Goal: Task Accomplishment & Management: Use online tool/utility

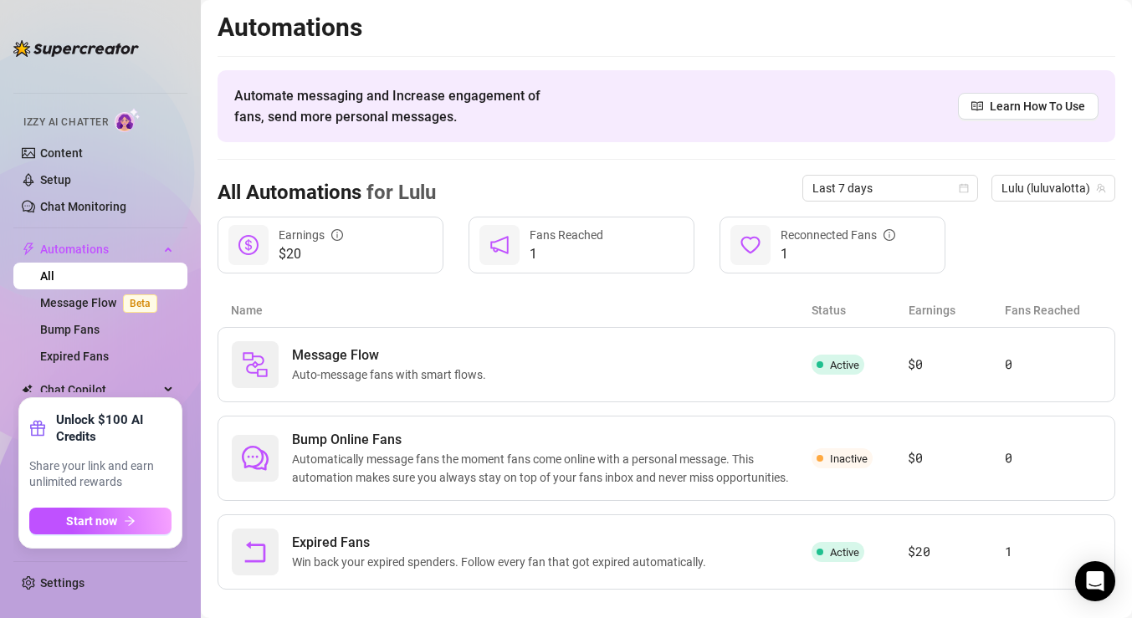
click at [263, 169] on div "All Automations for [PERSON_NAME] Last 7 days [PERSON_NAME] (luluvalotta)" at bounding box center [667, 188] width 898 height 57
click at [342, 294] on div "Name Status Earnings Fans Reached" at bounding box center [667, 310] width 898 height 33
click at [1090, 581] on icon "Open Intercom Messenger" at bounding box center [1094, 582] width 19 height 22
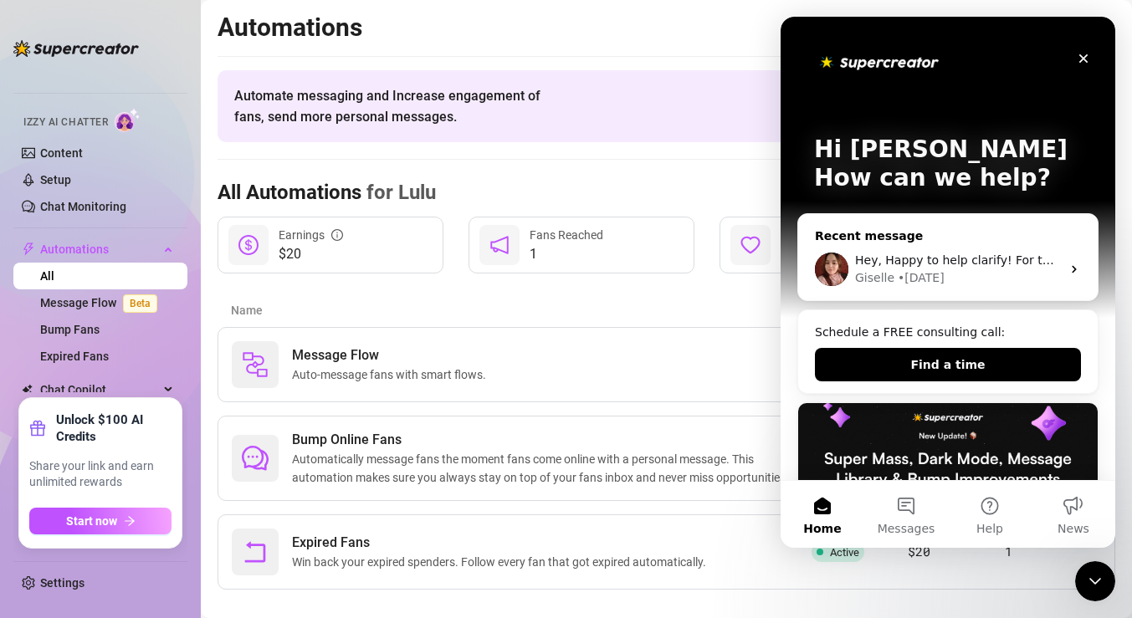
click at [930, 248] on div "Hey, Happy to help clarify! For the expired fans flow, it only starts when new …" at bounding box center [948, 270] width 300 height 62
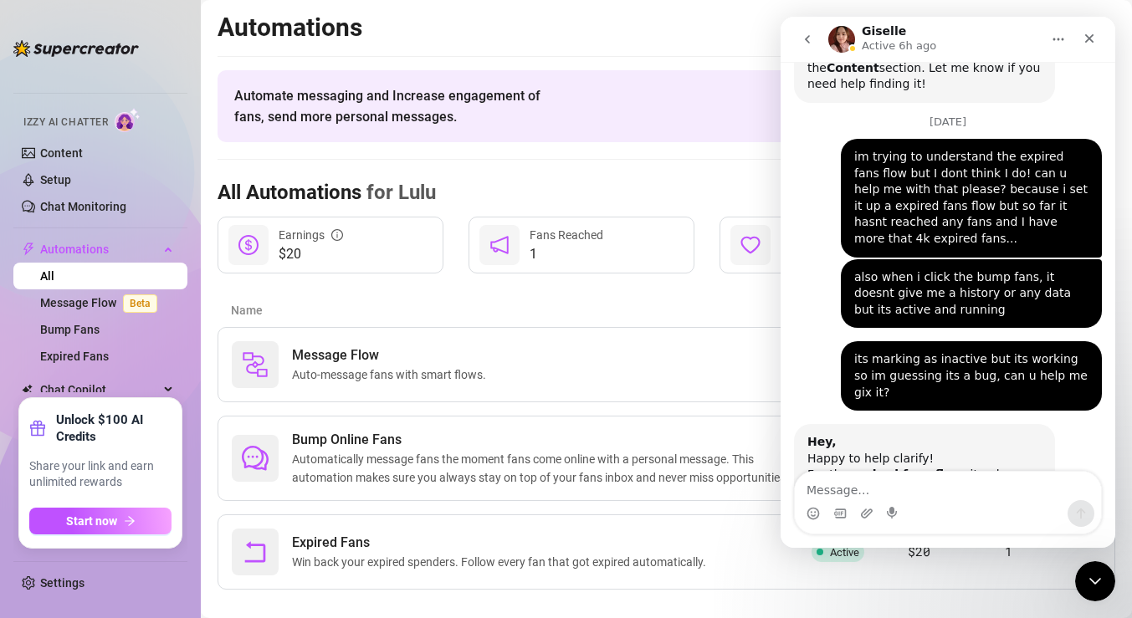
scroll to position [3334, 0]
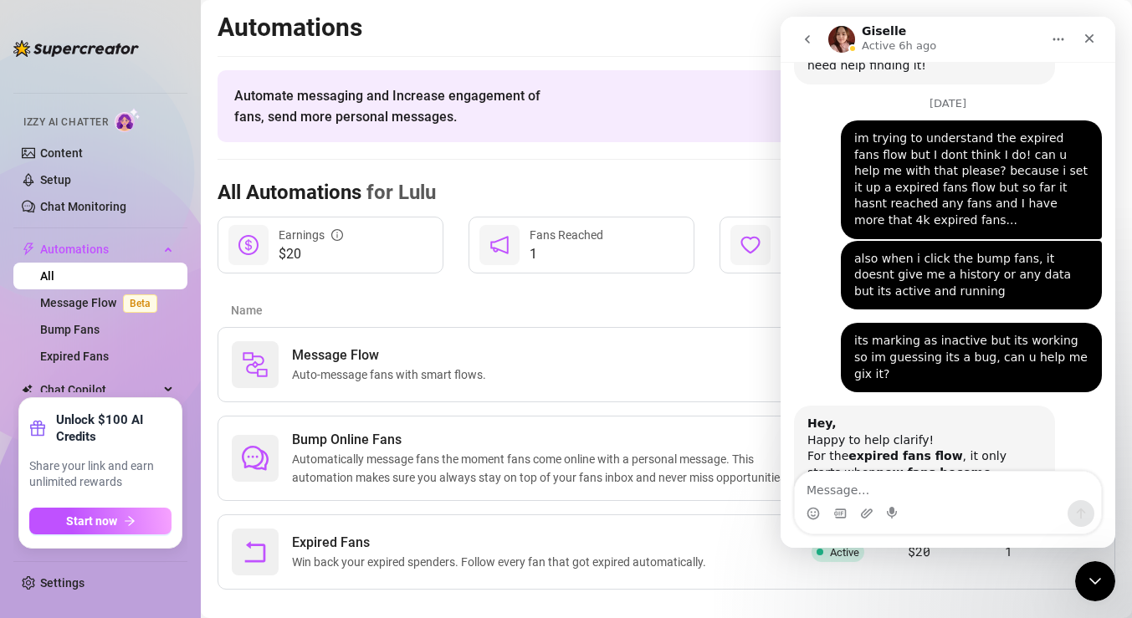
click at [964, 481] on textarea "Message…" at bounding box center [948, 486] width 306 height 28
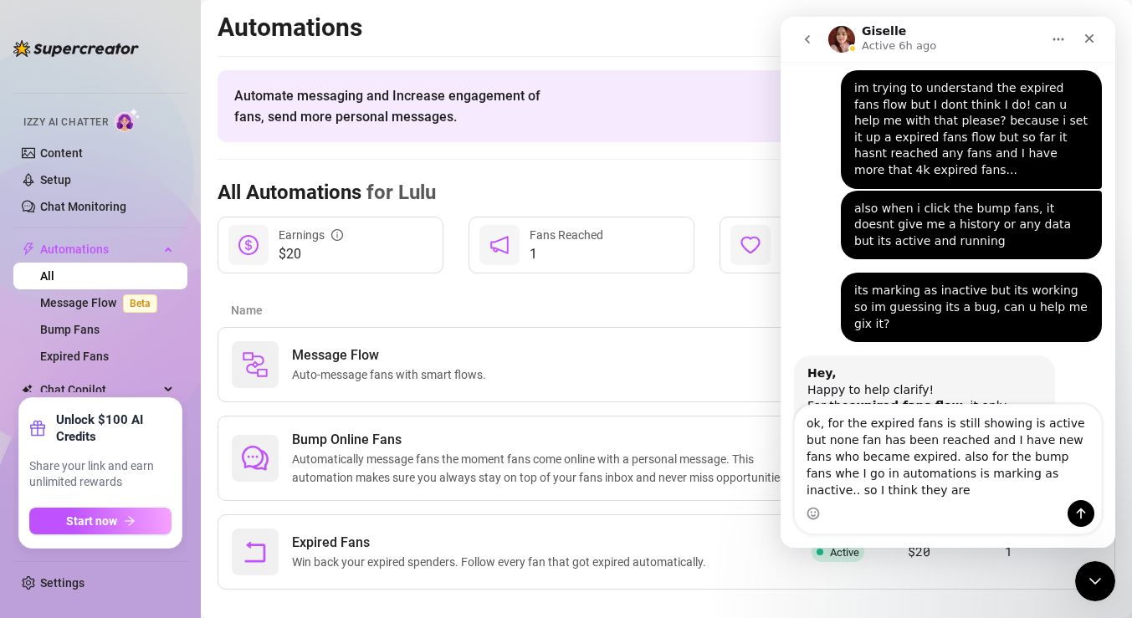
scroll to position [3401, 0]
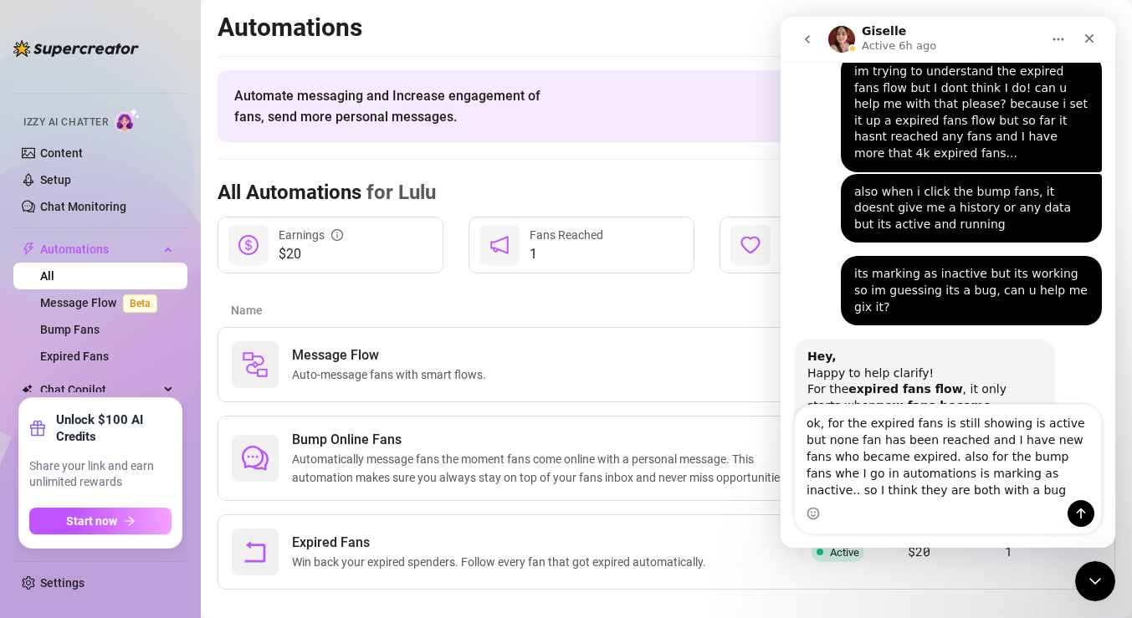
type textarea "ok, for the expired fans is still showing is active but none fan has been reach…"
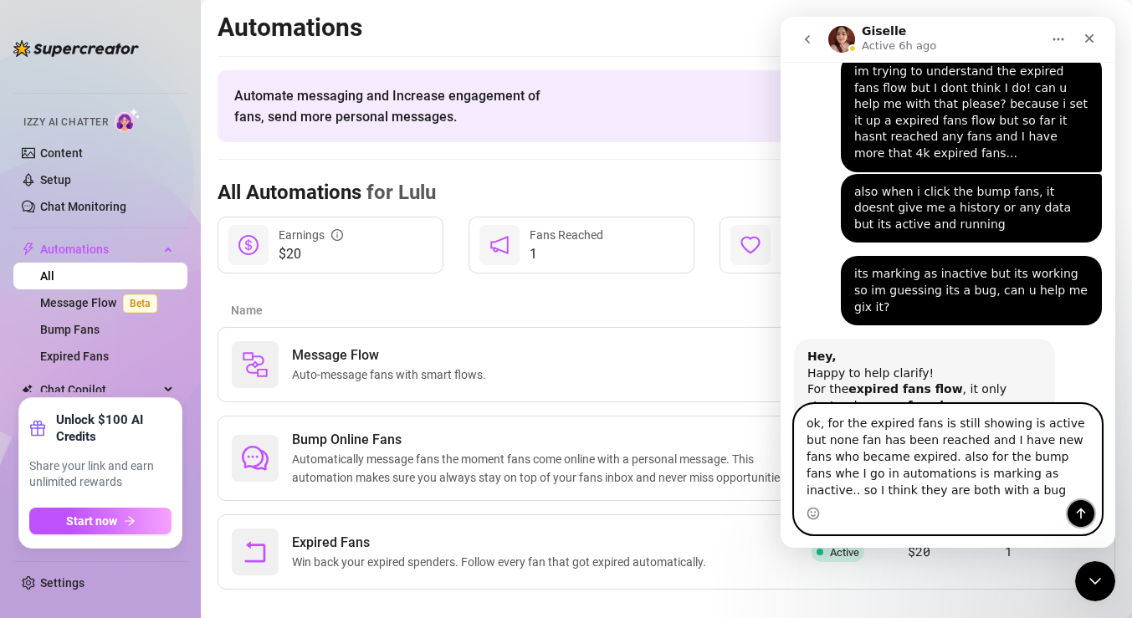
click at [1086, 523] on button "Send a message…" at bounding box center [1081, 513] width 27 height 27
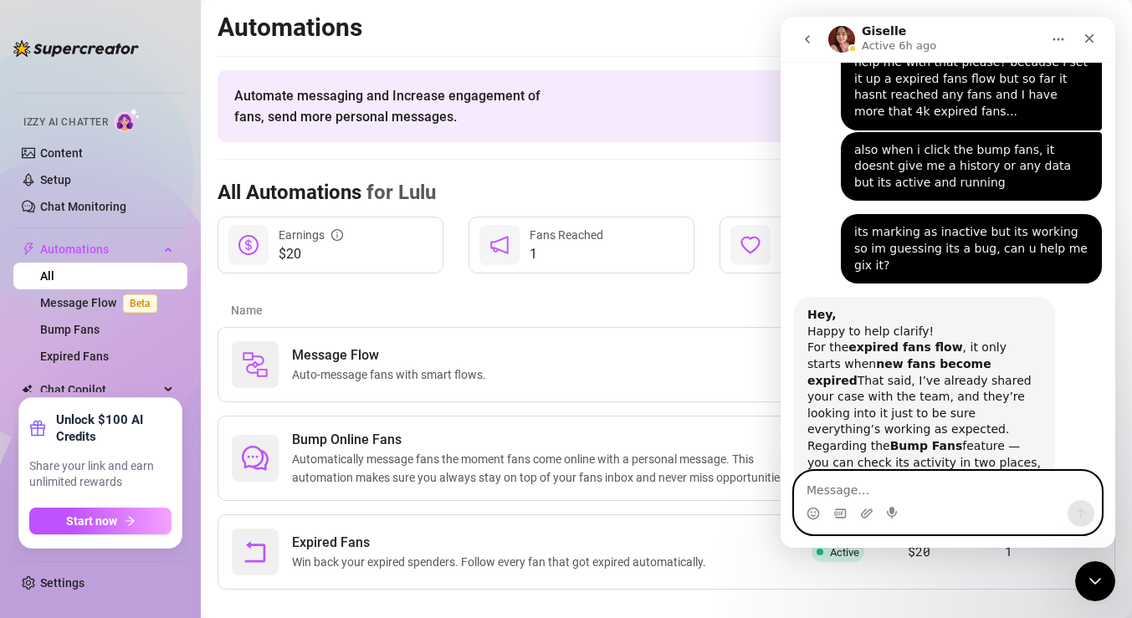
scroll to position [3489, 0]
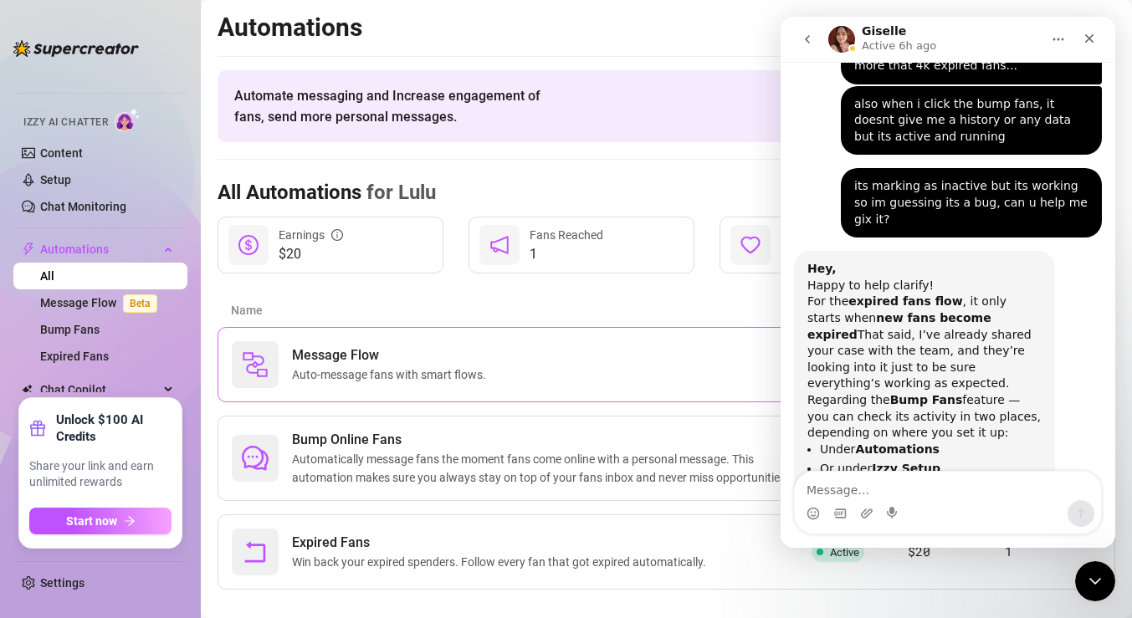
click at [757, 345] on div "Message Flow Auto-message fans with smart flows." at bounding box center [522, 364] width 580 height 47
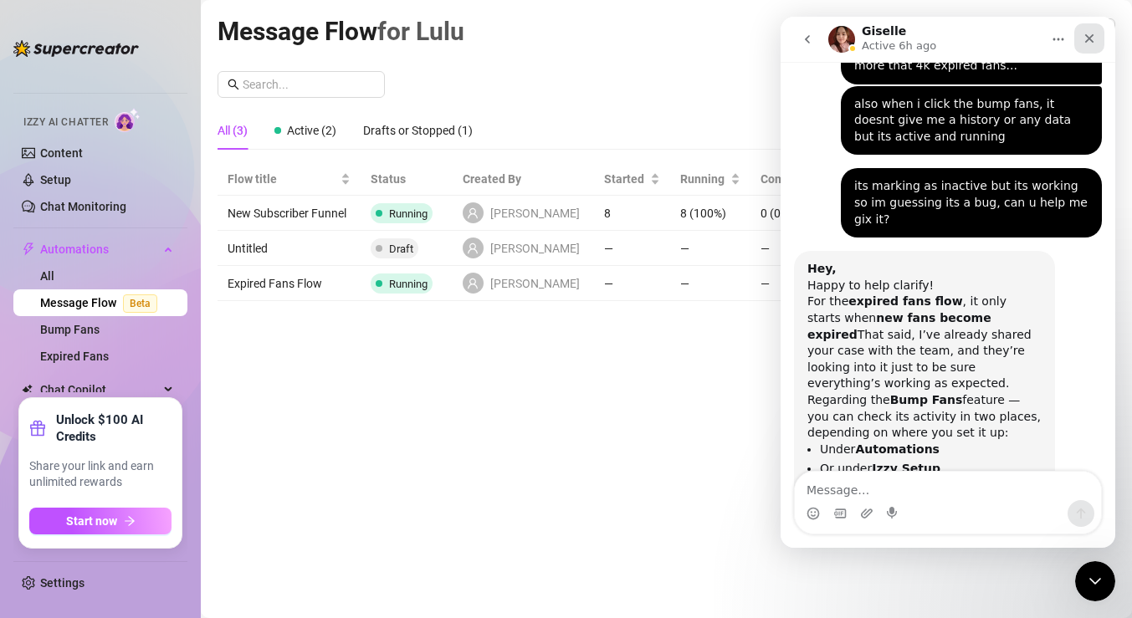
click at [1096, 46] on div "Close" at bounding box center [1090, 38] width 30 height 30
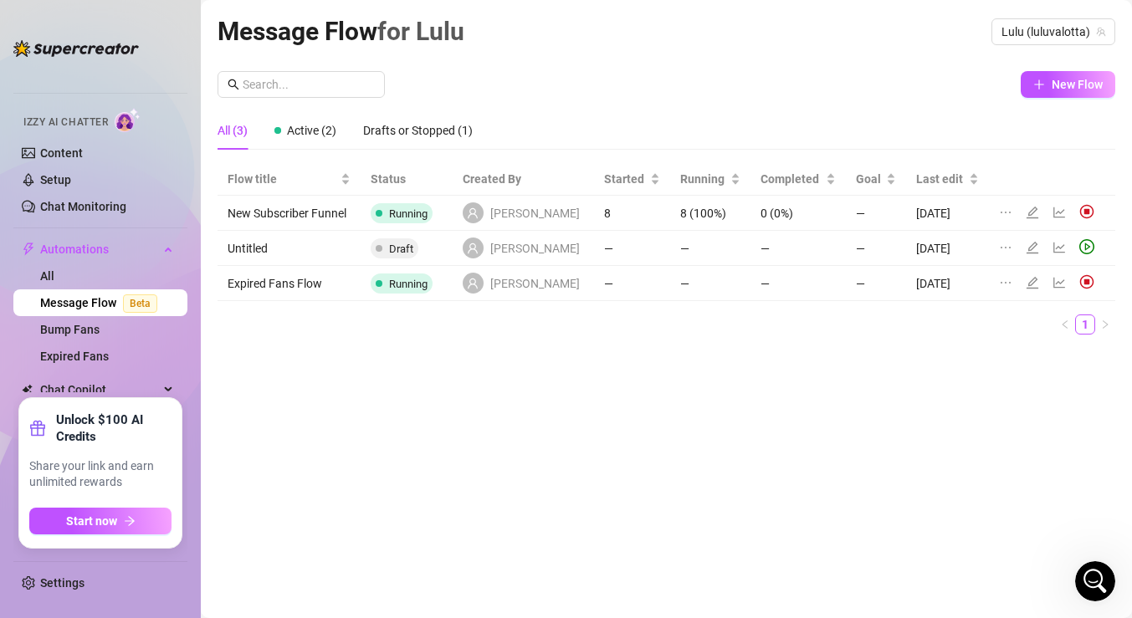
scroll to position [3489, 0]
click at [1090, 582] on icon "Open Intercom Messenger" at bounding box center [1094, 580] width 28 height 28
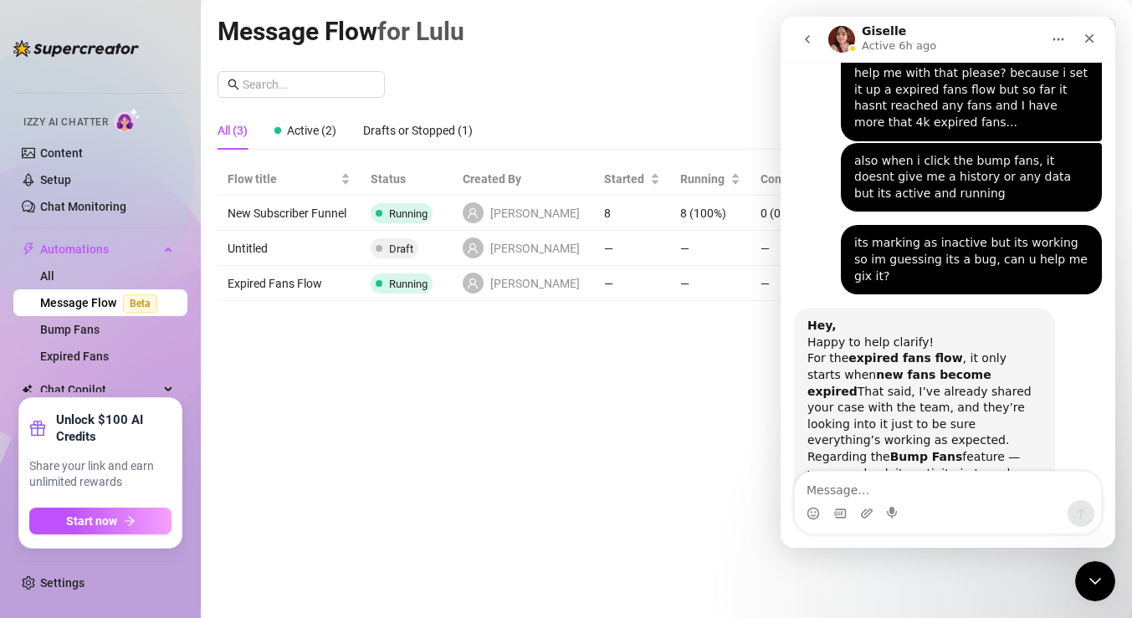
click at [954, 494] on textarea "Message…" at bounding box center [948, 486] width 306 height 28
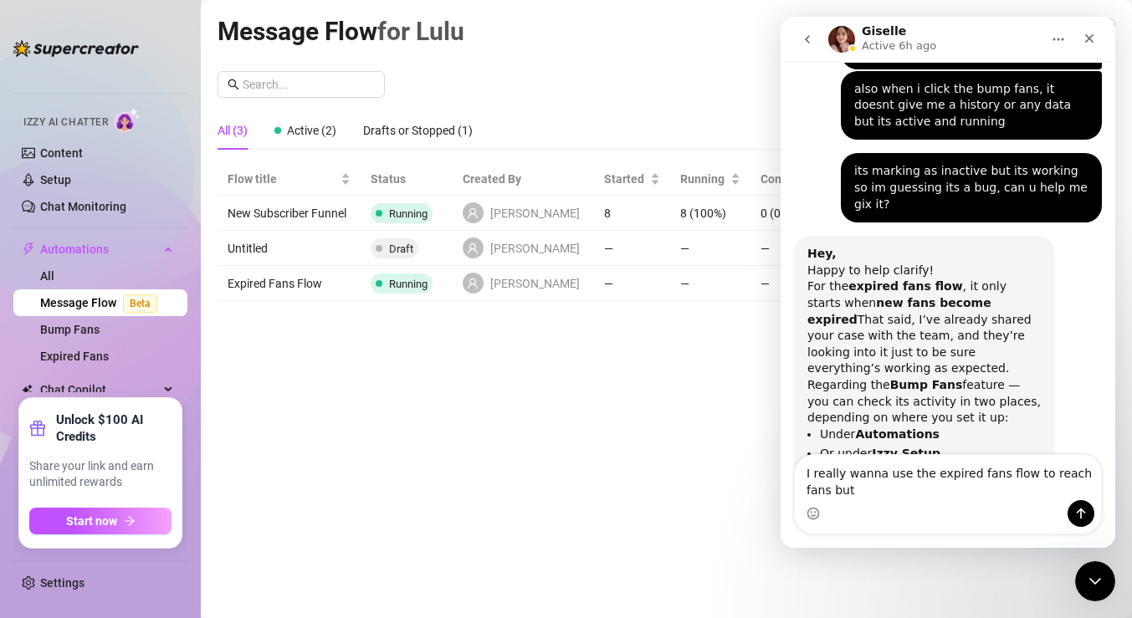
scroll to position [3506, 0]
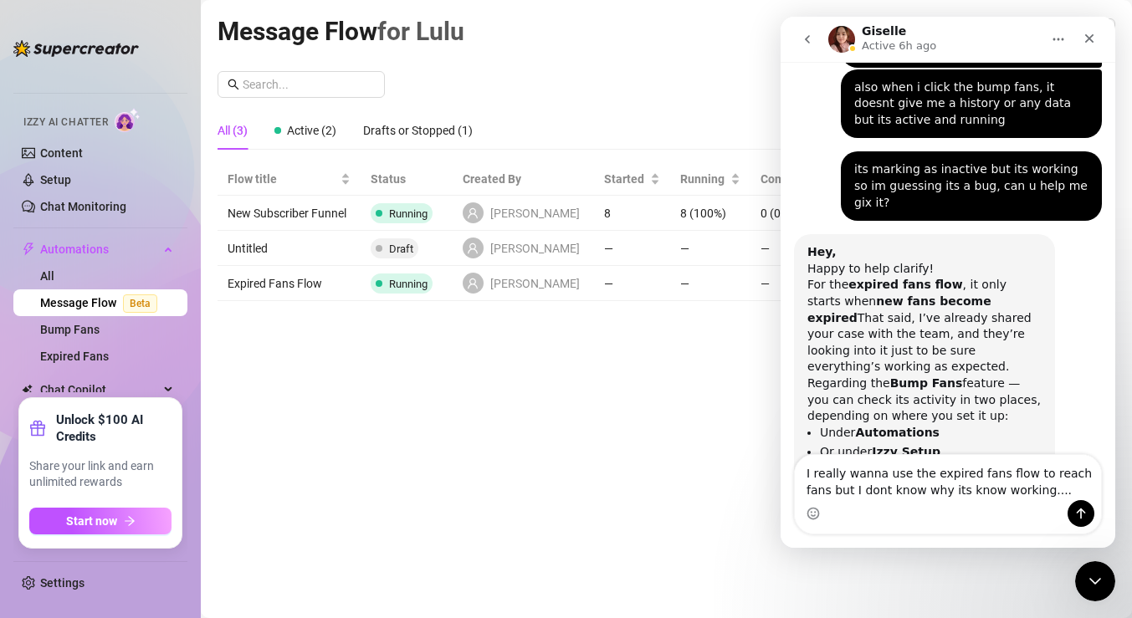
type textarea "I really wanna use the expired fans flow to reach fans but I dont know why its …"
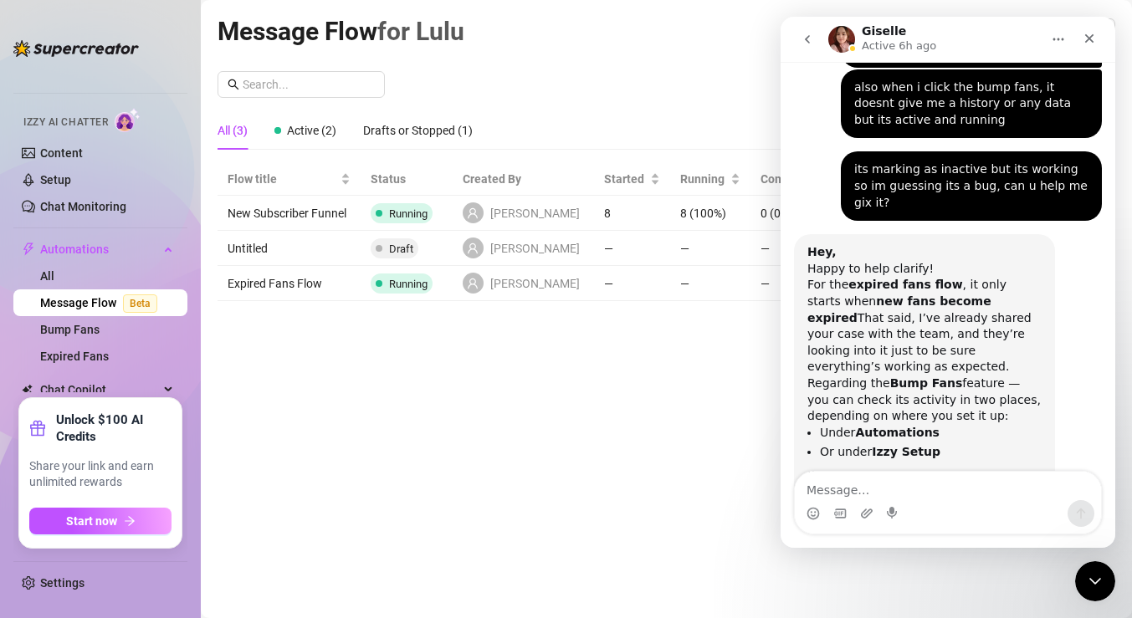
scroll to position [3559, 0]
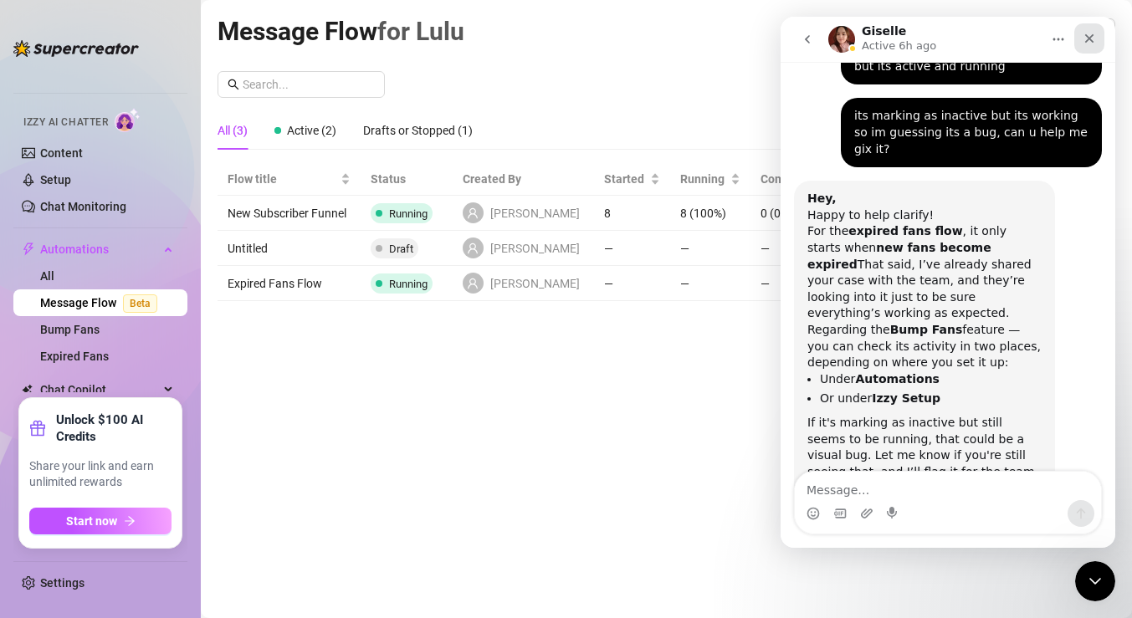
click at [1090, 44] on icon "Close" at bounding box center [1089, 38] width 13 height 13
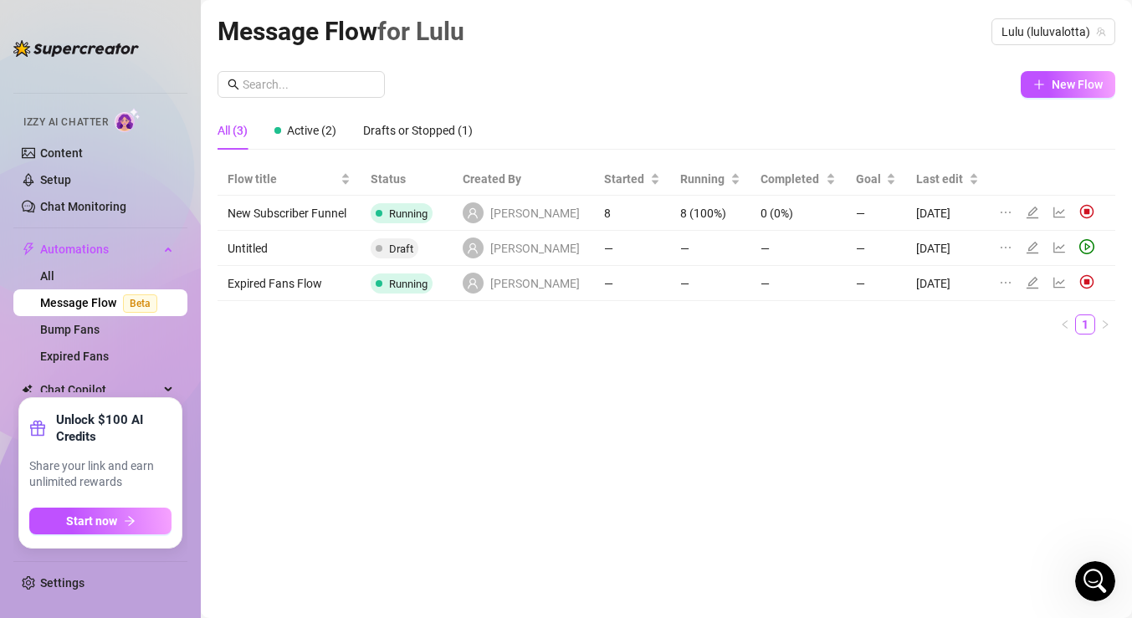
click at [282, 463] on div "Message Flow for [PERSON_NAME] (luluvalotta) New Flow All (3) Active (2) Drafts…" at bounding box center [667, 290] width 898 height 557
click at [404, 140] on div "Drafts or Stopped (1)" at bounding box center [418, 130] width 110 height 38
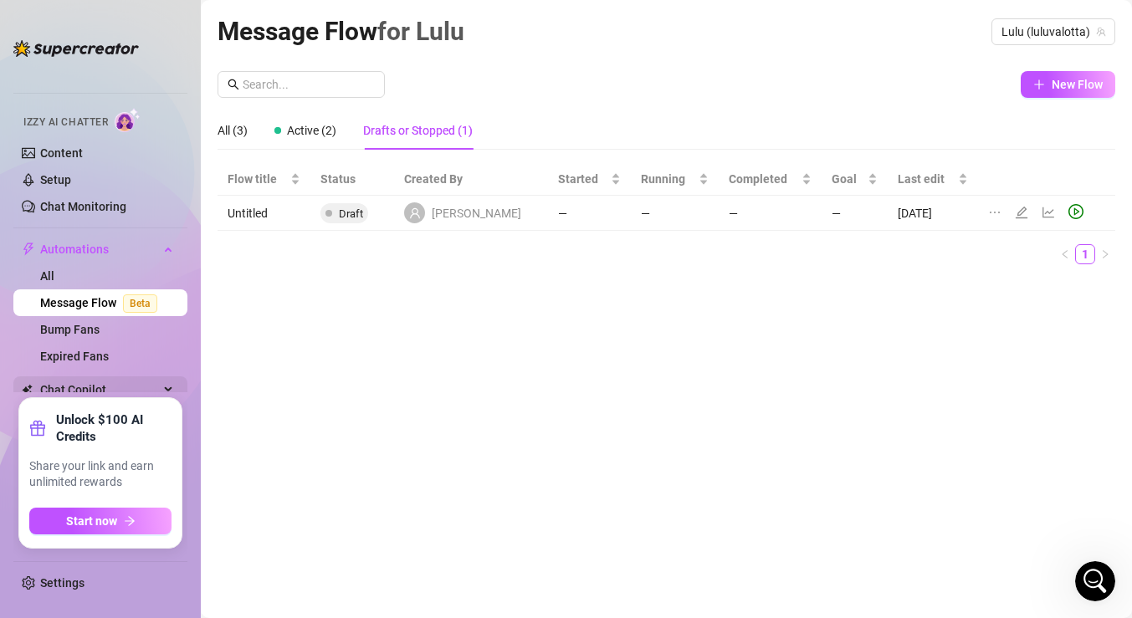
click at [172, 383] on div "Chat Copilot" at bounding box center [100, 390] width 174 height 27
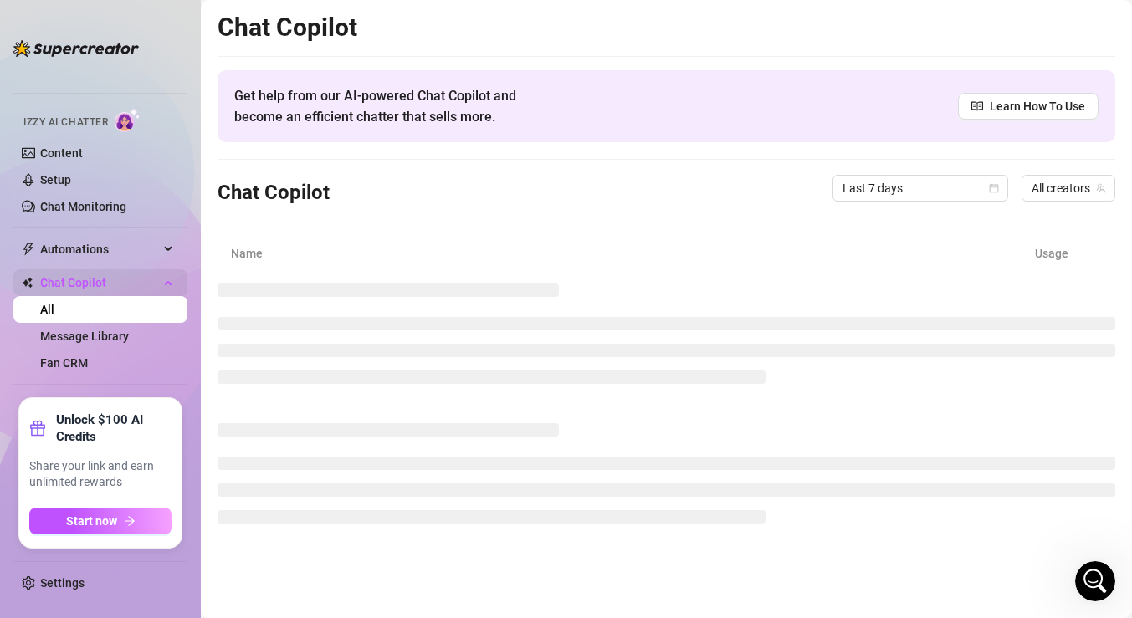
click at [152, 290] on span "Chat Copilot" at bounding box center [99, 282] width 119 height 27
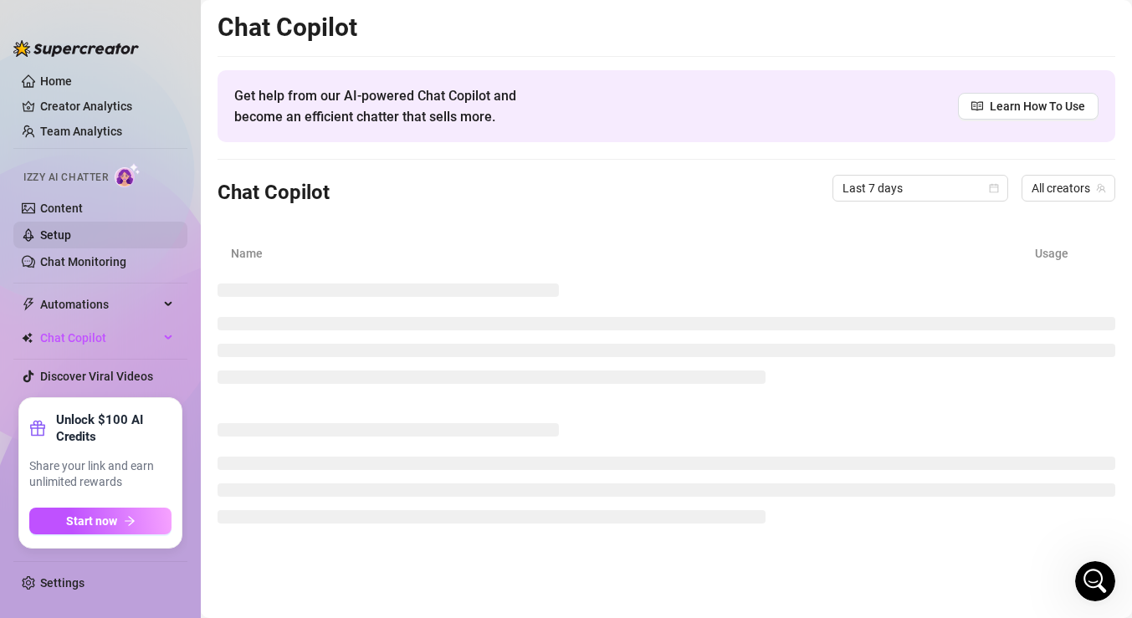
click at [71, 240] on link "Setup" at bounding box center [55, 234] width 31 height 13
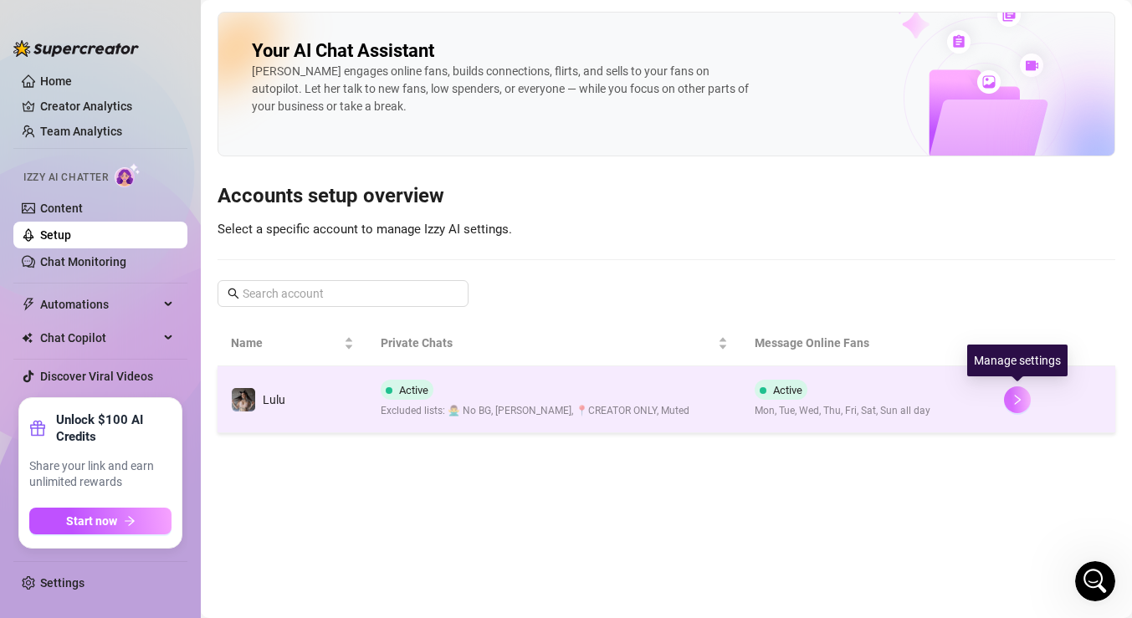
click at [1021, 389] on button "button" at bounding box center [1017, 400] width 27 height 27
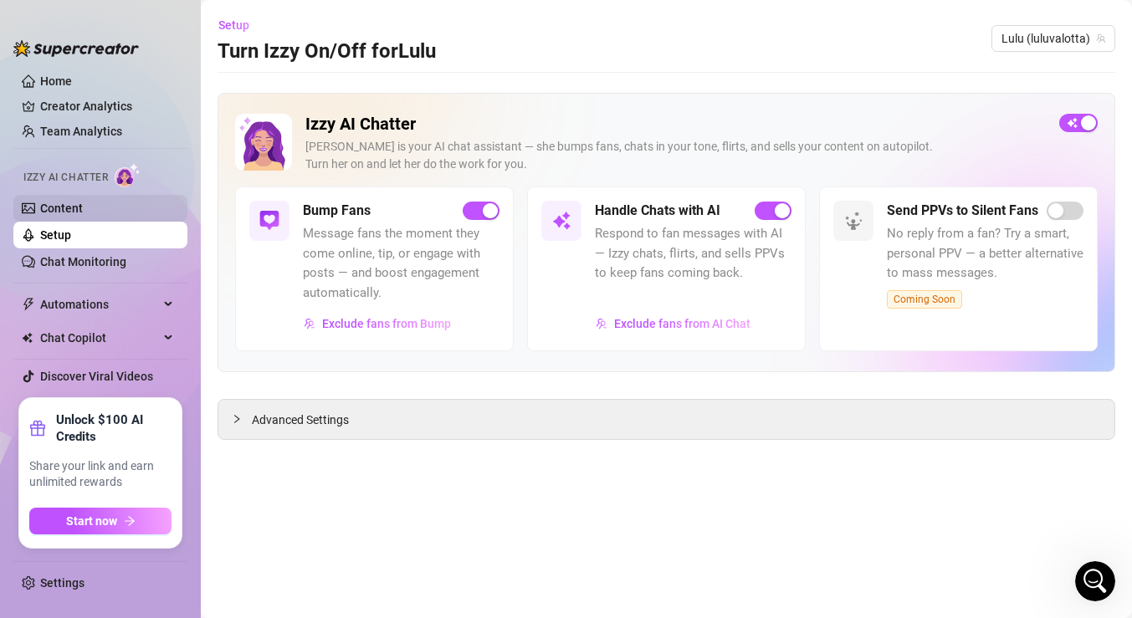
click at [83, 215] on link "Content" at bounding box center [61, 208] width 43 height 13
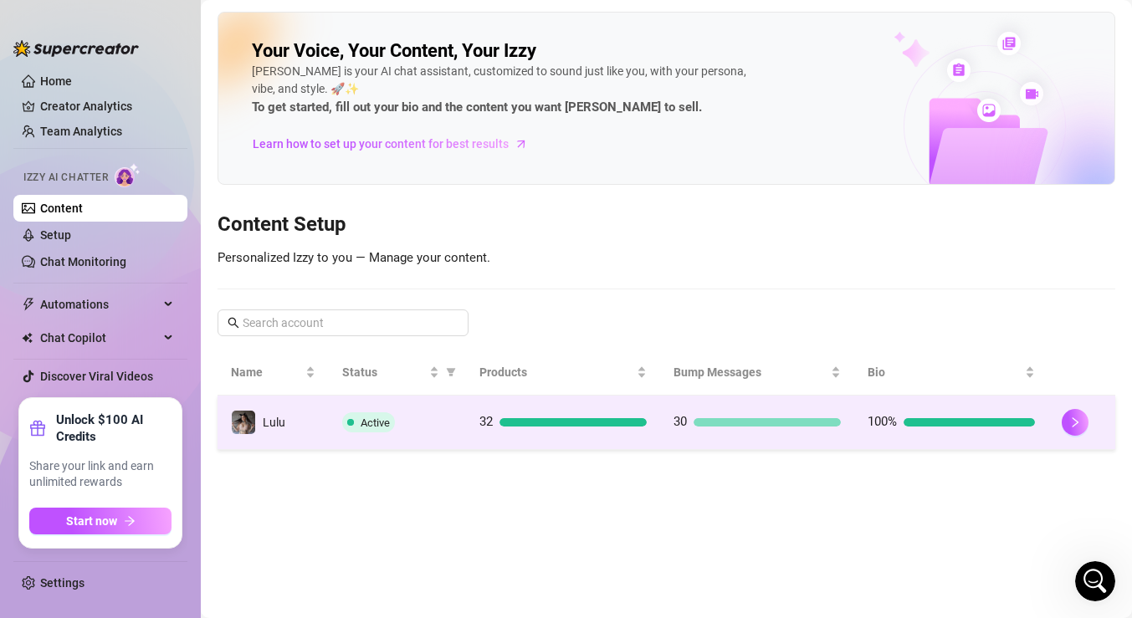
click at [731, 423] on div at bounding box center [767, 422] width 147 height 8
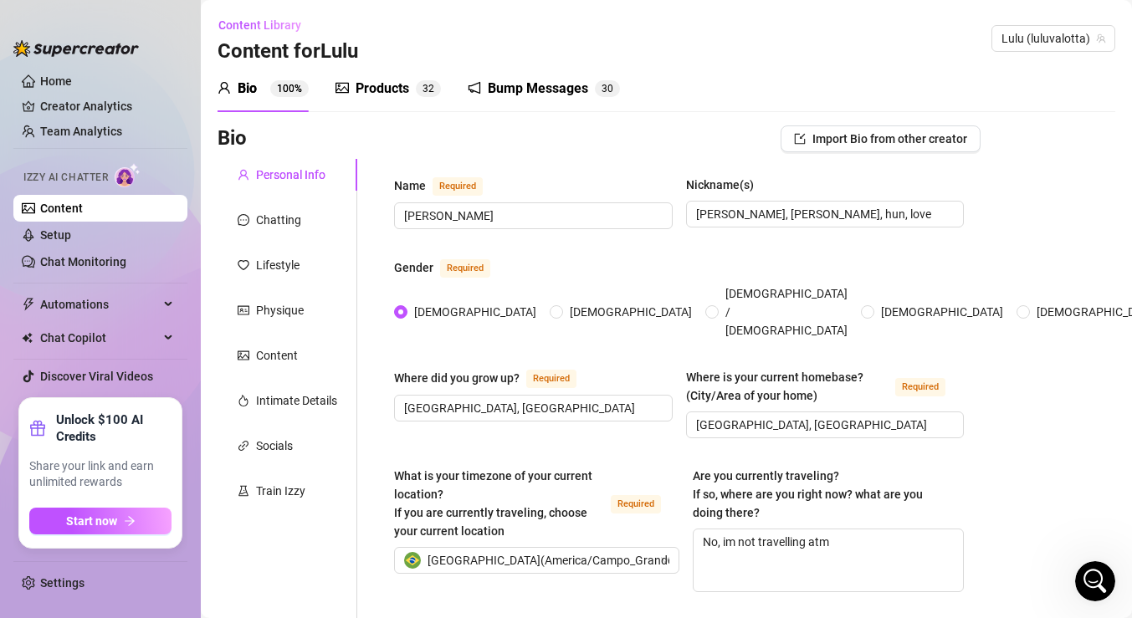
click at [528, 102] on div "Bump Messages 3 0" at bounding box center [544, 88] width 152 height 47
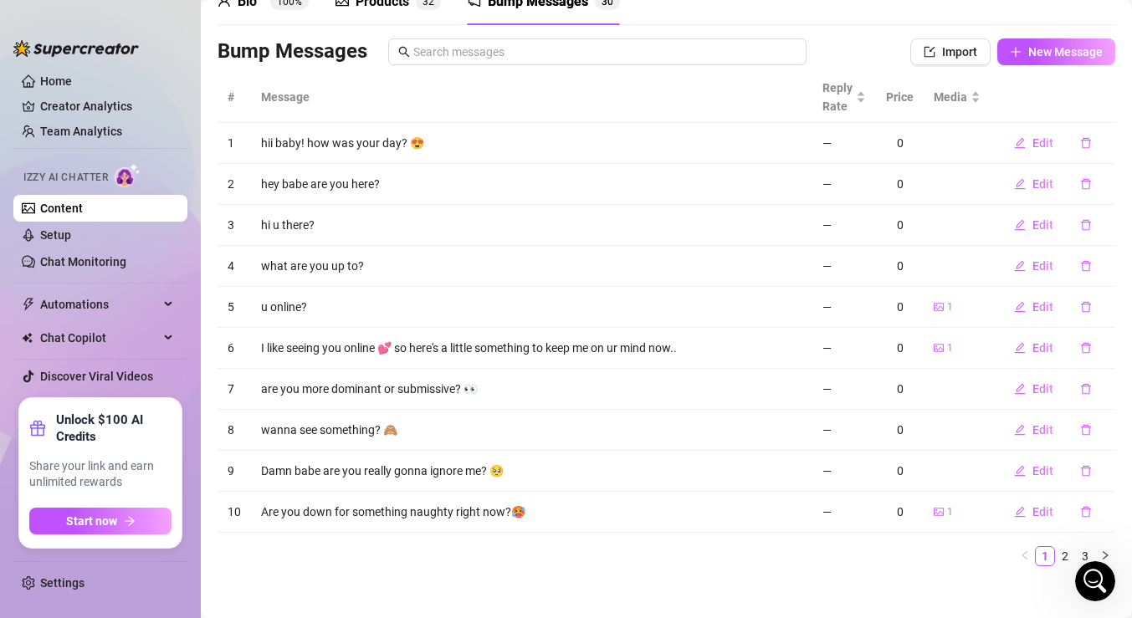
scroll to position [99, 0]
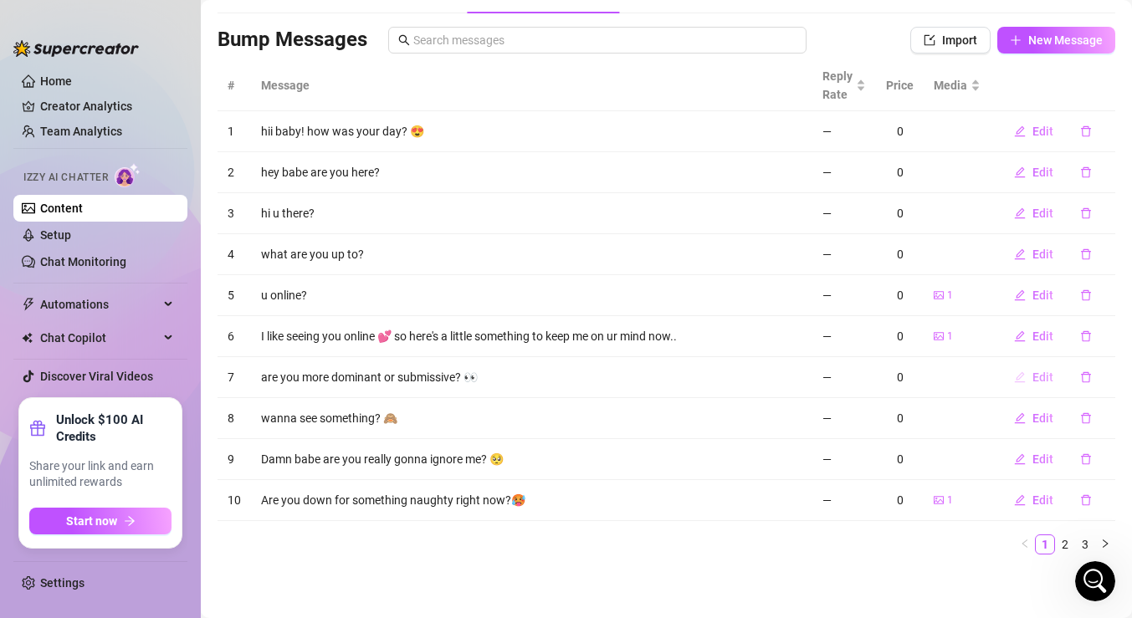
click at [1042, 382] on span "Edit" at bounding box center [1043, 377] width 21 height 13
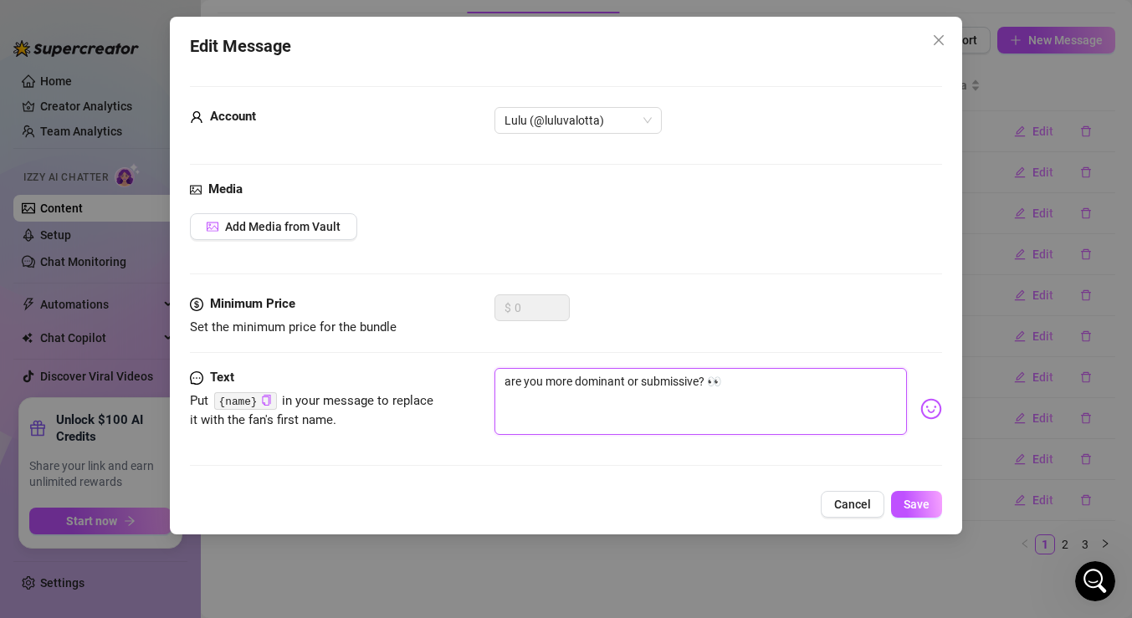
drag, startPoint x: 728, startPoint y: 382, endPoint x: 486, endPoint y: 355, distance: 243.3
click at [486, 355] on form "Account Lulu (@luluvalotta) Media Add Media from Vault Minimum Price Set the mi…" at bounding box center [566, 283] width 752 height 395
type textarea "Type your message here..."
type textarea "t"
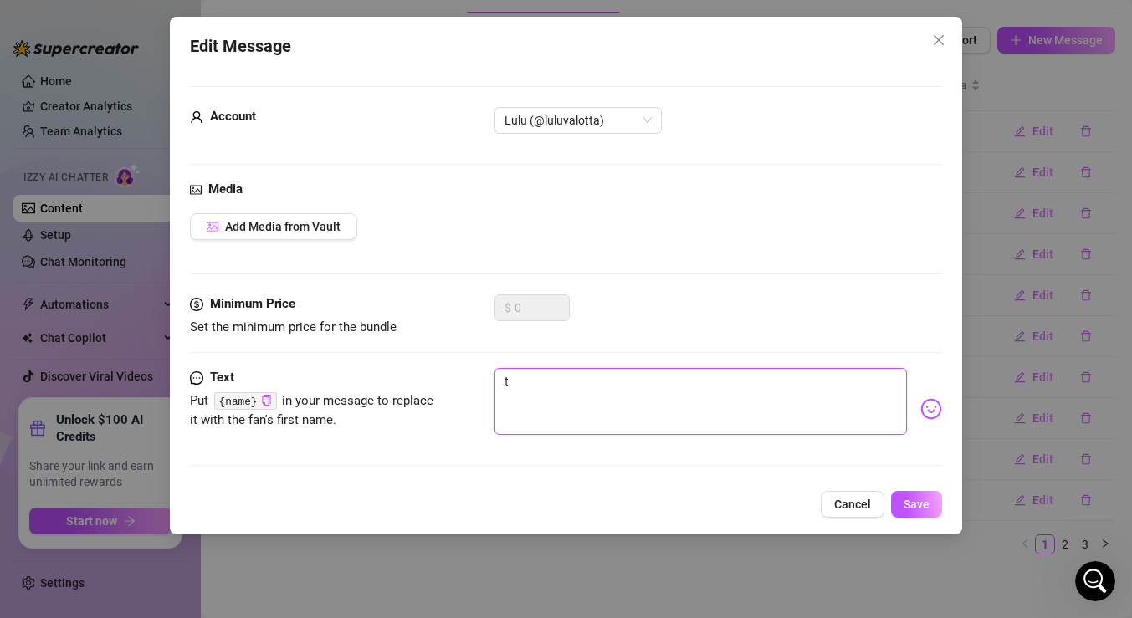
type textarea "te"
type textarea "tel"
type textarea "tell"
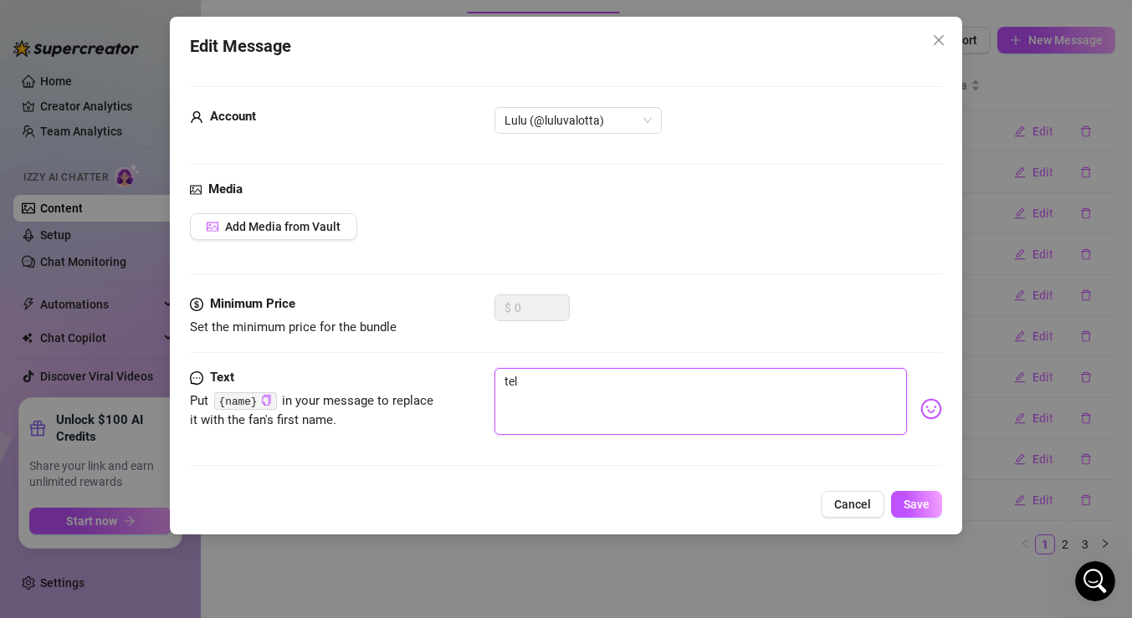
type textarea "tell"
type textarea "tell m"
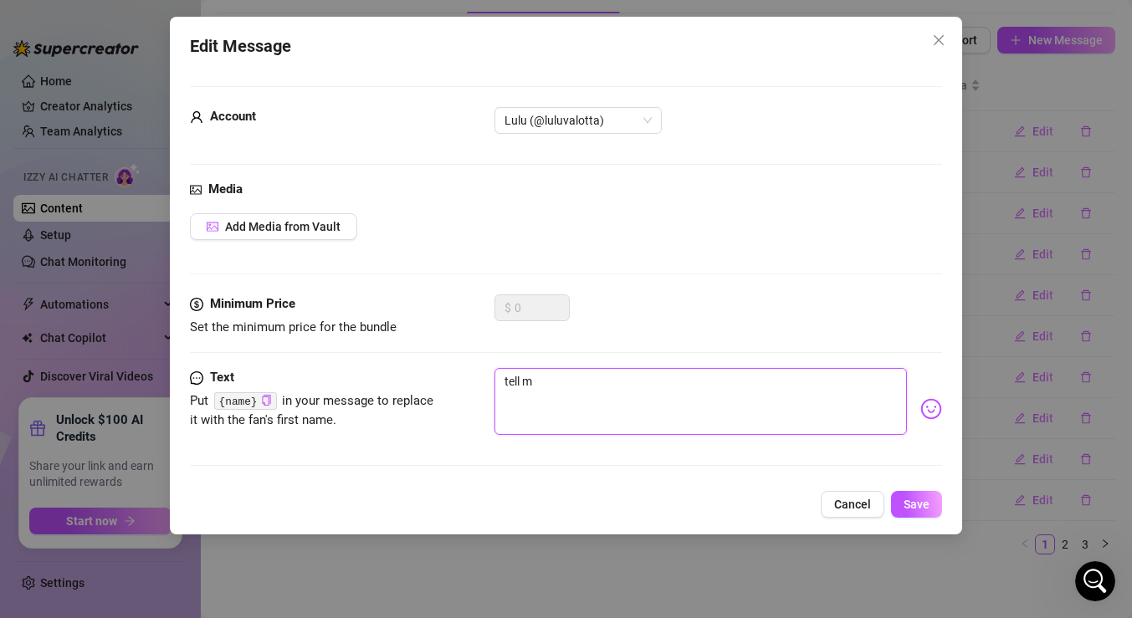
type textarea "tell me"
type textarea "tell me u"
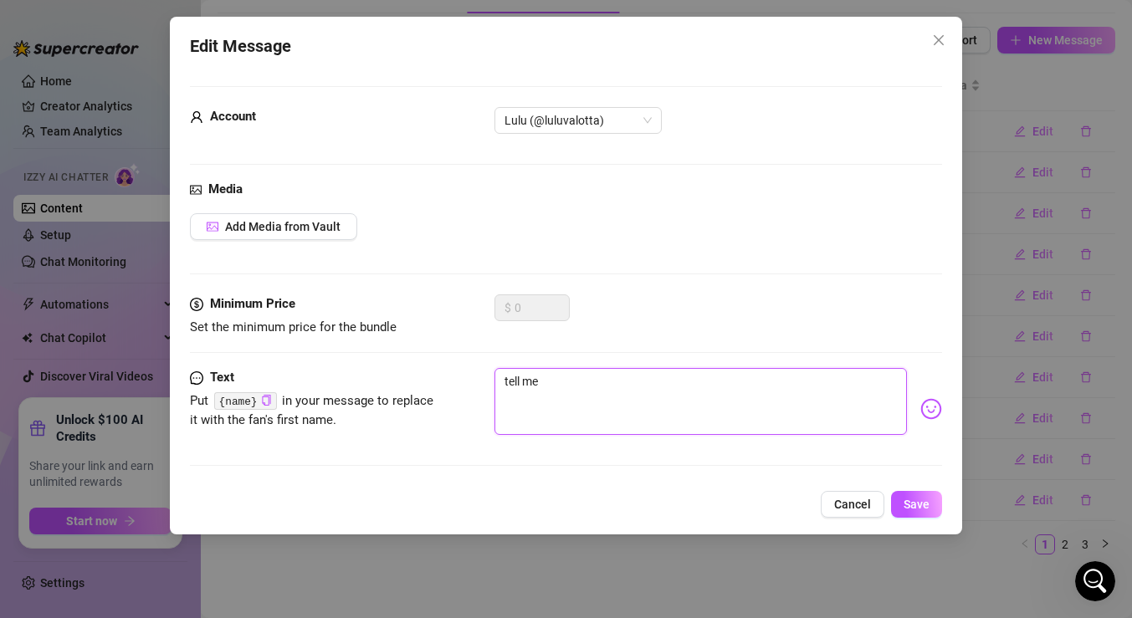
type textarea "tell me u"
type textarea "tell me ur"
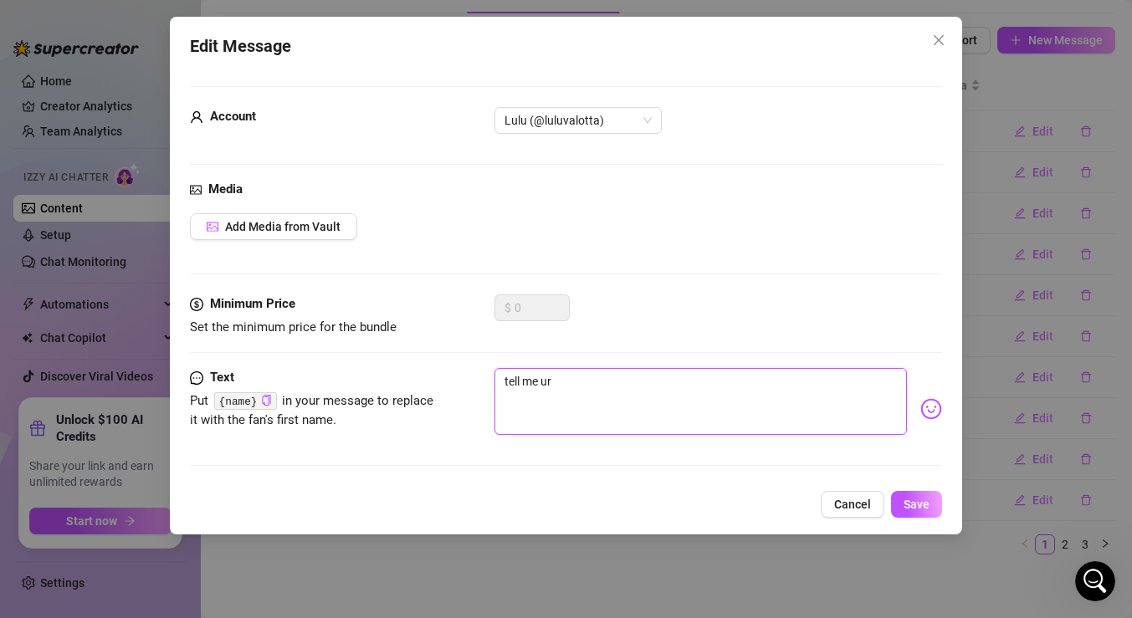
type textarea "tell me ur f"
type textarea "tell me ur fa"
type textarea "tell me ur f"
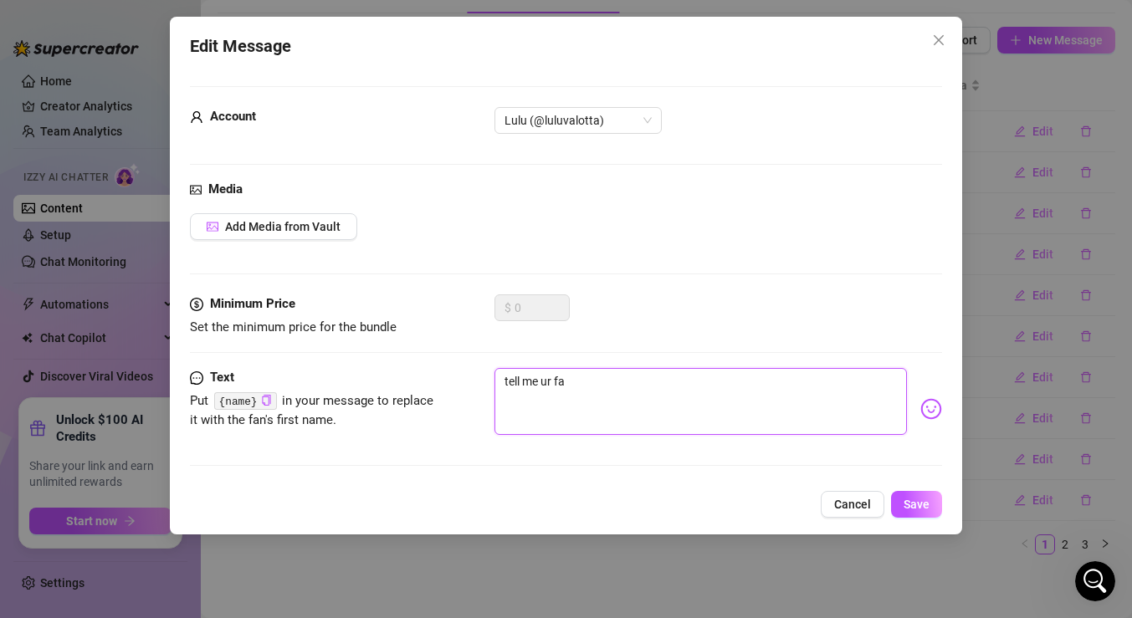
type textarea "tell me ur f"
type textarea "tell me ur"
type textarea "tell me ur d"
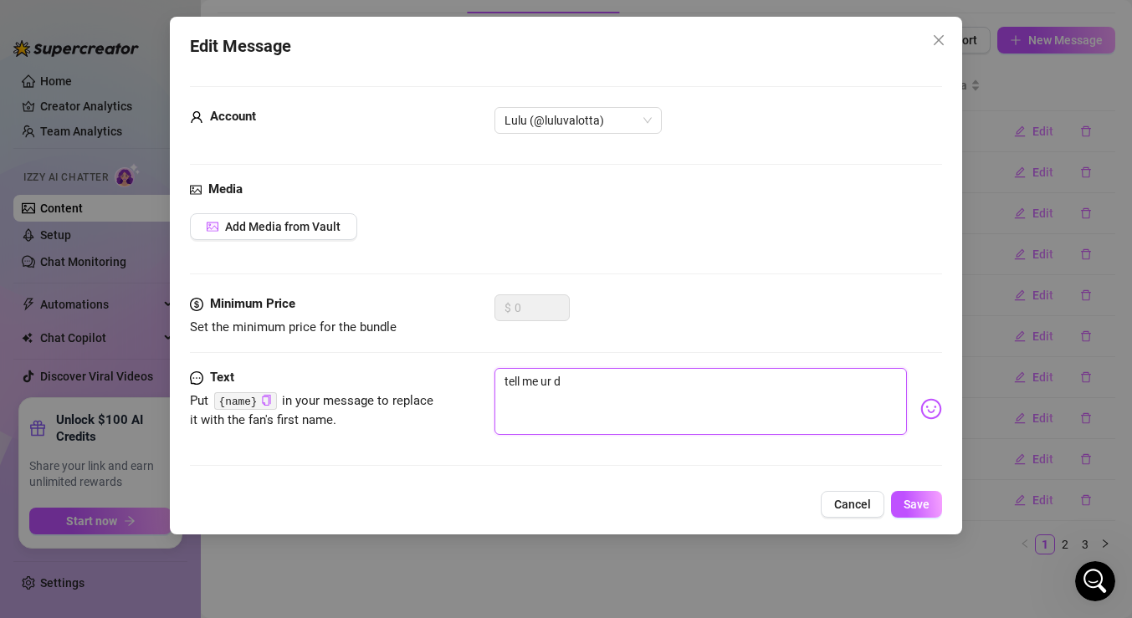
type textarea "tell me ur di"
type textarea "tell me ur dir"
type textarea "tell me ur dirs"
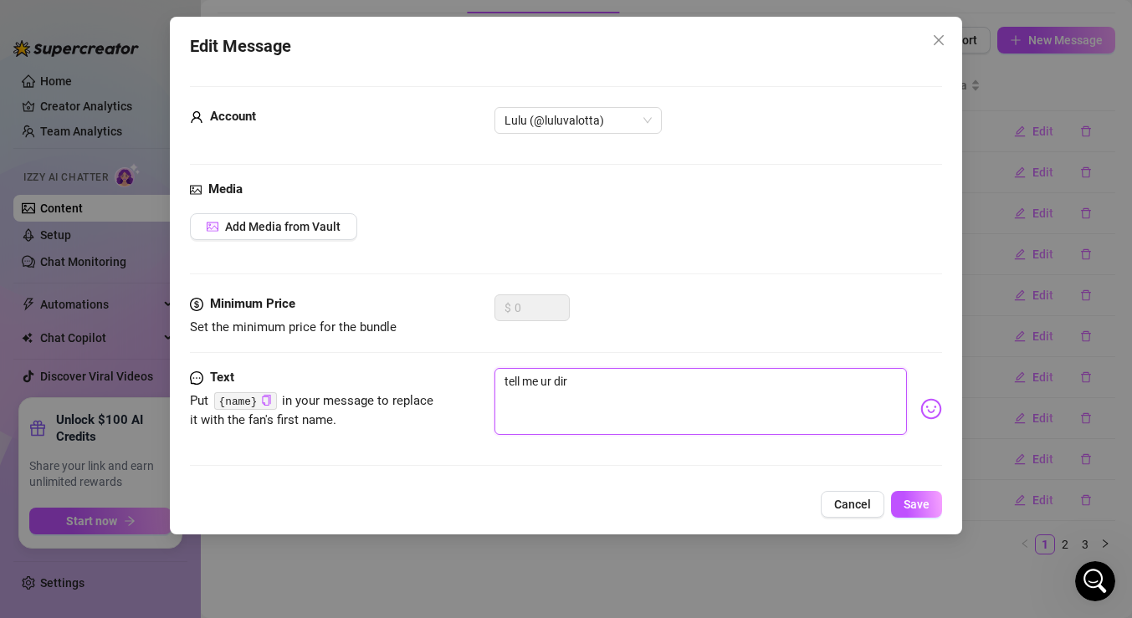
type textarea "tell me ur dirs"
type textarea "tell me ur dirst"
type textarea "tell me ur dirsti"
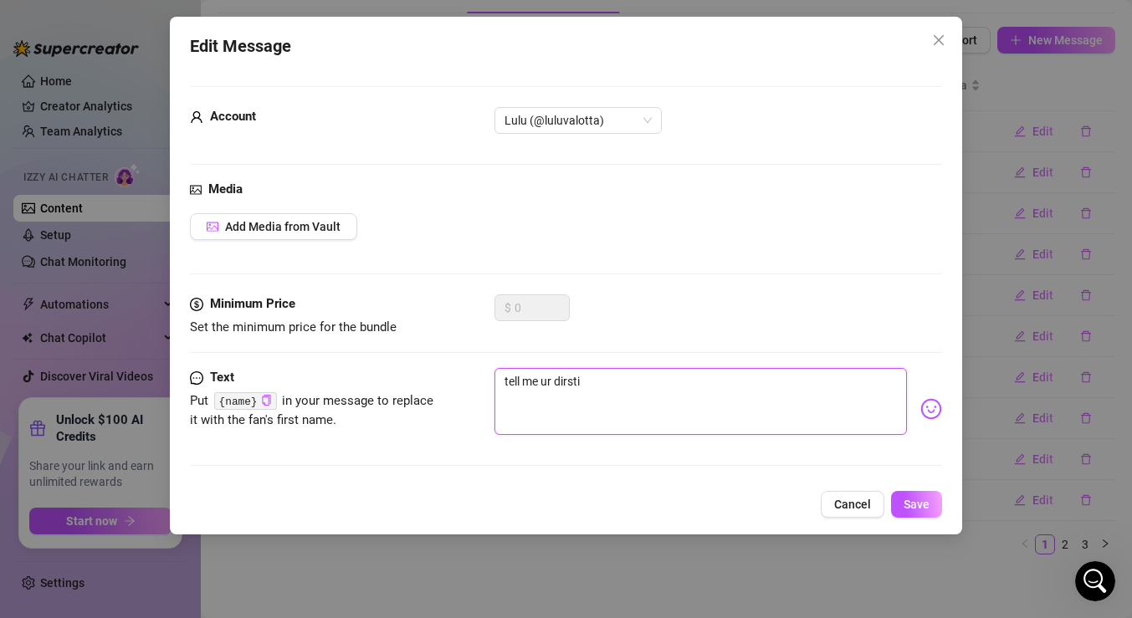
type textarea "tell me ur dirstie"
type textarea "tell me ur dirsti"
type textarea "tell me ur dirst"
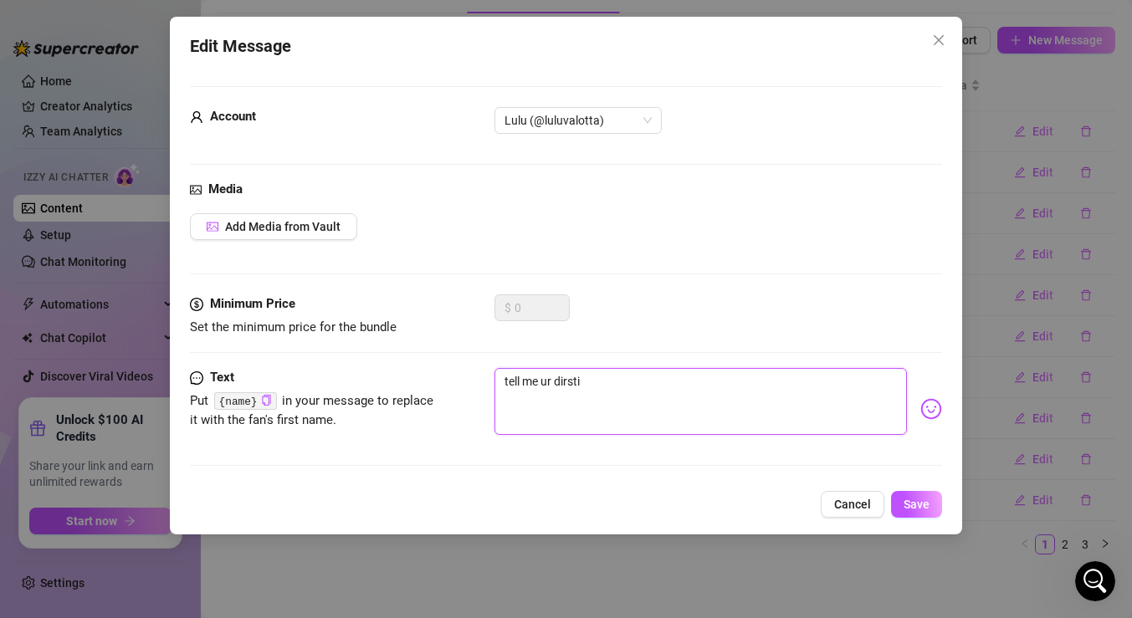
type textarea "tell me ur dirst"
type textarea "tell me ur dirs"
type textarea "tell me ur dir"
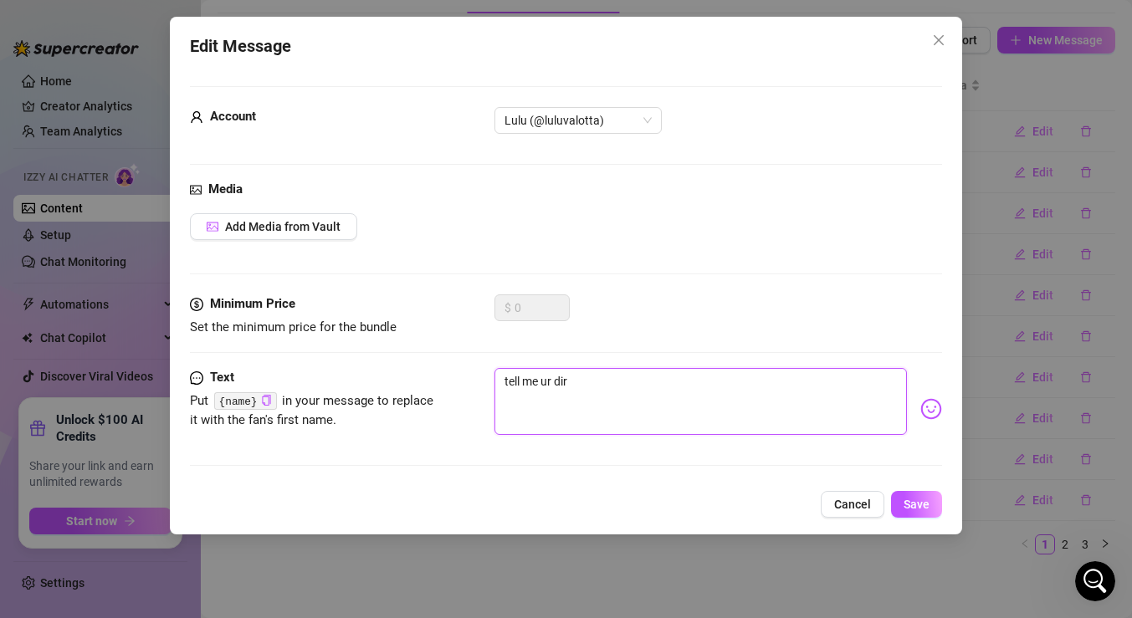
type textarea "tell me ur dirt"
type textarea "tell me ur dirtiest"
type textarea "tell me ur dirtiest k"
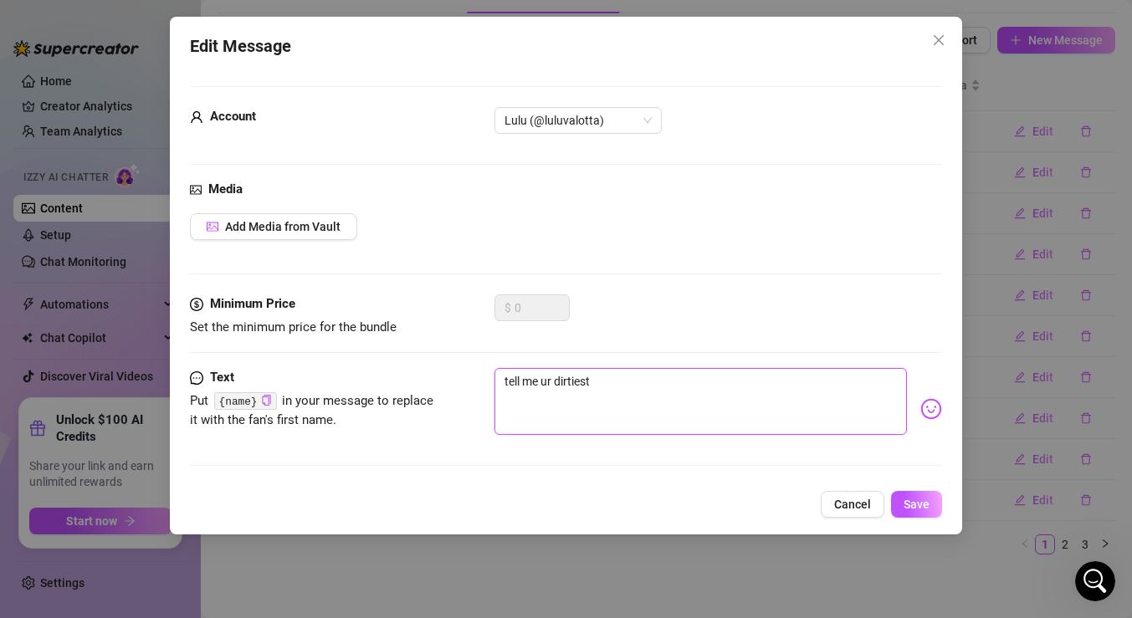
type textarea "tell me ur dirtiest k"
type textarea "tell me ur dirtiest ki"
type textarea "tell me ur dirtiest kin"
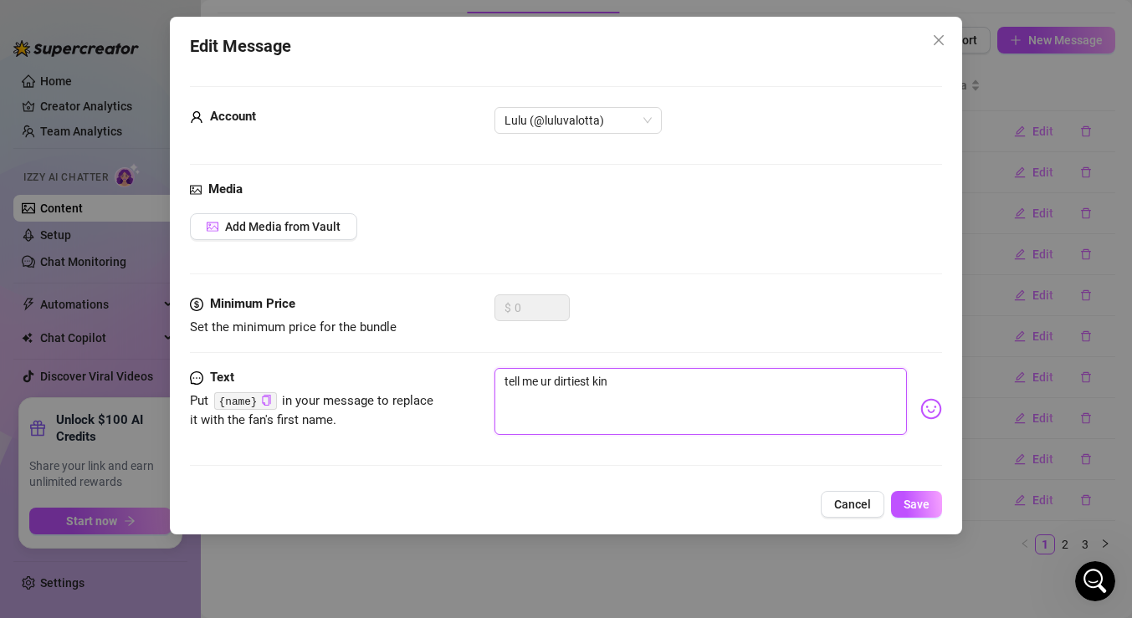
type textarea "tell me ur dirtiest kink"
type textarea "tell me ur dirtiest kinks"
type textarea "tell me ur dirtiest kinks ?"
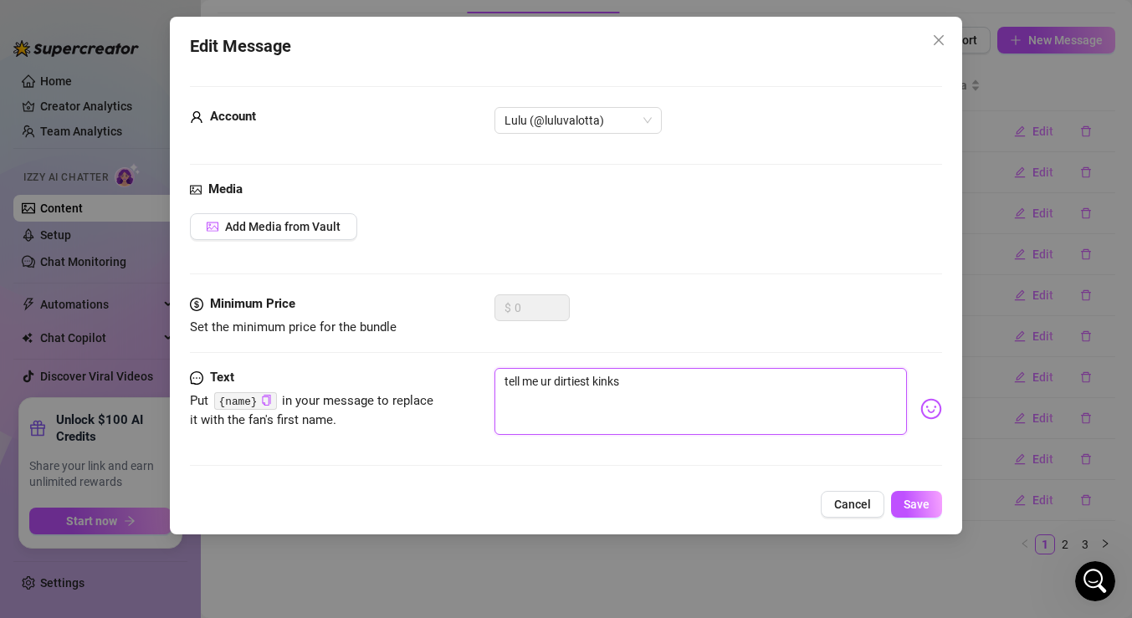
type textarea "tell me ur dirtiest kinks ?"
type textarea "tell me ur dirtiest kinks"
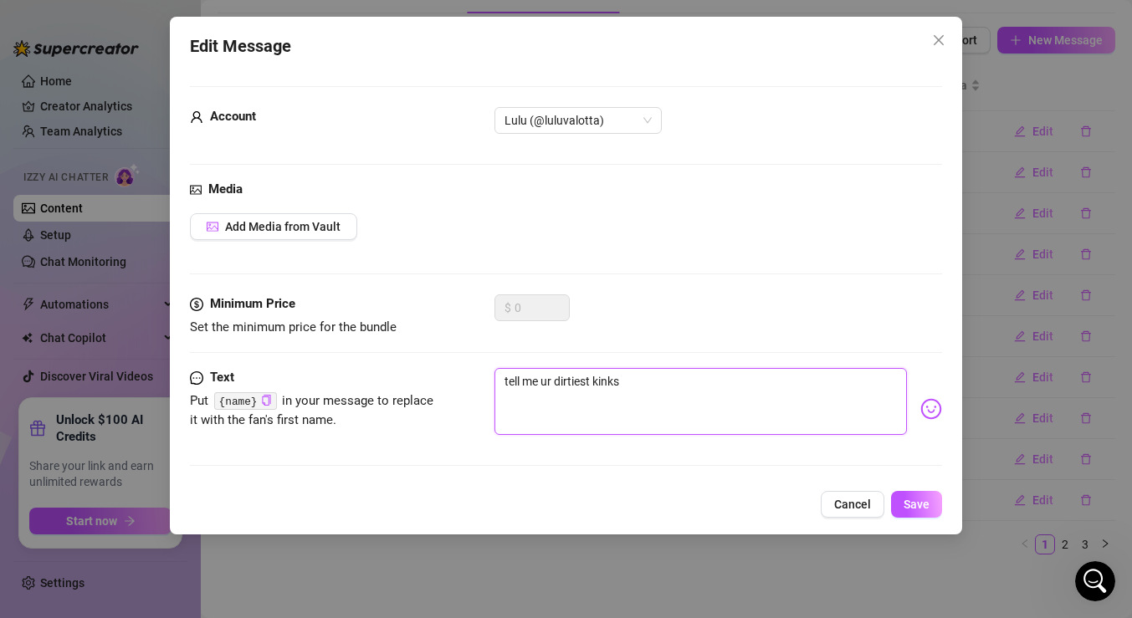
type textarea "tell me ur dirtiest kinks?"
type textarea "tell me ur dirtiest kinks? I"
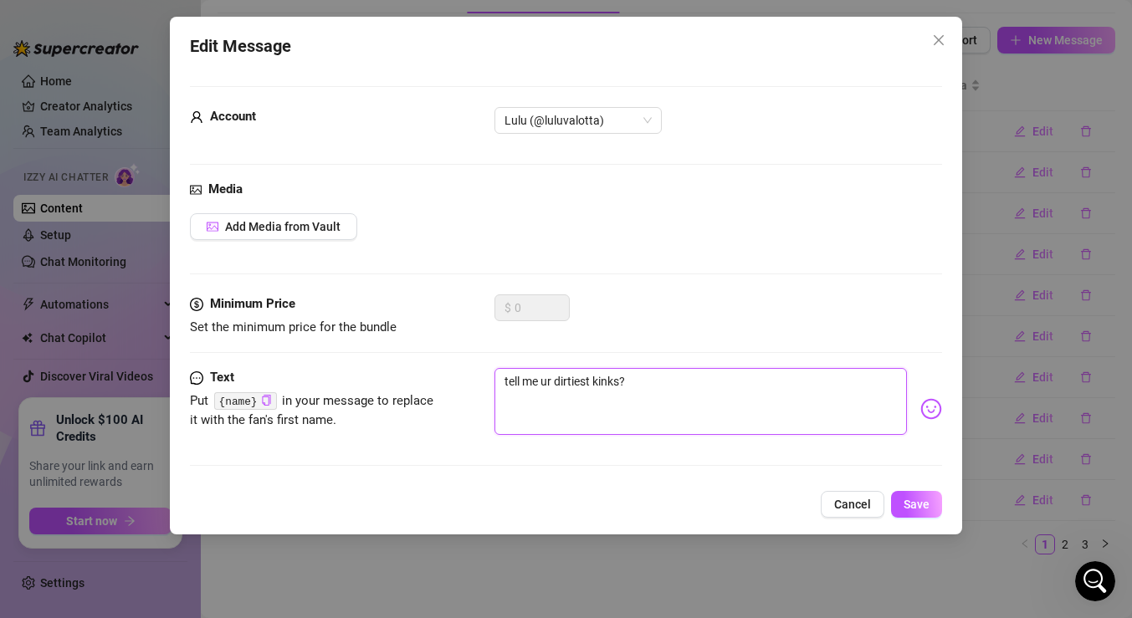
type textarea "tell me ur dirtiest kinks? I"
type textarea "tell me ur dirtiest kinks?"
type textarea "tell me ur dirtiest kinks"
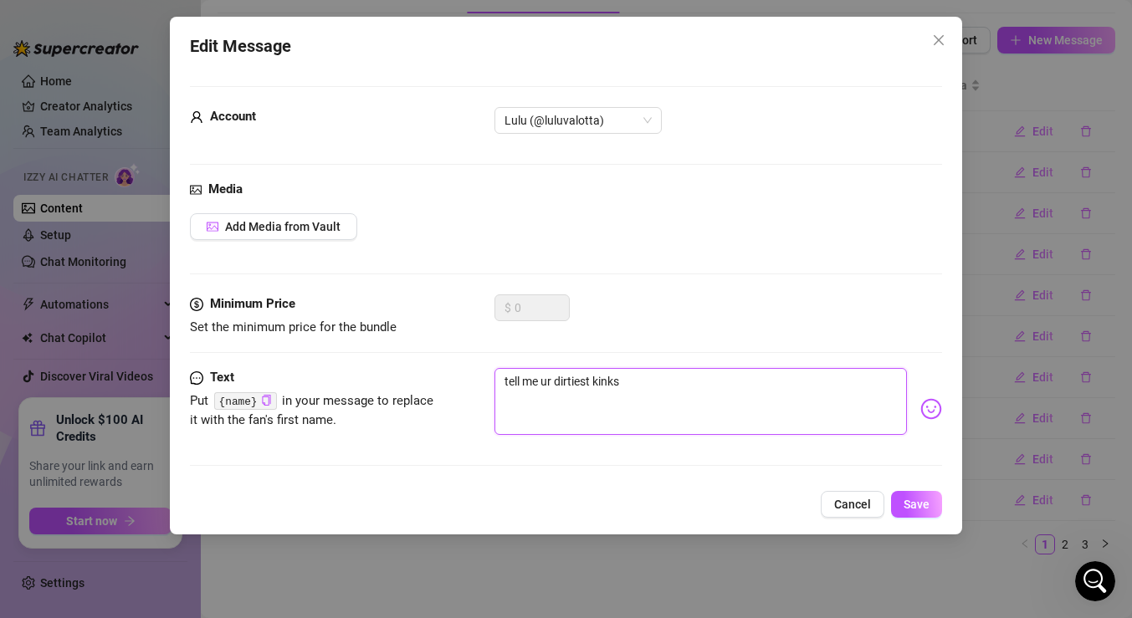
type textarea "tell me ur dirtiest kink"
type textarea "tell me ur dirtiest kink?"
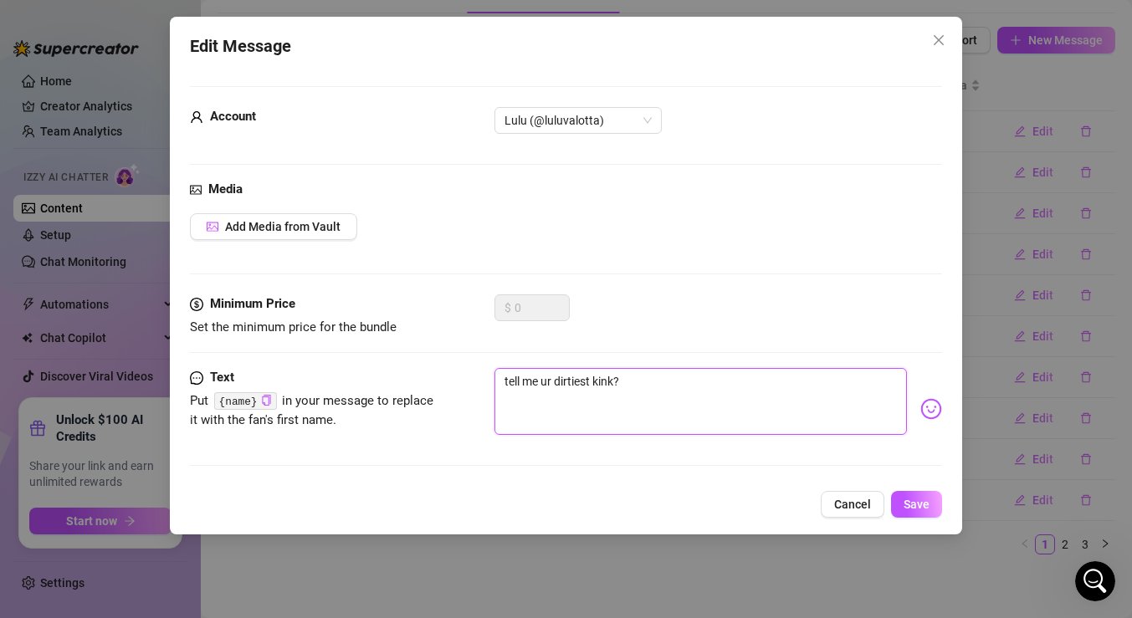
type textarea "tell me ur dirtiest kink?"
type textarea "tell me ur dirtiest kink? 😈"
type textarea "tell me ur dirtiest kink? 😈 I"
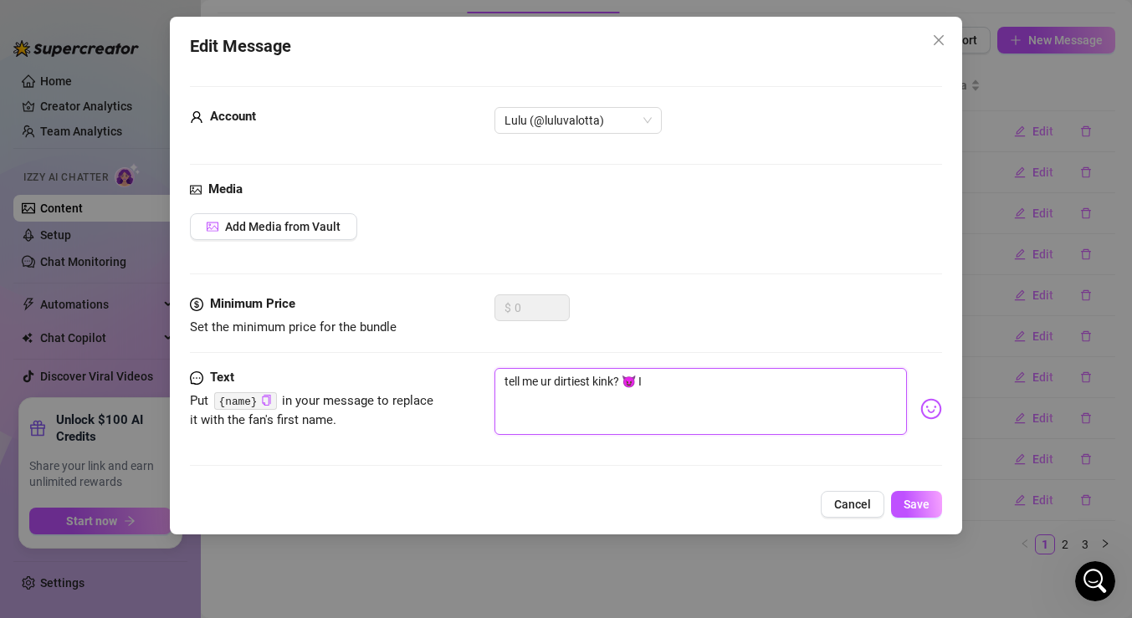
type textarea "tell me ur dirtiest kink? 😈 I"
type textarea "tell me ur dirtiest kink? 😈 I s"
type textarea "tell me ur dirtiest kink? 😈 I se"
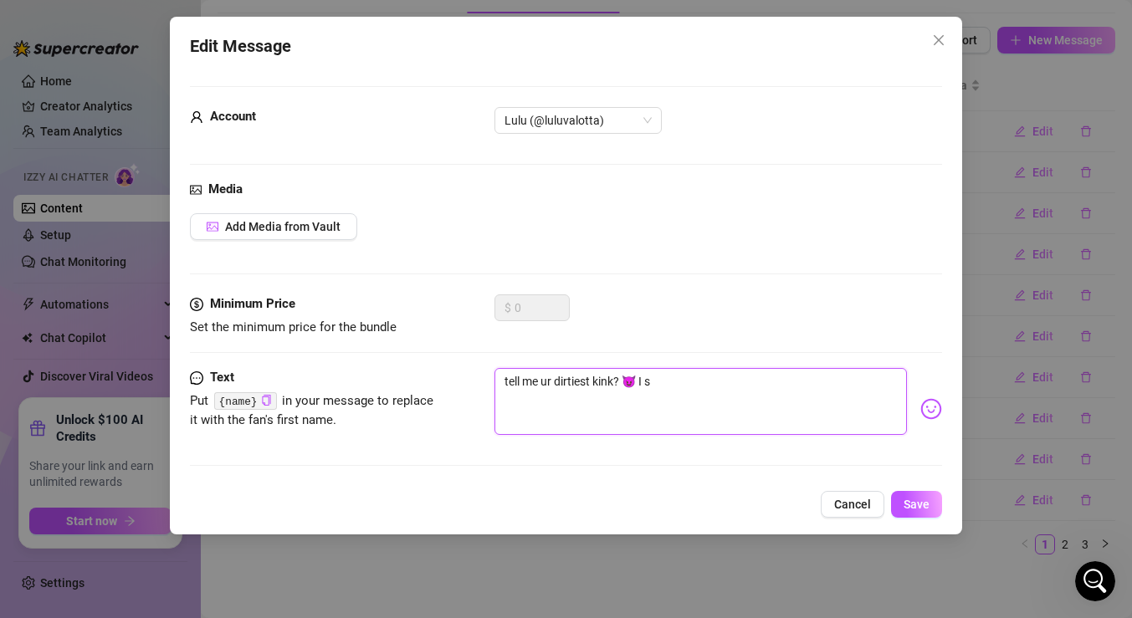
type textarea "tell me ur dirtiest kink? 😈 I se"
type textarea "tell me ur dirtiest kink? 😈 I see"
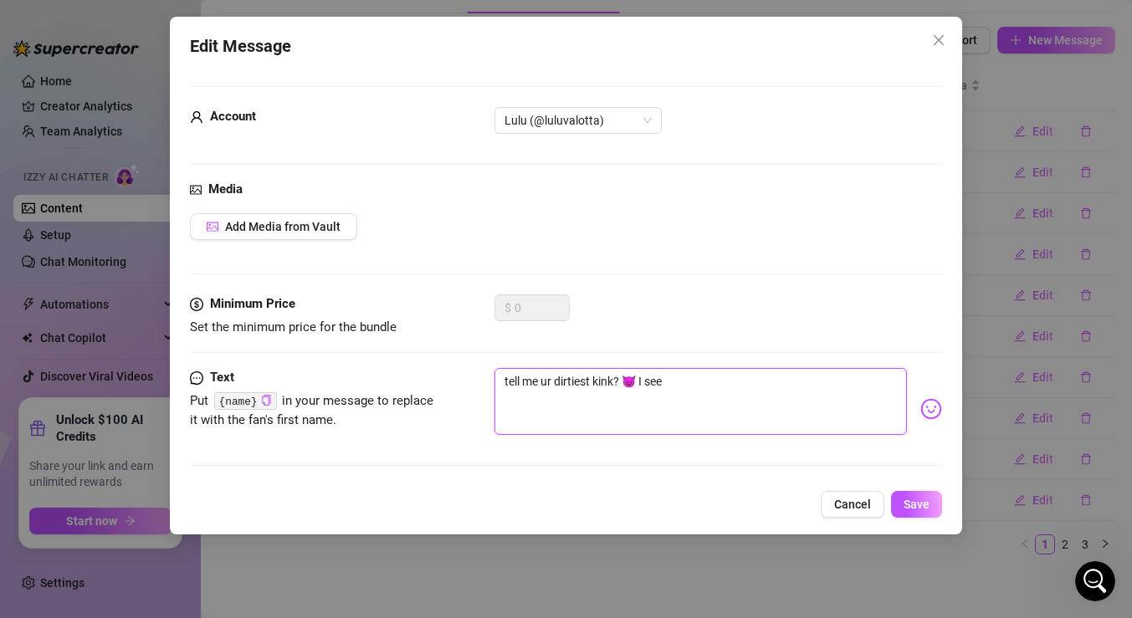
type textarea "tell me ur dirtiest kink? 😈 I see u"
type textarea "tell me ur dirtiest kink? 😈 I see u t"
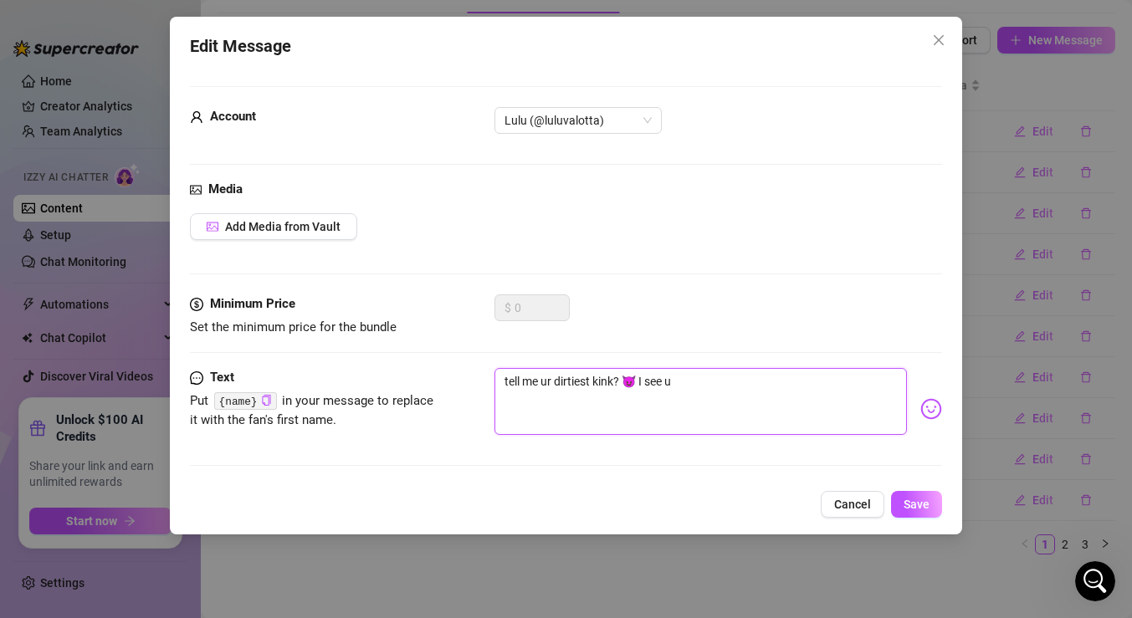
type textarea "tell me ur dirtiest kink? 😈 I see u t"
type textarea "tell me ur dirtiest kink? 😈 I see u th"
type textarea "tell me ur dirtiest kink? 😈 I see u the"
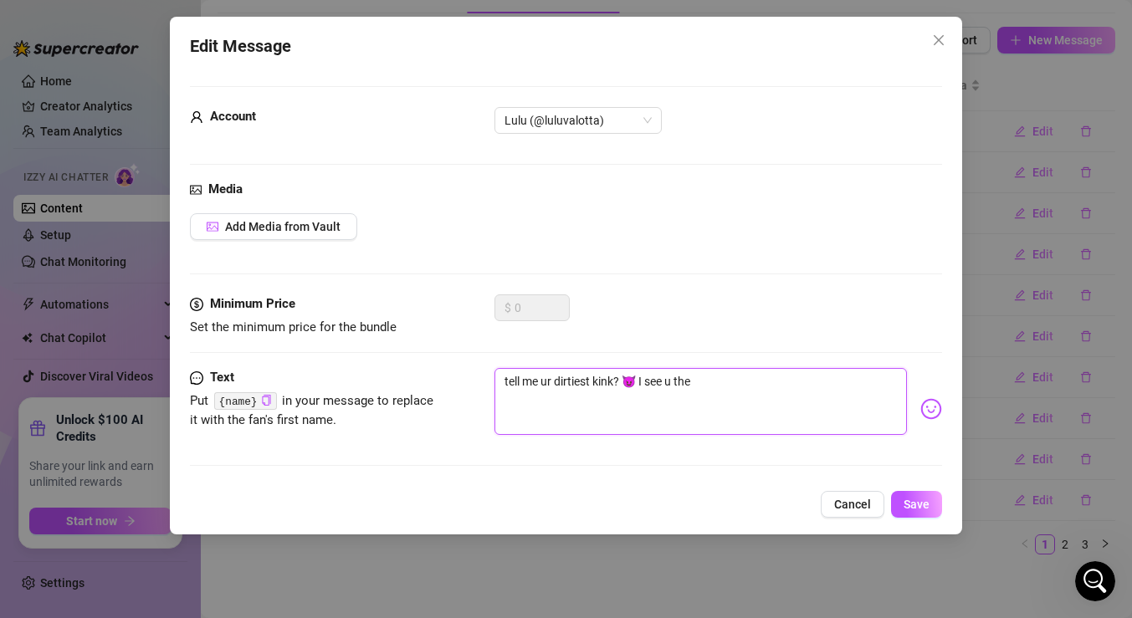
type textarea "tell me ur dirtiest kink? 😈 I see u ther"
type textarea "tell me ur dirtiest kink? 😈 I see u there"
type textarea "tell me ur dirtiest kink? 😈 I see u there a"
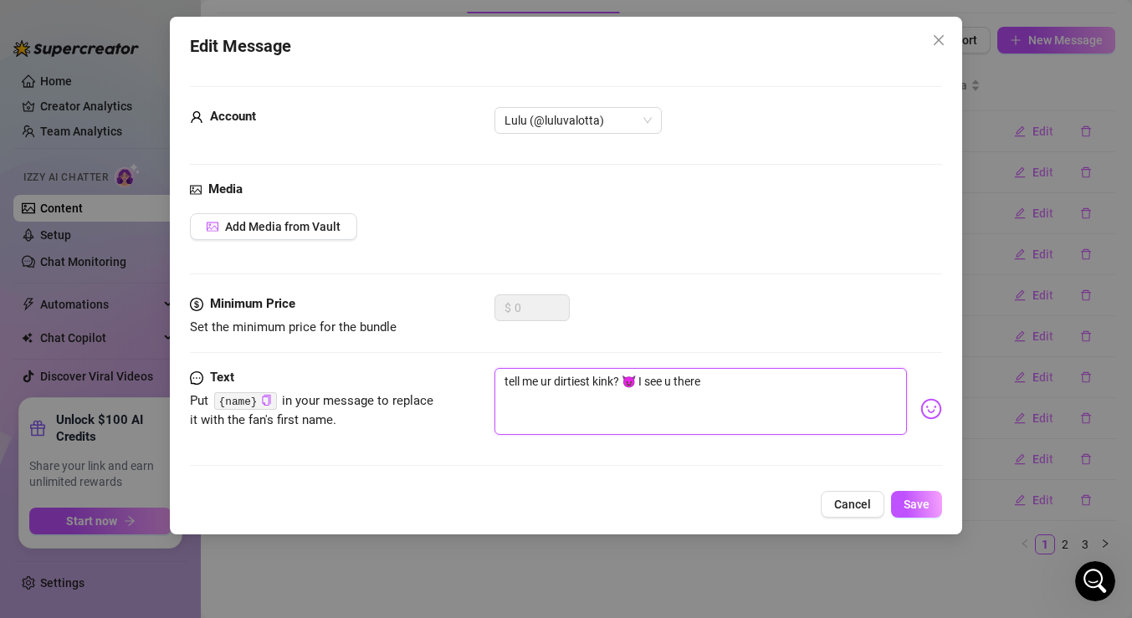
type textarea "tell me ur dirtiest kink? 😈 I see u there a"
type textarea "tell me ur dirtiest kink? 😈 I see u there an"
type textarea "tell me ur dirtiest kink? 😈 I see u there and"
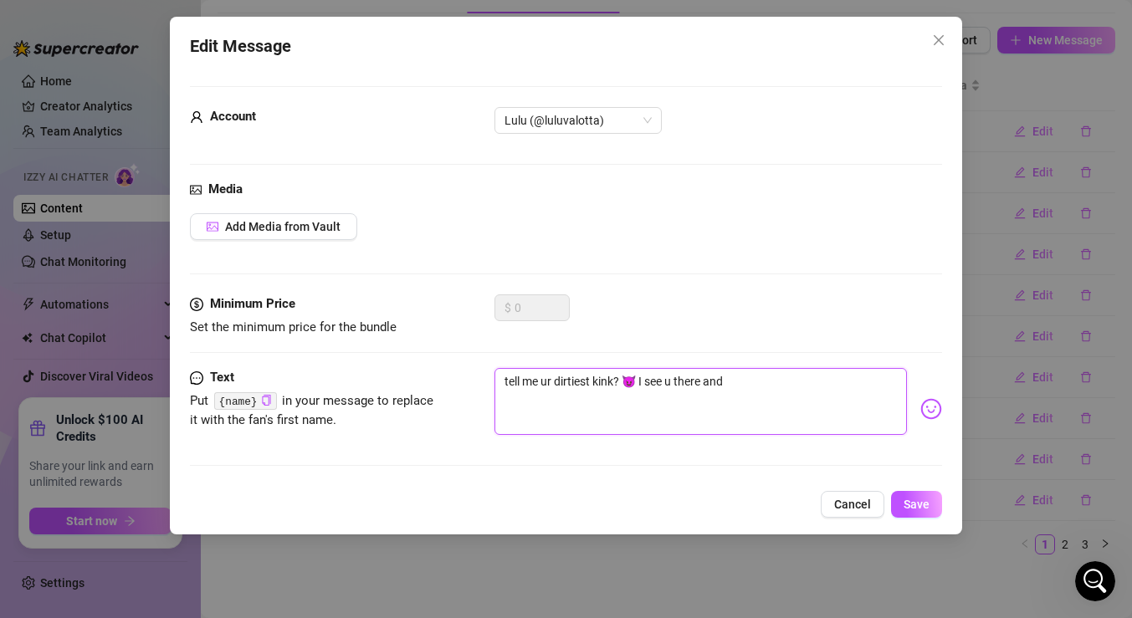
type textarea "tell me ur dirtiest kink? 😈 I see u there and"
type textarea "tell me ur dirtiest kink? 😈 I see u there and f"
type textarea "tell me ur dirtiest kink? 😈 I see u there and fe"
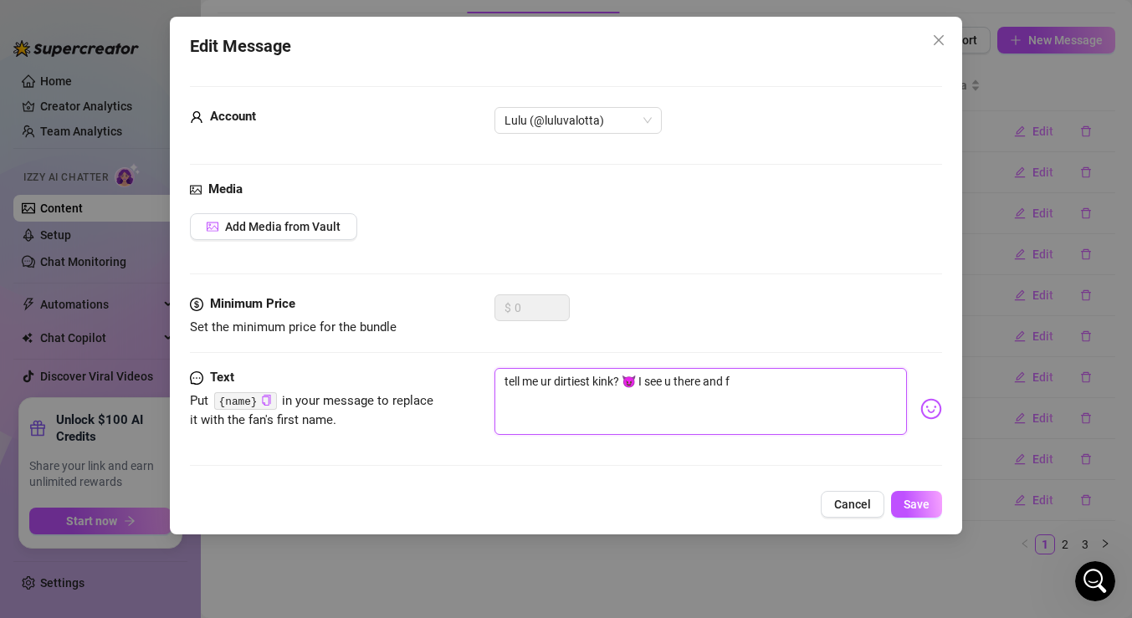
type textarea "tell me ur dirtiest kink? 😈 I see u there and fe"
type textarea "tell me ur dirtiest kink? 😈 I see u there and fel"
type textarea "tell me ur dirtiest kink? 😈 I see u there and felt"
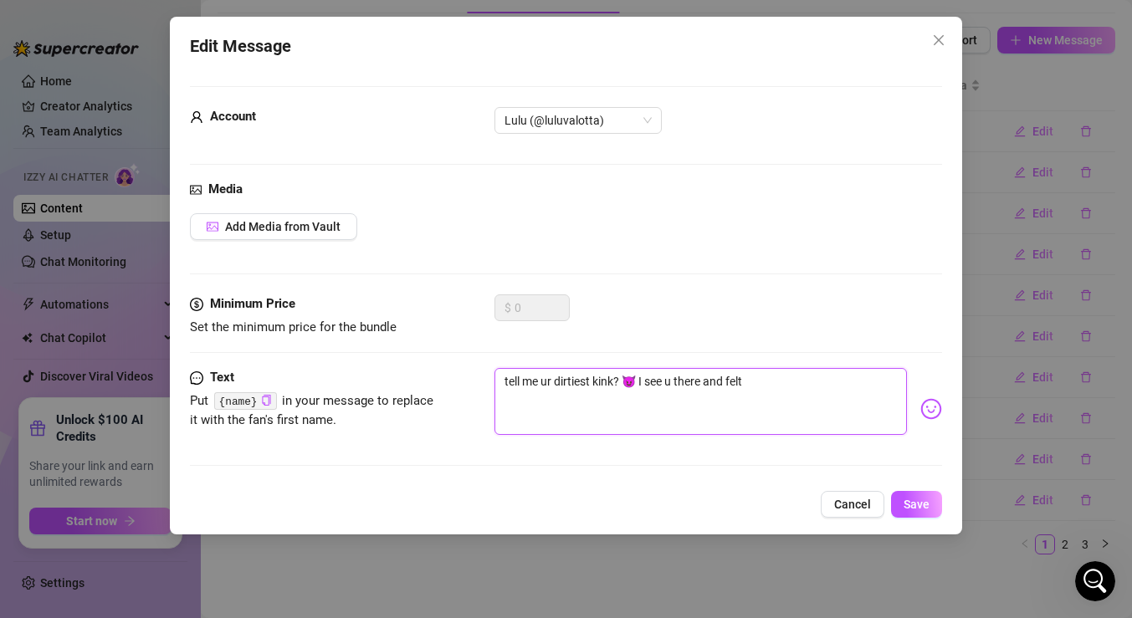
type textarea "tell me ur dirtiest kink? 😈 I see u there and felt"
type textarea "tell me ur dirtiest kink? 😈 I see u there and felt l"
type textarea "tell me ur dirtiest kink? 😈 I see u there and felt li"
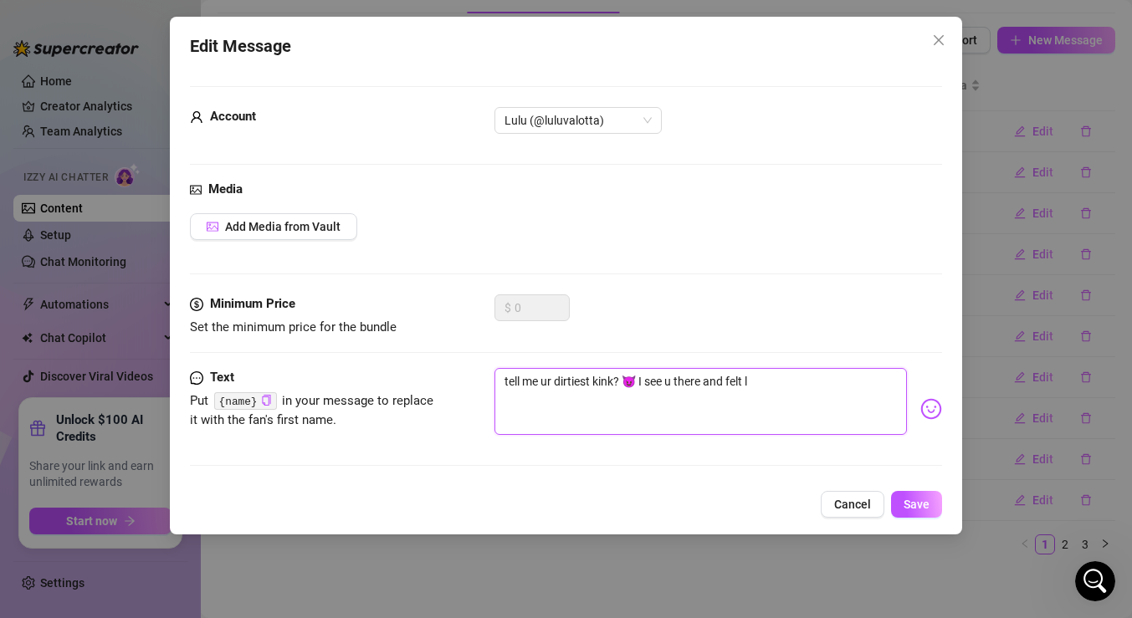
type textarea "tell me ur dirtiest kink? 😈 I see u there and felt li"
type textarea "tell me ur dirtiest kink? 😈 I see u there and felt lik"
type textarea "tell me ur dirtiest kink? 😈 I see u there and felt like"
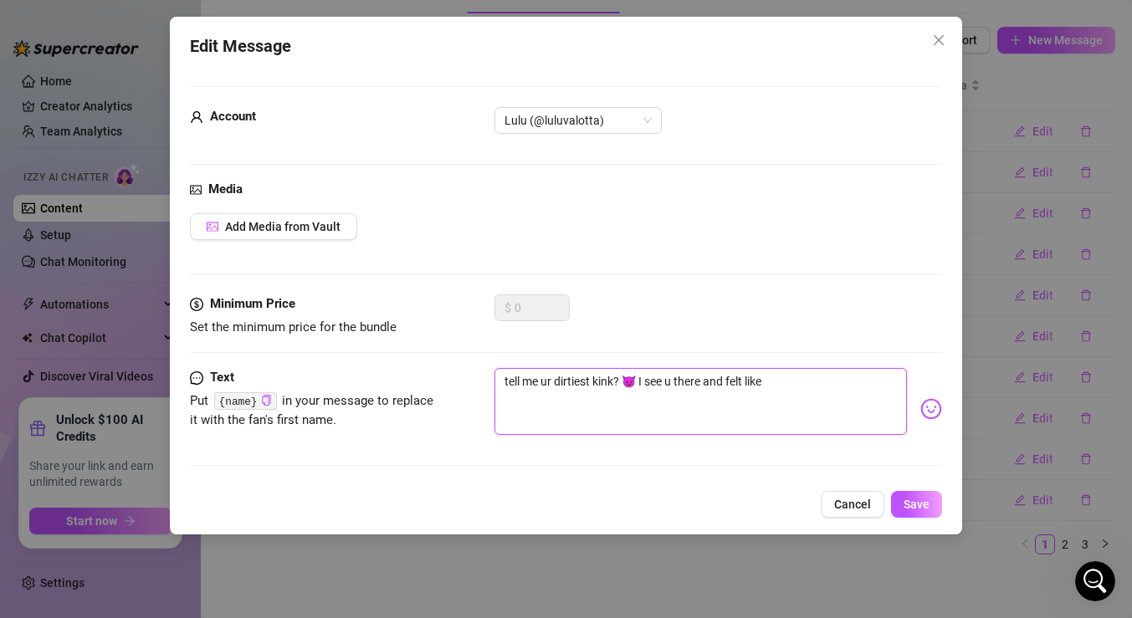
type textarea "tell me ur dirtiest kink? 😈 I see u there and felt like s"
type textarea "tell me ur dirtiest kink? 😈 I see u there and felt like sh"
type textarea "tell me ur dirtiest kink? 😈 I see u there and felt like sha"
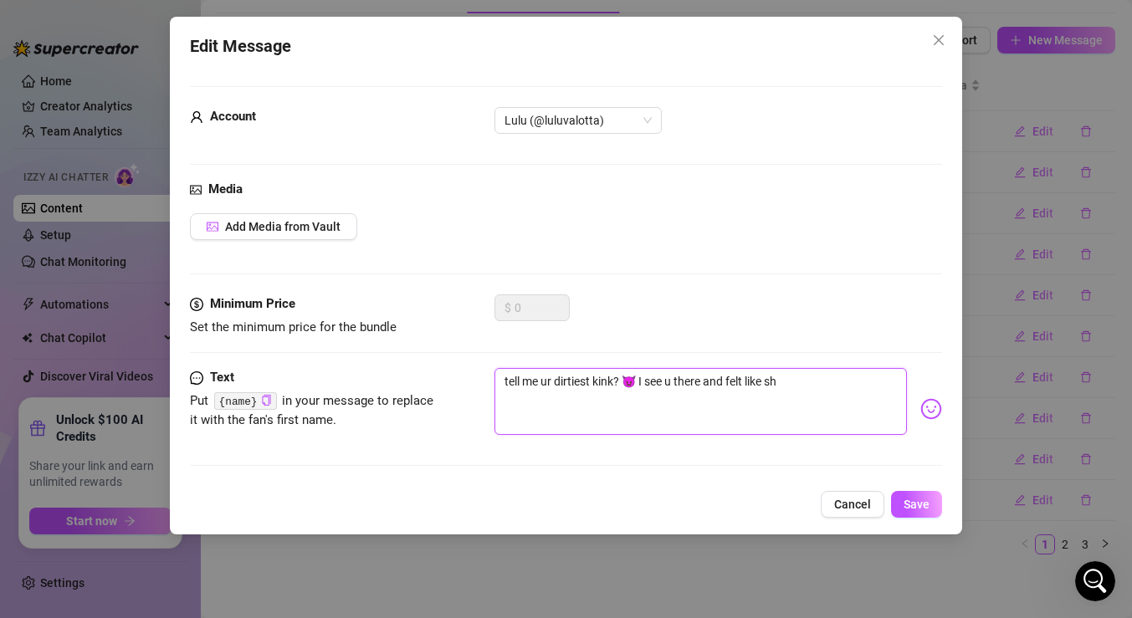
type textarea "tell me ur dirtiest kink? 😈 I see u there and felt like sha"
type textarea "tell me ur dirtiest kink? 😈 I see u there and felt like shar"
type textarea "tell me ur dirtiest kink? 😈 I see u there and felt like [PERSON_NAME]"
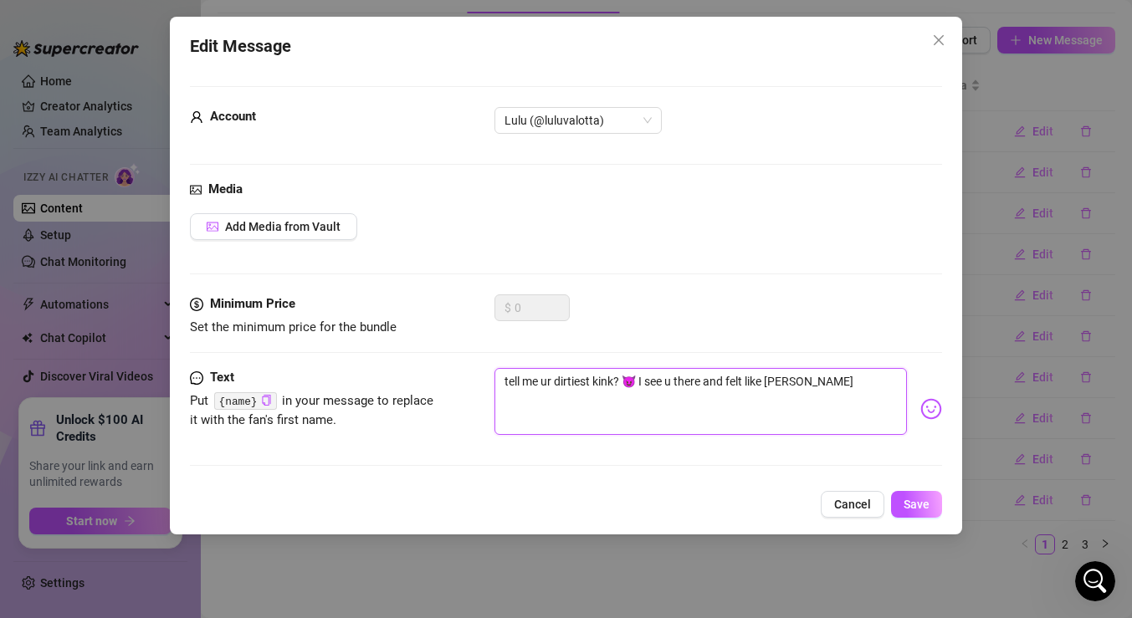
type textarea "tell me ur dirtiest kink? 😈 I see u there and felt like sharin"
type textarea "tell me ur dirtiest kink? 😈 I see u there and felt like sharing"
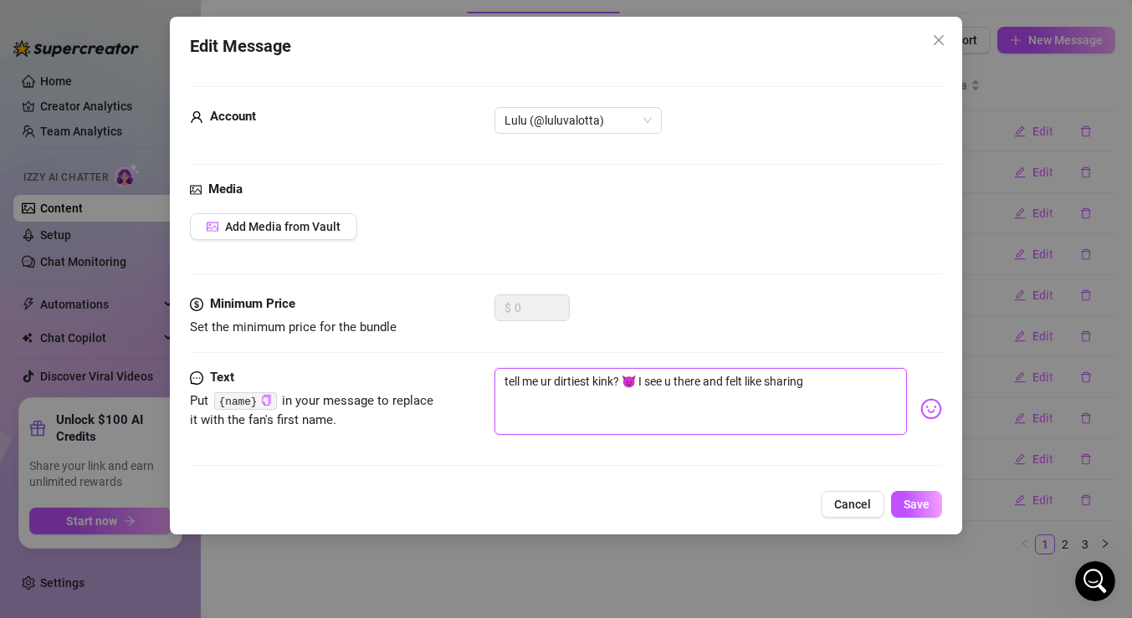
type textarea "tell me ur dirtiest kink? 😈 I see u there and felt like sharing"
type textarea "tell me ur dirtiest kink? 😈 I see u there and felt like sharing m"
type textarea "tell me ur dirtiest kink? 😈 I see u there and felt like sharing mi"
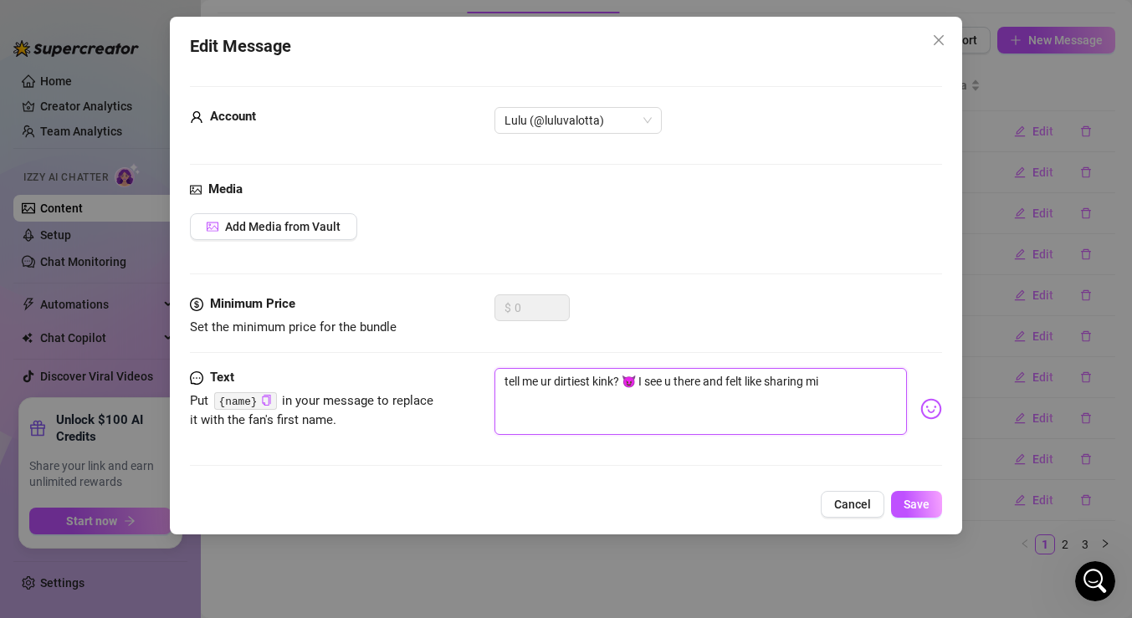
type textarea "tell me ur dirtiest kink? 😈 I see u there and felt like sharing min"
type textarea "tell me ur dirtiest kink? 😈 I see u there and felt like sharing mine"
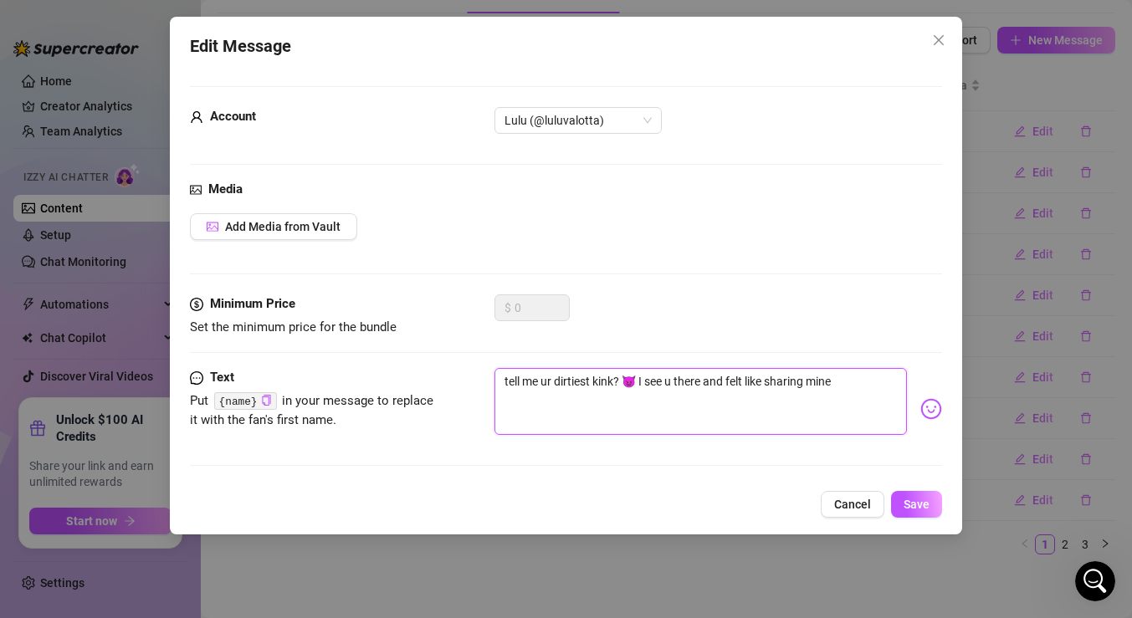
type textarea "tell me ur dirtiest kink? 😈 I see u there and felt like sharing mine"
type textarea "tell me ur dirtiest kink? 😈 I see u there and felt like sharing mine t"
type textarea "tell me ur dirtiest kink? 😈 I see u there and felt like sharing mine to"
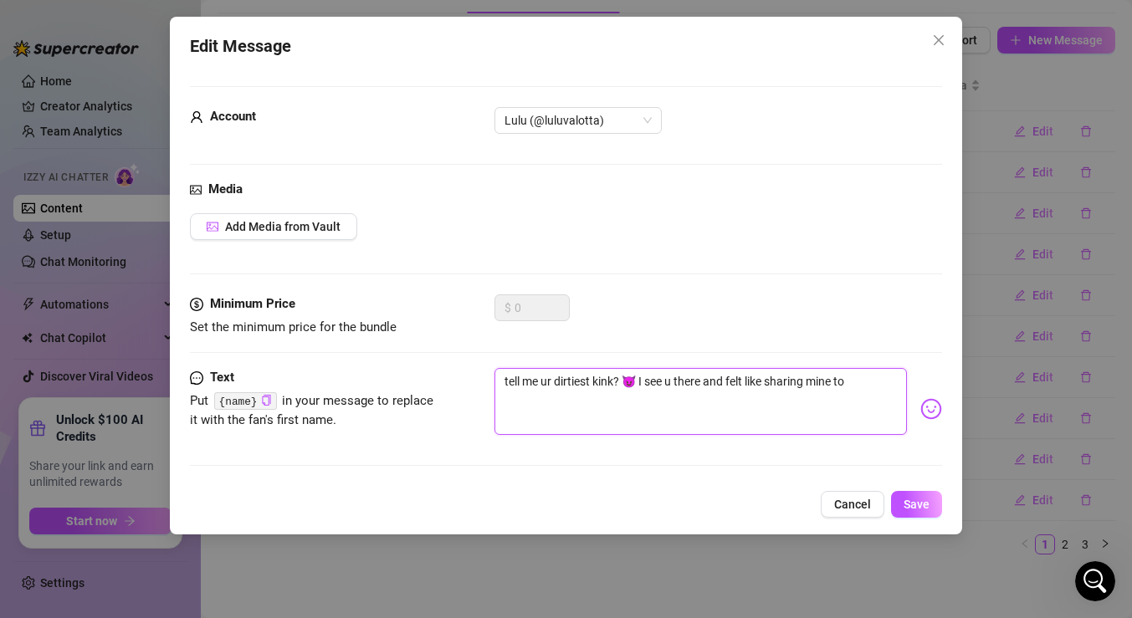
type textarea "tell me ur dirtiest kink? 😈 I see u there and felt like sharing mine too"
type textarea "tell me ur dirtiest kink? 😈 I see u there and felt like sharing mine too."
type textarea "tell me ur dirtiest kink? 😈 I see u there and felt like sharing mine too.."
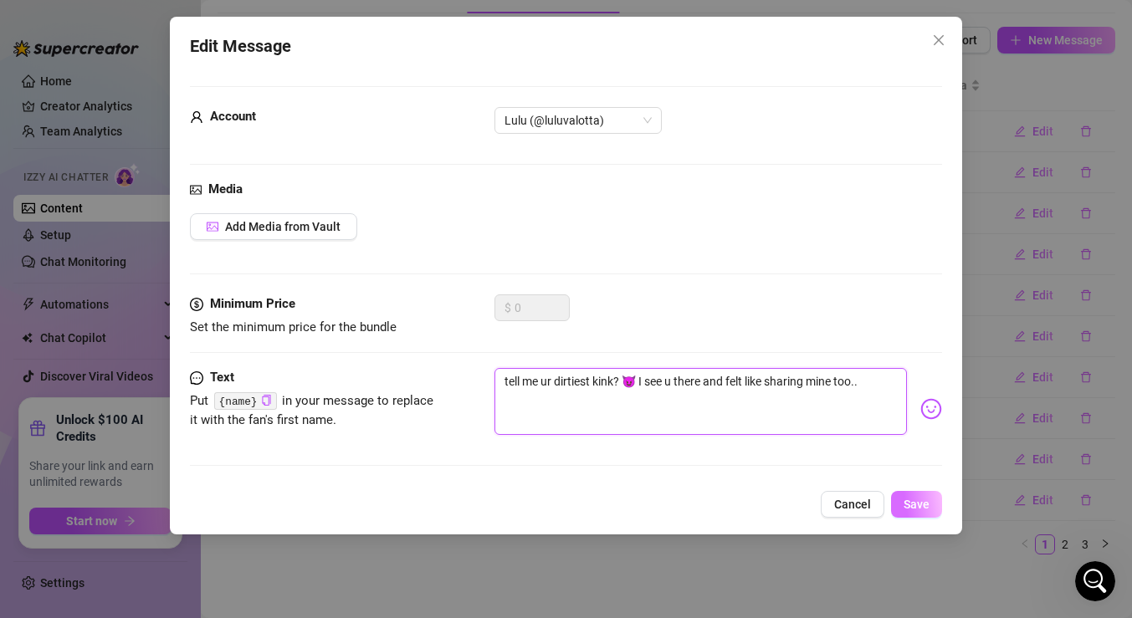
type textarea "tell me ur dirtiest kink? 😈 I see u there and felt like sharing mine too.."
click at [914, 507] on span "Save" at bounding box center [917, 504] width 26 height 13
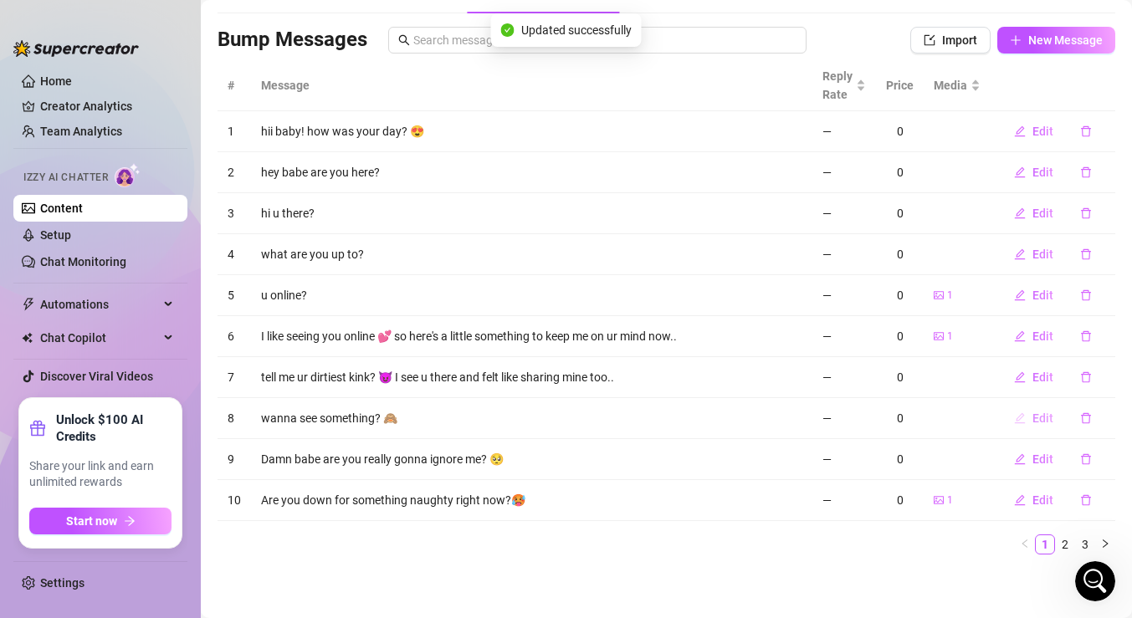
click at [1043, 419] on span "Edit" at bounding box center [1043, 418] width 21 height 13
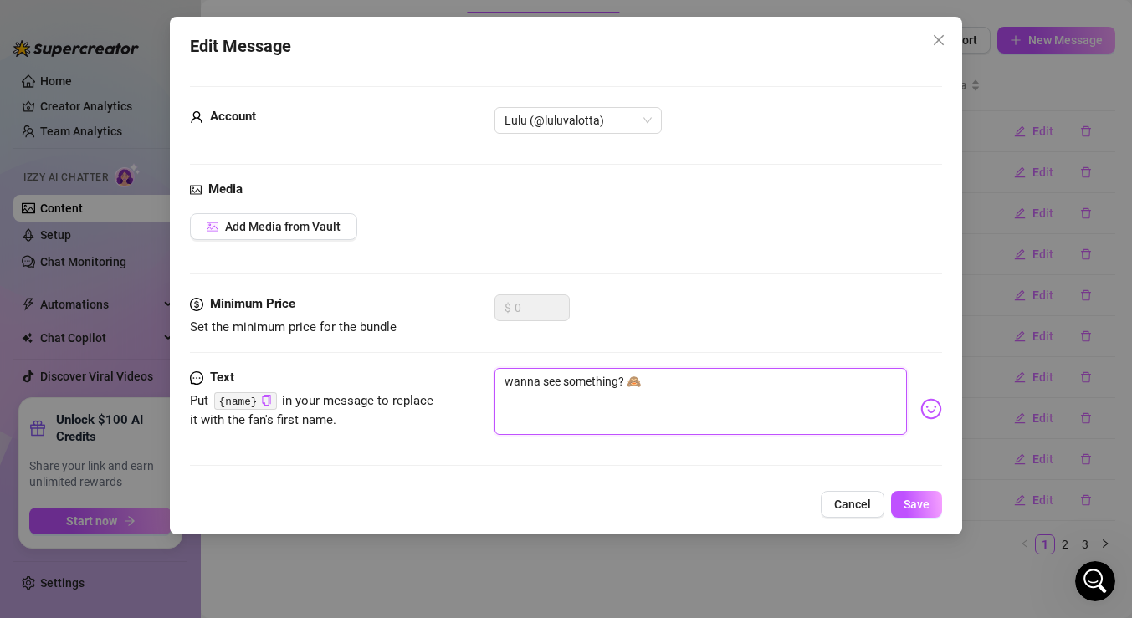
click at [645, 388] on textarea "wanna see something? 🙈" at bounding box center [701, 401] width 413 height 67
type textarea "wanna see something? 🙈"
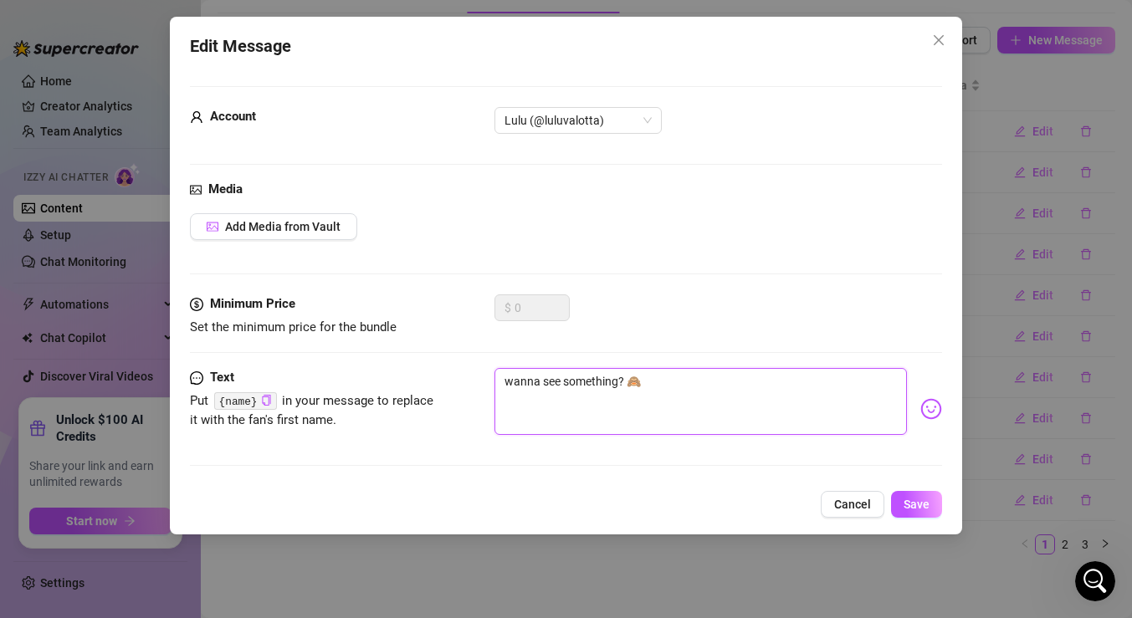
type textarea "wanna see something?"
type textarea "wanna see something"
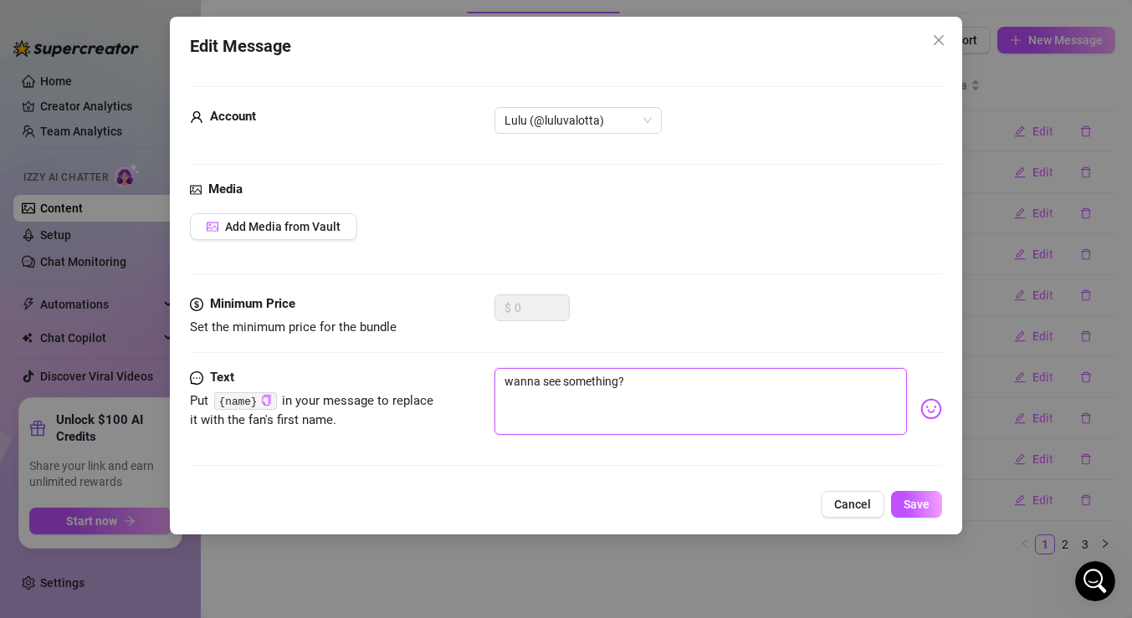
type textarea "wanna see something"
type textarea "wanna see somethin"
type textarea "wanna see somethi"
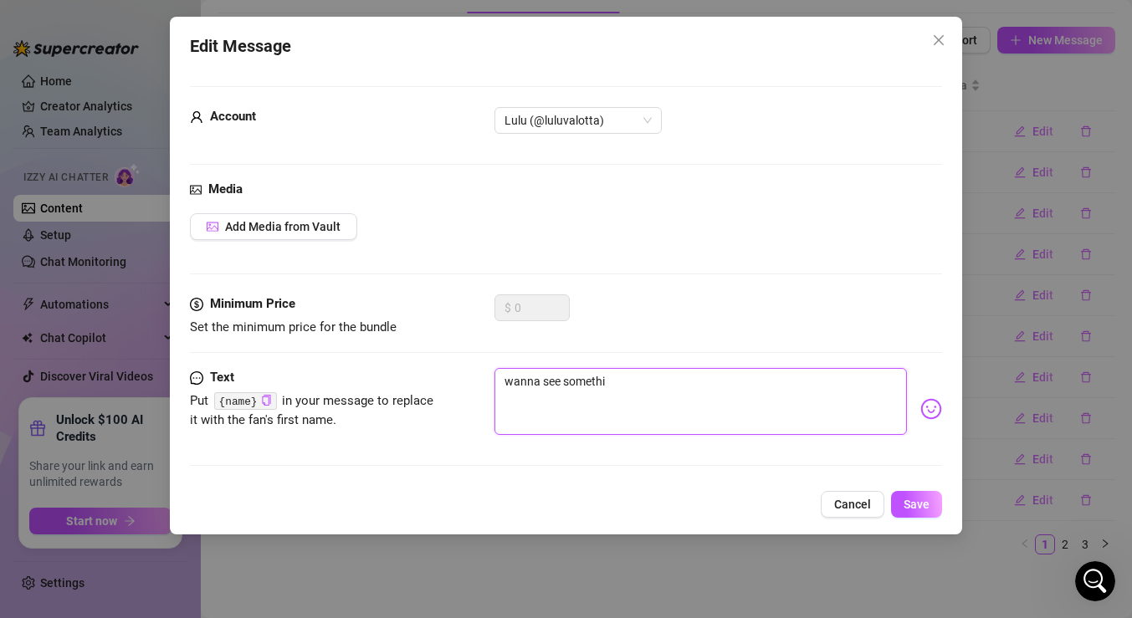
type textarea "wanna see someth"
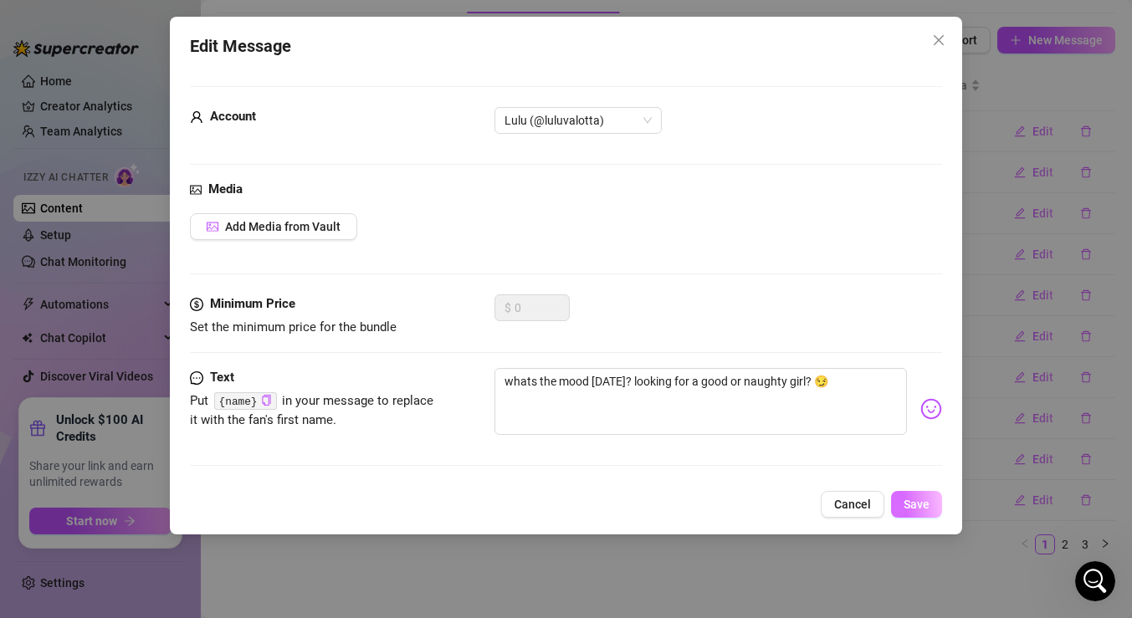
click at [910, 508] on span "Save" at bounding box center [917, 504] width 26 height 13
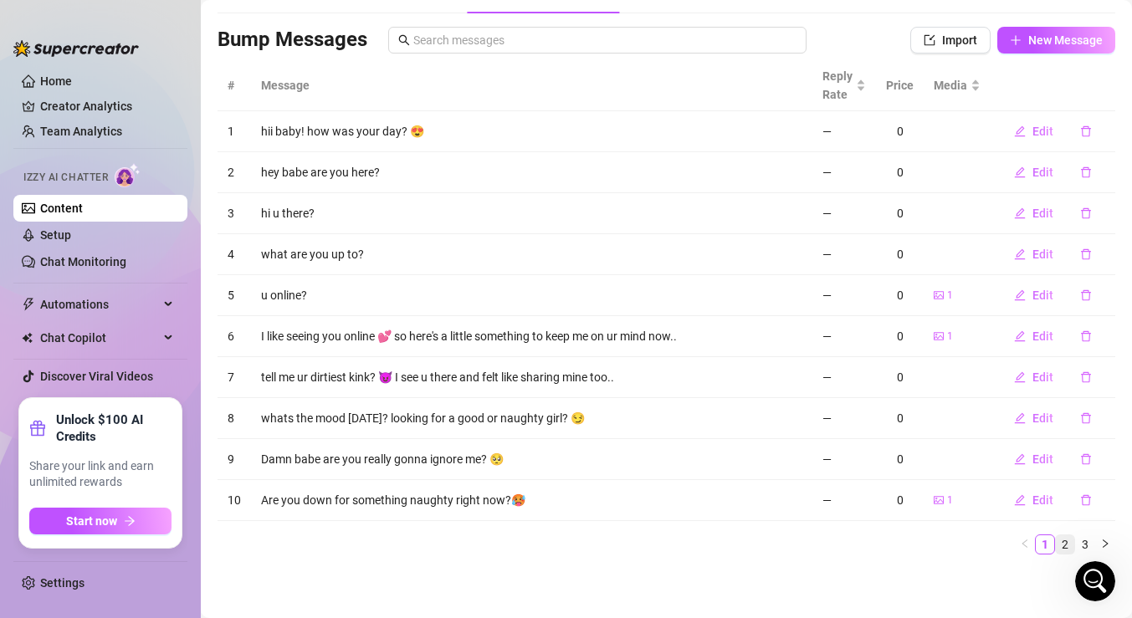
click at [1072, 547] on link "2" at bounding box center [1065, 545] width 18 height 18
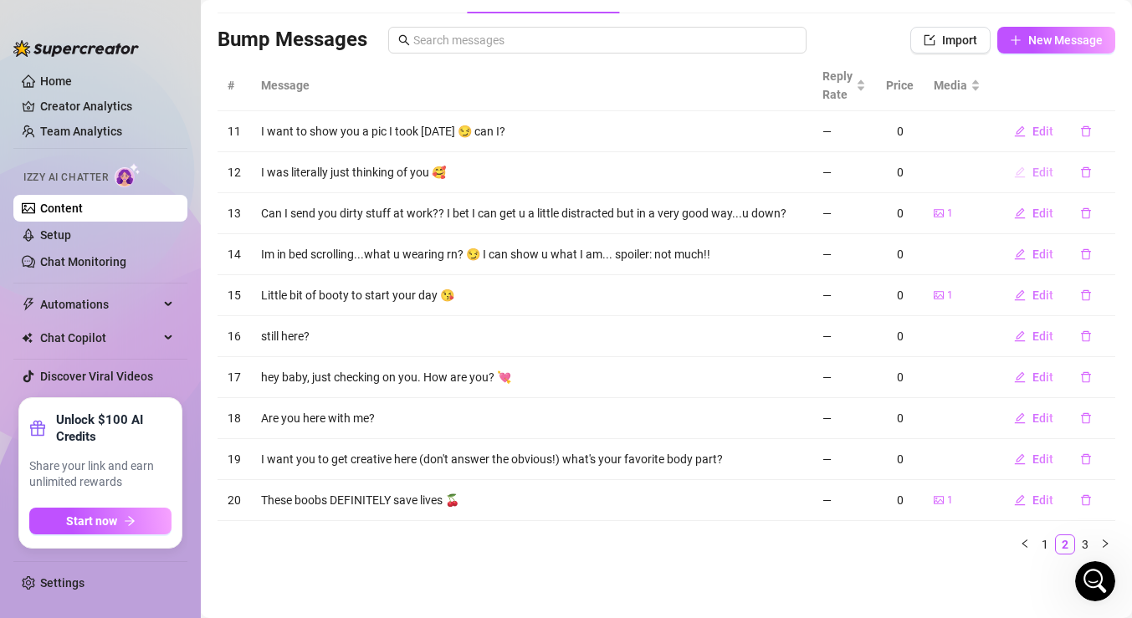
click at [1021, 173] on icon "edit" at bounding box center [1020, 173] width 12 height 12
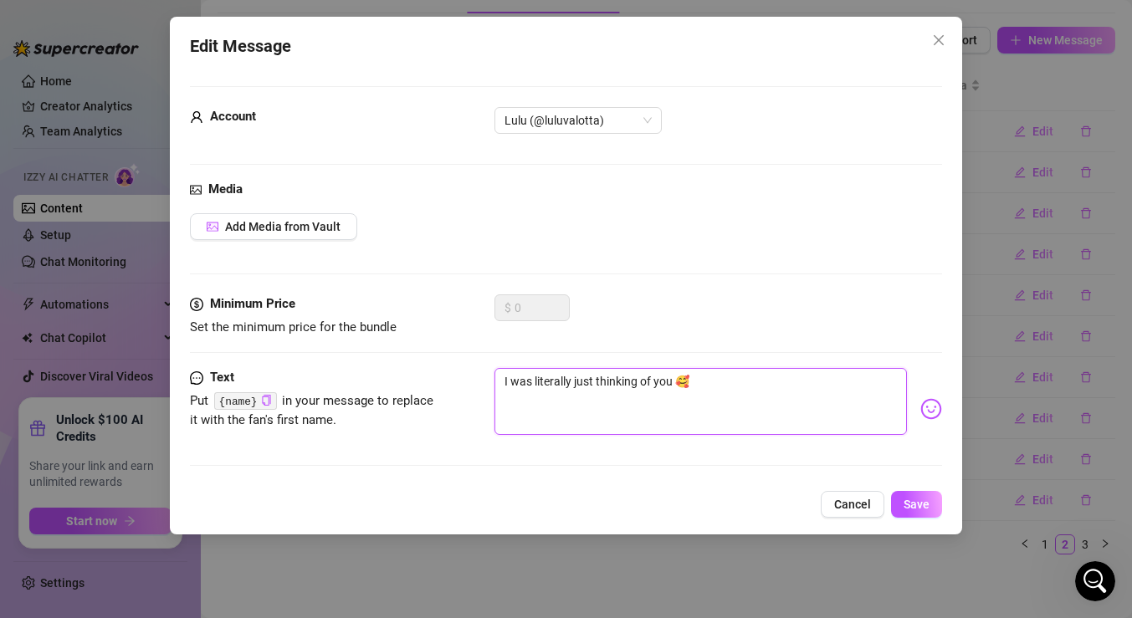
drag, startPoint x: 723, startPoint y: 382, endPoint x: 446, endPoint y: 365, distance: 277.6
click at [446, 365] on form "Account Lulu (@luluvalotta) Media Add Media from Vault Minimum Price Set the mi…" at bounding box center [566, 283] width 752 height 395
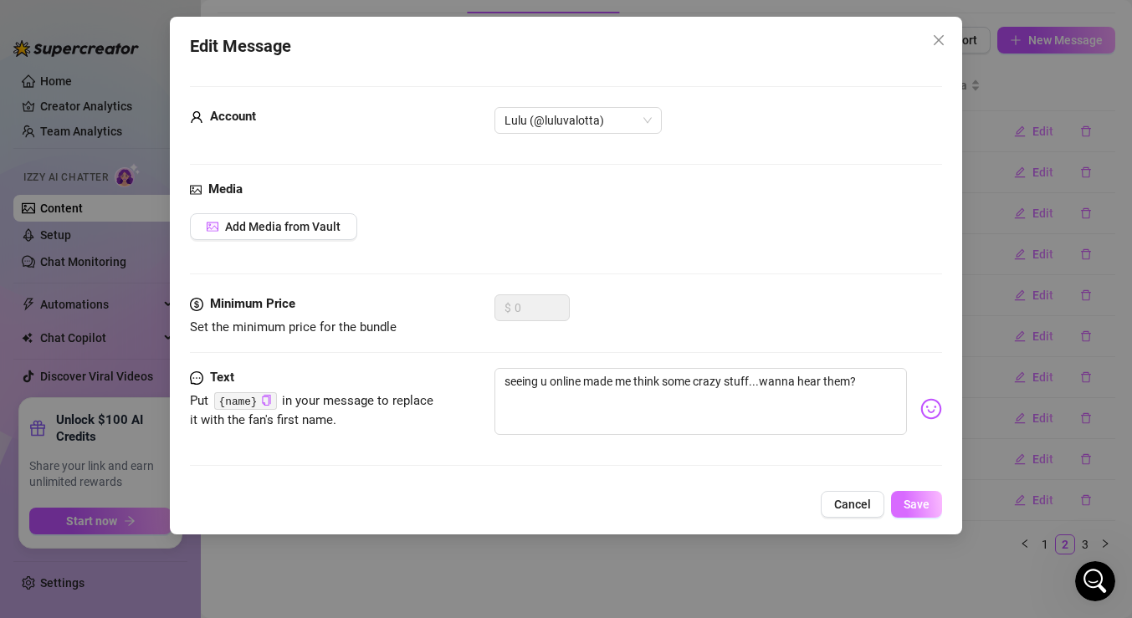
click at [923, 499] on span "Save" at bounding box center [917, 504] width 26 height 13
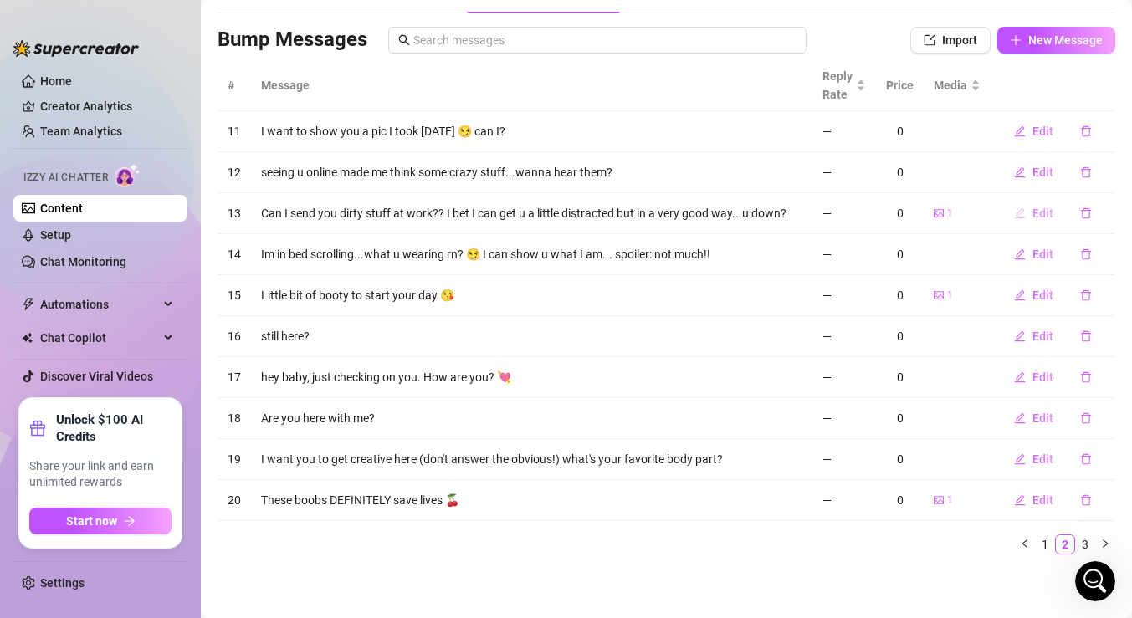
click at [1039, 207] on span "Edit" at bounding box center [1043, 213] width 21 height 13
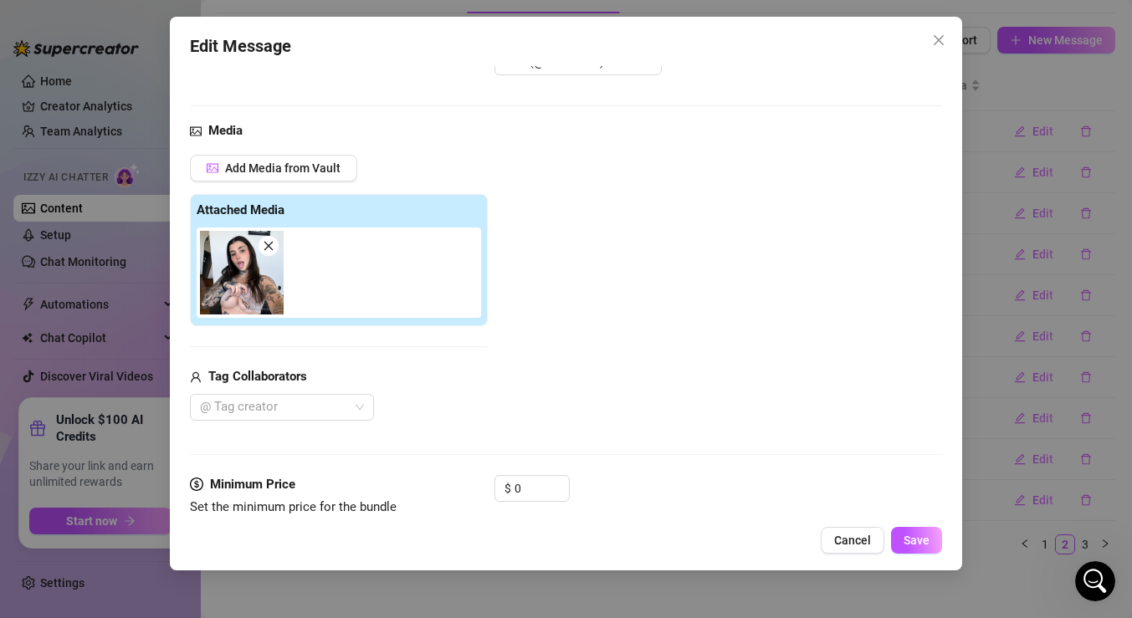
scroll to position [203, 0]
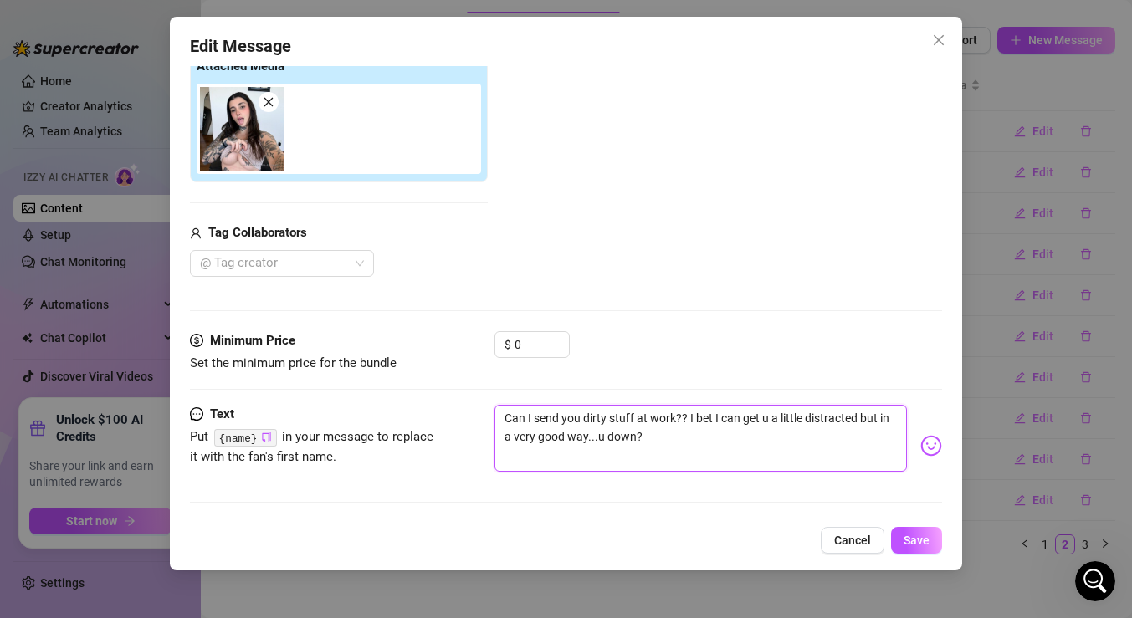
drag, startPoint x: 683, startPoint y: 447, endPoint x: 454, endPoint y: 392, distance: 235.1
click at [454, 392] on form "Account Lulu (@luluvalotta) Media Add Media from Vault Attached Media Tag Colla…" at bounding box center [566, 201] width 752 height 634
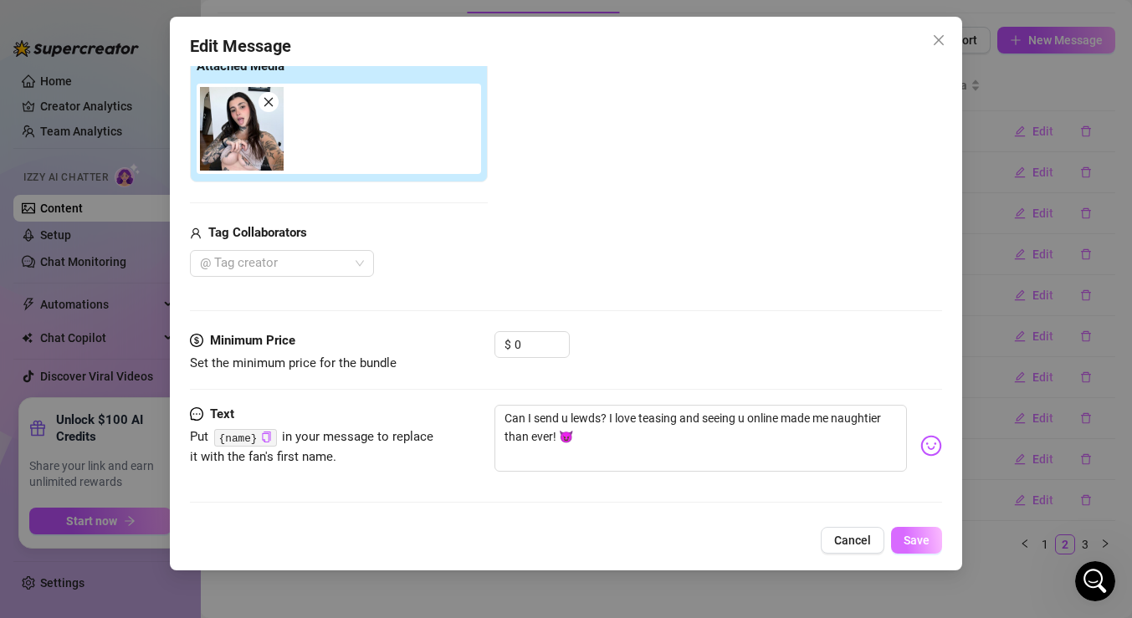
click at [924, 541] on span "Save" at bounding box center [917, 540] width 26 height 13
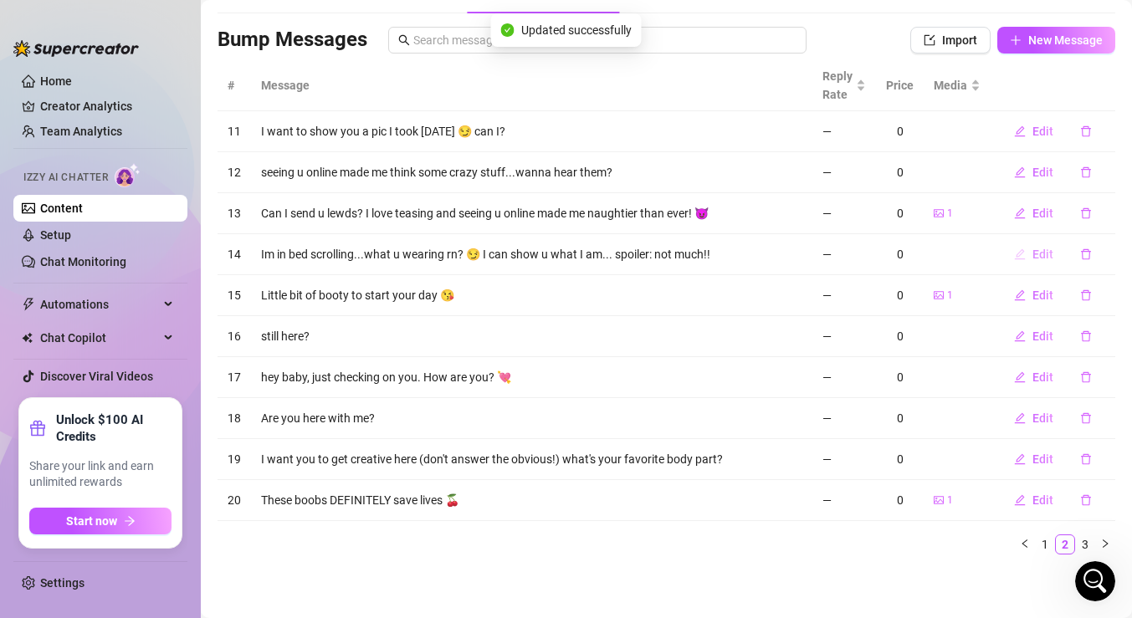
click at [1038, 252] on span "Edit" at bounding box center [1043, 254] width 21 height 13
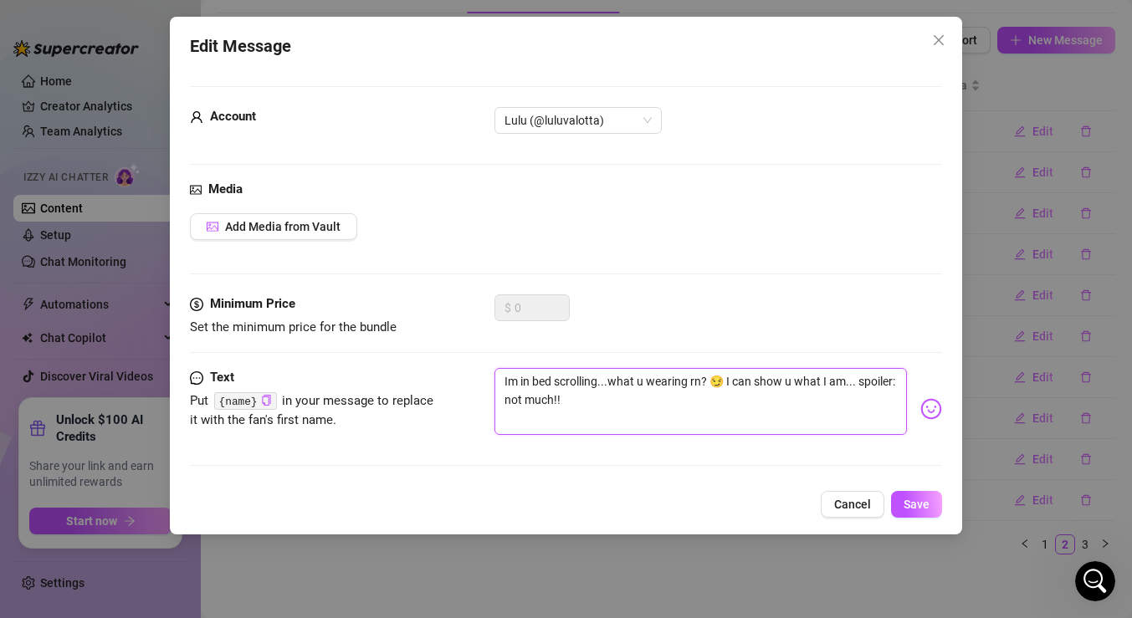
drag, startPoint x: 603, startPoint y: 413, endPoint x: 470, endPoint y: 353, distance: 145.0
click at [470, 353] on form "Account Lulu (@luluvalotta) Media Add Media from Vault Minimum Price Set the mi…" at bounding box center [566, 283] width 752 height 395
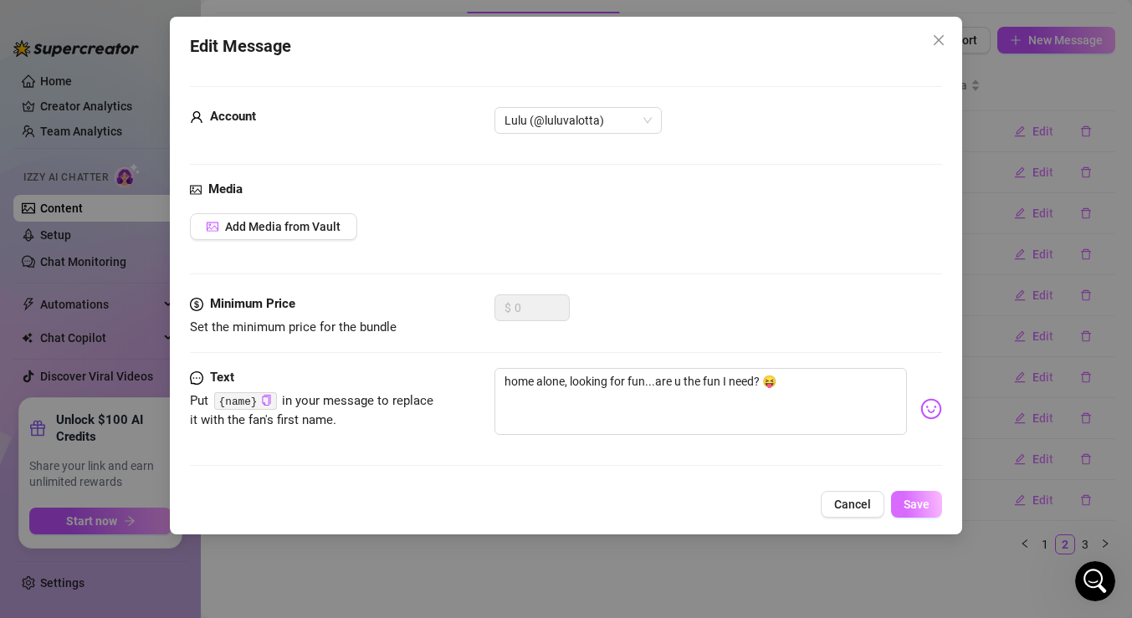
click at [928, 502] on span "Save" at bounding box center [917, 504] width 26 height 13
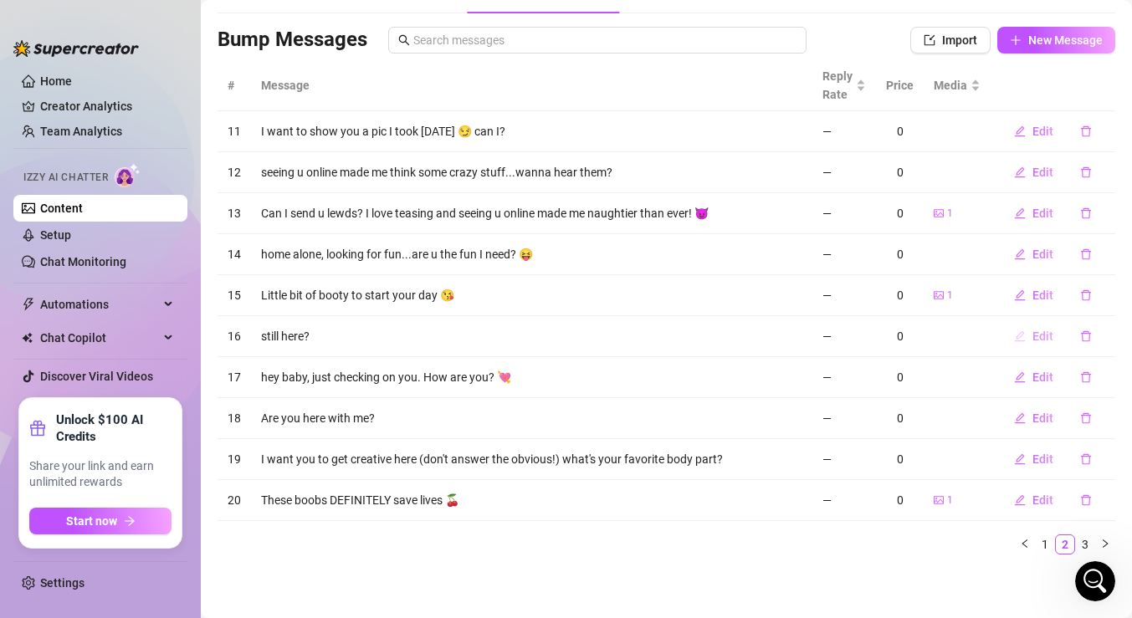
click at [1036, 337] on span "Edit" at bounding box center [1043, 336] width 21 height 13
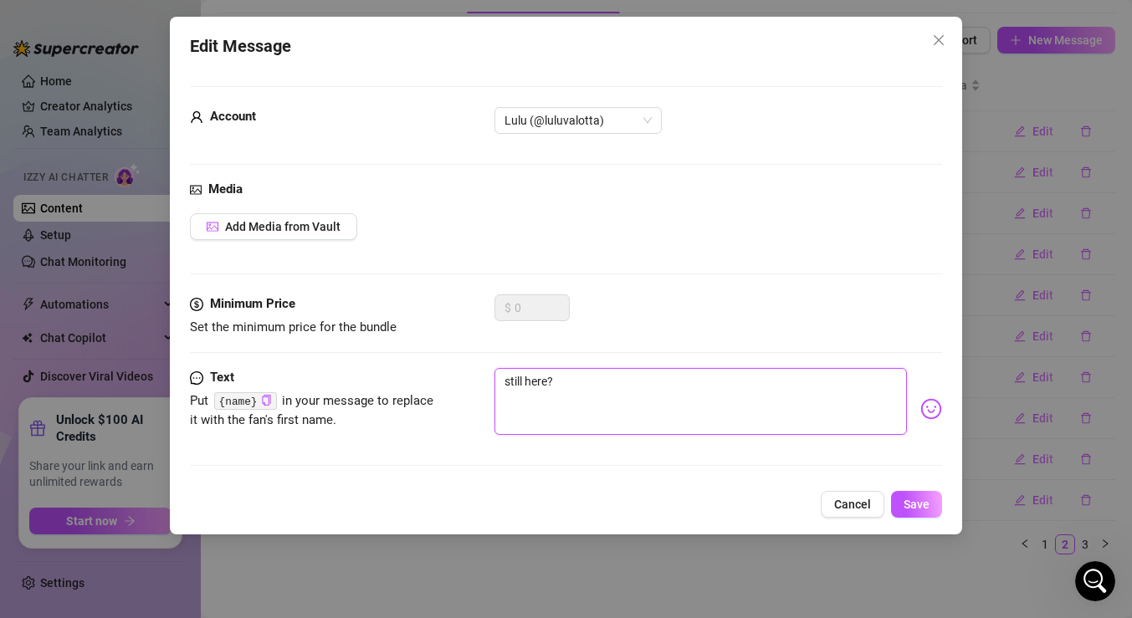
drag, startPoint x: 562, startPoint y: 383, endPoint x: 437, endPoint y: 380, distance: 125.6
click at [438, 383] on div "Text Put {name} in your message to replace it with the fan's first name. still …" at bounding box center [566, 409] width 752 height 82
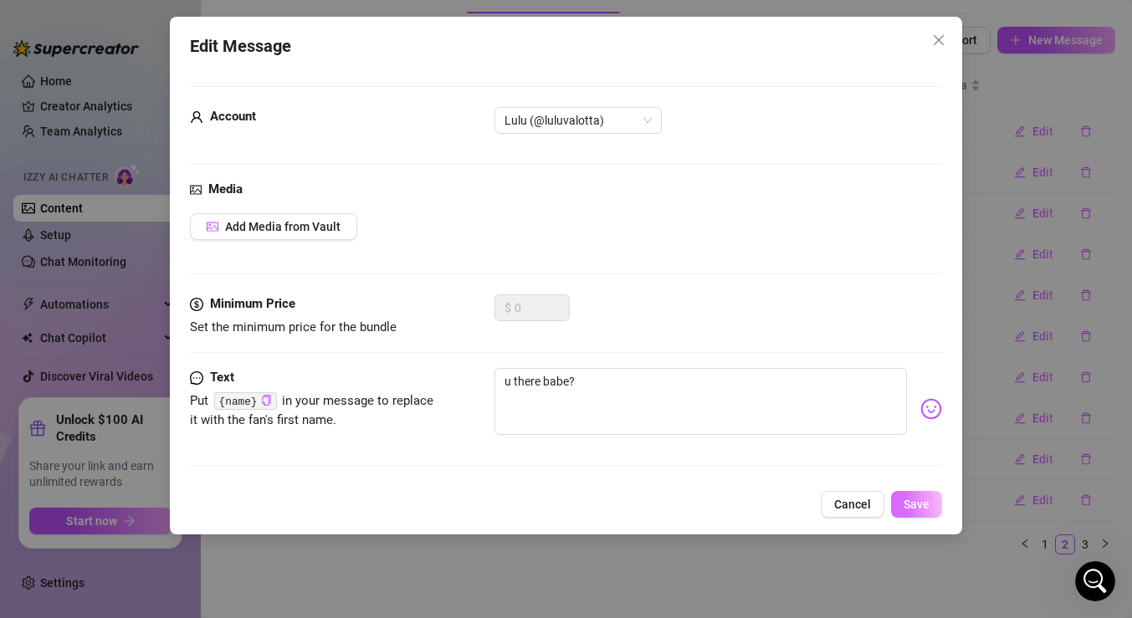
click at [923, 510] on span "Save" at bounding box center [917, 504] width 26 height 13
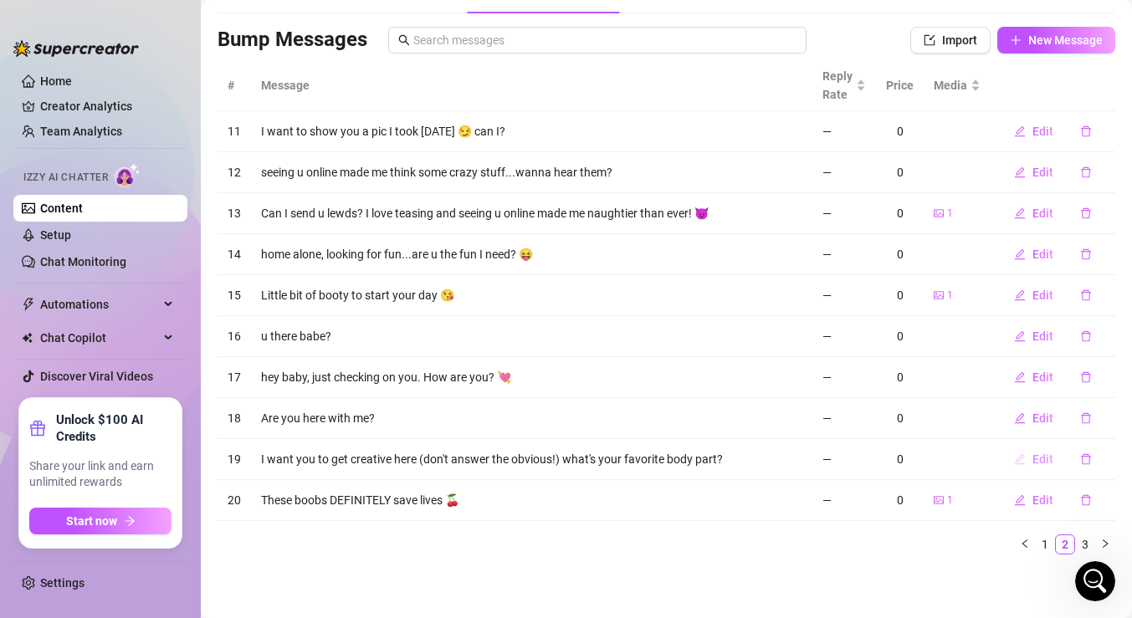
click at [1056, 454] on button "Edit" at bounding box center [1034, 459] width 66 height 27
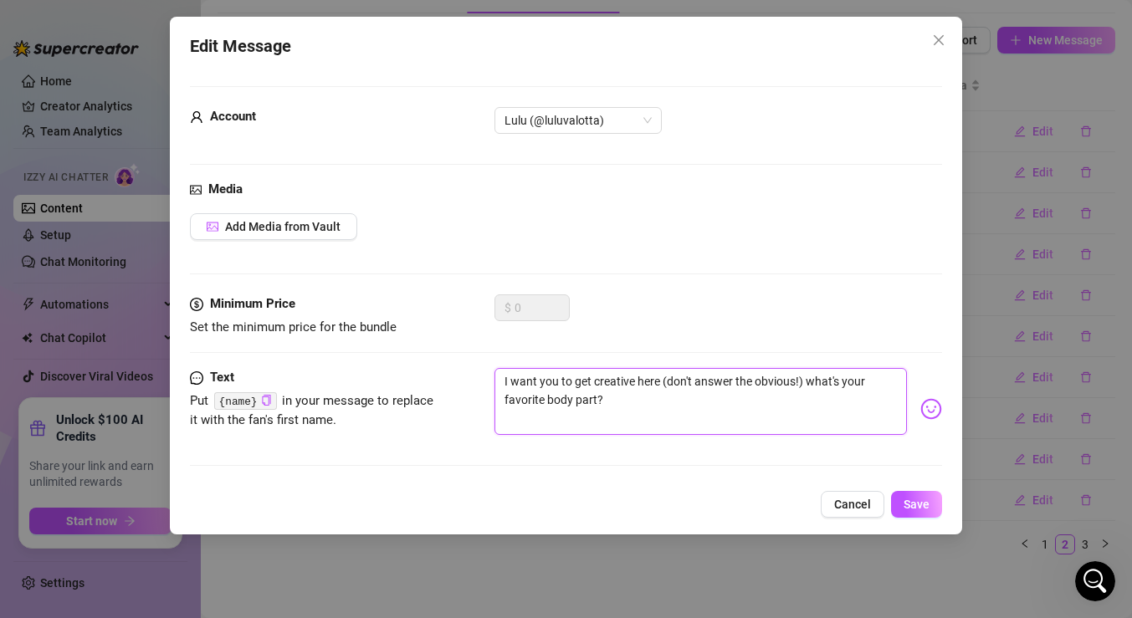
drag, startPoint x: 636, startPoint y: 400, endPoint x: 502, endPoint y: 347, distance: 143.9
click at [502, 347] on form "Account Lulu (@luluvalotta) Media Add Media from Vault Minimum Price Set the mi…" at bounding box center [566, 283] width 752 height 395
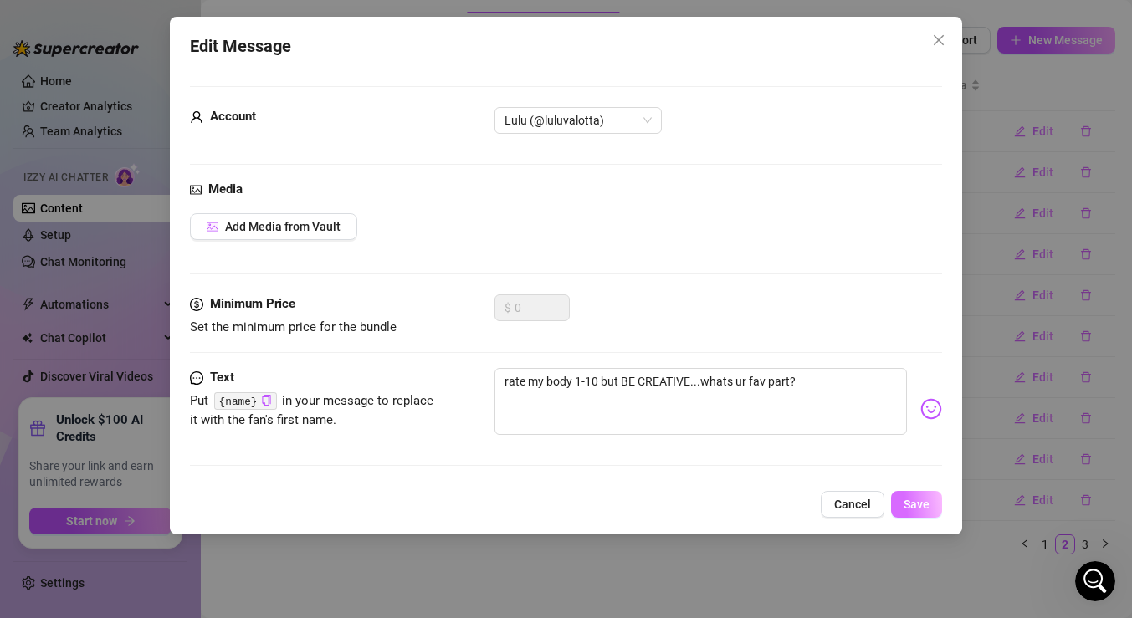
click at [918, 514] on button "Save" at bounding box center [916, 504] width 51 height 27
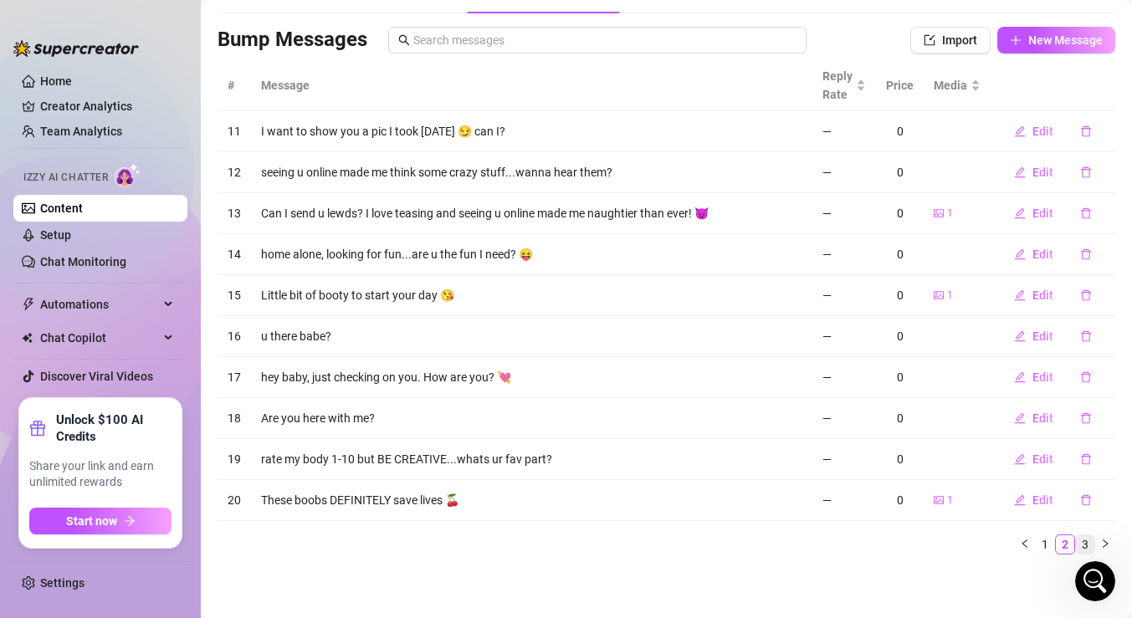
click at [1085, 541] on link "3" at bounding box center [1085, 545] width 18 height 18
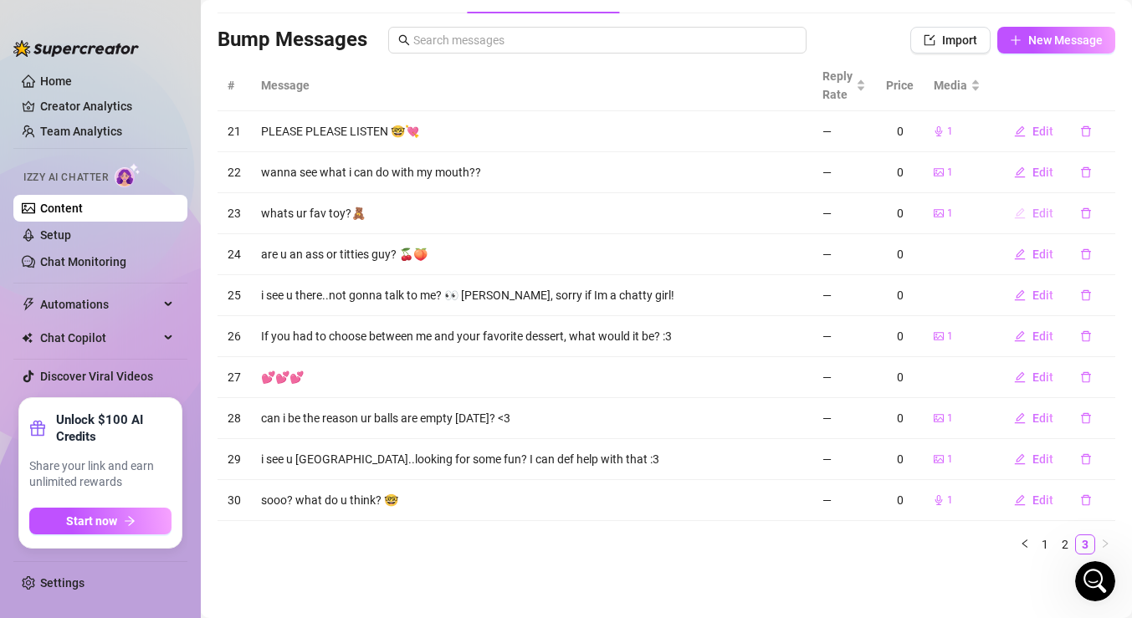
click at [1038, 218] on span "Edit" at bounding box center [1043, 213] width 21 height 13
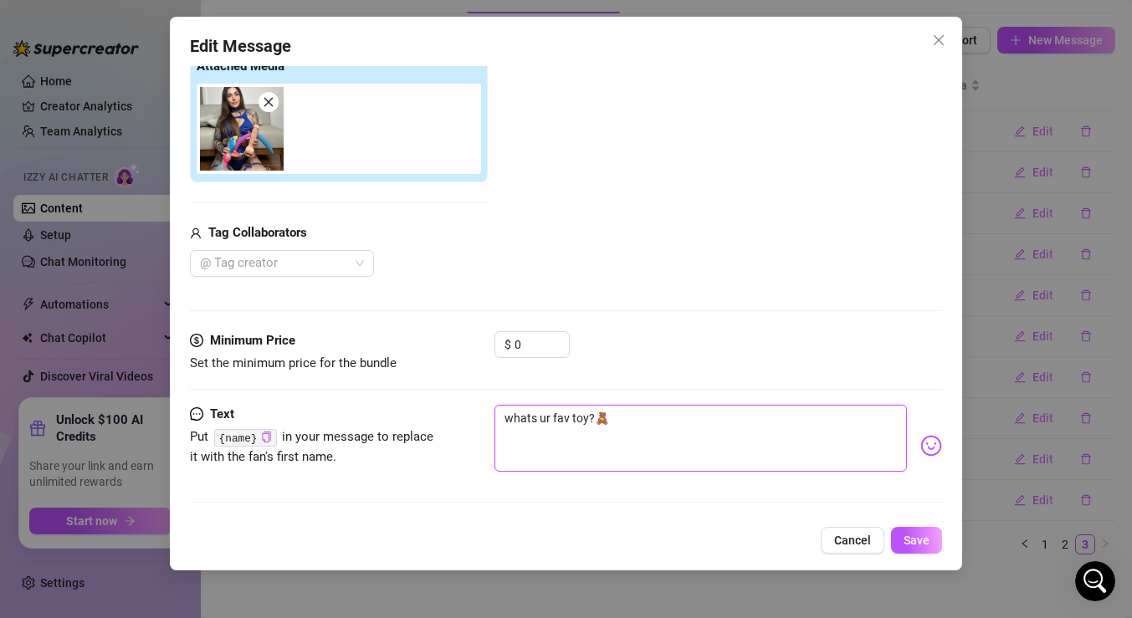
drag, startPoint x: 591, startPoint y: 419, endPoint x: 449, endPoint y: 412, distance: 141.6
click at [449, 412] on div "Text Put {name} in your message to replace it with the fan's first name. whats …" at bounding box center [566, 446] width 752 height 82
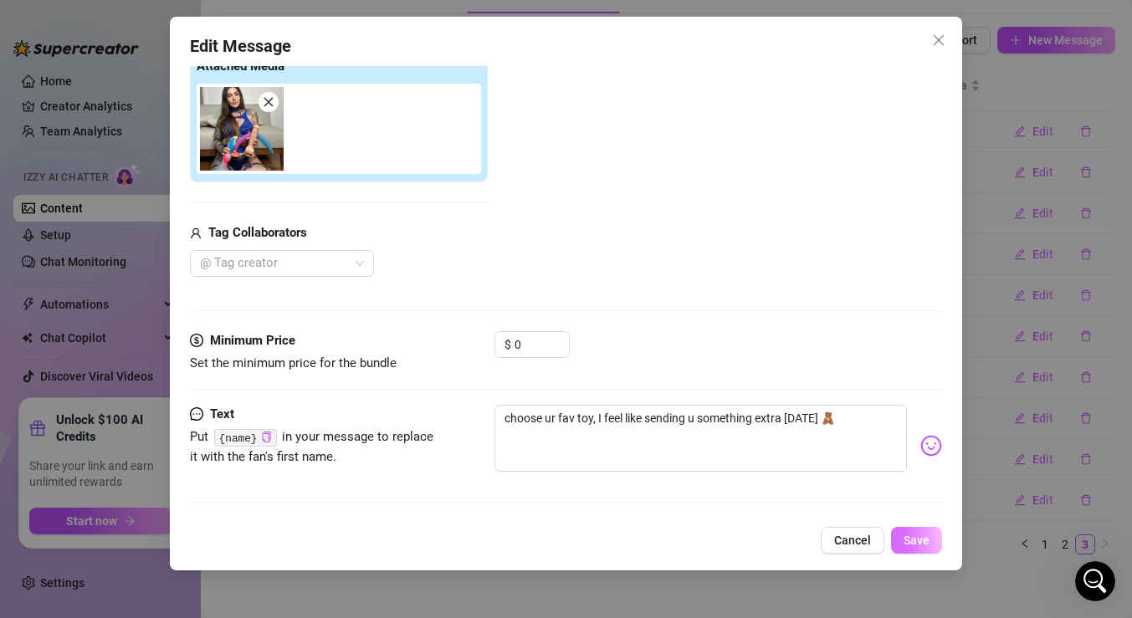
click at [930, 535] on button "Save" at bounding box center [916, 540] width 51 height 27
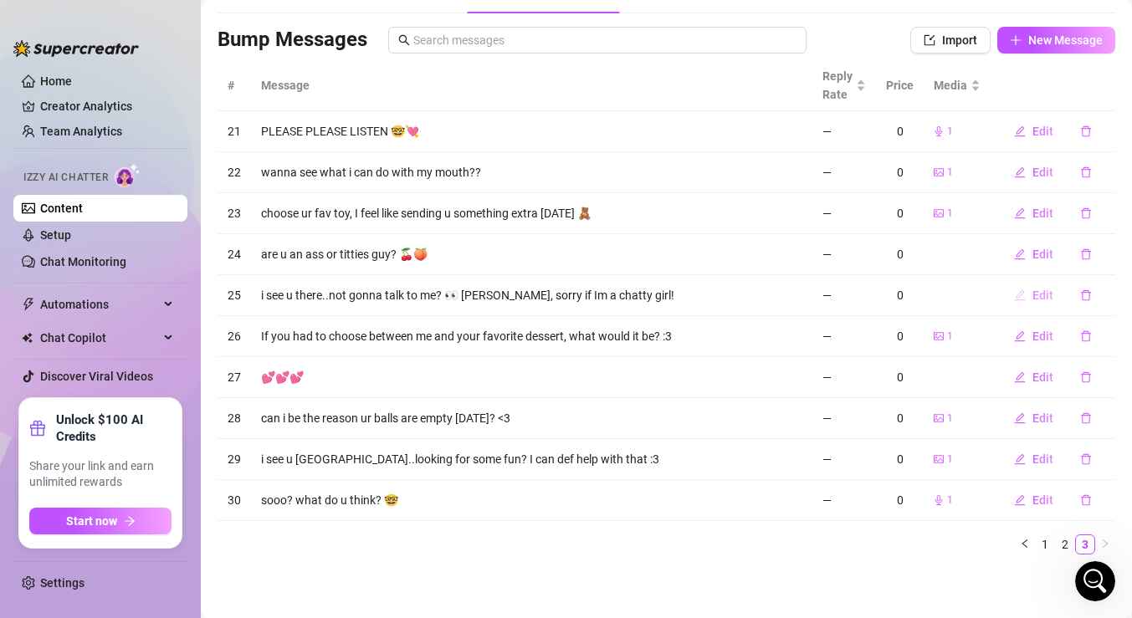
click at [1039, 297] on span "Edit" at bounding box center [1043, 295] width 21 height 13
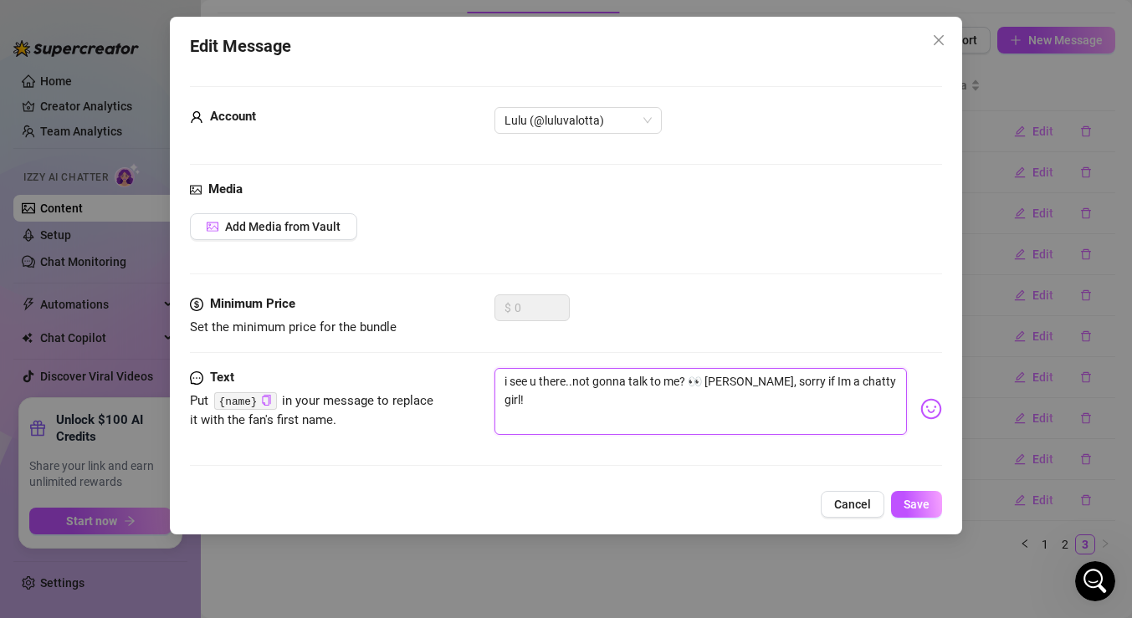
drag, startPoint x: 868, startPoint y: 382, endPoint x: 437, endPoint y: 360, distance: 431.5
click at [437, 360] on form "Account Lulu (@luluvalotta) Media Add Media from Vault Minimum Price Set the mi…" at bounding box center [566, 283] width 752 height 395
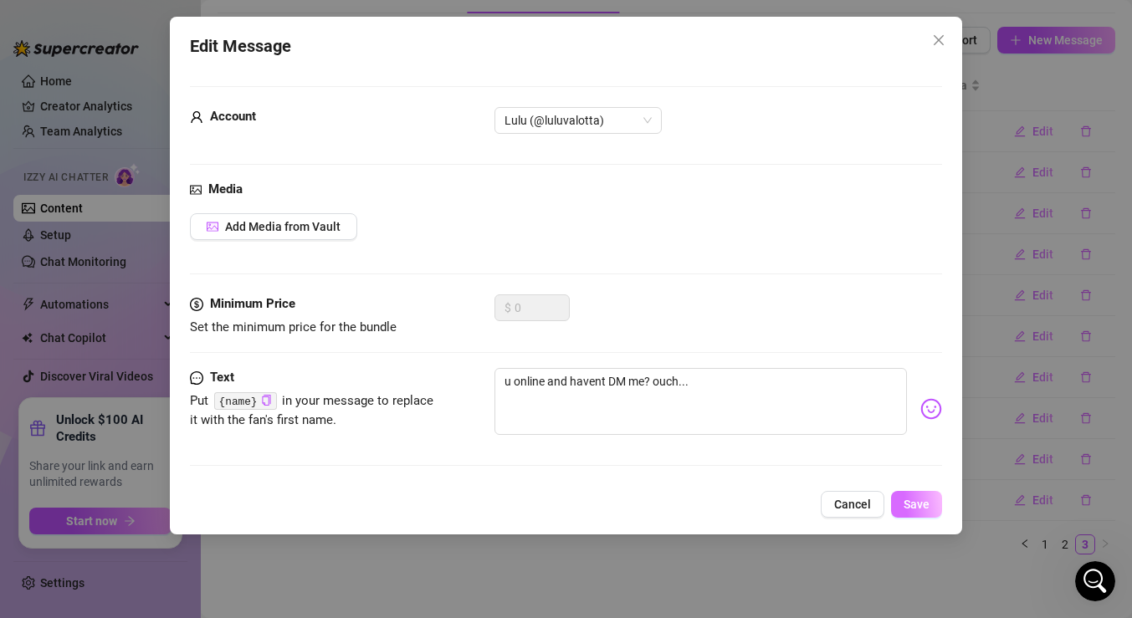
click at [916, 501] on span "Save" at bounding box center [917, 504] width 26 height 13
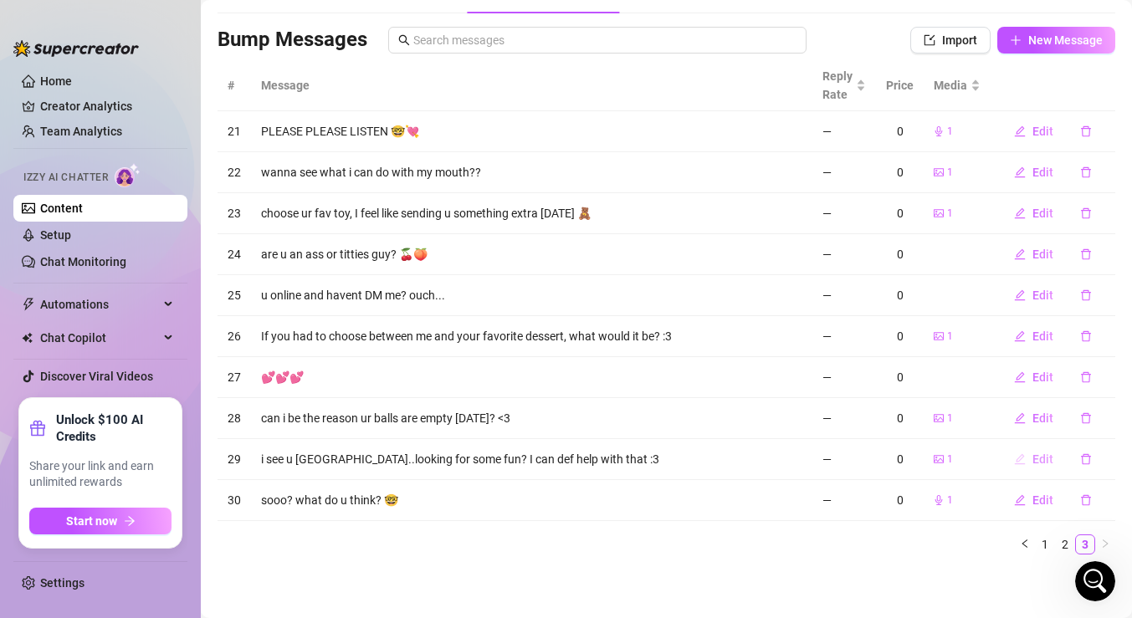
click at [1030, 463] on button "Edit" at bounding box center [1034, 459] width 66 height 27
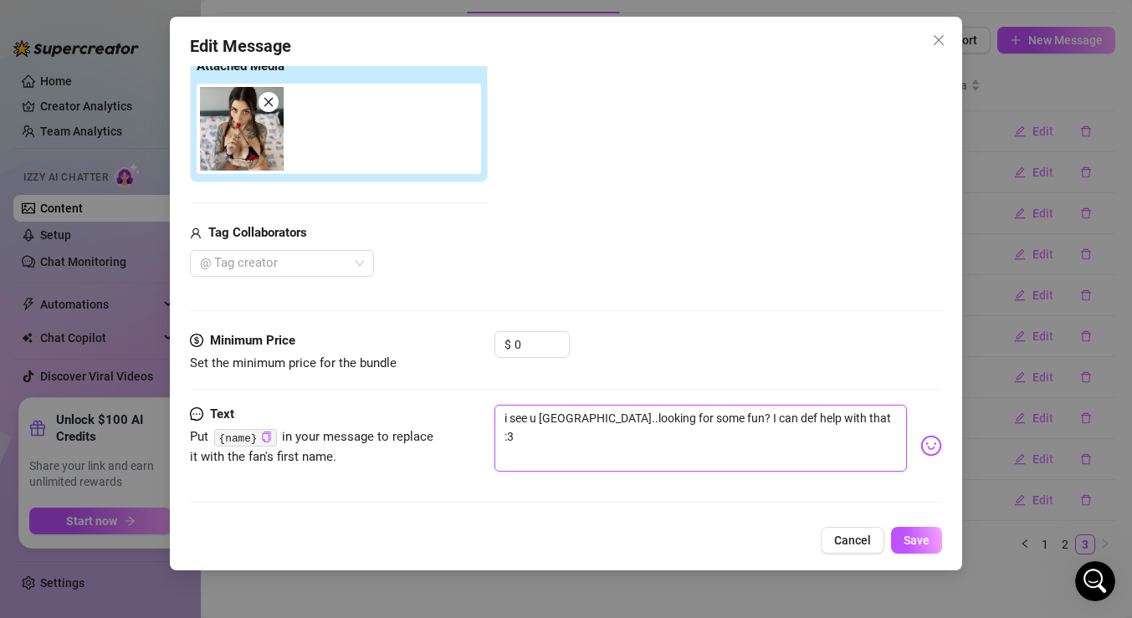
drag, startPoint x: 842, startPoint y: 415, endPoint x: 557, endPoint y: 411, distance: 285.4
click at [557, 411] on textarea "i see u [GEOGRAPHIC_DATA]..looking for some fun? I can def help with that :3" at bounding box center [701, 438] width 413 height 67
drag, startPoint x: 859, startPoint y: 415, endPoint x: 423, endPoint y: 386, distance: 437.0
click at [423, 386] on form "Account Lulu (@luluvalotta) Media Add Media from Vault Attached Media Tag Colla…" at bounding box center [566, 201] width 752 height 634
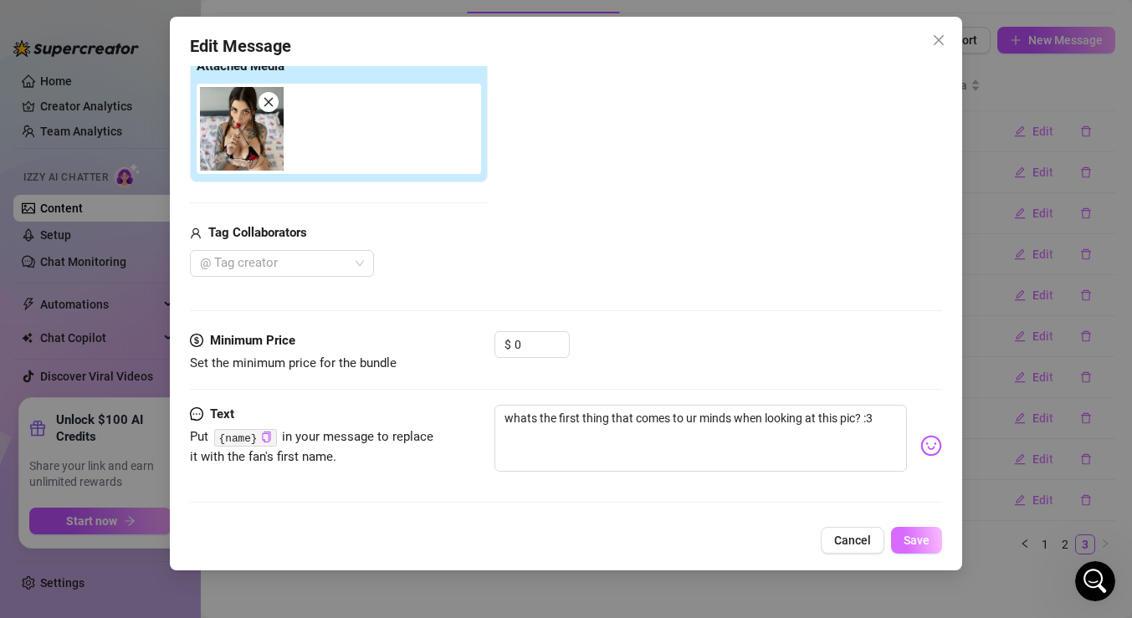
click at [912, 534] on span "Save" at bounding box center [917, 540] width 26 height 13
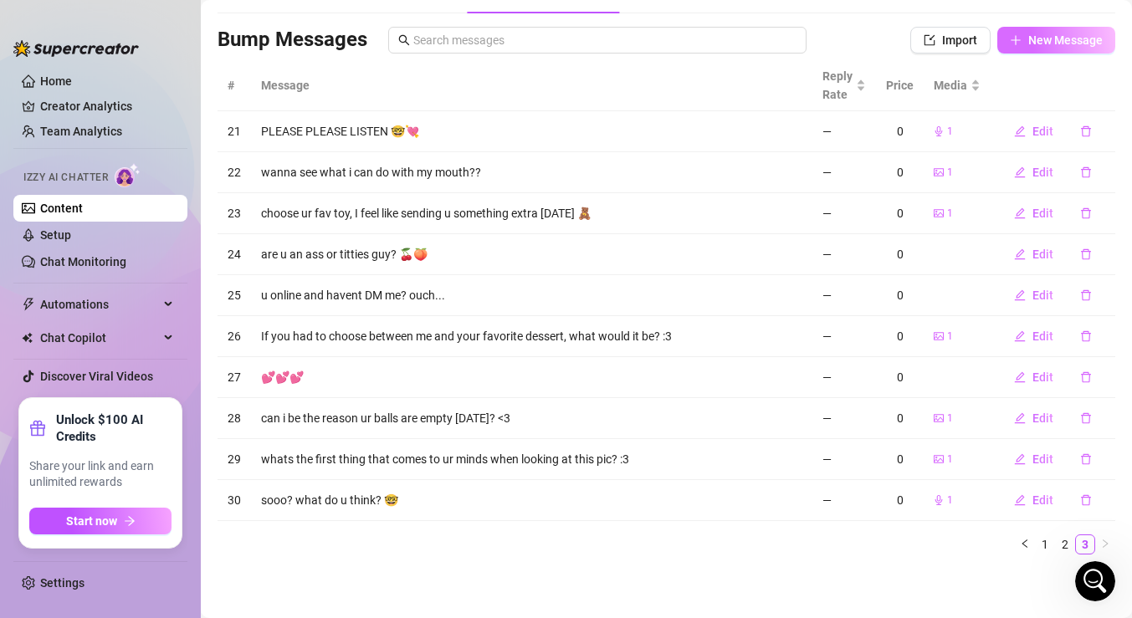
click at [1047, 46] on span "New Message" at bounding box center [1066, 39] width 74 height 13
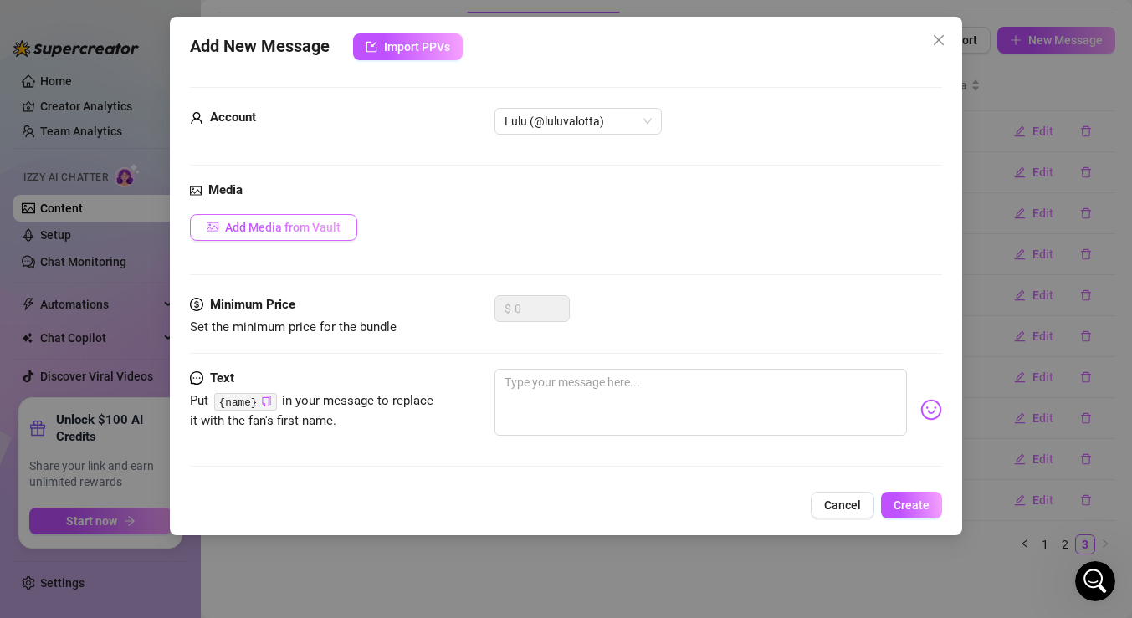
click at [297, 233] on span "Add Media from Vault" at bounding box center [282, 227] width 115 height 13
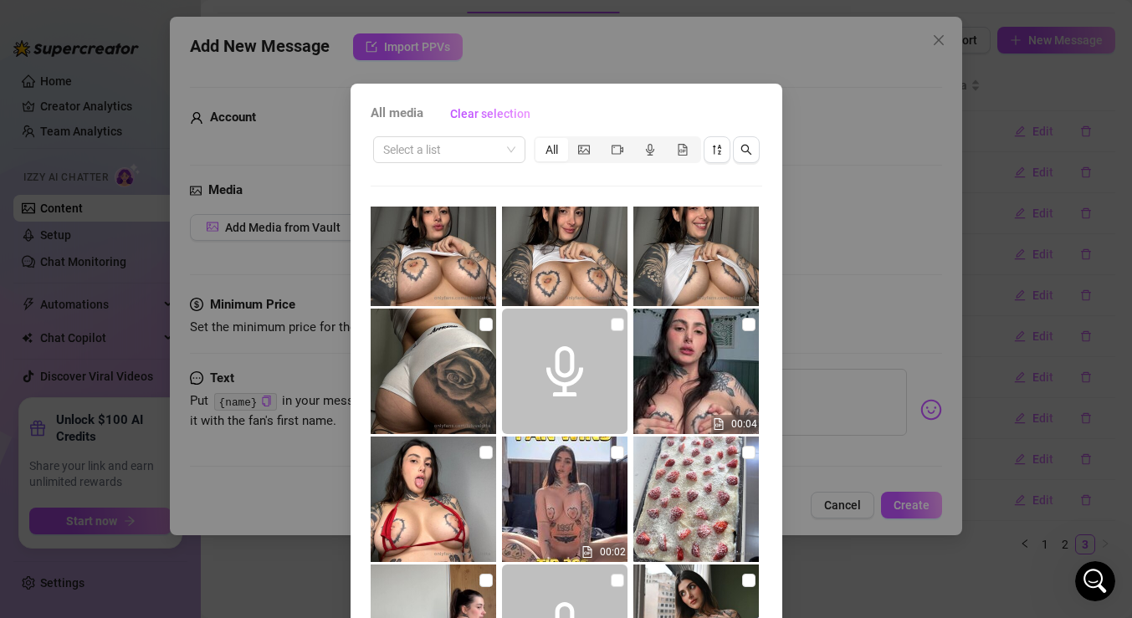
scroll to position [31, 0]
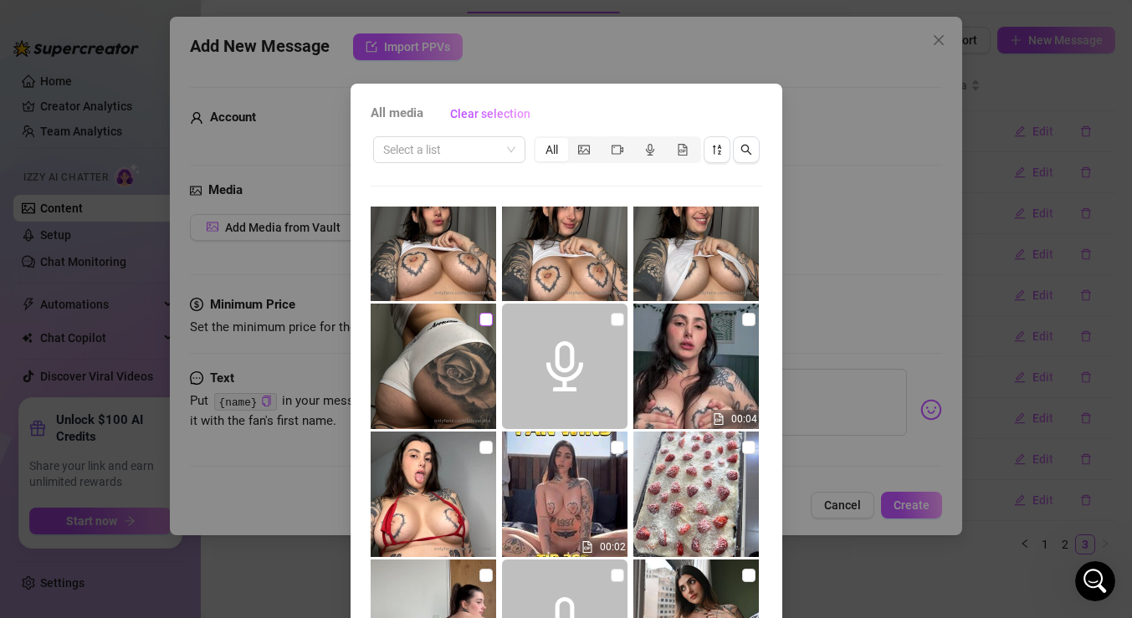
click at [487, 317] on input "checkbox" at bounding box center [486, 319] width 13 height 13
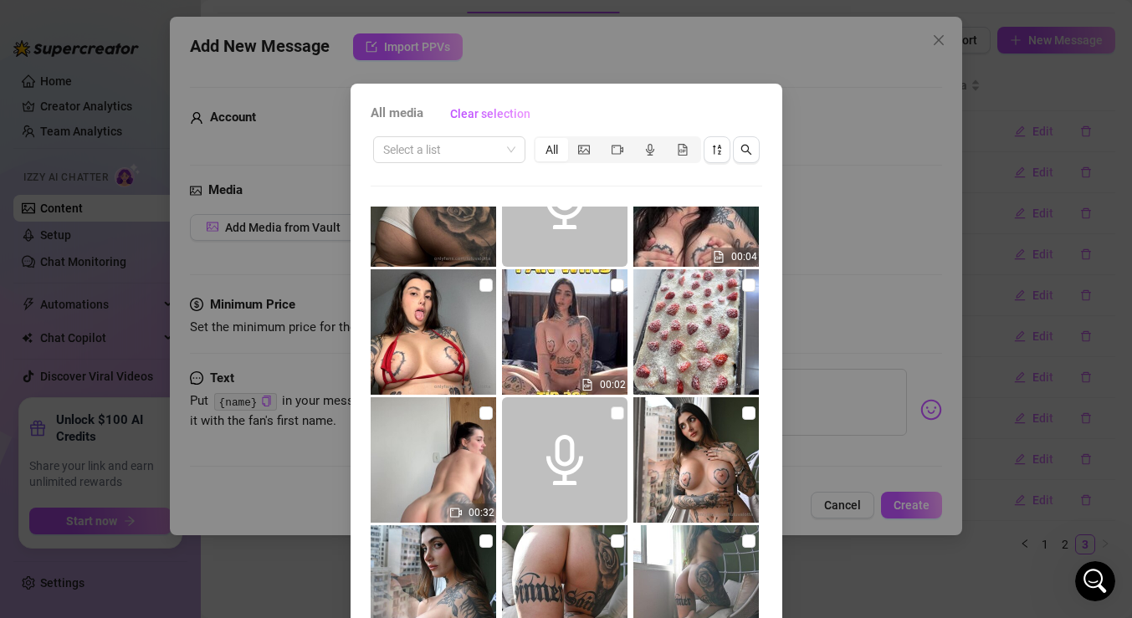
scroll to position [80, 0]
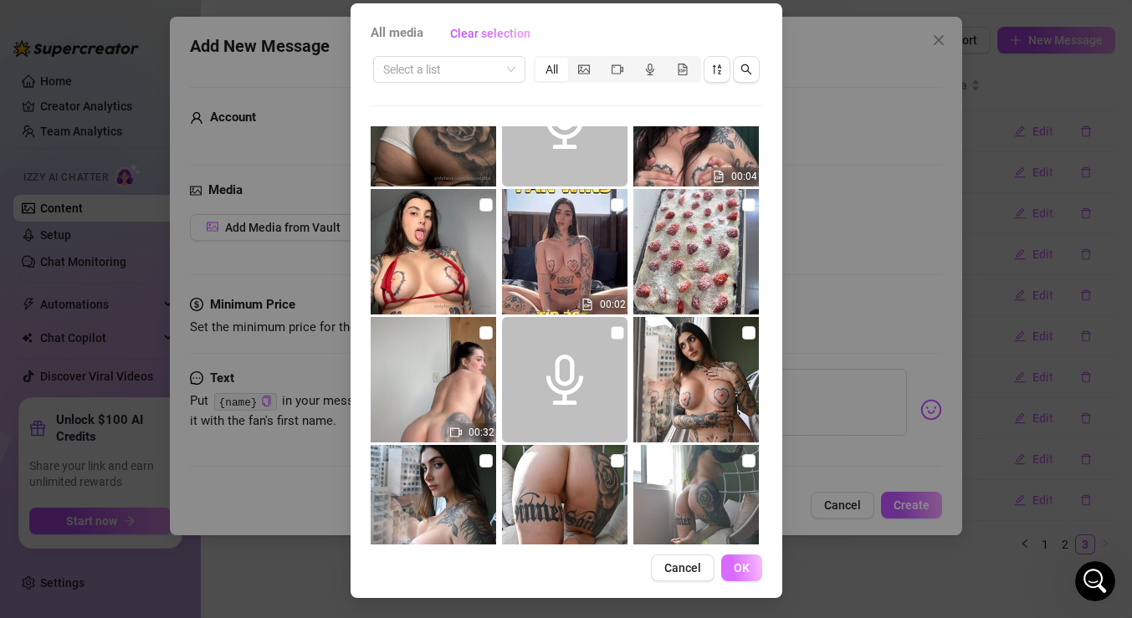
click at [748, 562] on span "OK" at bounding box center [742, 568] width 16 height 13
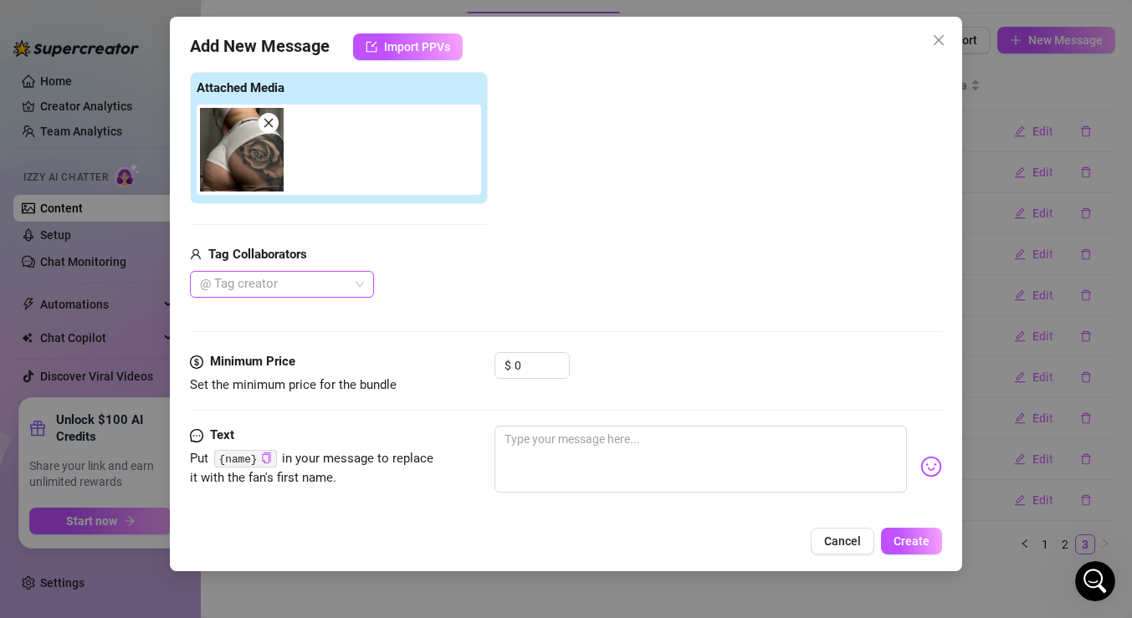
scroll to position [203, 0]
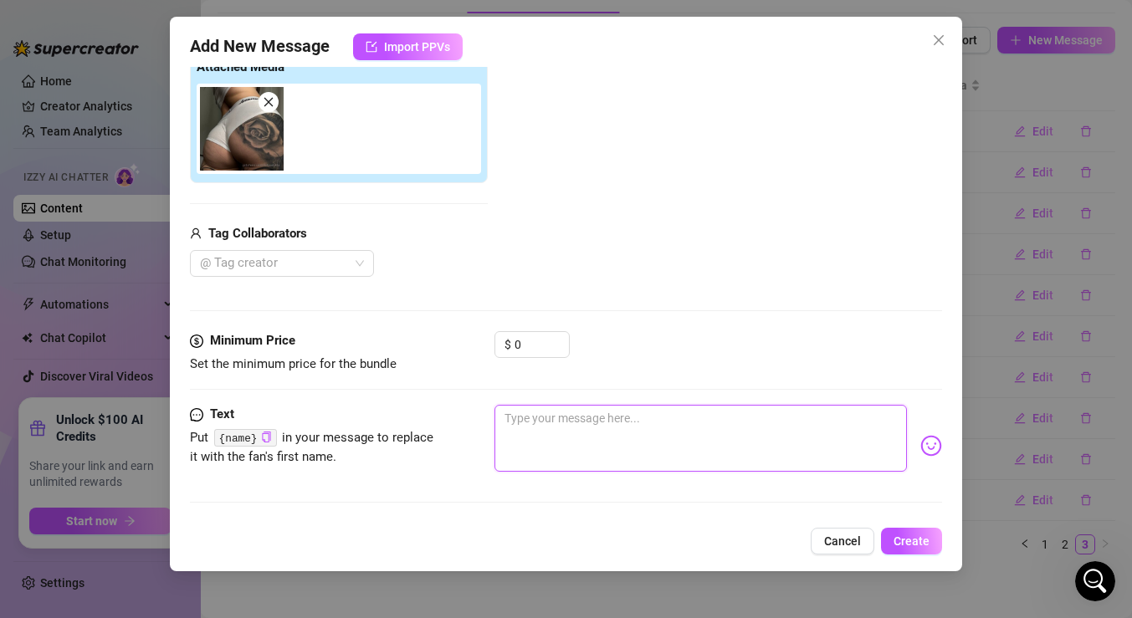
click at [578, 409] on textarea at bounding box center [701, 438] width 413 height 67
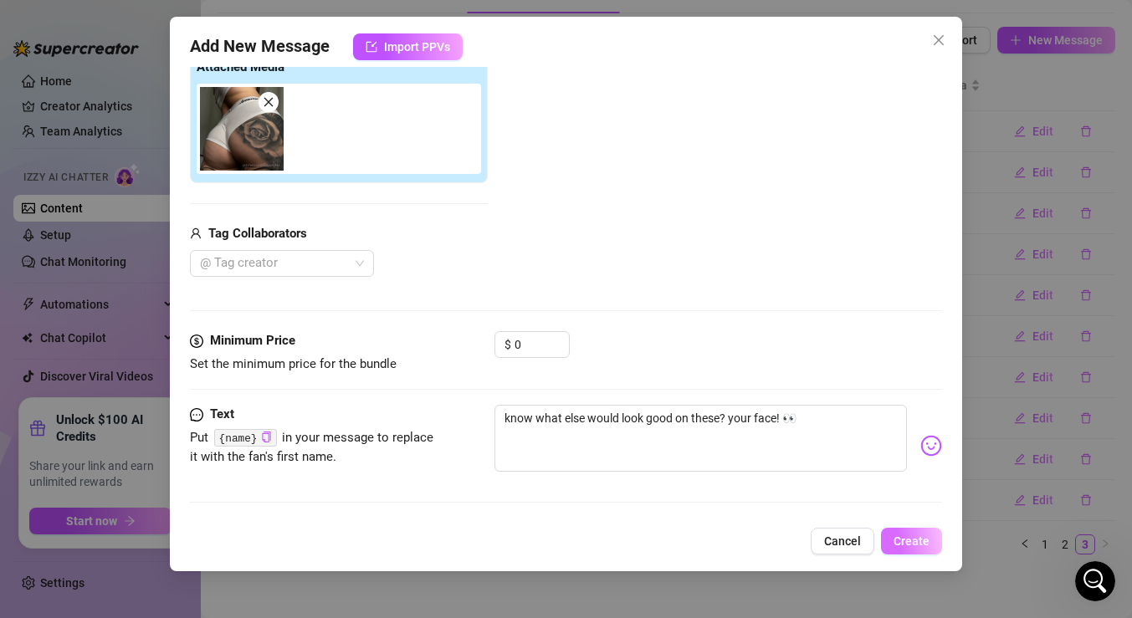
click at [915, 541] on span "Create" at bounding box center [912, 541] width 36 height 13
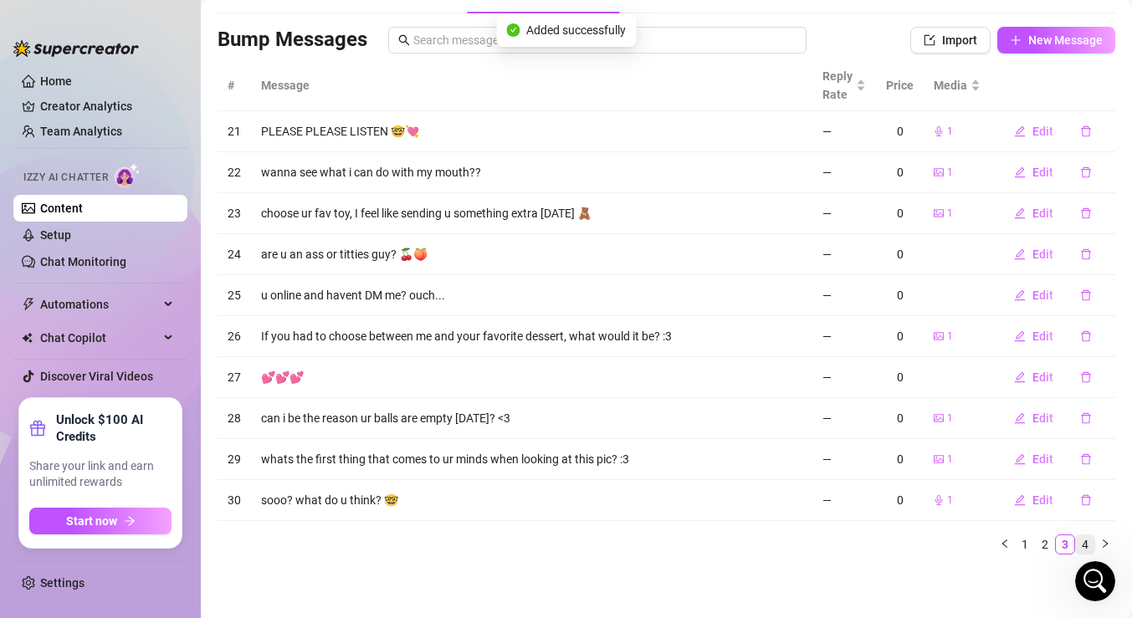
click at [1086, 539] on link "4" at bounding box center [1085, 545] width 18 height 18
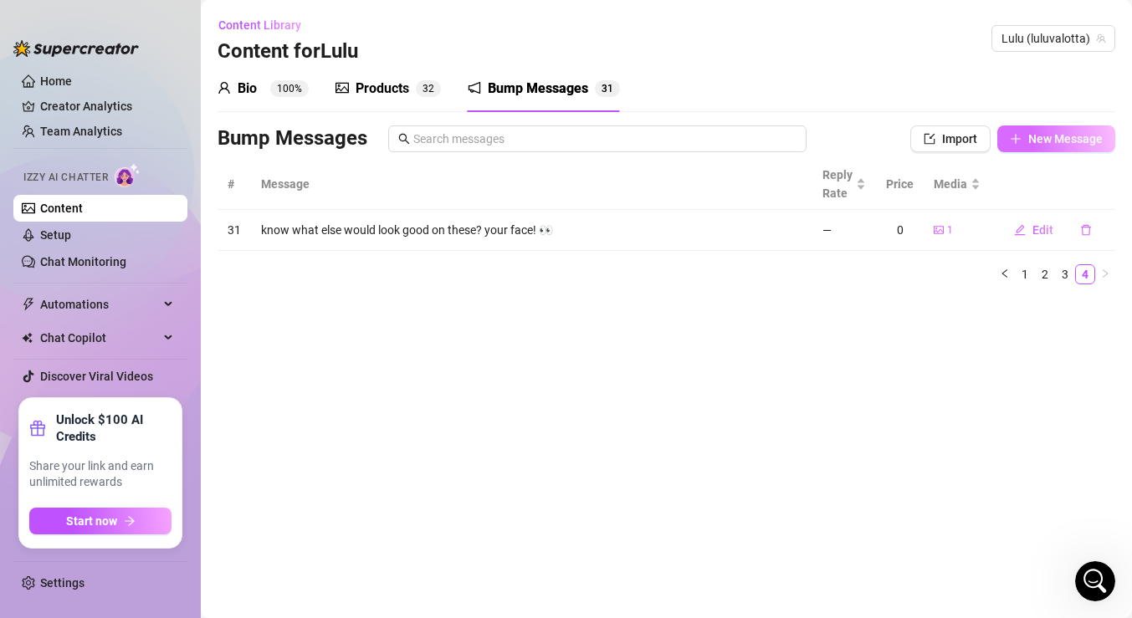
click at [1066, 141] on span "New Message" at bounding box center [1066, 138] width 74 height 13
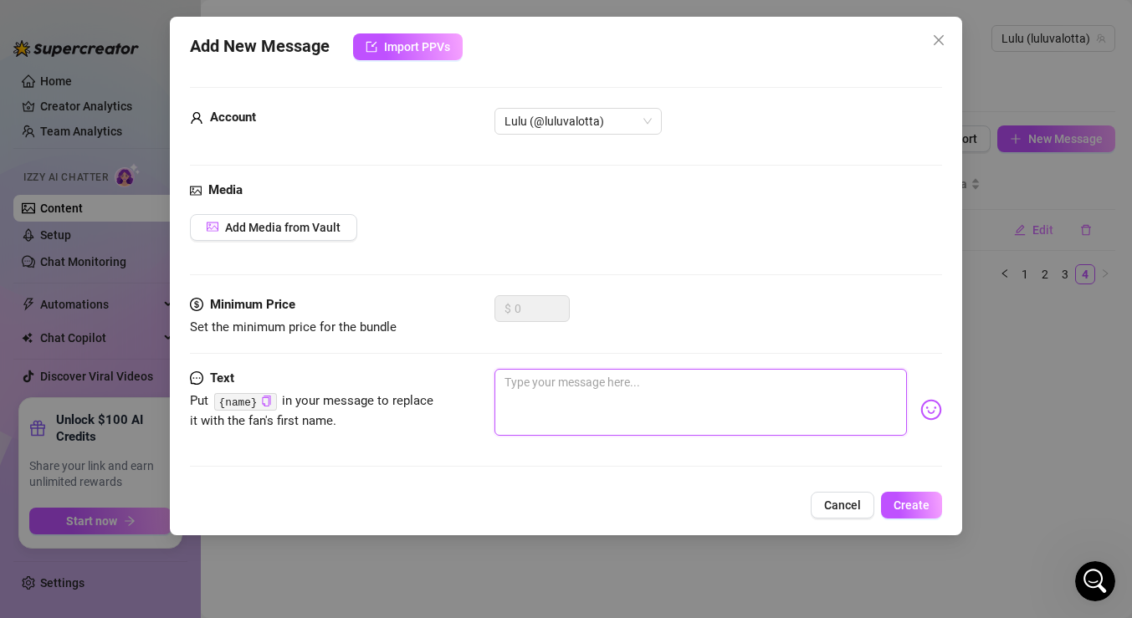
click at [543, 402] on textarea at bounding box center [701, 402] width 413 height 67
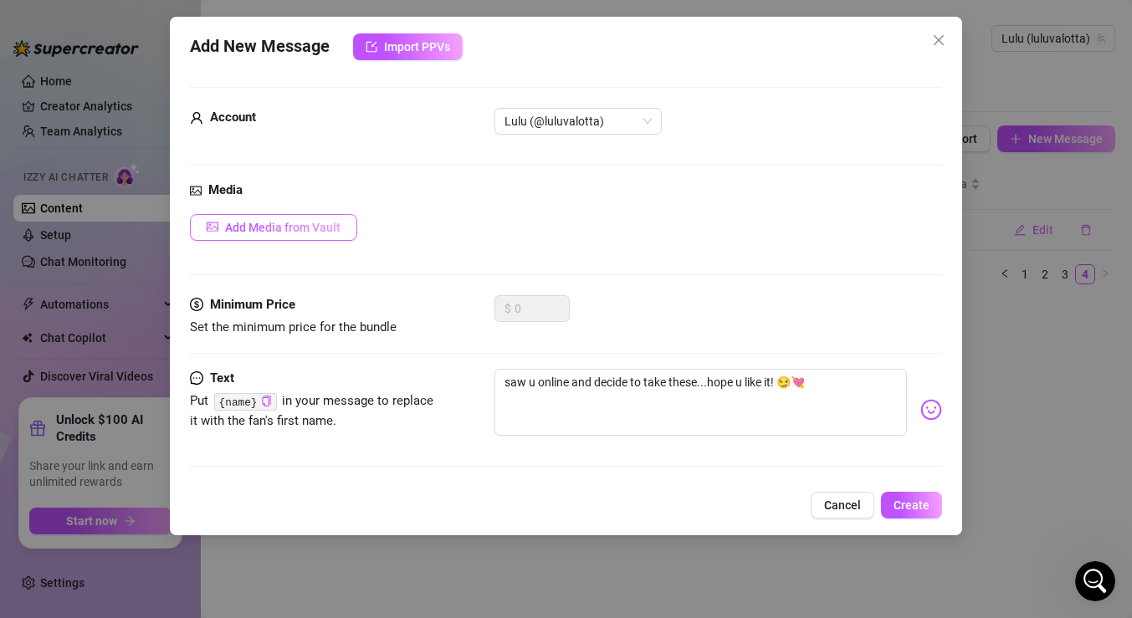
click at [324, 233] on span "Add Media from Vault" at bounding box center [282, 227] width 115 height 13
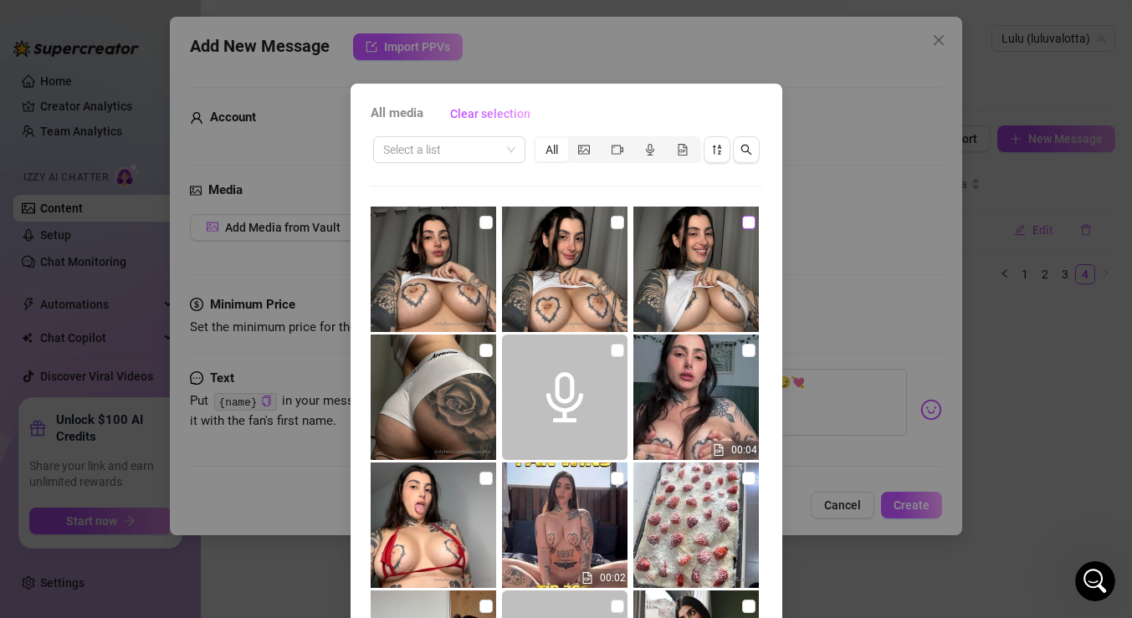
click at [744, 219] on input "checkbox" at bounding box center [748, 222] width 13 height 13
click at [612, 223] on input "checkbox" at bounding box center [617, 222] width 13 height 13
click at [488, 226] on input "checkbox" at bounding box center [486, 222] width 13 height 13
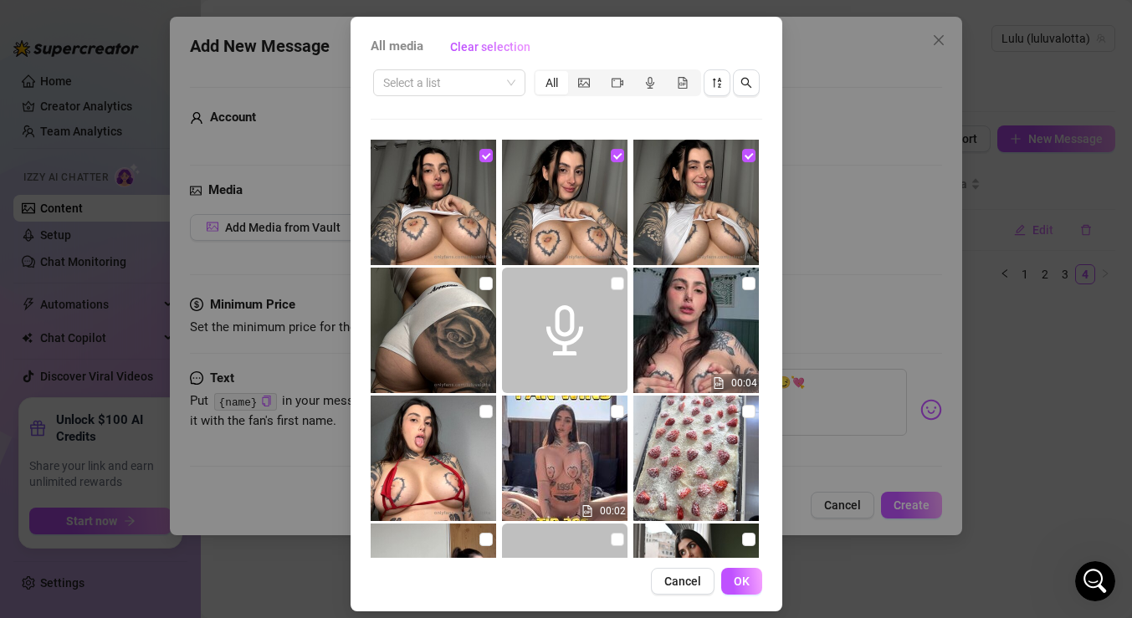
scroll to position [80, 0]
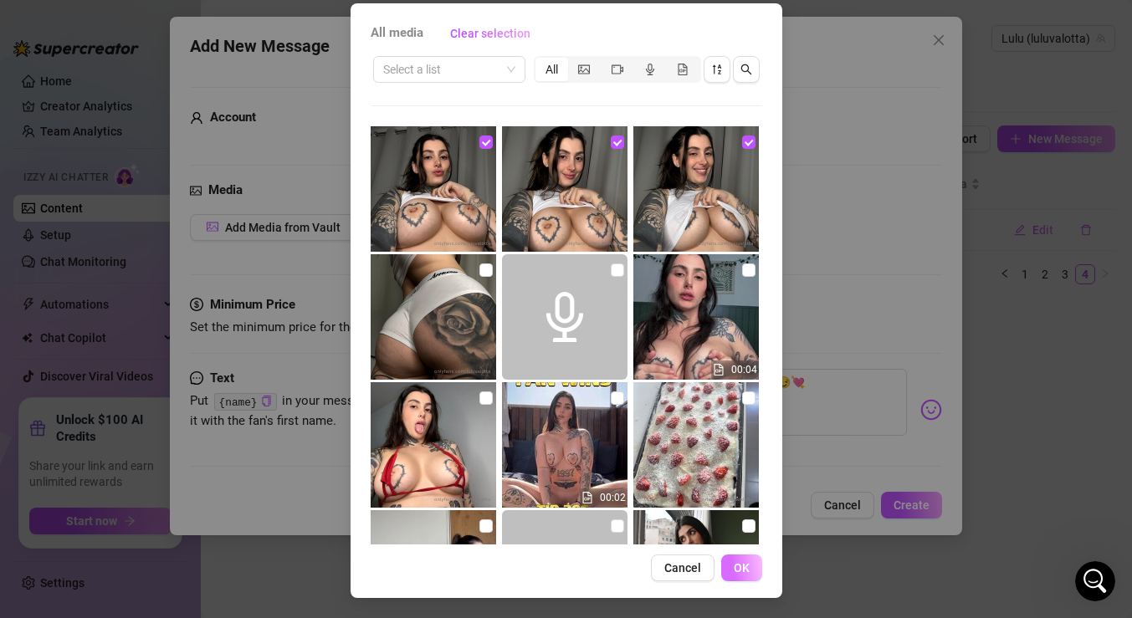
click at [742, 564] on span "OK" at bounding box center [742, 568] width 16 height 13
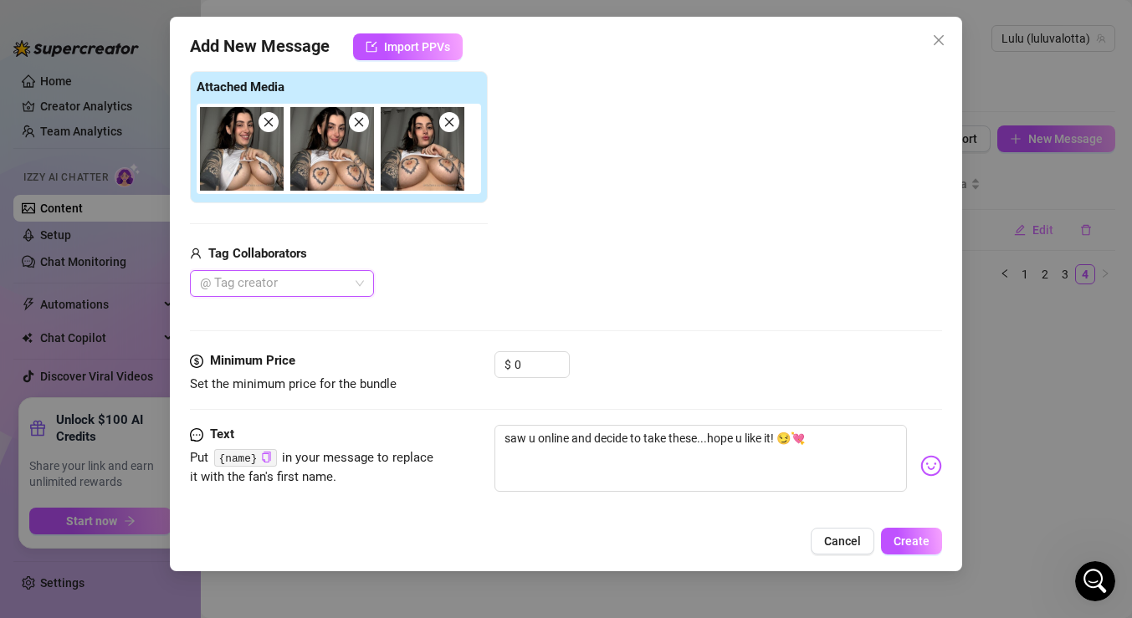
scroll to position [203, 0]
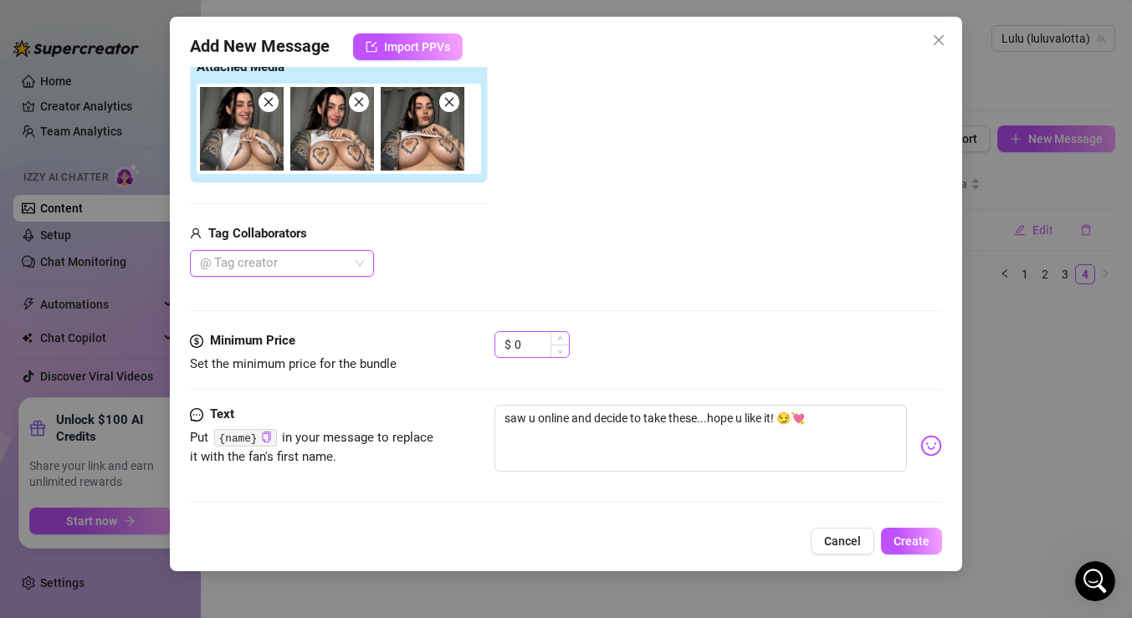
drag, startPoint x: 550, startPoint y: 349, endPoint x: 525, endPoint y: 349, distance: 25.1
click at [524, 349] on div "0" at bounding box center [542, 344] width 54 height 25
drag, startPoint x: 525, startPoint y: 349, endPoint x: 486, endPoint y: 349, distance: 38.5
click at [486, 349] on div "Minimum Price Set the minimum price for the bundle $ 0" at bounding box center [566, 352] width 752 height 43
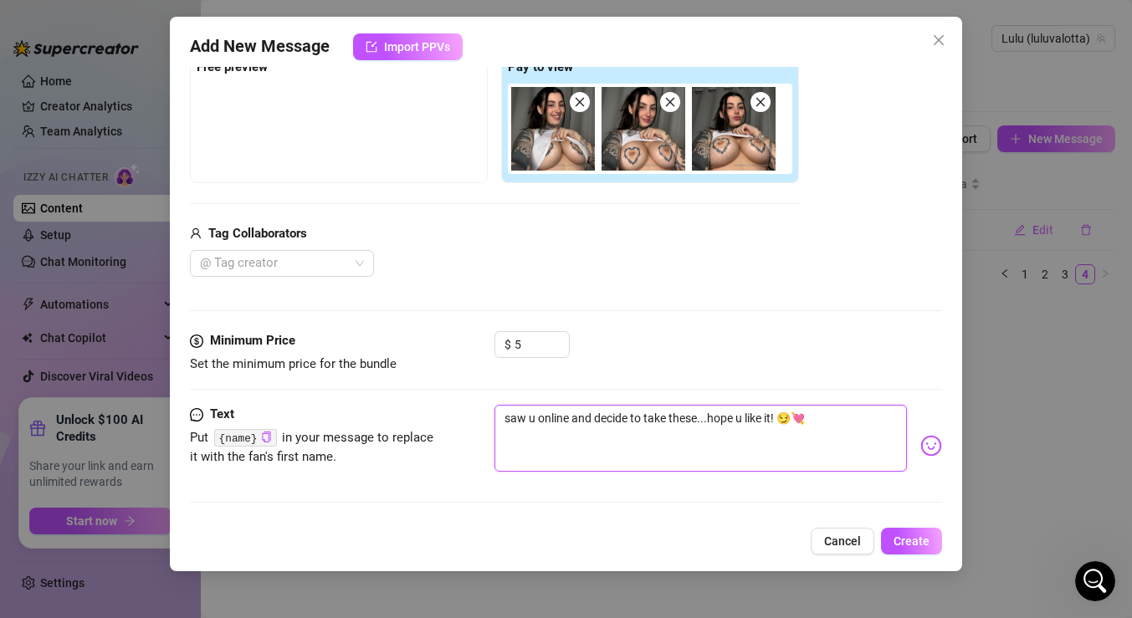
click at [821, 417] on textarea "saw u online and decide to take these...hope u like it! 😏💘" at bounding box center [701, 438] width 413 height 67
click at [777, 421] on textarea "saw u online and decide to take these...hope u like it! 😏💘" at bounding box center [701, 438] width 413 height 67
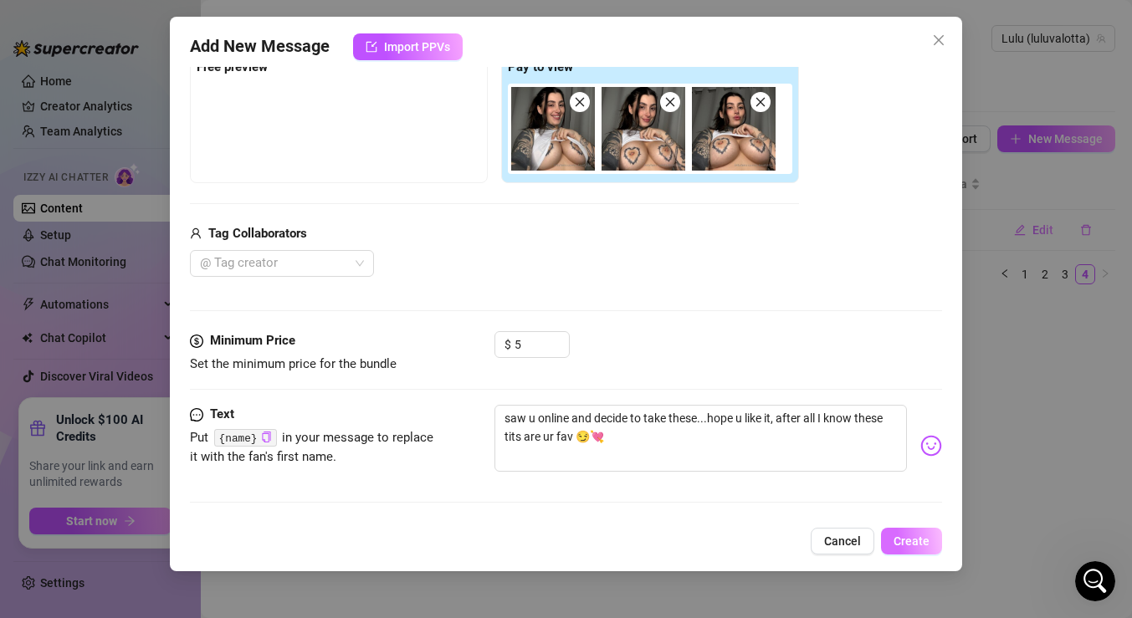
click at [910, 541] on span "Create" at bounding box center [912, 541] width 36 height 13
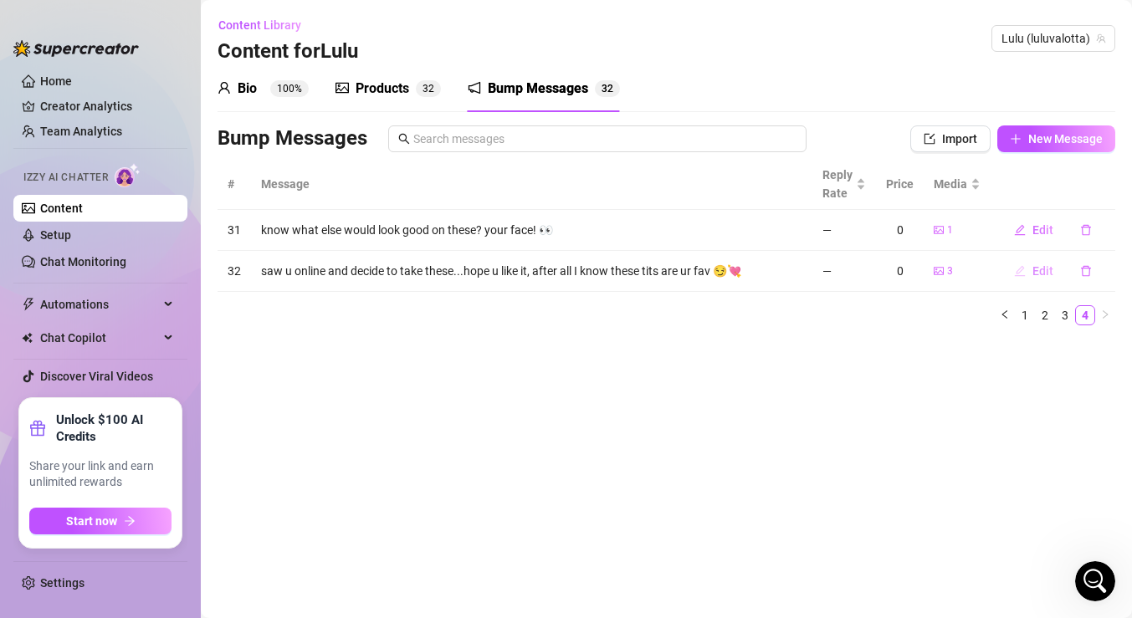
click at [1027, 270] on button "Edit" at bounding box center [1034, 271] width 66 height 27
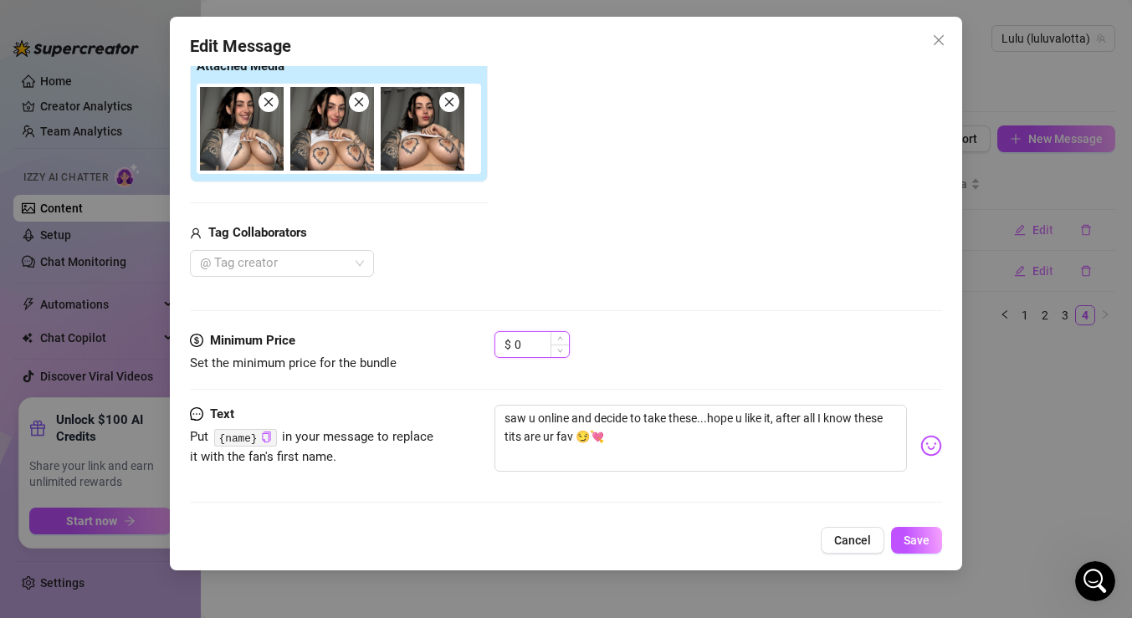
click at [536, 344] on input "0" at bounding box center [542, 344] width 54 height 25
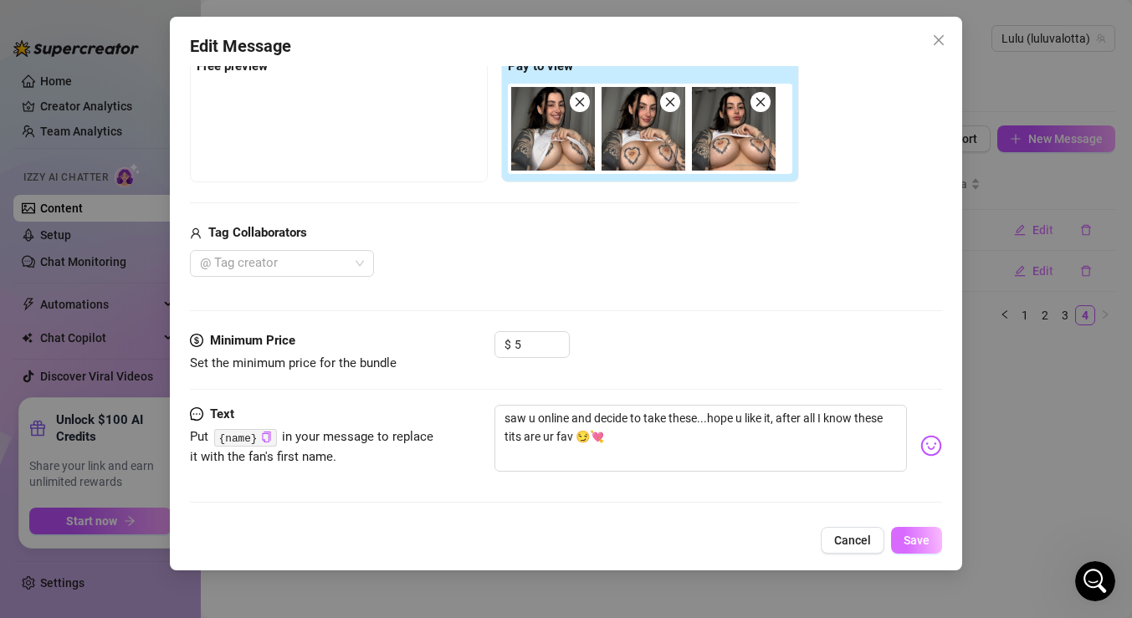
click at [930, 546] on button "Save" at bounding box center [916, 540] width 51 height 27
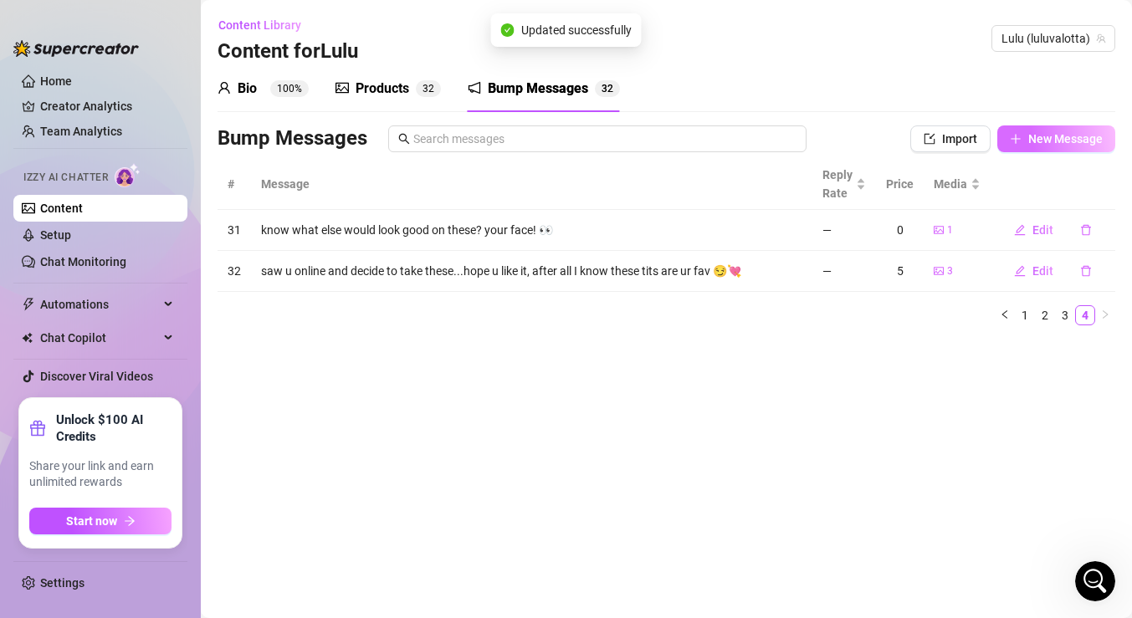
click at [1035, 137] on span "New Message" at bounding box center [1066, 138] width 74 height 13
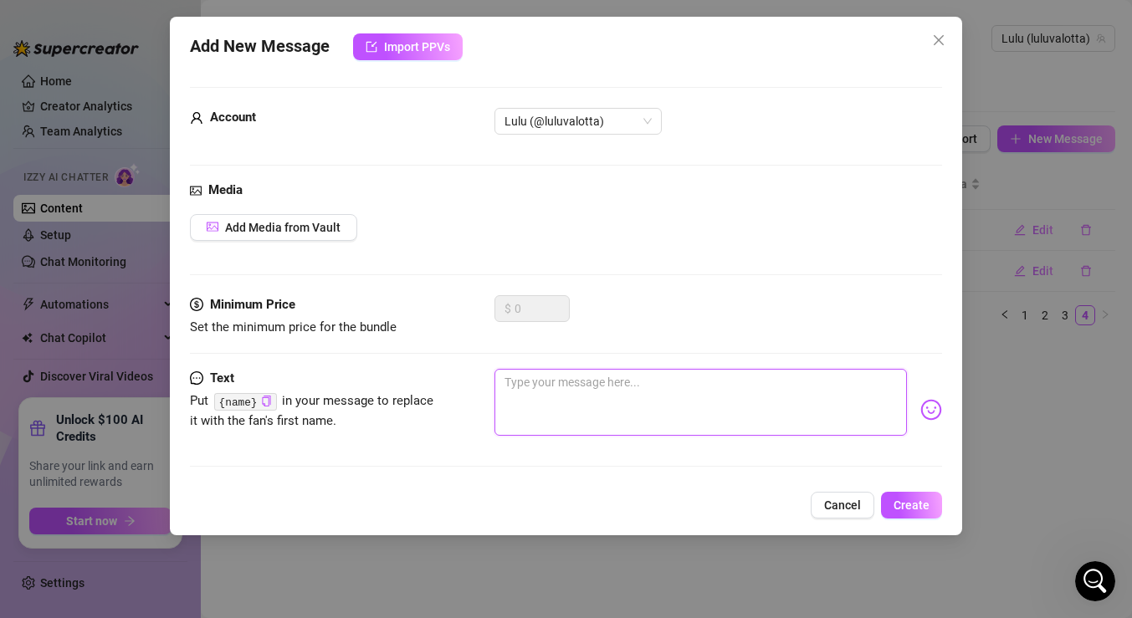
click at [588, 414] on textarea at bounding box center [701, 402] width 413 height 67
click at [574, 391] on textarea at bounding box center [701, 402] width 413 height 67
click at [842, 505] on span "Cancel" at bounding box center [842, 505] width 37 height 13
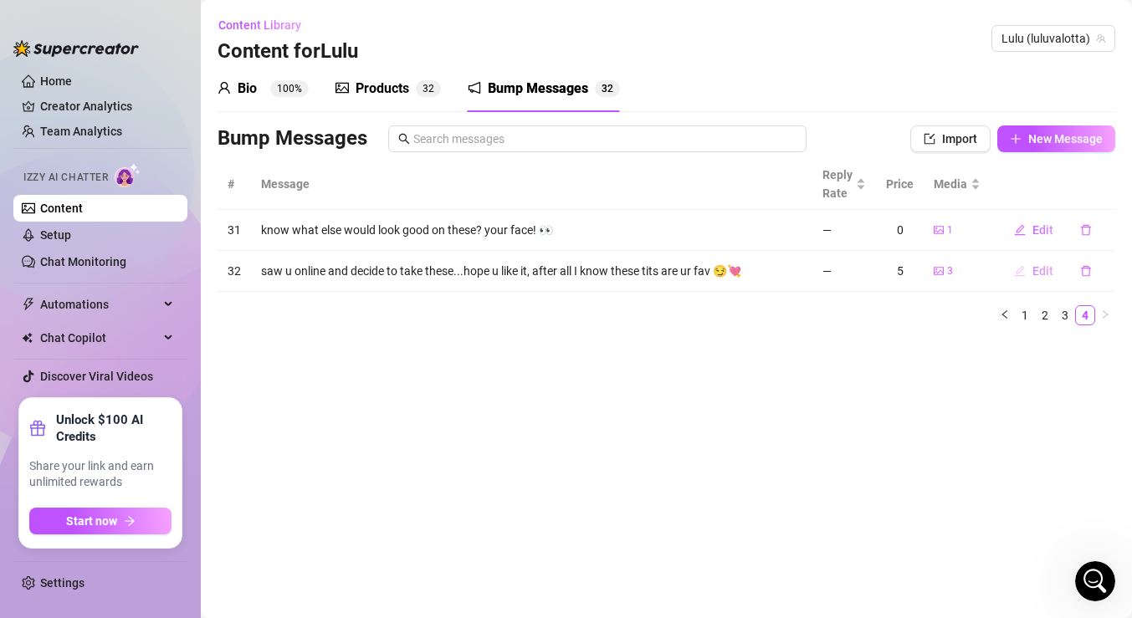
click at [1049, 277] on span "Edit" at bounding box center [1043, 270] width 21 height 13
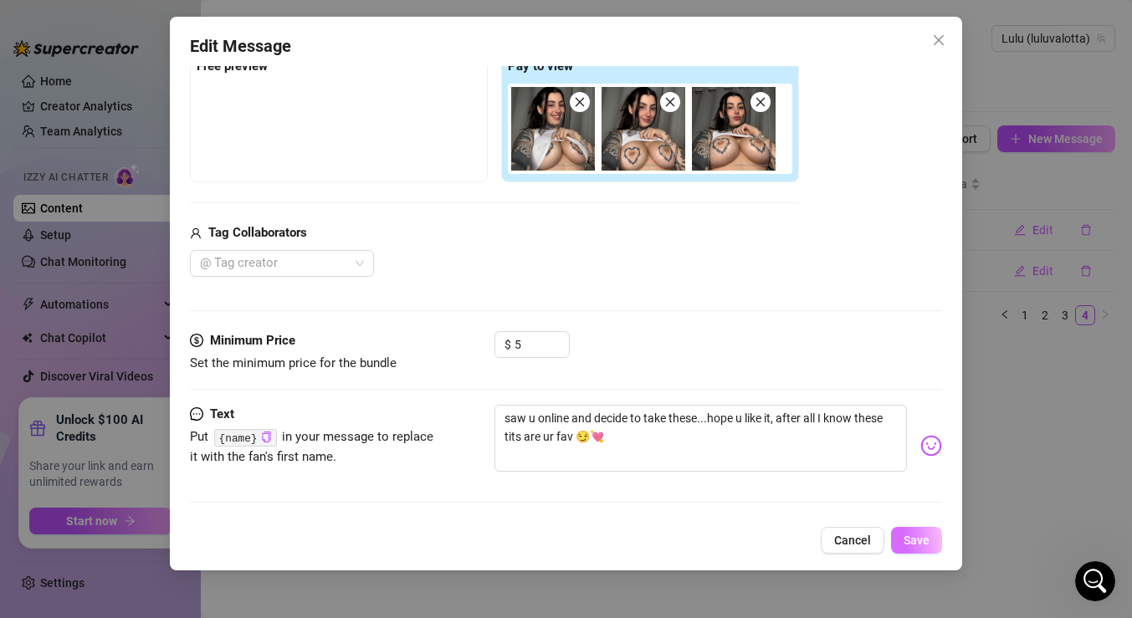
click at [918, 537] on span "Save" at bounding box center [917, 540] width 26 height 13
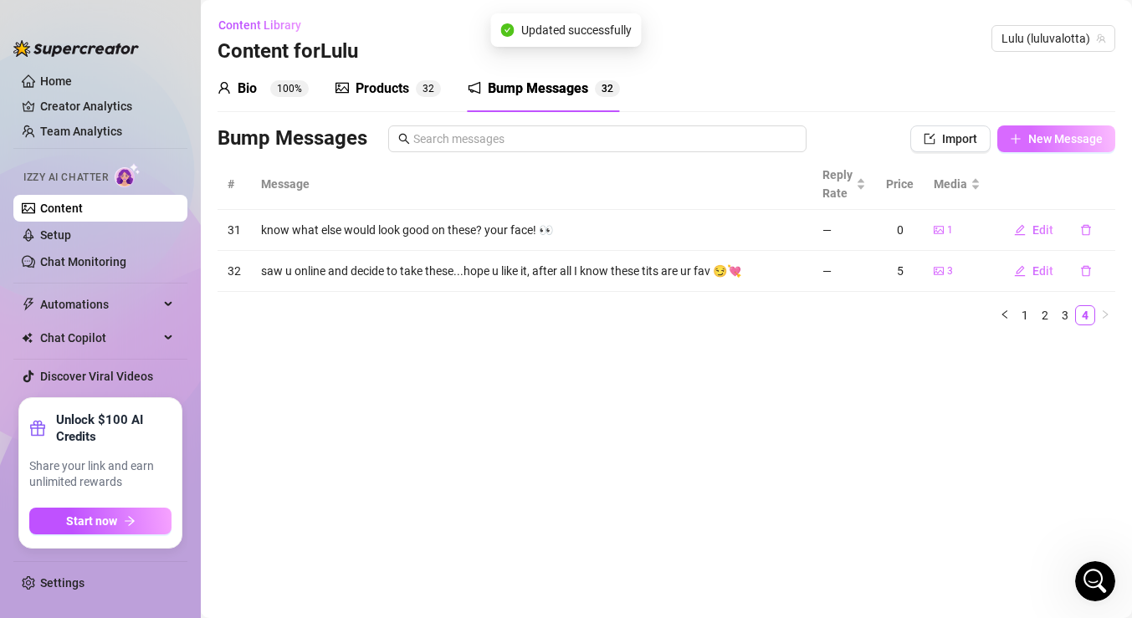
click at [1059, 141] on span "New Message" at bounding box center [1066, 138] width 74 height 13
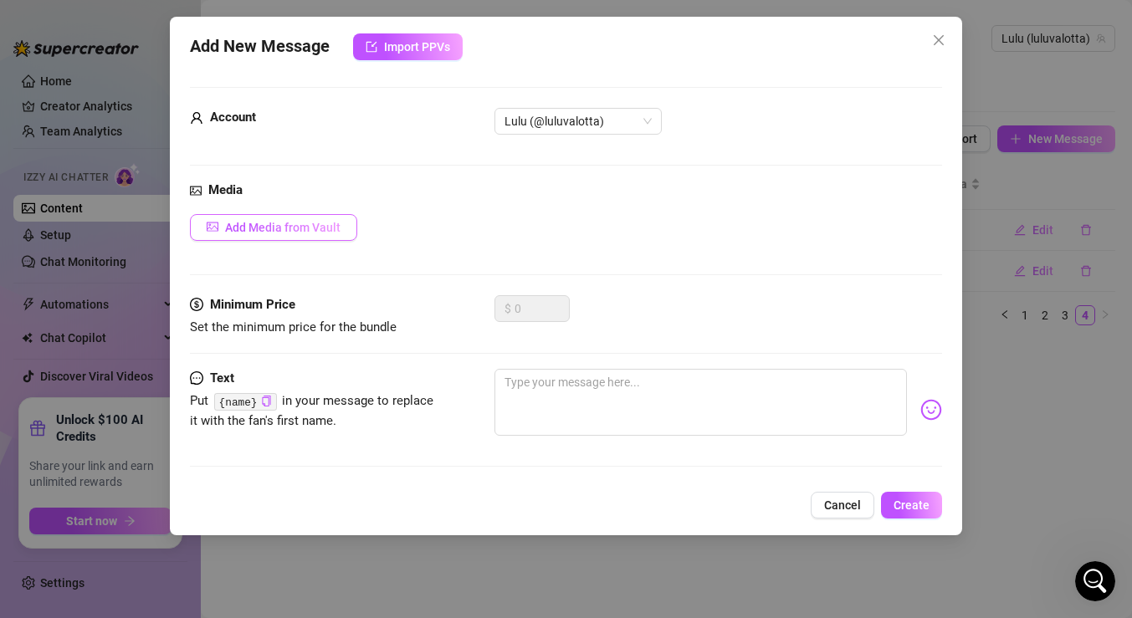
click at [331, 236] on button "Add Media from Vault" at bounding box center [273, 227] width 167 height 27
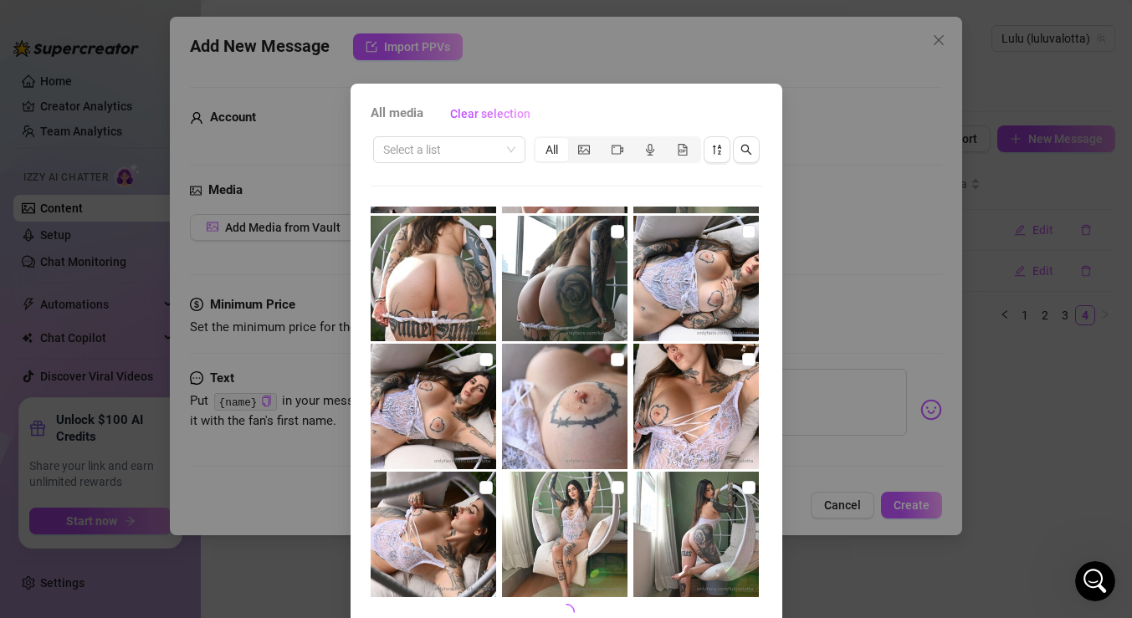
scroll to position [80, 0]
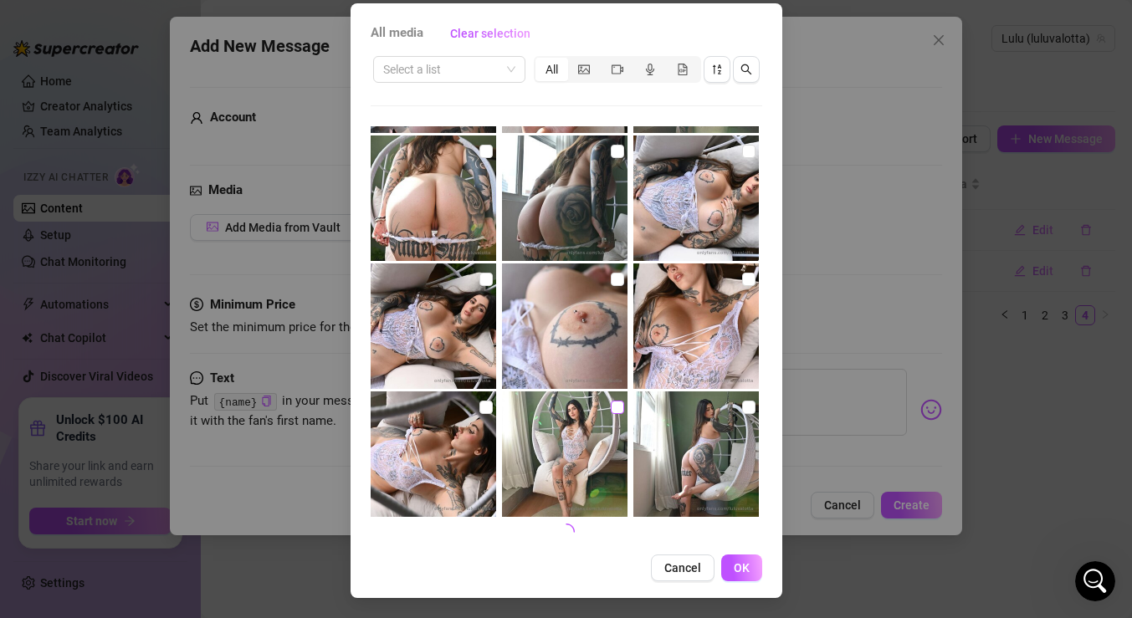
click at [617, 406] on input "checkbox" at bounding box center [617, 407] width 13 height 13
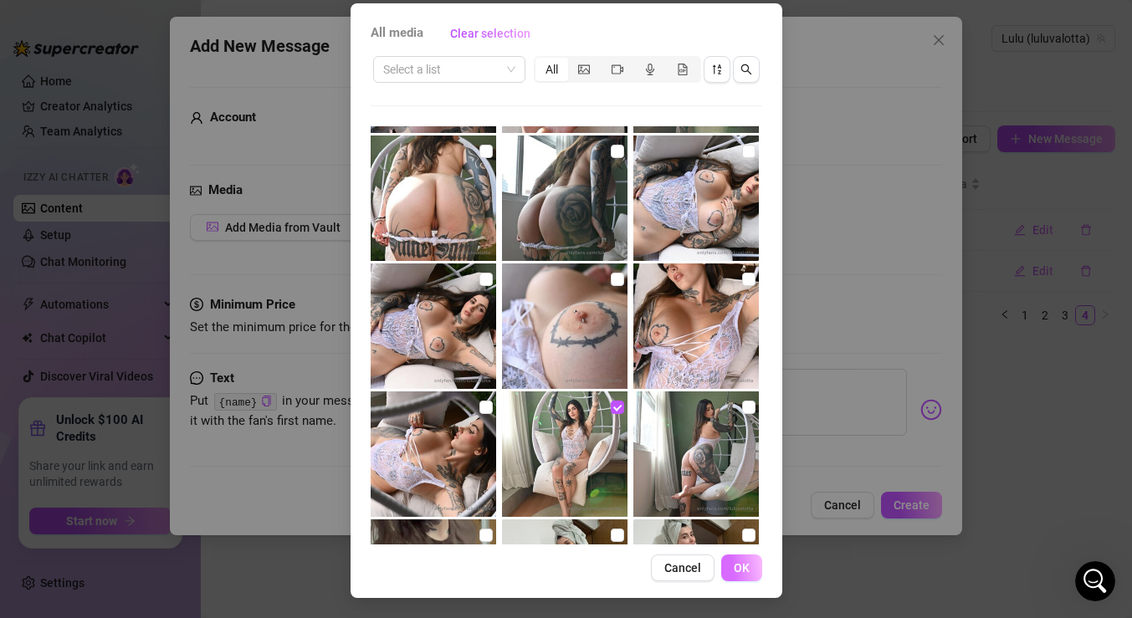
click at [741, 563] on span "OK" at bounding box center [742, 568] width 16 height 13
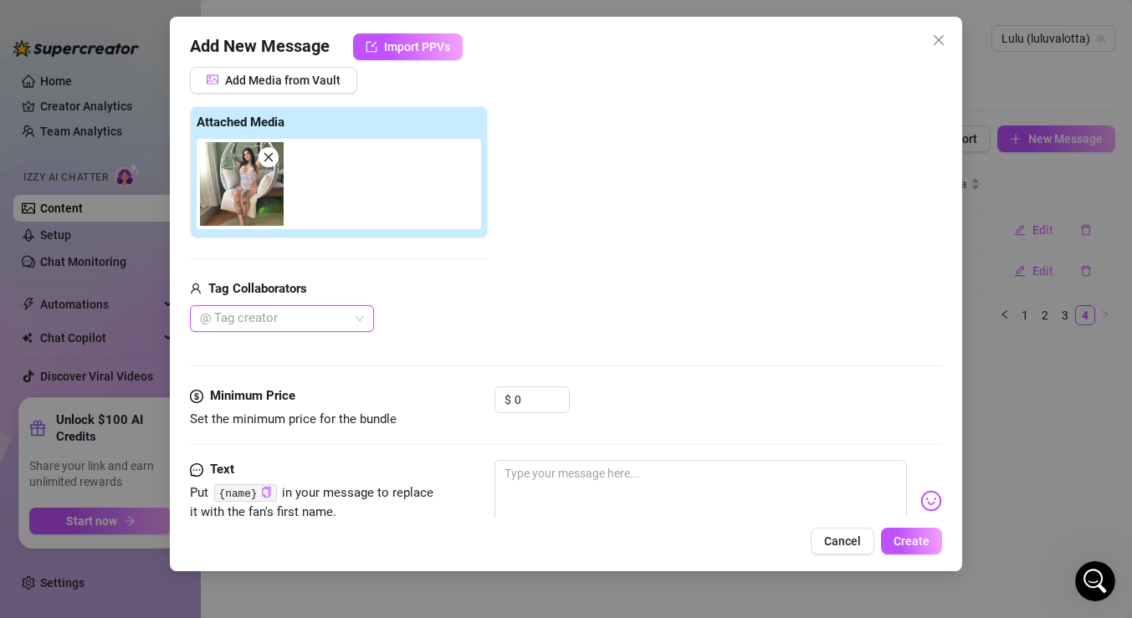
scroll to position [177, 0]
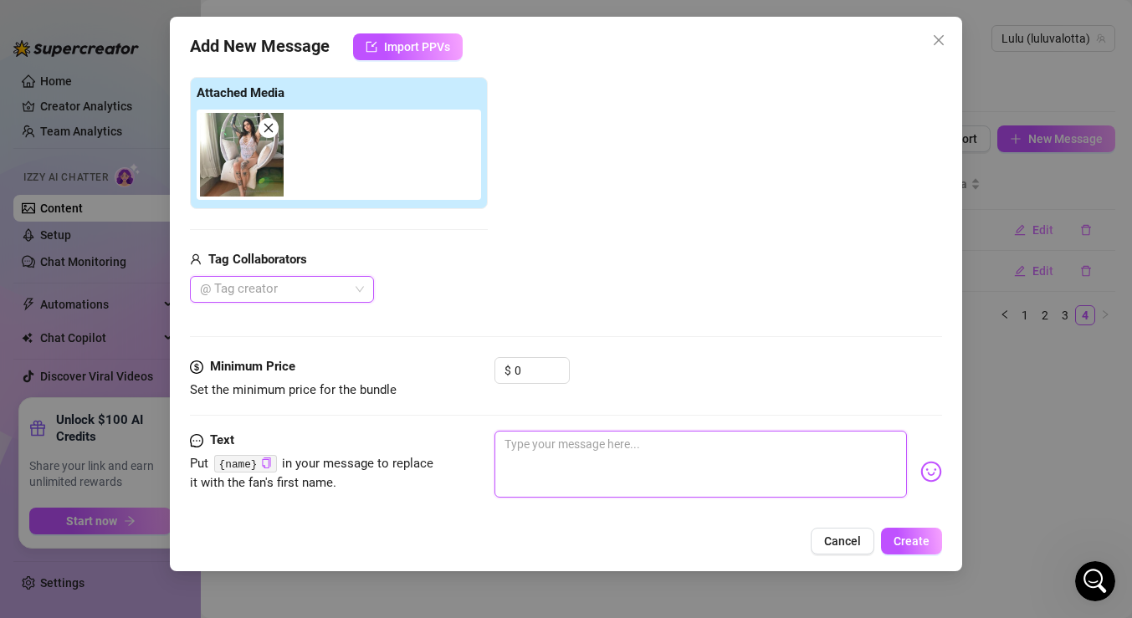
click at [576, 454] on textarea at bounding box center [701, 464] width 413 height 67
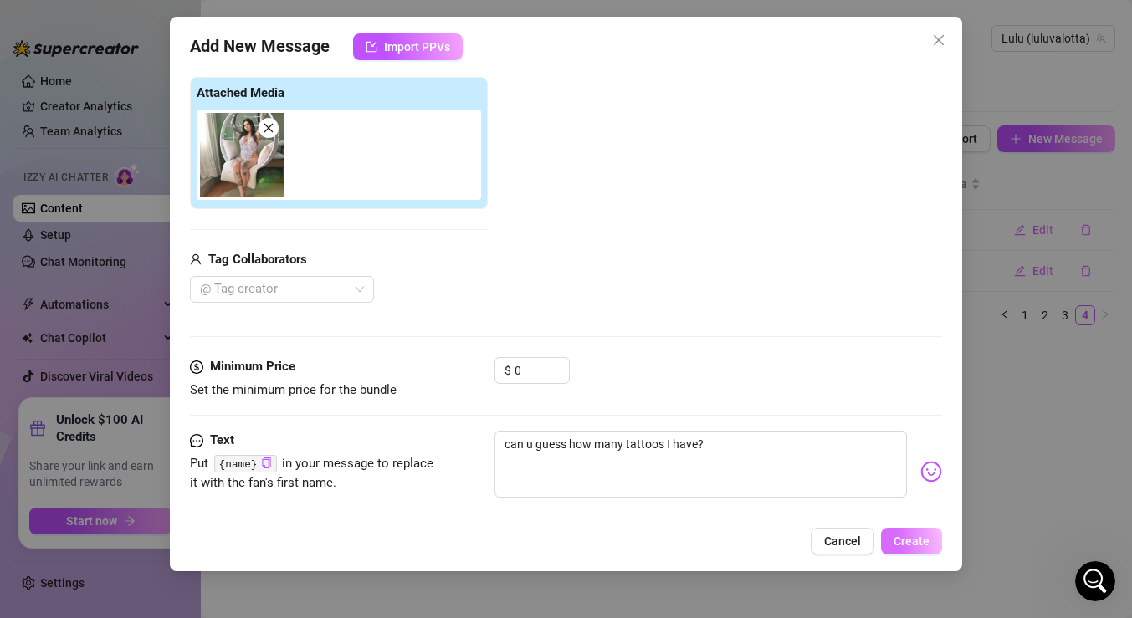
click at [908, 536] on span "Create" at bounding box center [912, 541] width 36 height 13
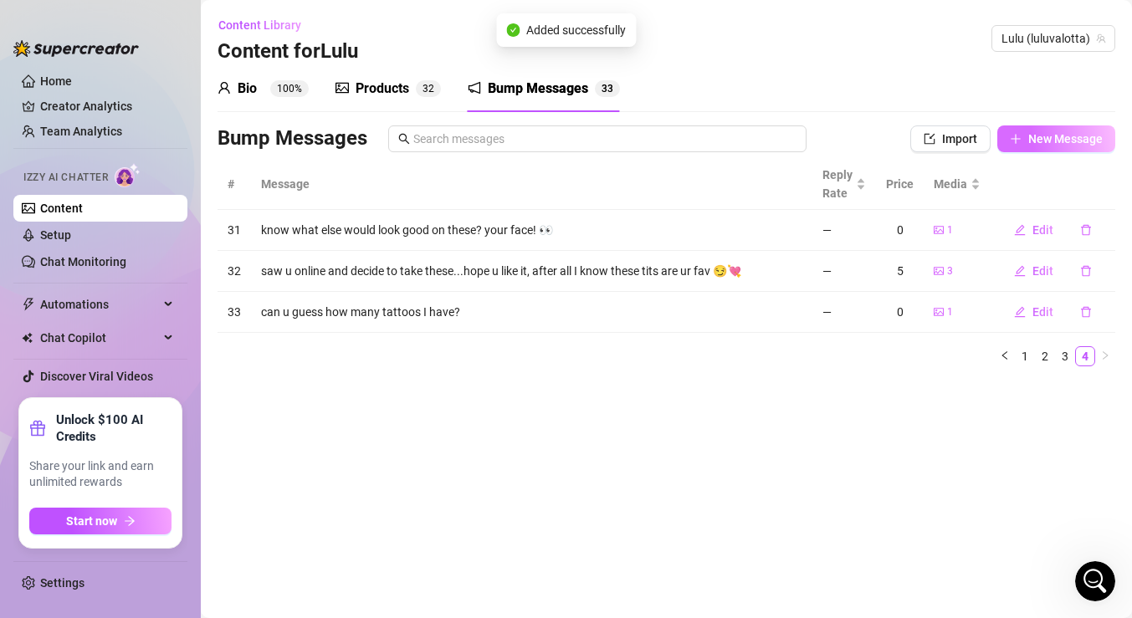
click at [1072, 147] on button "New Message" at bounding box center [1057, 139] width 118 height 27
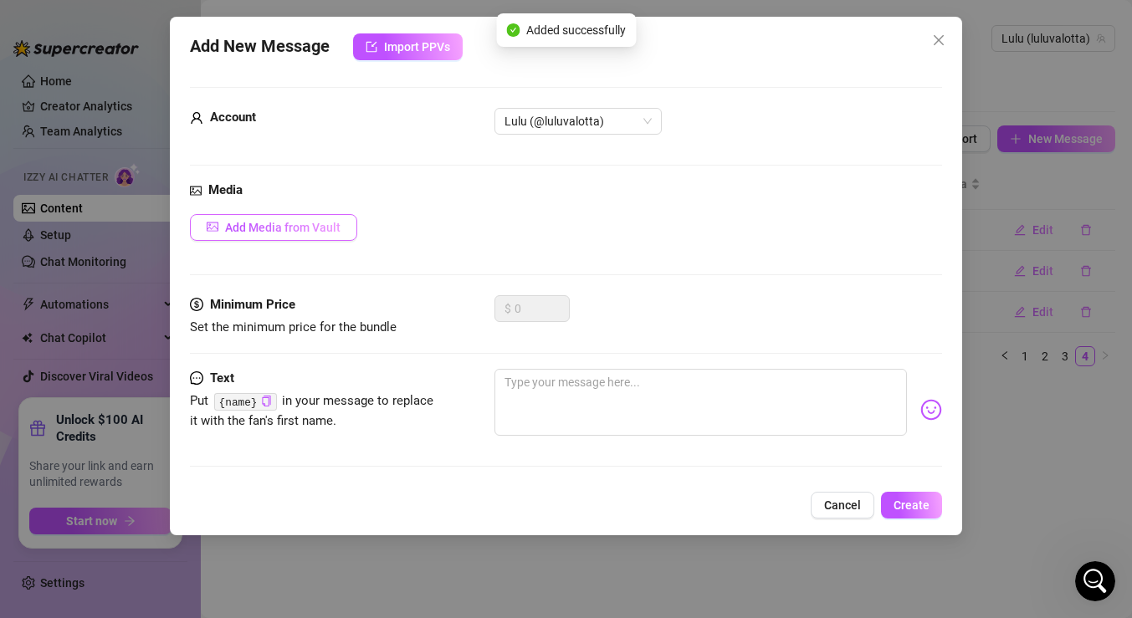
click at [330, 218] on button "Add Media from Vault" at bounding box center [273, 227] width 167 height 27
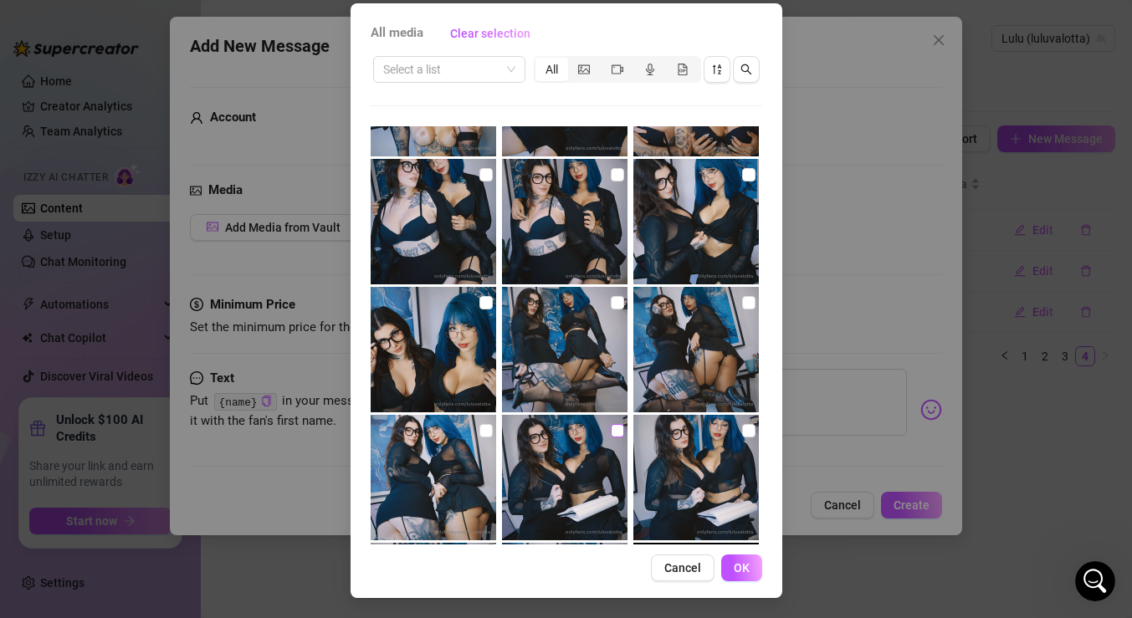
scroll to position [2522, 0]
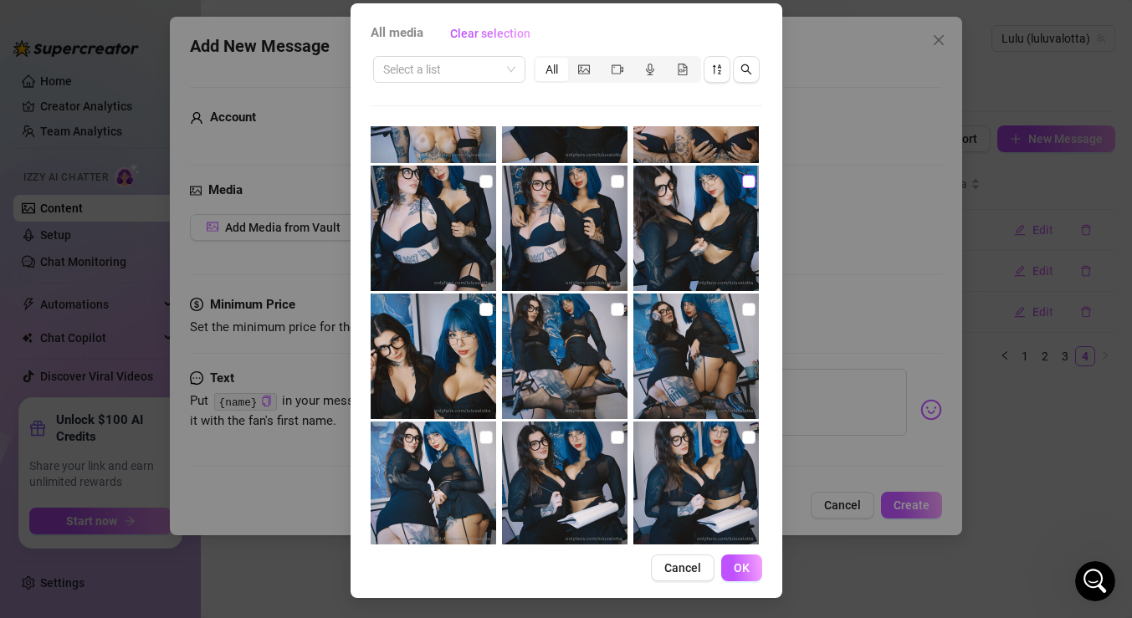
click at [751, 180] on input "checkbox" at bounding box center [748, 181] width 13 height 13
click at [739, 575] on button "OK" at bounding box center [741, 568] width 41 height 27
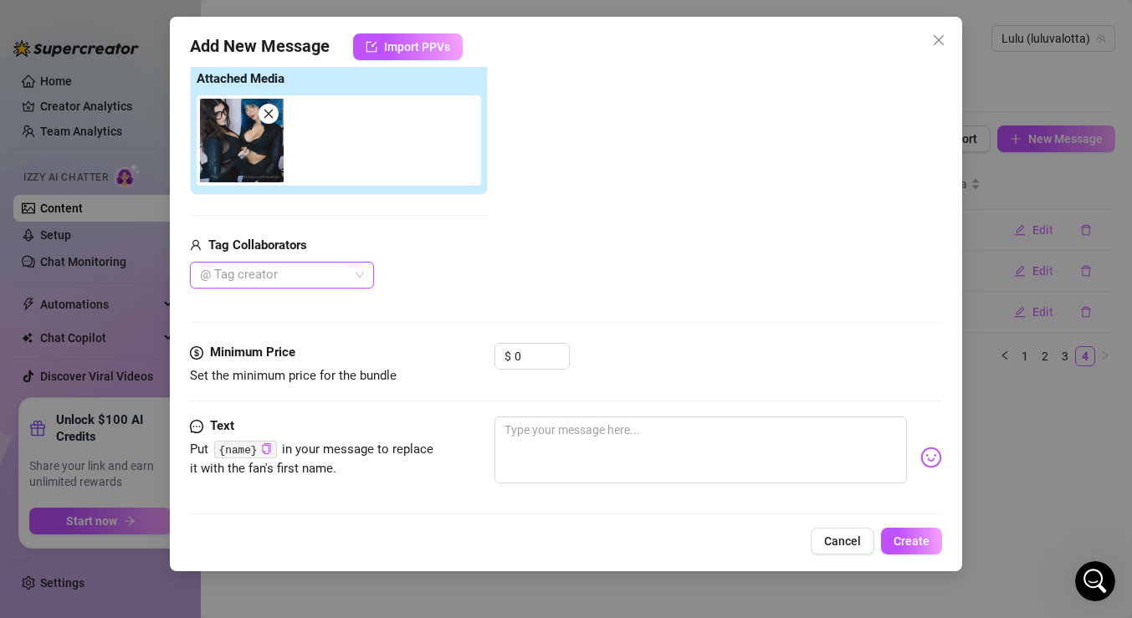
scroll to position [203, 0]
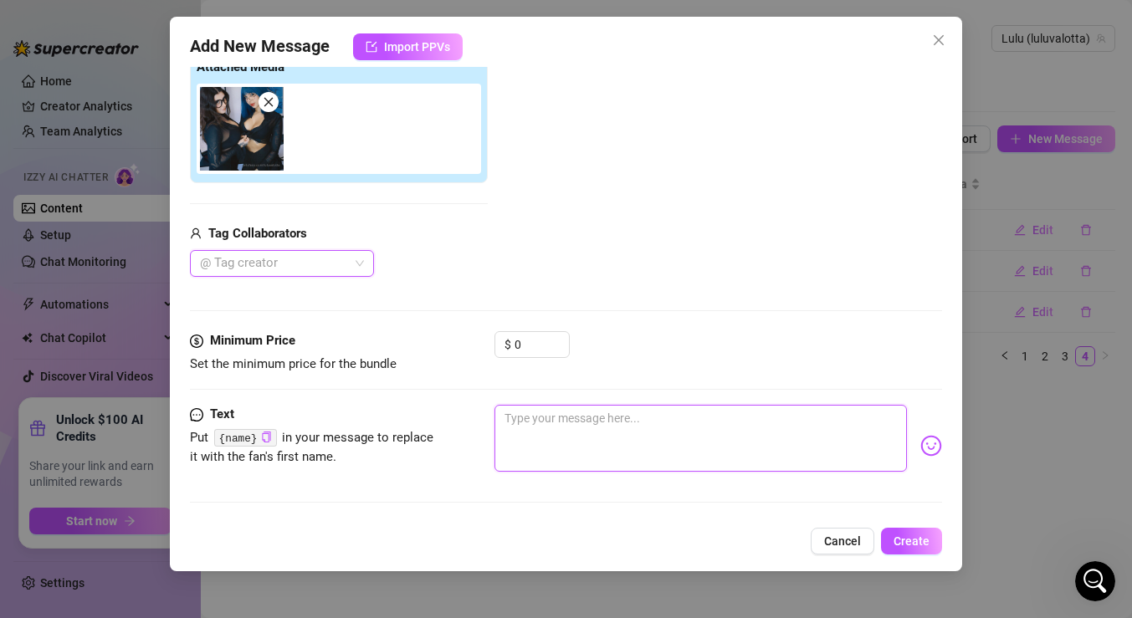
click at [587, 431] on textarea at bounding box center [701, 438] width 413 height 67
drag, startPoint x: 656, startPoint y: 413, endPoint x: 388, endPoint y: 396, distance: 268.4
click at [388, 396] on form "Account Lulu (@luluvalotta) Media Add Media from Vault Attached Media Tag Colla…" at bounding box center [566, 202] width 752 height 634
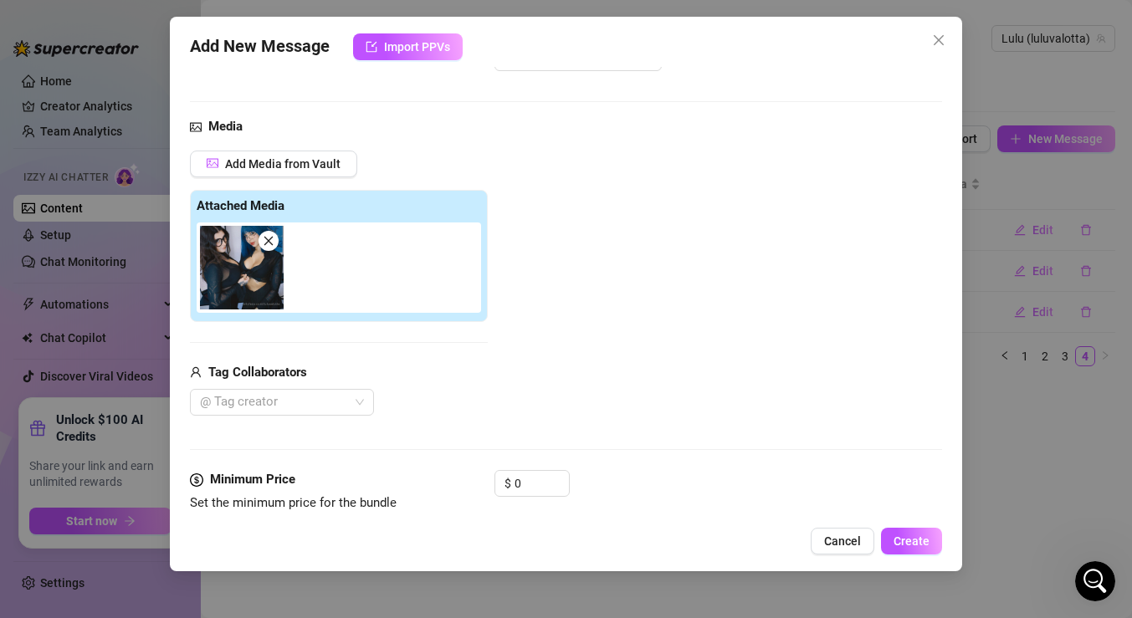
scroll to position [29, 0]
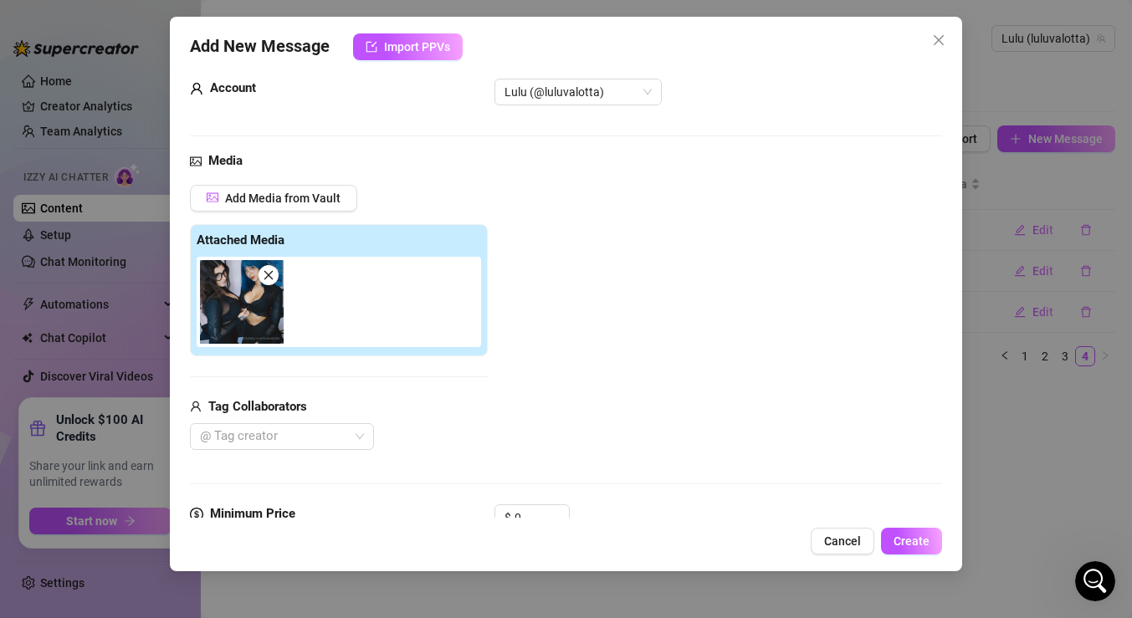
click at [264, 279] on icon "close" at bounding box center [268, 275] width 9 height 9
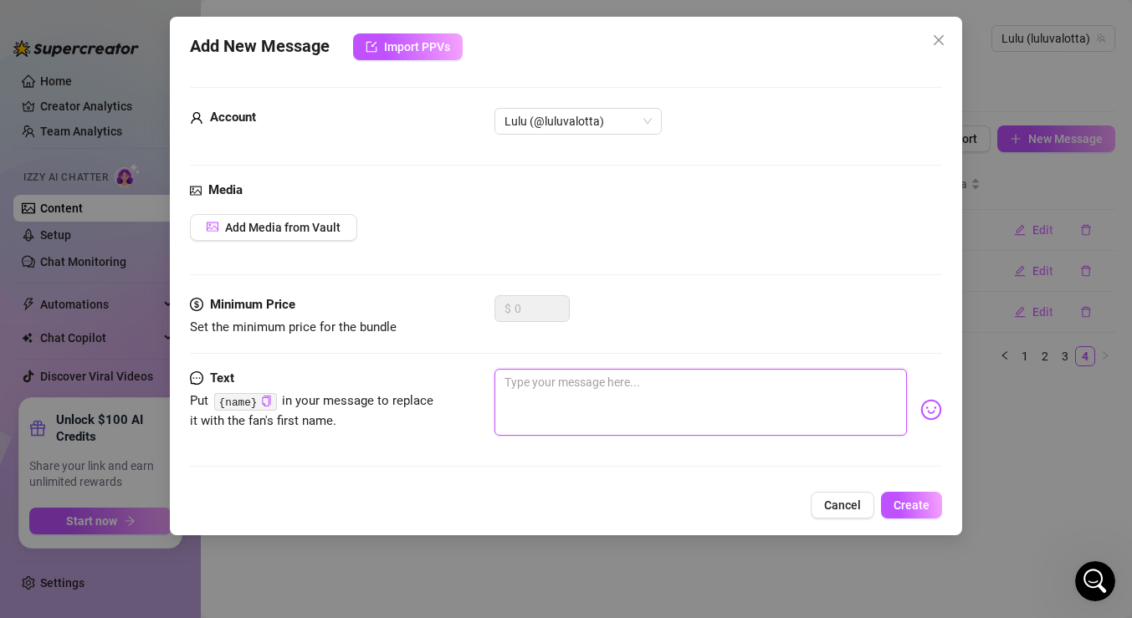
scroll to position [0, 0]
click at [526, 374] on textarea at bounding box center [701, 402] width 413 height 67
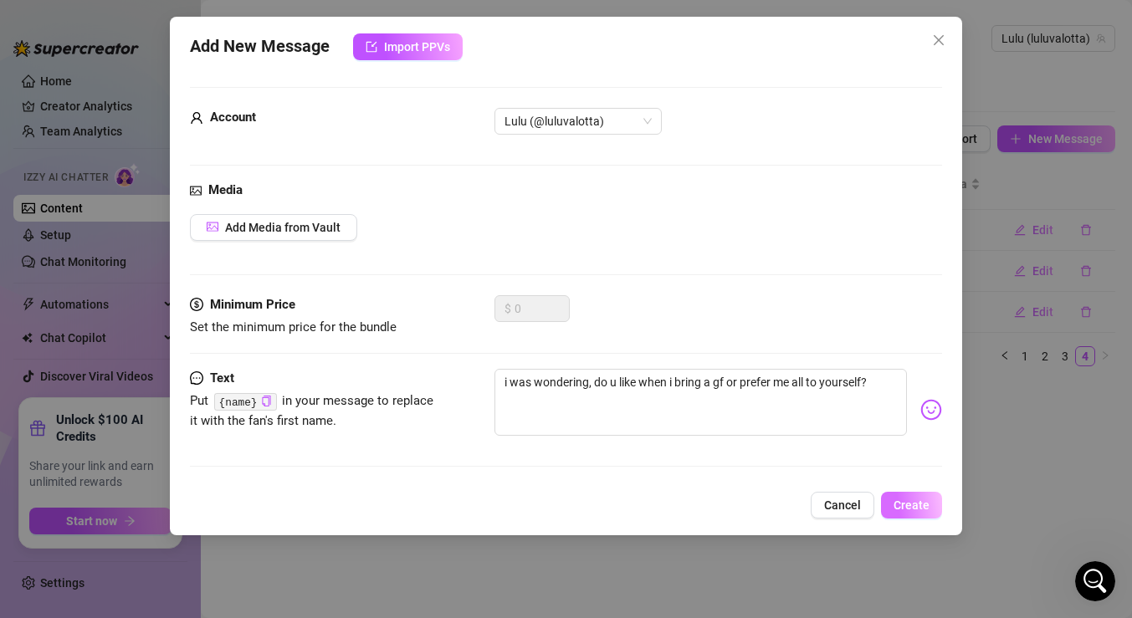
click at [914, 504] on span "Create" at bounding box center [912, 505] width 36 height 13
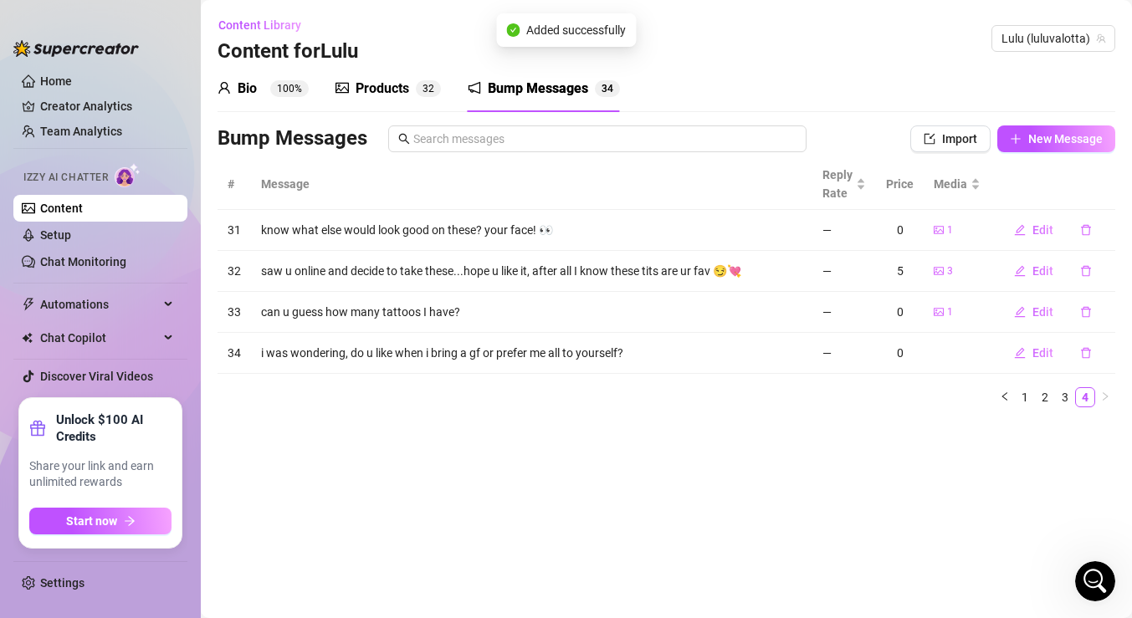
click at [396, 97] on div "Products" at bounding box center [383, 89] width 54 height 20
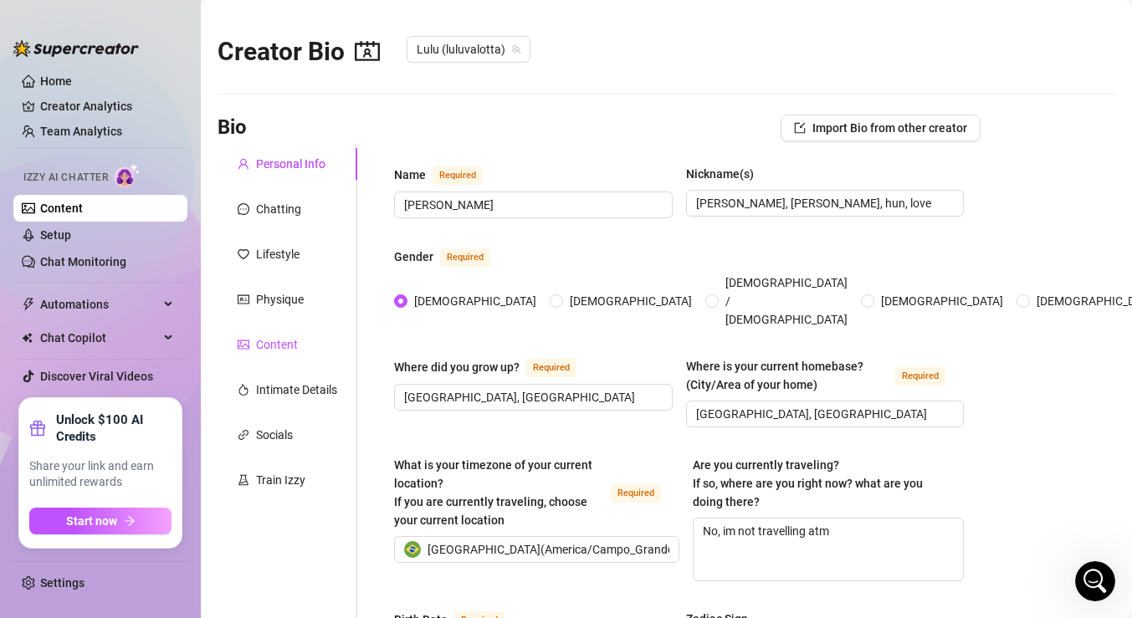
click at [295, 340] on div "Content" at bounding box center [277, 345] width 42 height 18
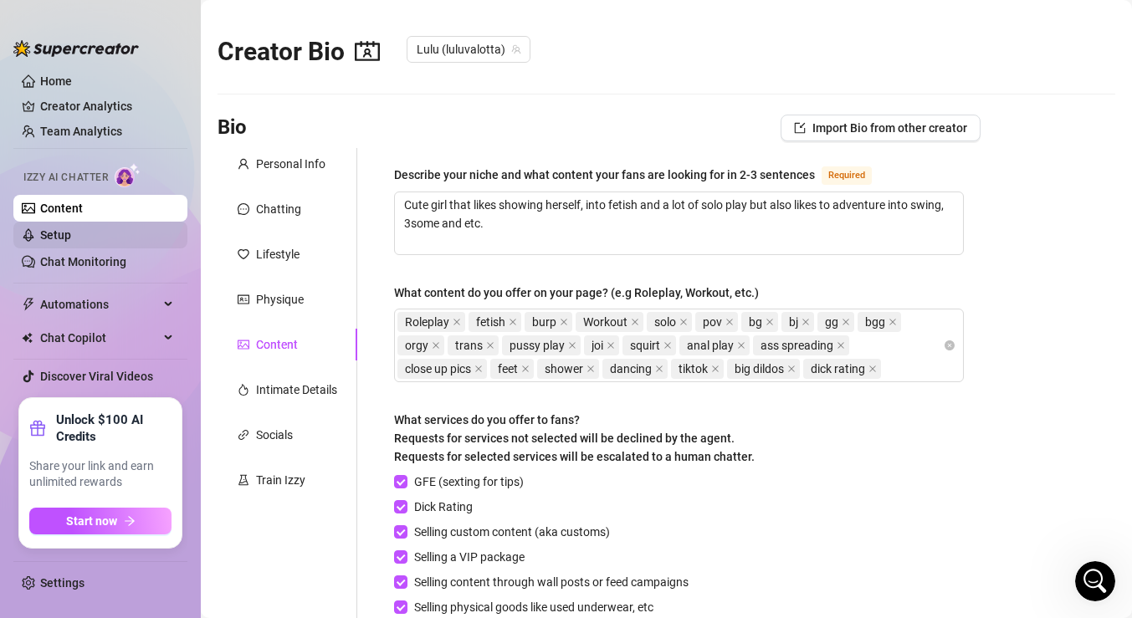
click at [71, 236] on link "Setup" at bounding box center [55, 234] width 31 height 13
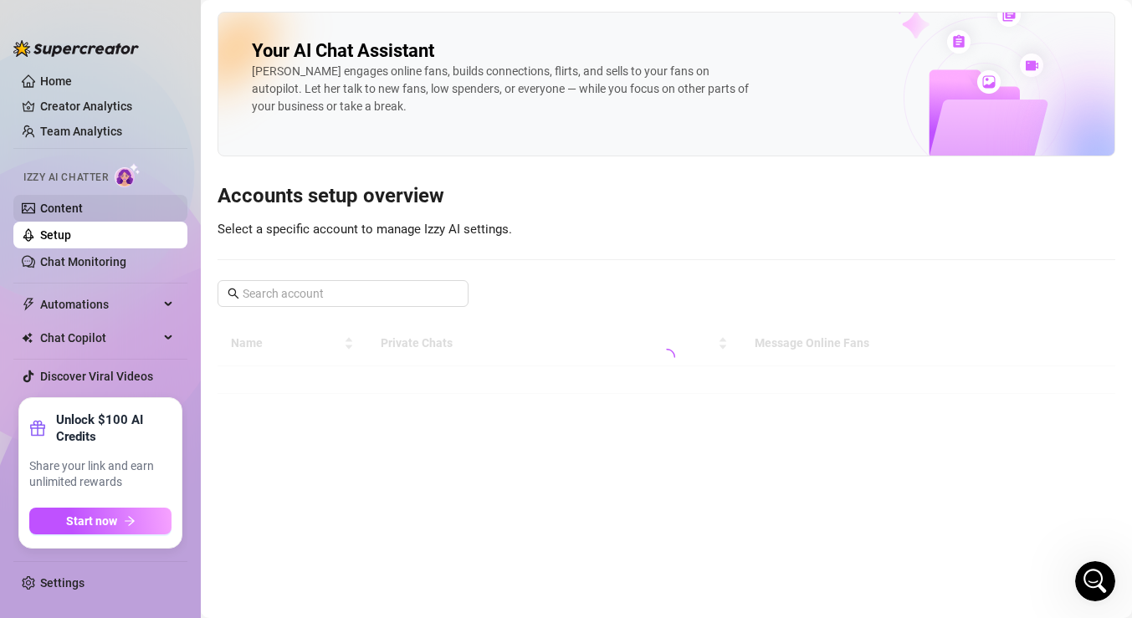
click at [83, 208] on link "Content" at bounding box center [61, 208] width 43 height 13
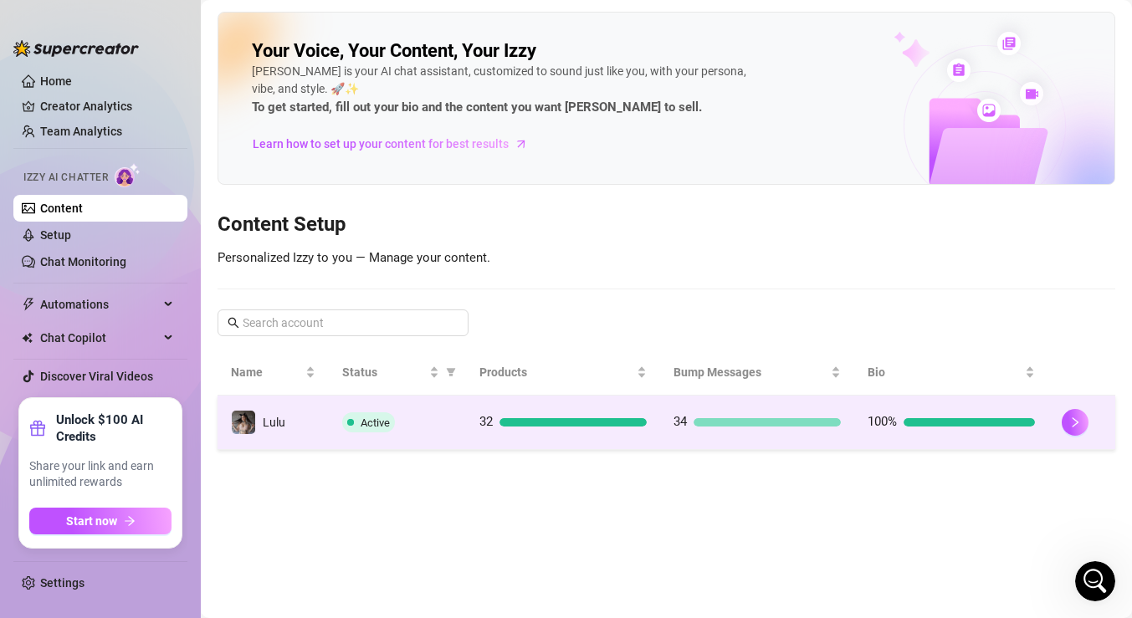
click at [751, 423] on div at bounding box center [767, 422] width 147 height 8
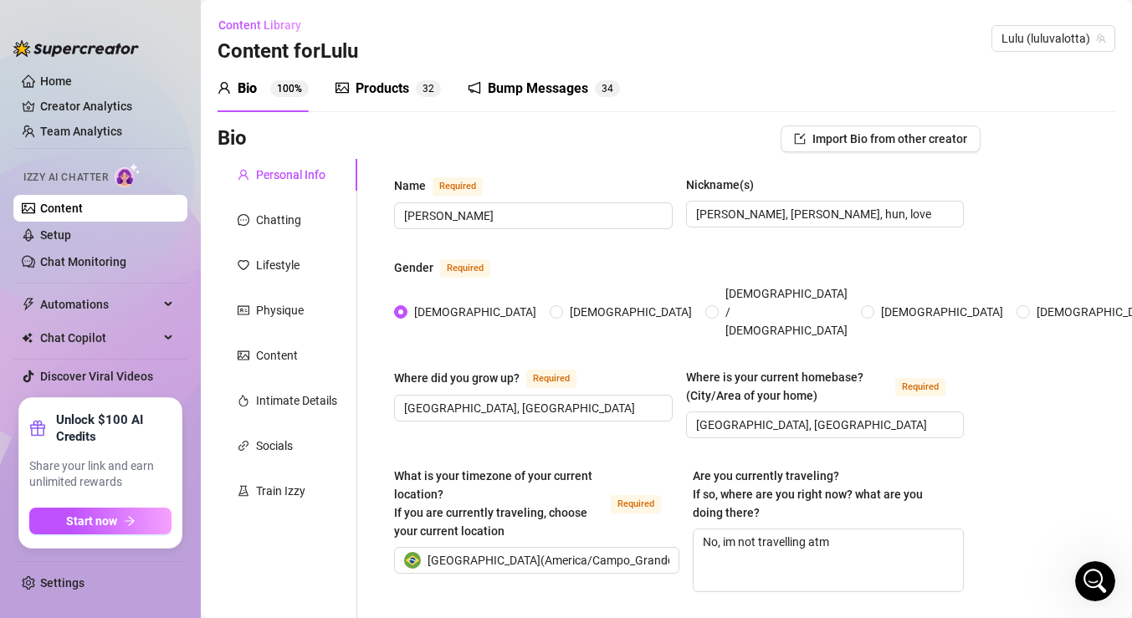
click at [587, 81] on div "Bump Messages" at bounding box center [538, 89] width 100 height 20
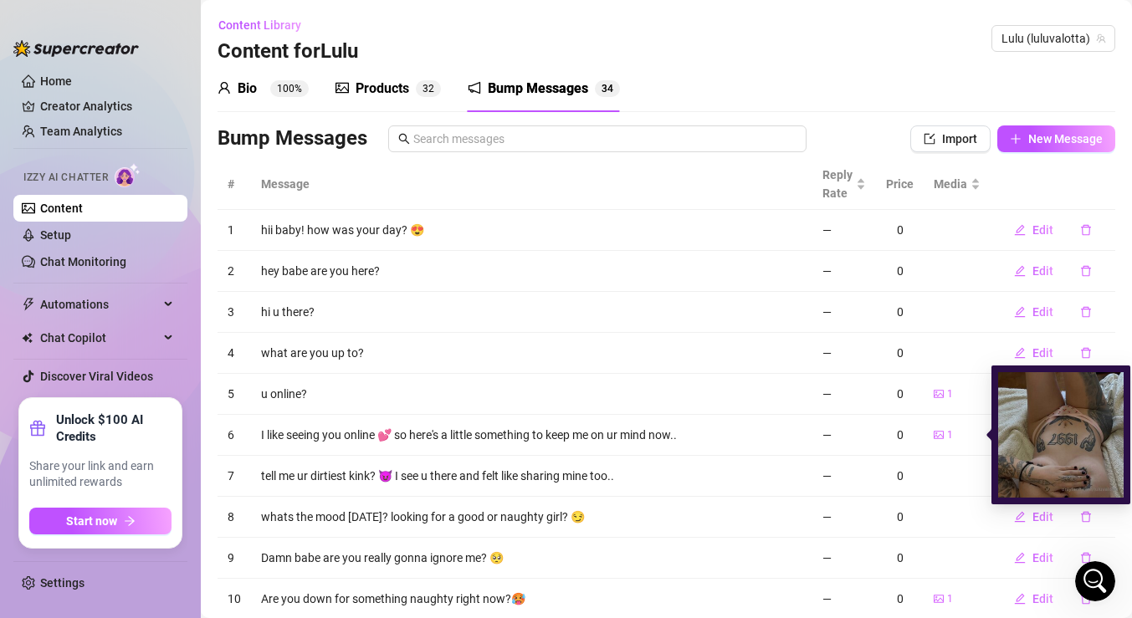
scroll to position [99, 0]
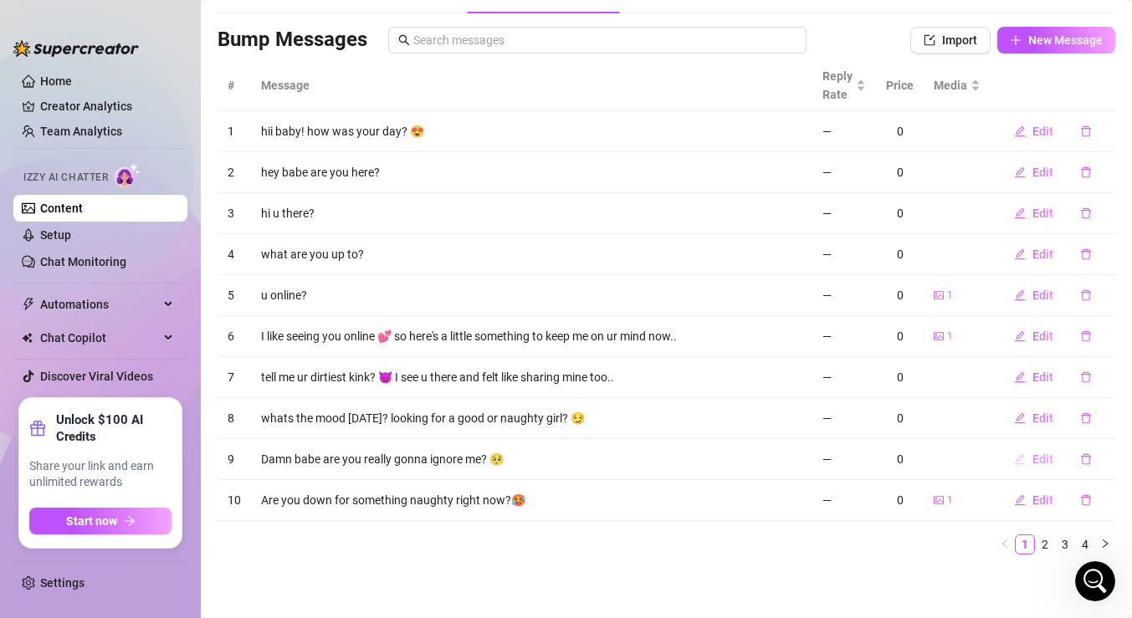
click at [1032, 459] on button "Edit" at bounding box center [1034, 459] width 66 height 27
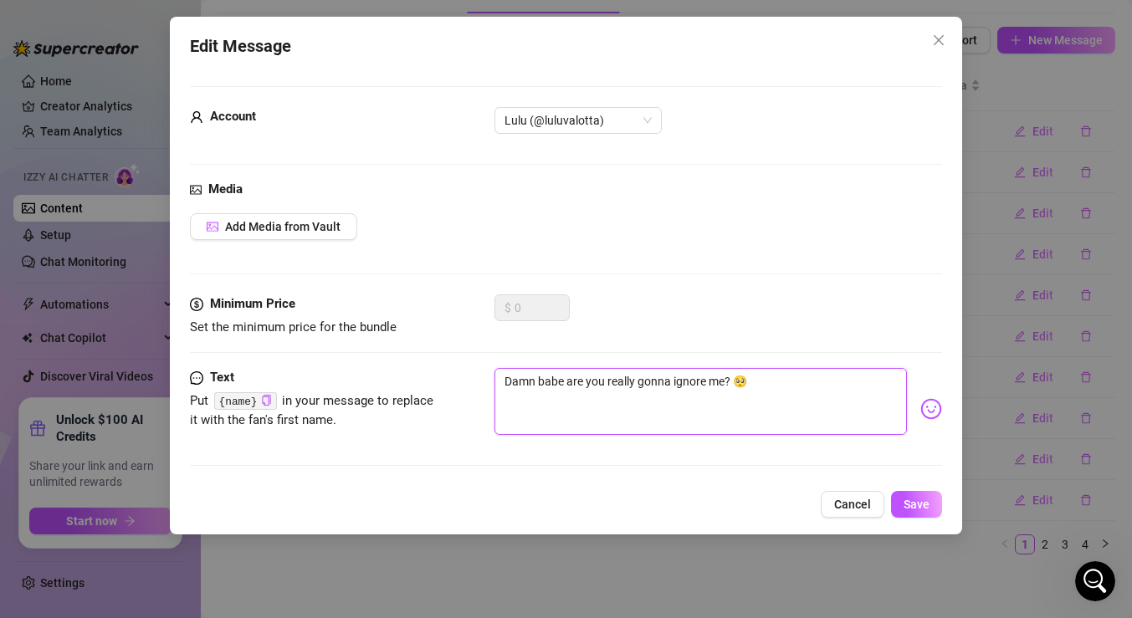
click at [730, 381] on textarea "Damn babe are you really gonna ignore me? 🥺" at bounding box center [701, 401] width 413 height 67
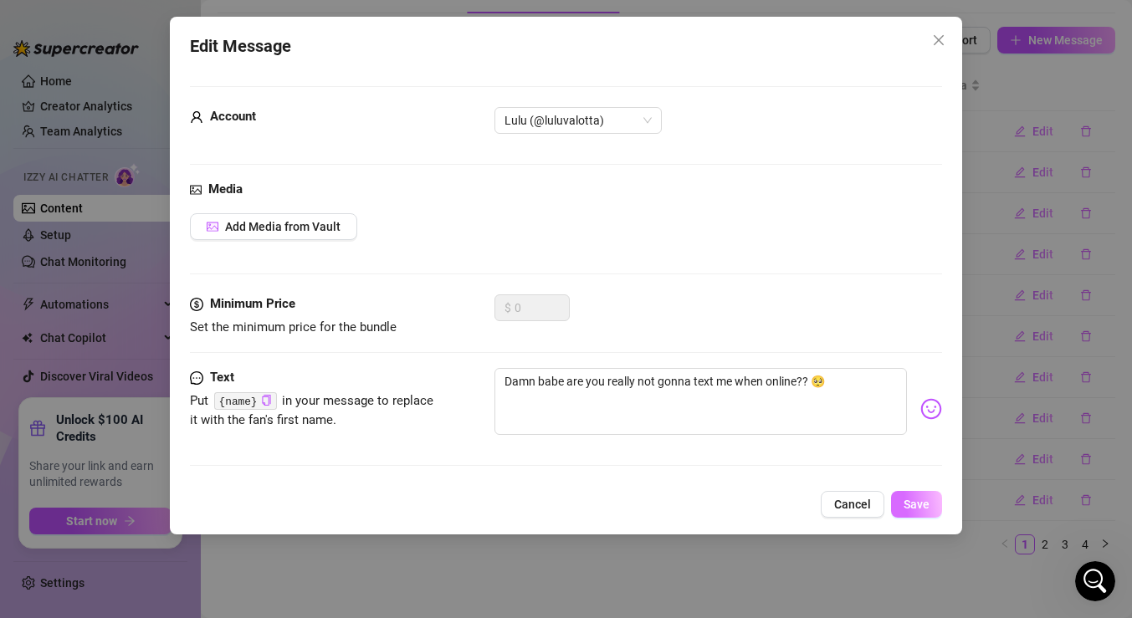
click at [919, 511] on button "Save" at bounding box center [916, 504] width 51 height 27
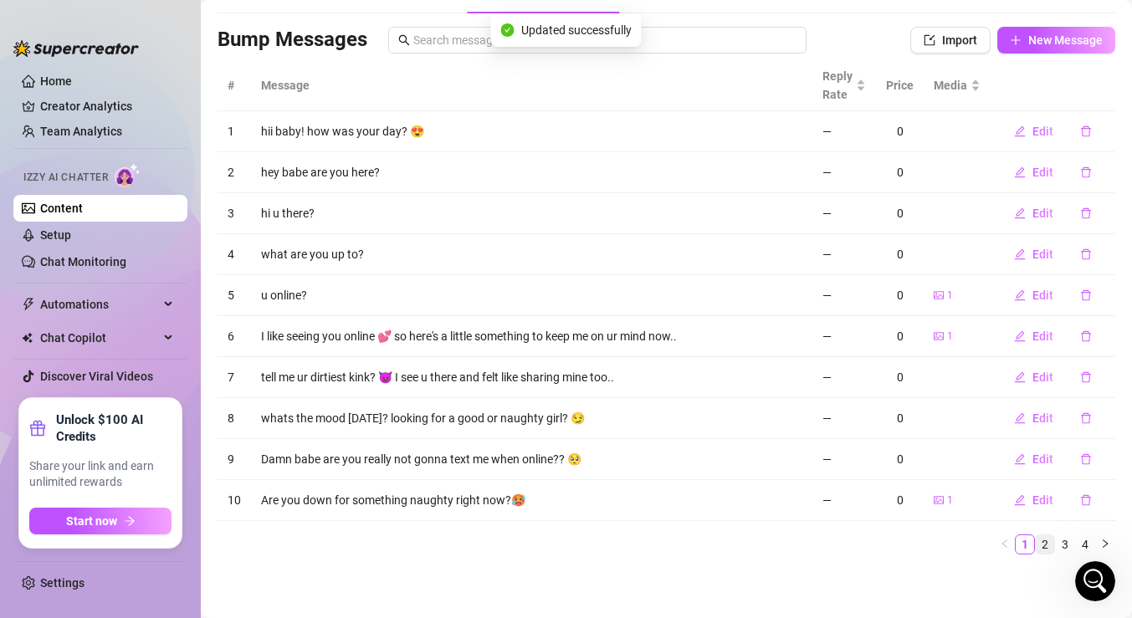
click at [1048, 546] on link "2" at bounding box center [1045, 545] width 18 height 18
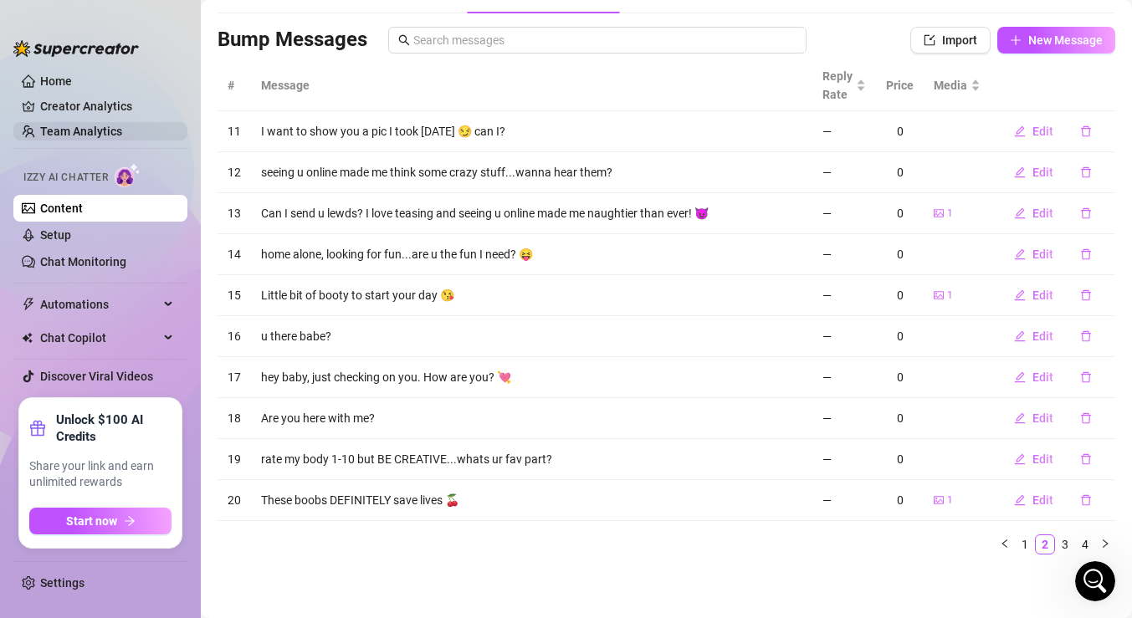
click at [96, 132] on link "Team Analytics" at bounding box center [81, 131] width 82 height 13
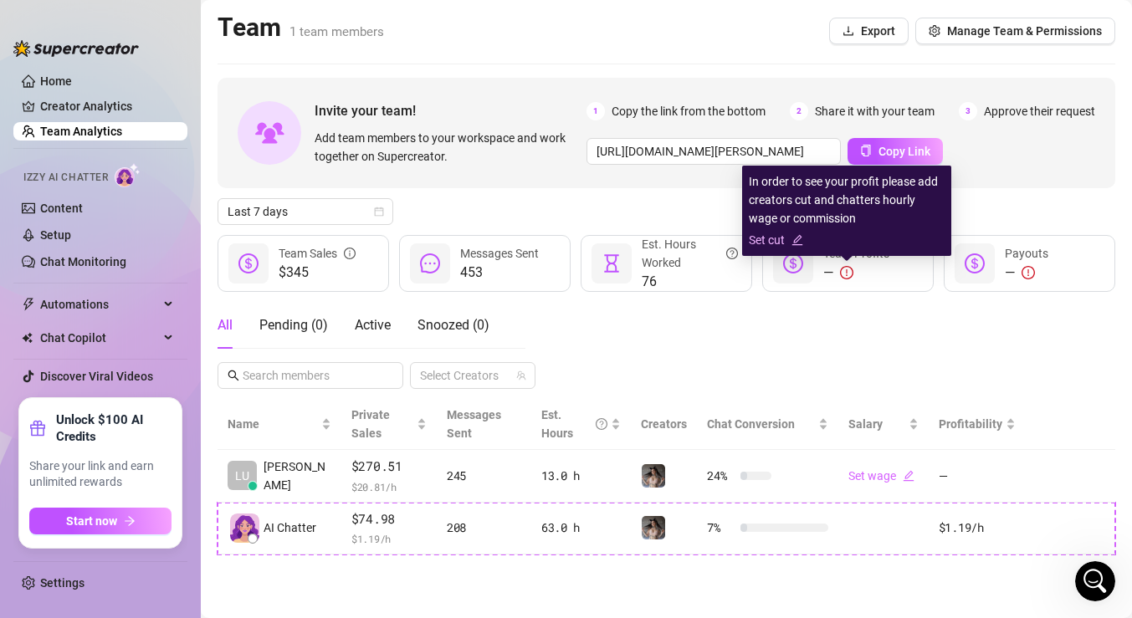
click at [771, 231] on link "Set cut" at bounding box center [847, 240] width 196 height 18
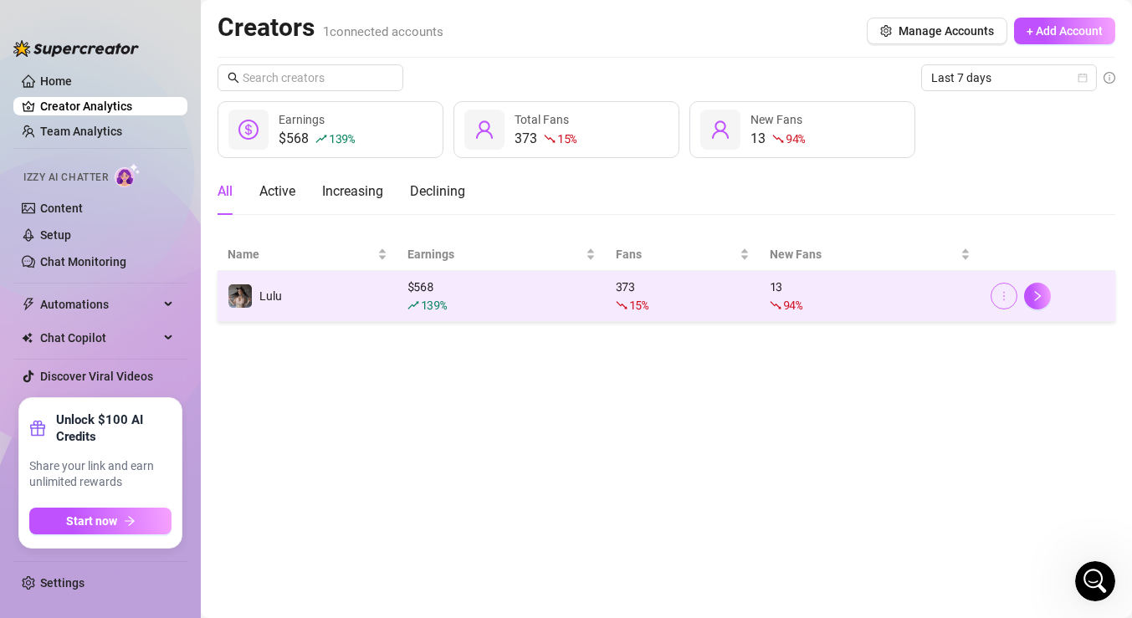
click at [1008, 301] on icon "more" at bounding box center [1004, 296] width 12 height 12
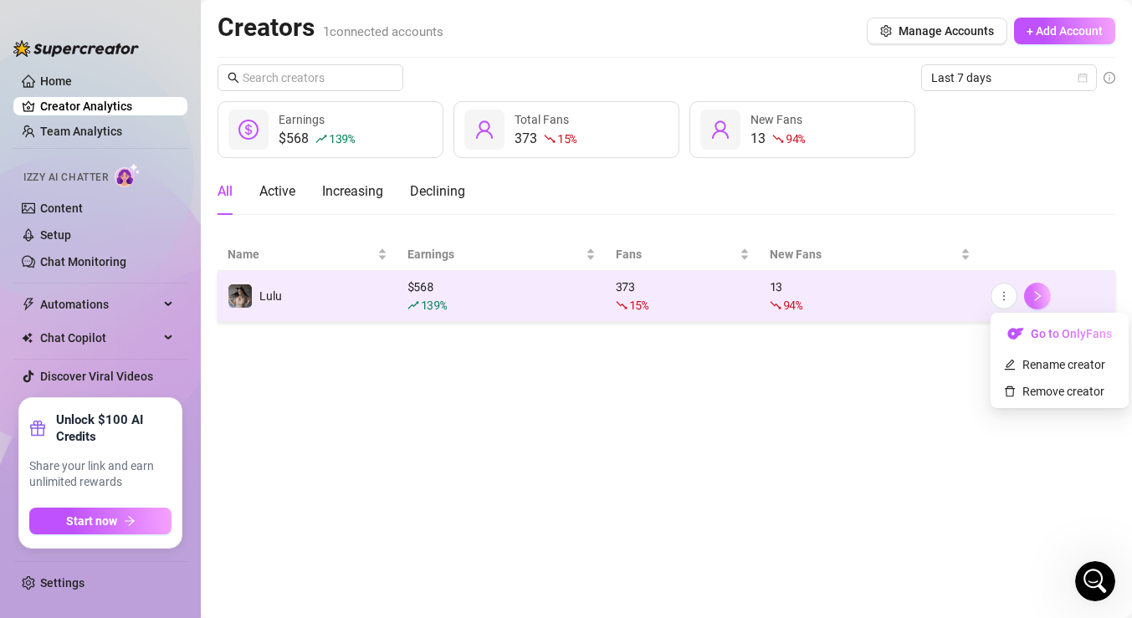
click at [1037, 294] on icon "right" at bounding box center [1038, 296] width 6 height 10
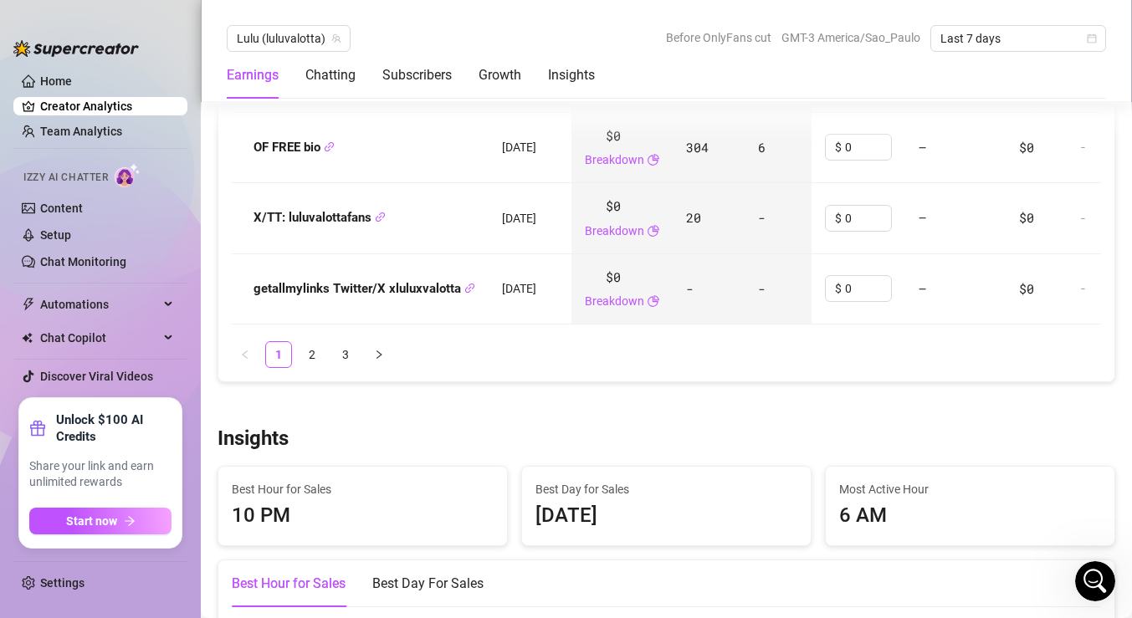
scroll to position [2482, 0]
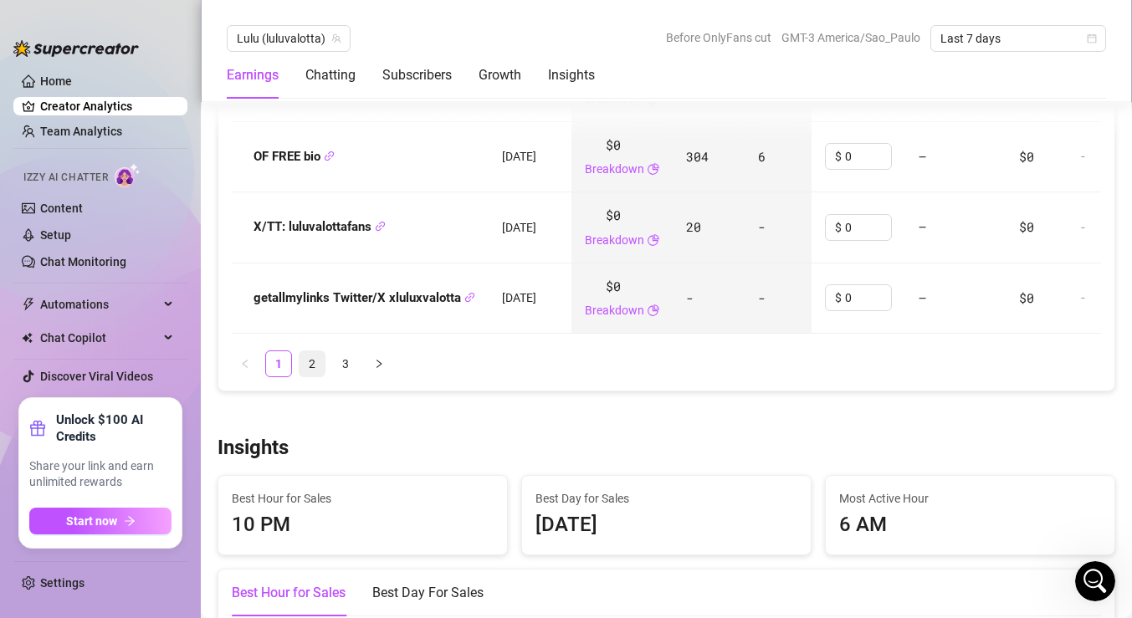
click at [312, 367] on link "2" at bounding box center [312, 363] width 25 height 25
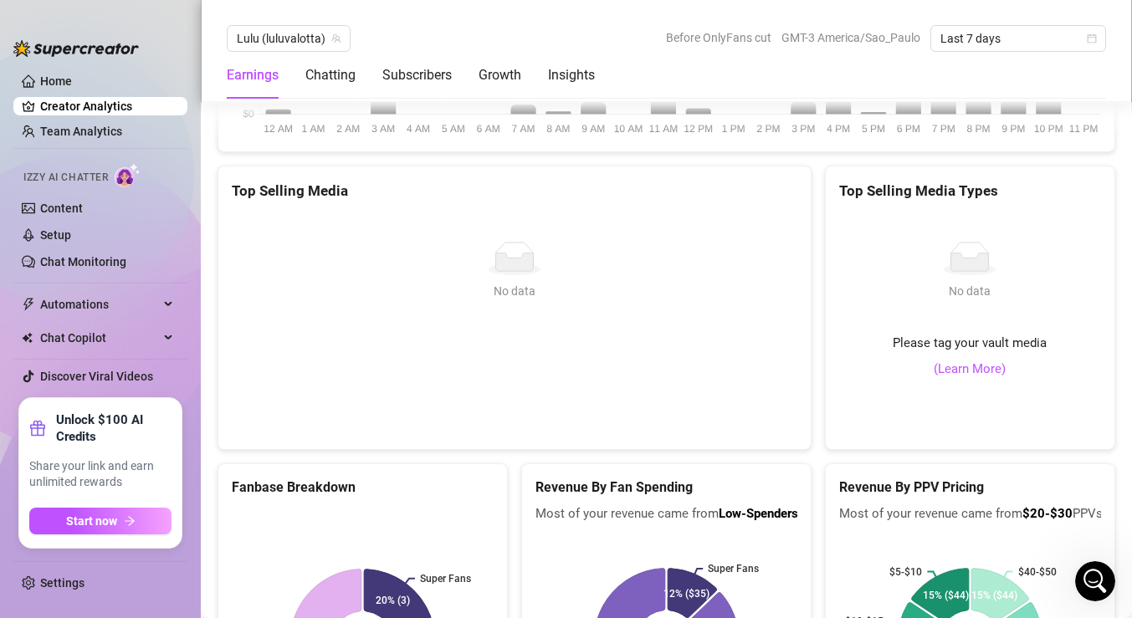
scroll to position [3148, 0]
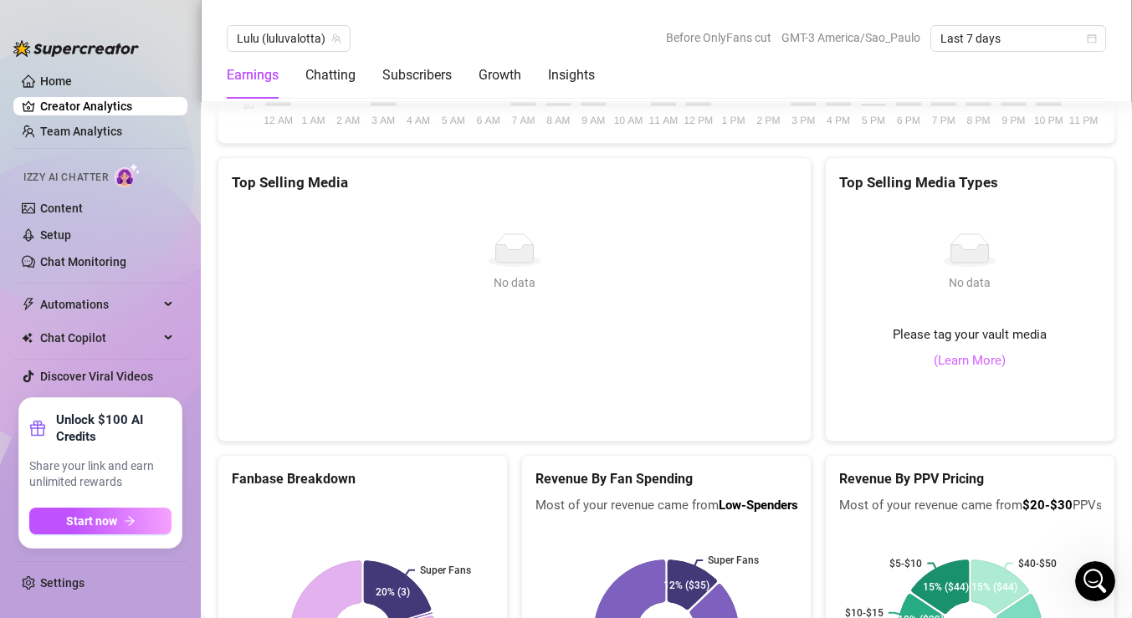
click at [967, 363] on link "(Learn More)" at bounding box center [970, 361] width 72 height 20
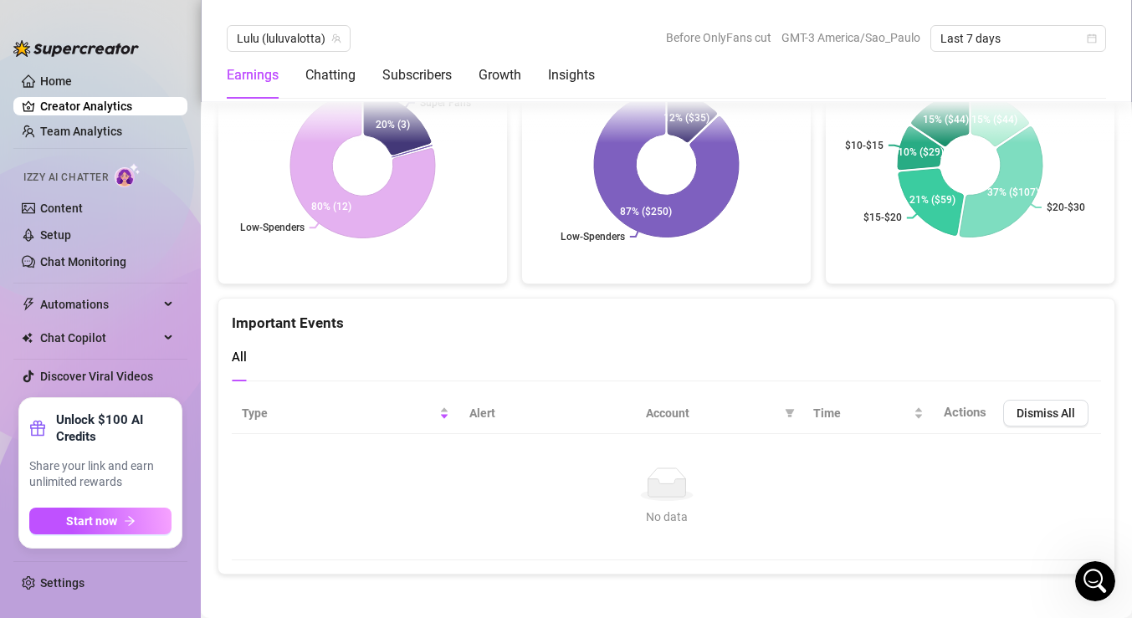
scroll to position [3622, 0]
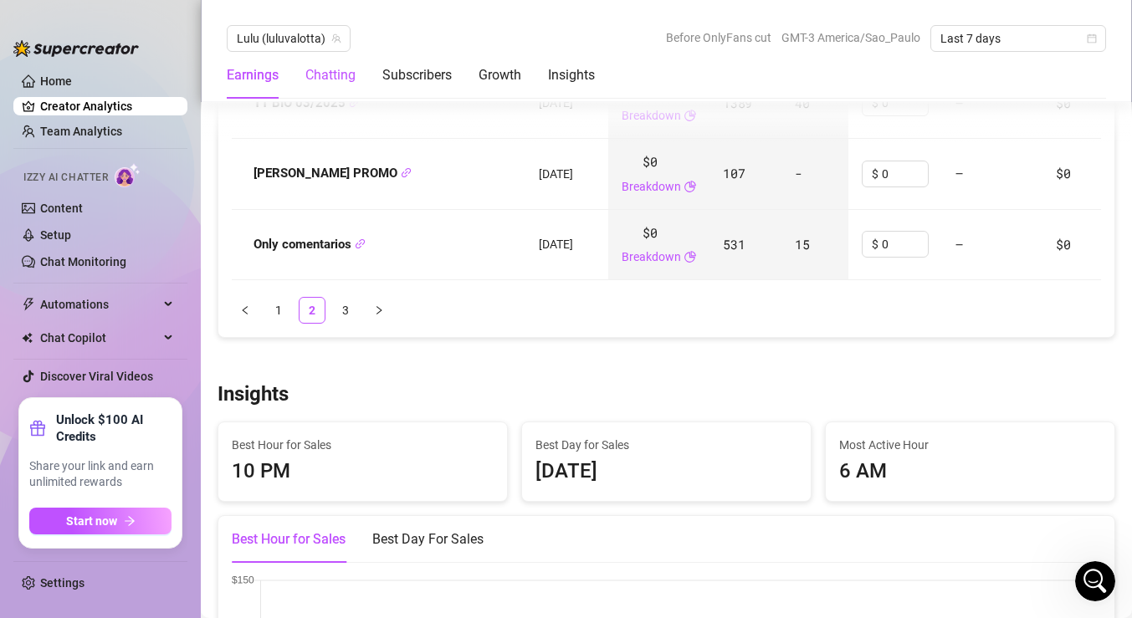
click at [352, 72] on div "Chatting" at bounding box center [330, 75] width 50 height 20
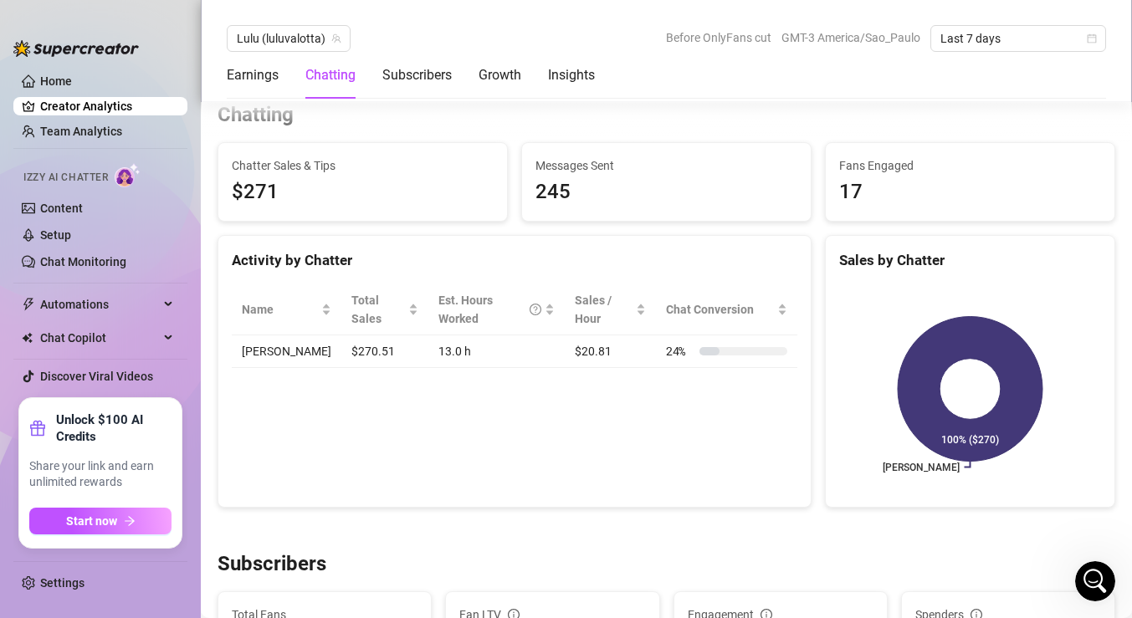
scroll to position [546, 0]
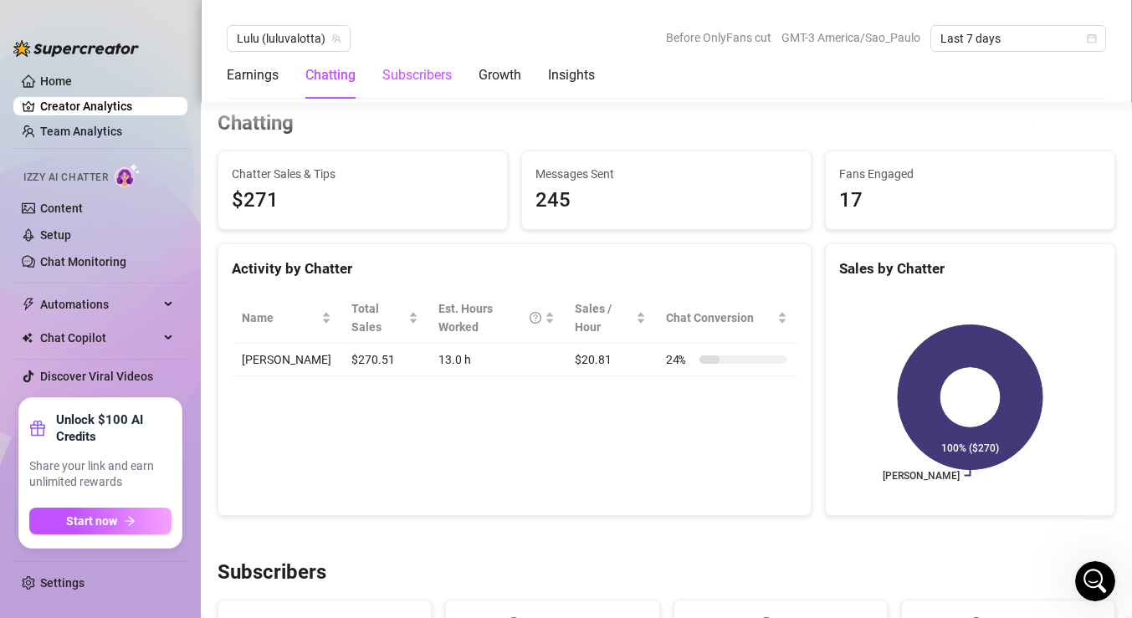
click at [423, 65] on div "Subscribers" at bounding box center [416, 75] width 69 height 20
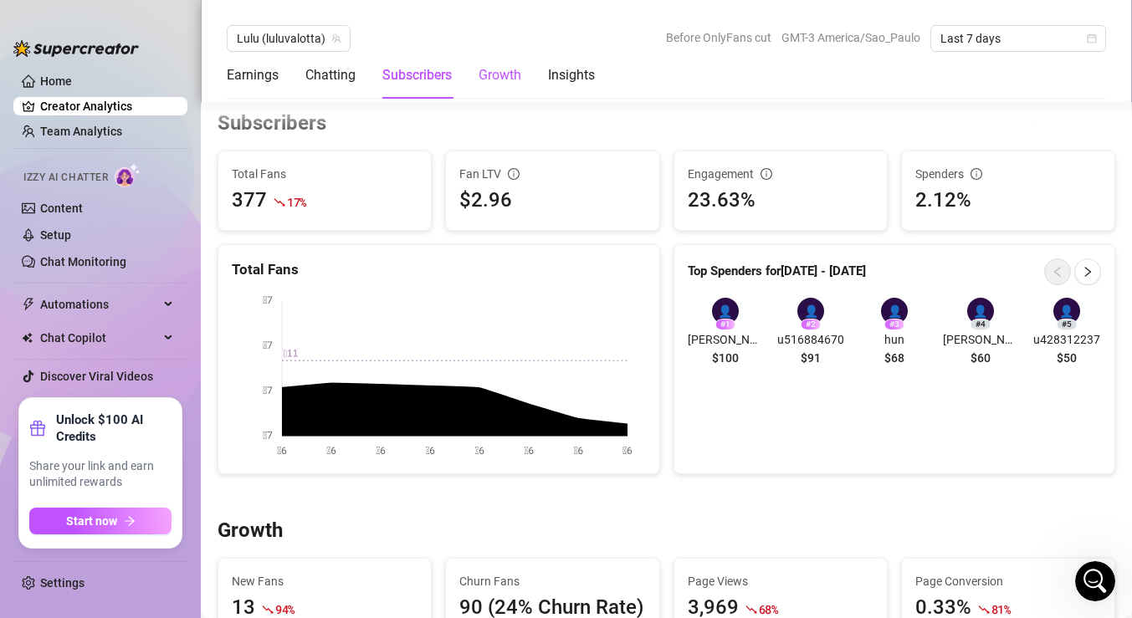
click at [485, 80] on div "Growth" at bounding box center [500, 75] width 43 height 20
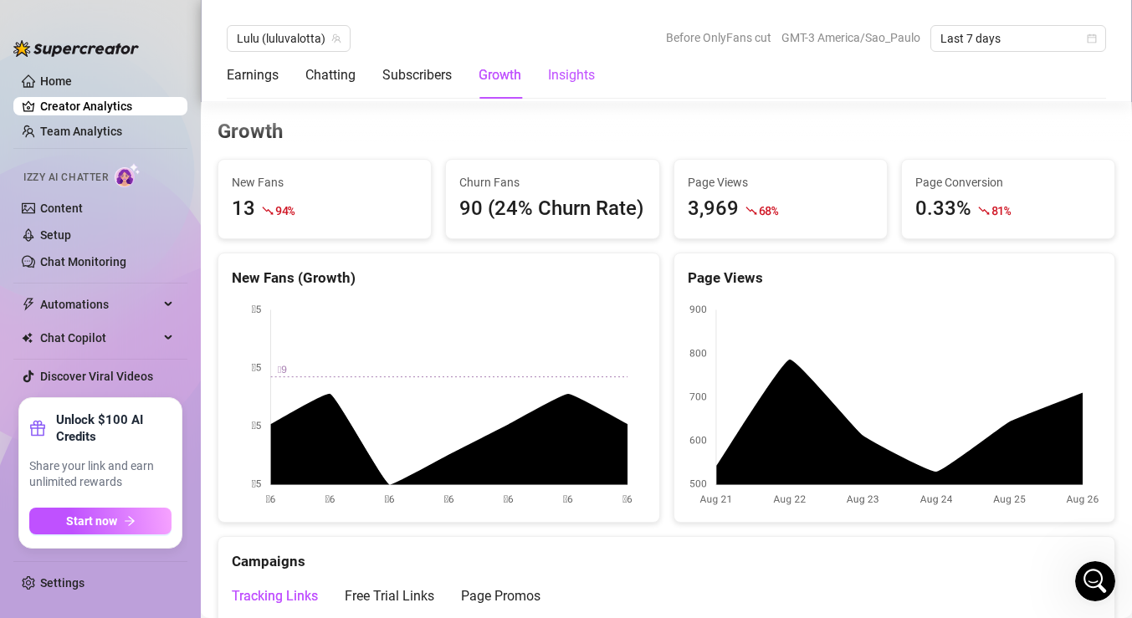
click at [557, 73] on div "Insights" at bounding box center [571, 75] width 47 height 20
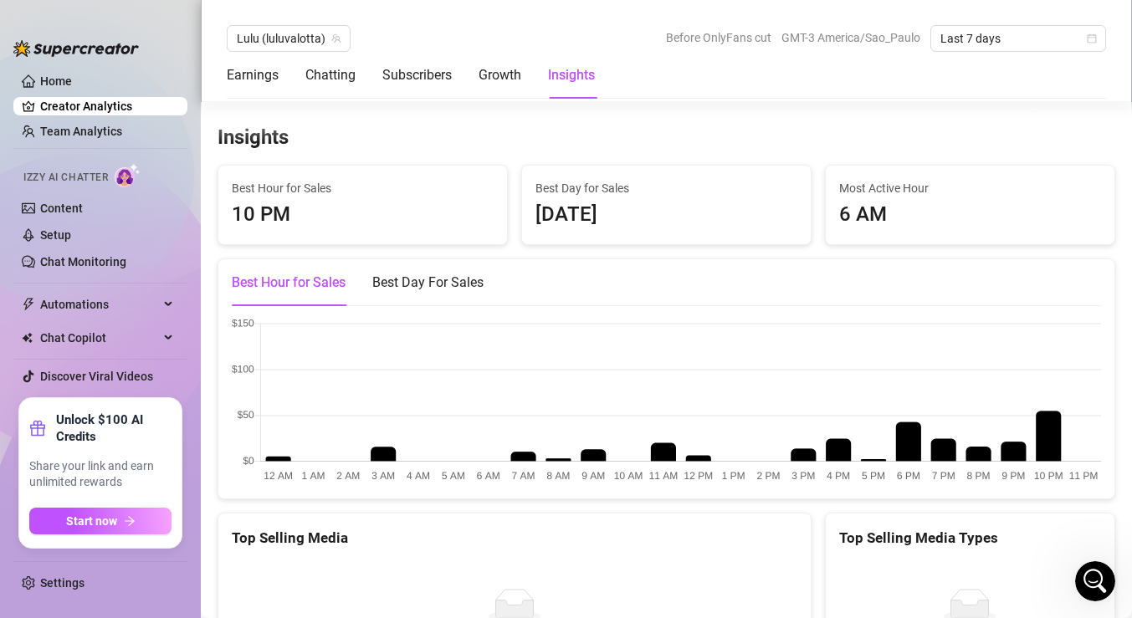
scroll to position [2807, 0]
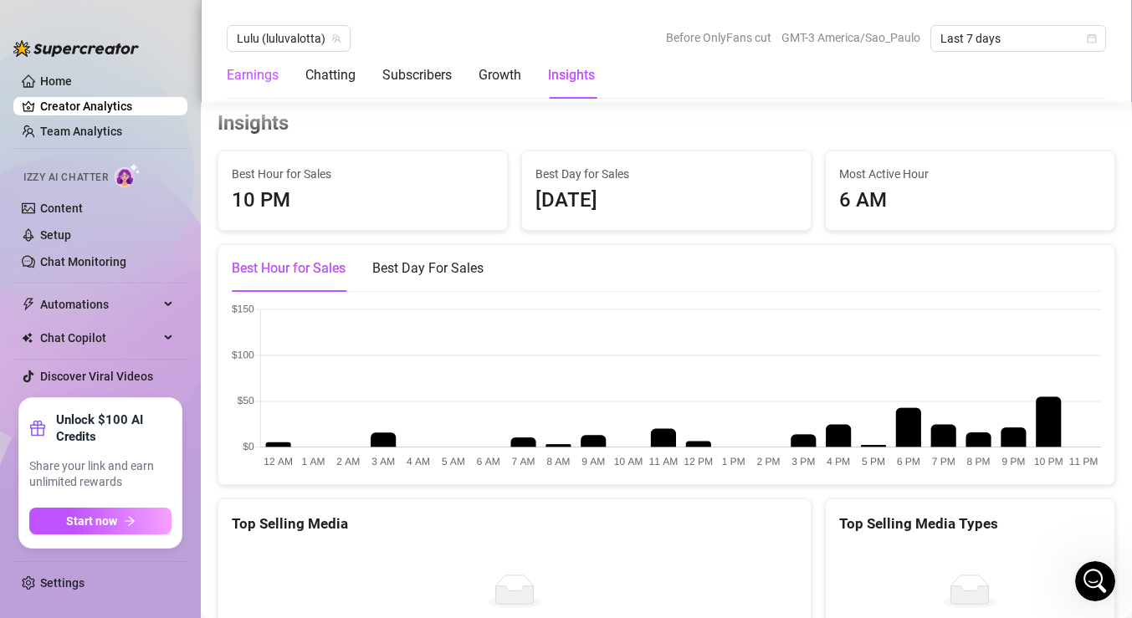
click at [261, 82] on div "Earnings" at bounding box center [253, 75] width 52 height 20
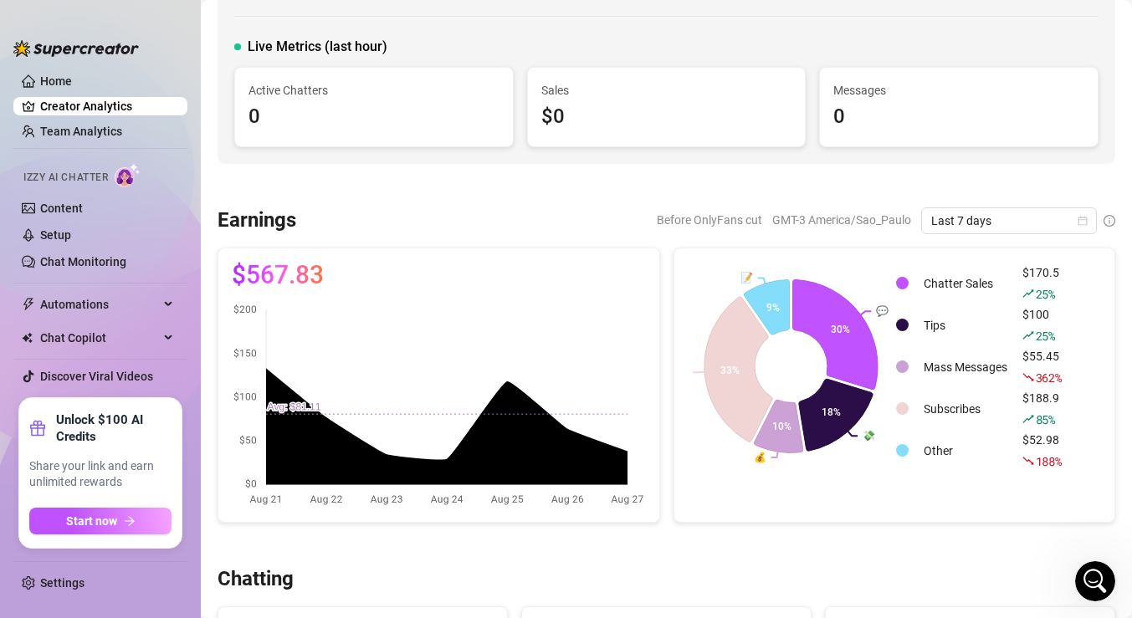
scroll to position [0, 0]
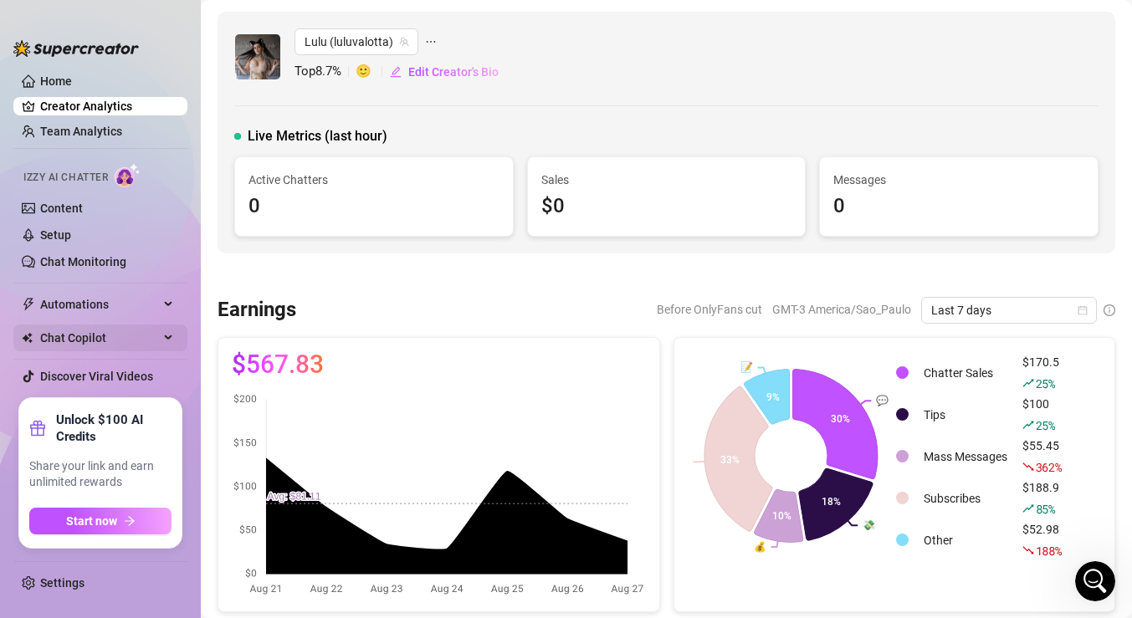
click at [146, 334] on span "Chat Copilot" at bounding box center [99, 338] width 119 height 27
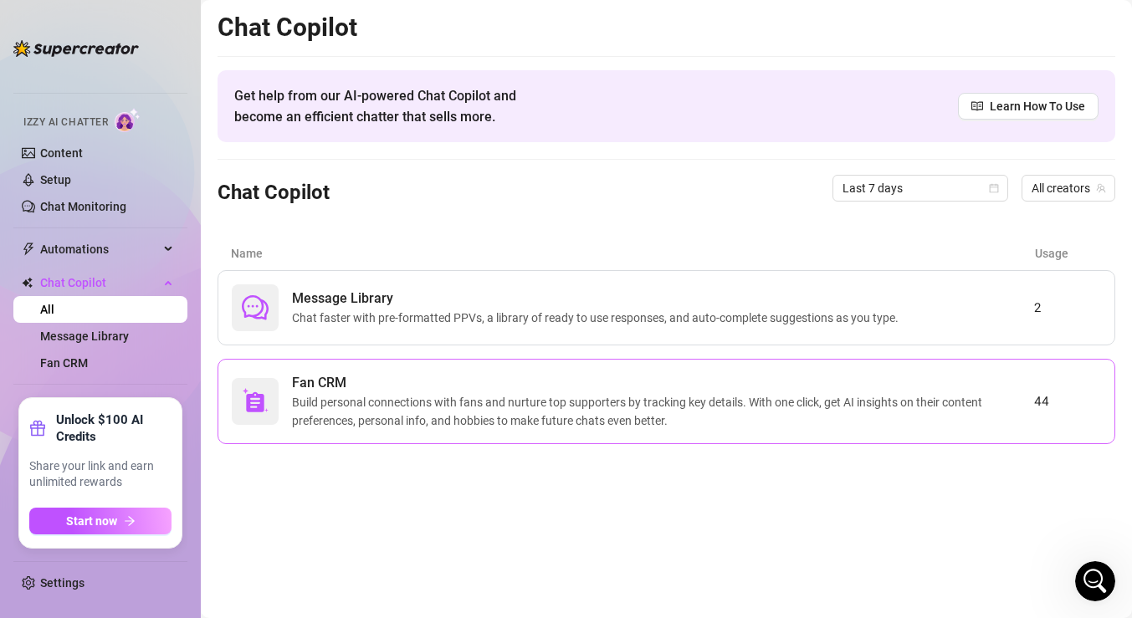
click at [763, 407] on span "Build personal connections with fans and nurture top supporters by tracking key…" at bounding box center [663, 411] width 742 height 37
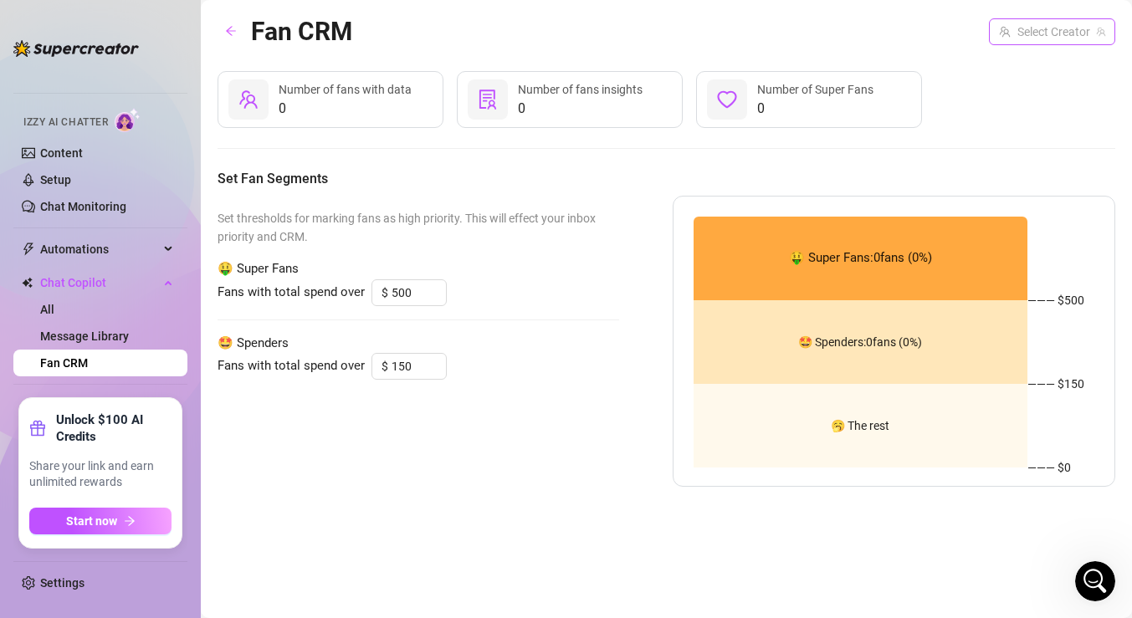
click at [1006, 33] on input "search" at bounding box center [1044, 31] width 91 height 25
click at [1039, 63] on span "( luluvalotta )" at bounding box center [1071, 66] width 64 height 18
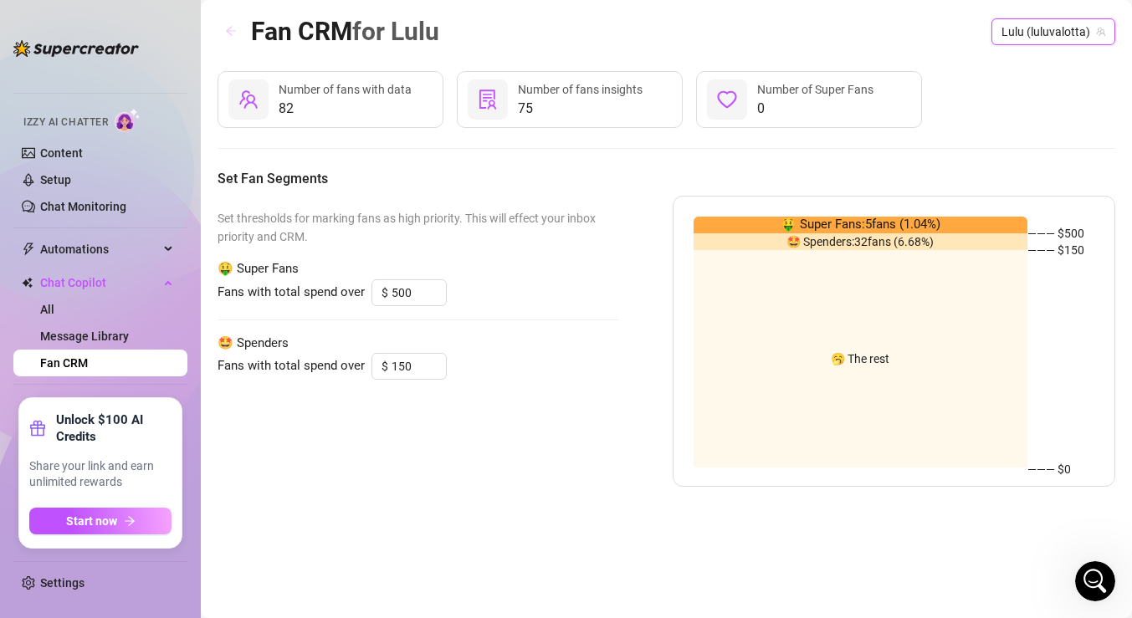
click at [233, 30] on icon "arrow-left" at bounding box center [231, 31] width 12 height 12
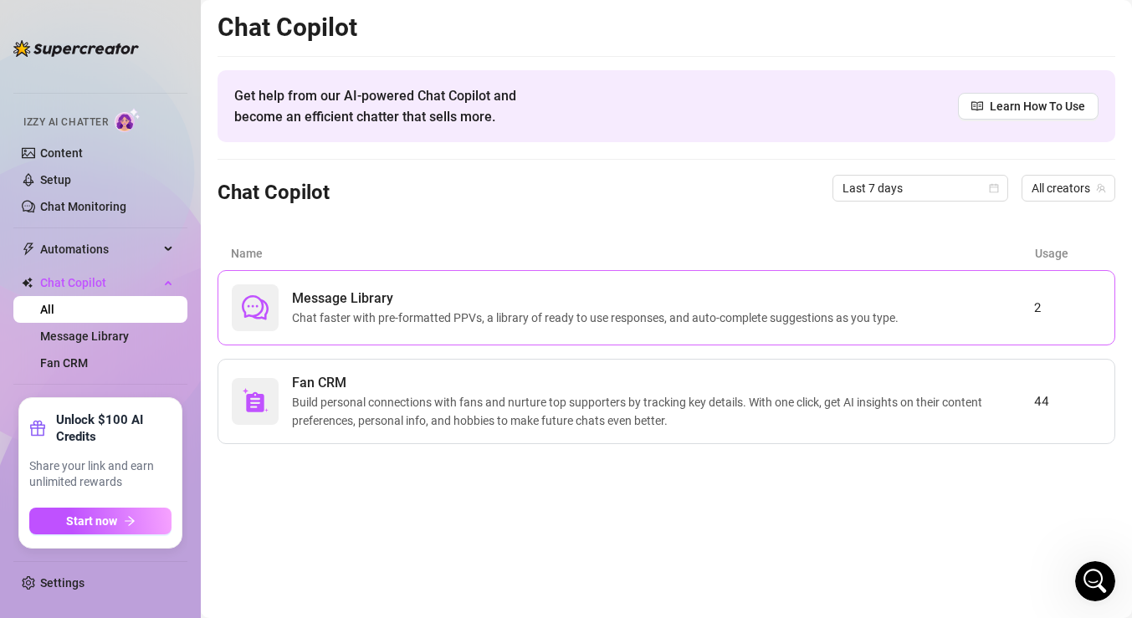
click at [368, 294] on span "Message Library" at bounding box center [598, 299] width 613 height 20
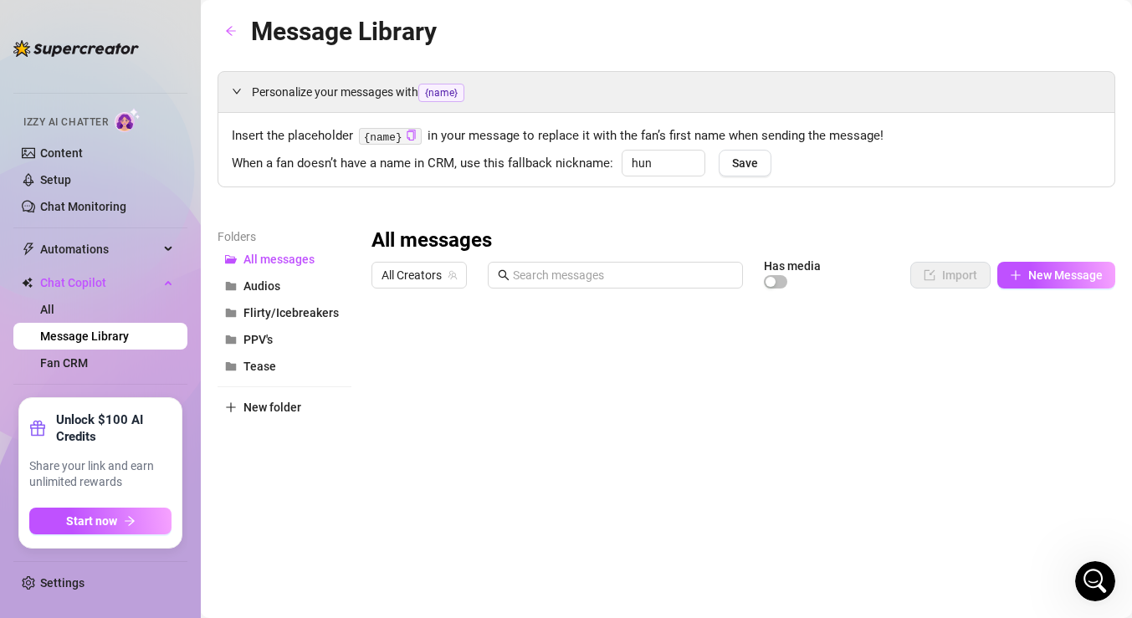
scroll to position [98, 0]
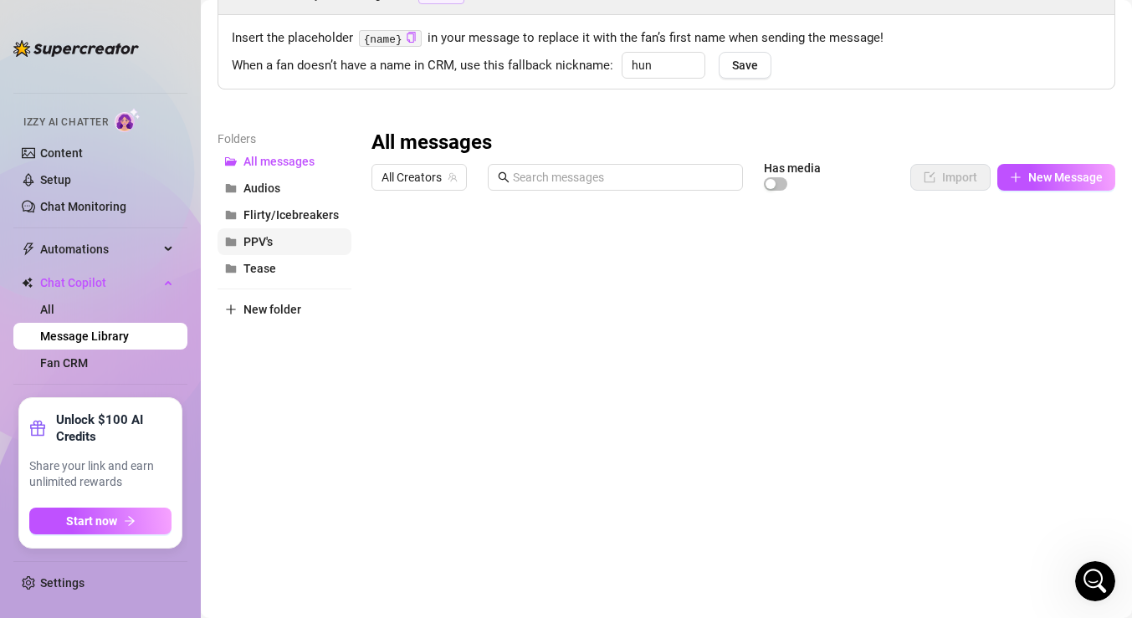
click at [280, 239] on button "PPV's" at bounding box center [285, 241] width 134 height 27
click at [686, 251] on div at bounding box center [744, 384] width 744 height 373
click at [929, 245] on div at bounding box center [744, 384] width 744 height 373
click at [632, 459] on div at bounding box center [744, 384] width 744 height 373
click at [1044, 177] on span "New Message" at bounding box center [1066, 177] width 74 height 13
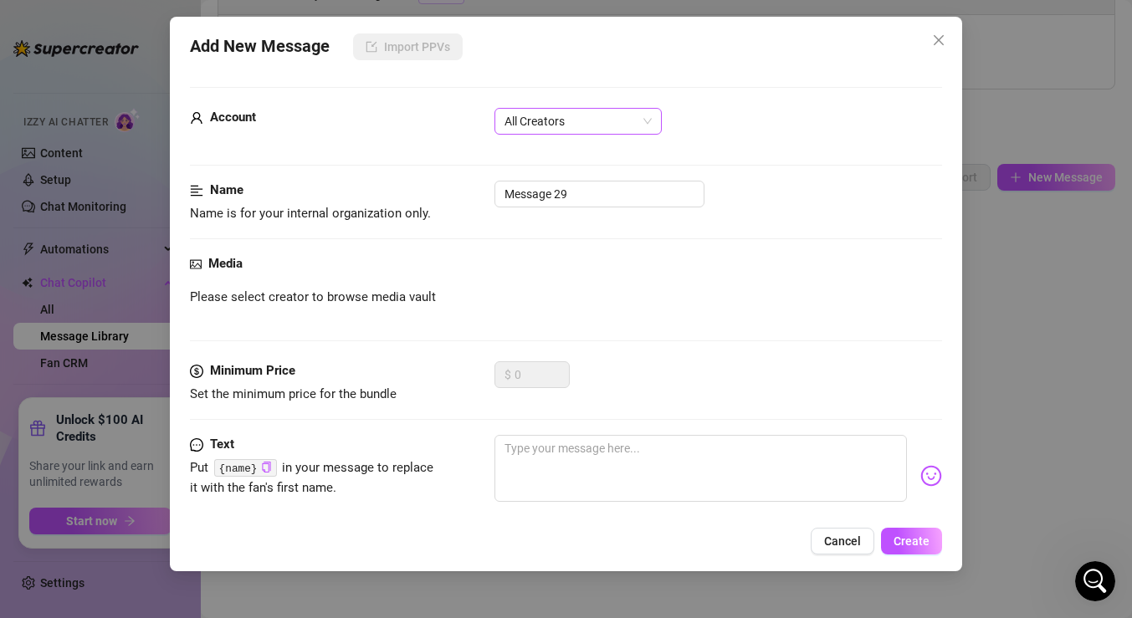
click at [553, 126] on span "All Creators" at bounding box center [578, 121] width 147 height 25
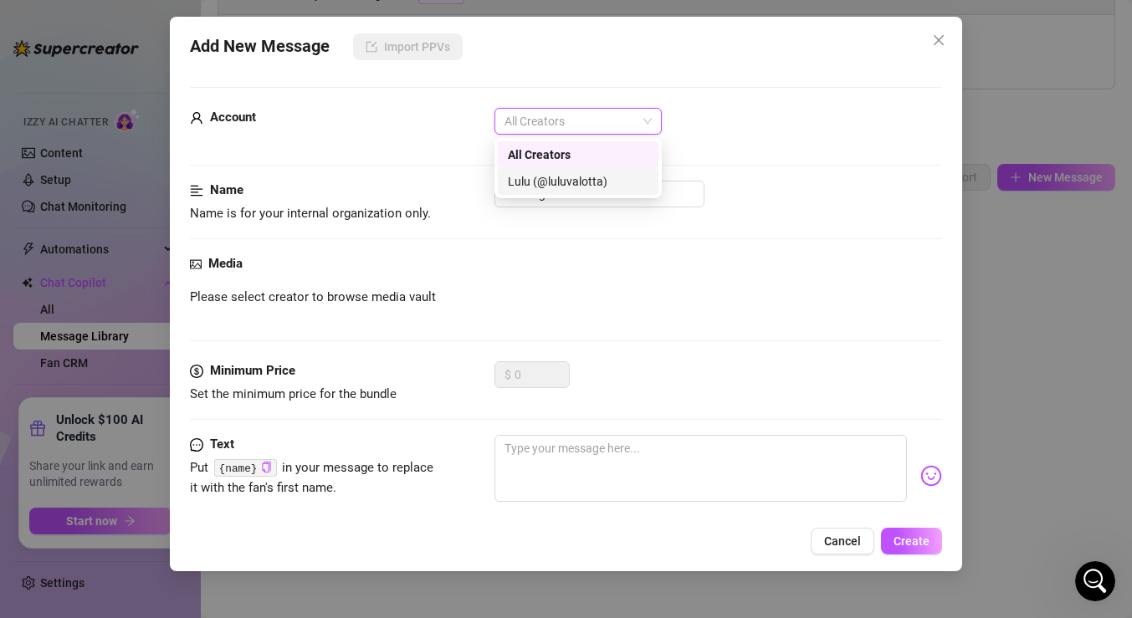
click at [552, 177] on div "Lulu (@luluvalotta)" at bounding box center [578, 181] width 141 height 18
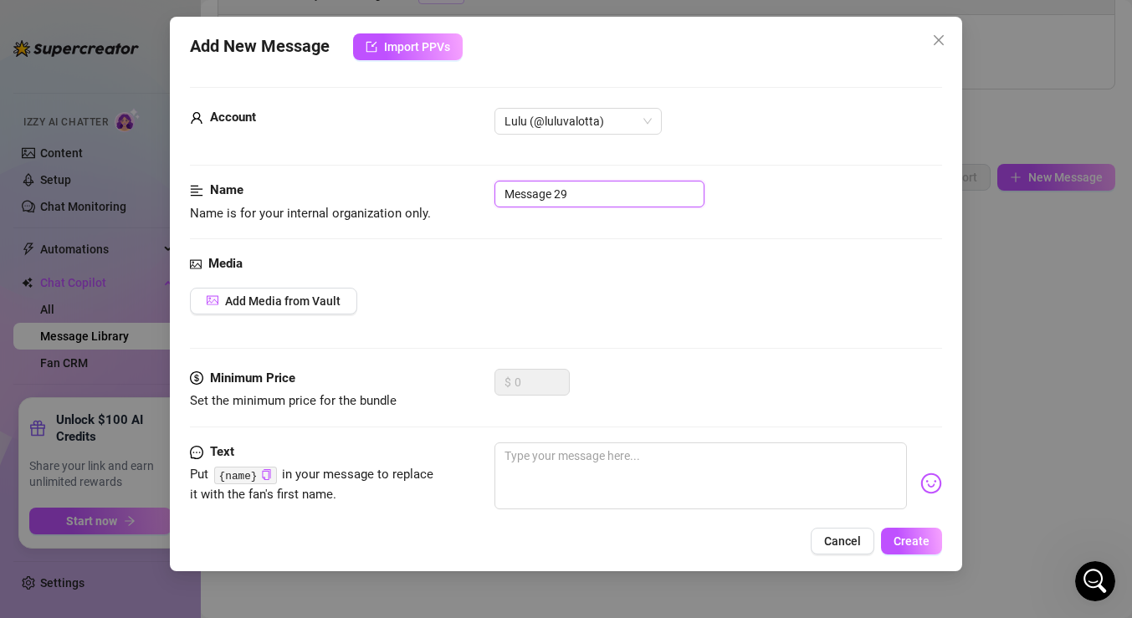
drag, startPoint x: 577, startPoint y: 191, endPoint x: 394, endPoint y: 187, distance: 182.5
click at [395, 187] on div "Name Name is for your internal organization only. Message 29" at bounding box center [566, 202] width 752 height 43
click at [255, 298] on span "Add Media from Vault" at bounding box center [282, 301] width 115 height 13
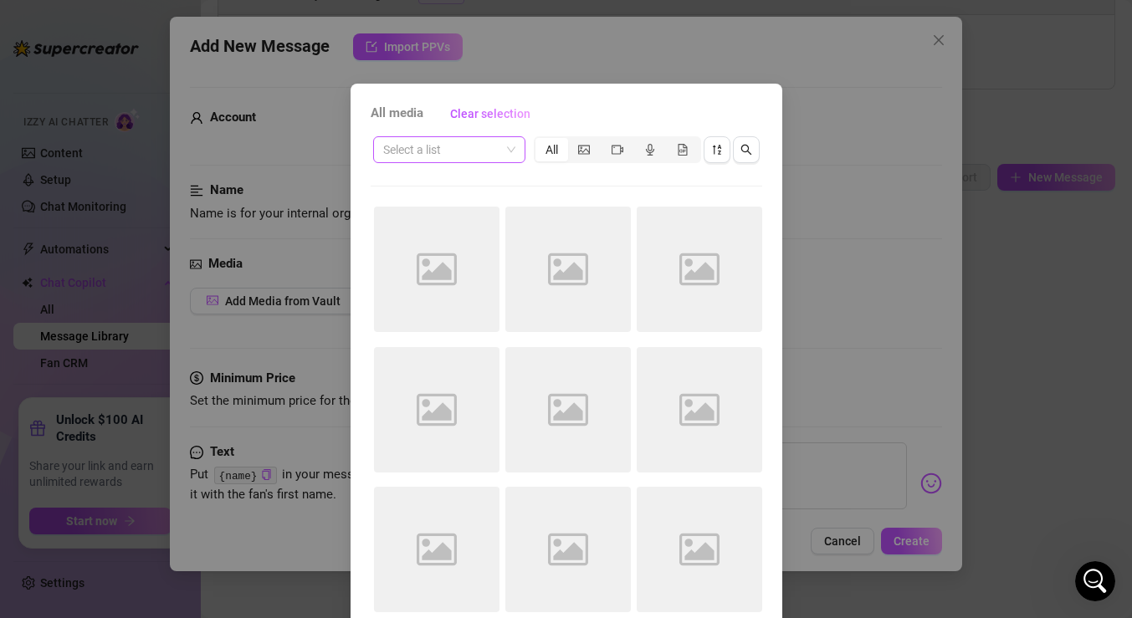
click at [488, 155] on input "search" at bounding box center [441, 149] width 117 height 25
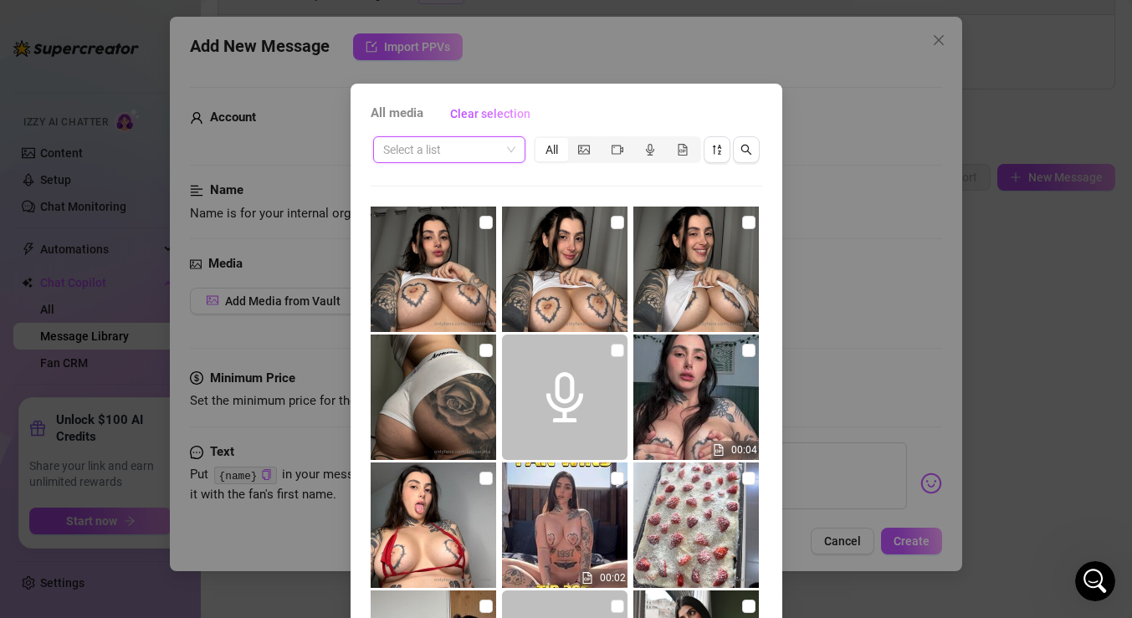
click at [512, 149] on span at bounding box center [449, 149] width 132 height 25
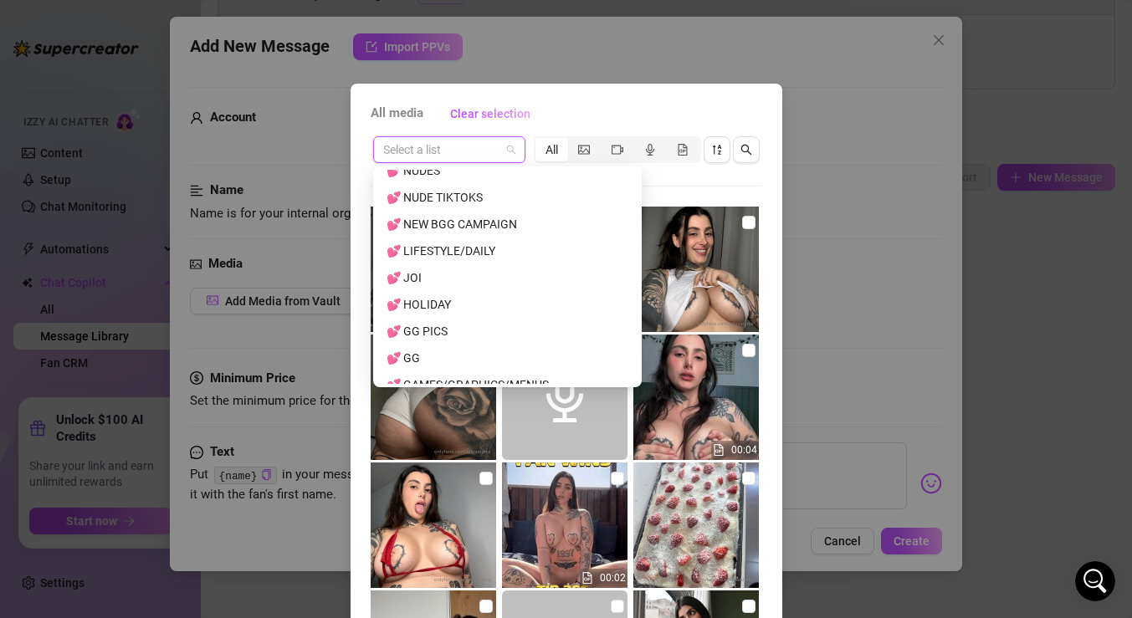
scroll to position [1167, 0]
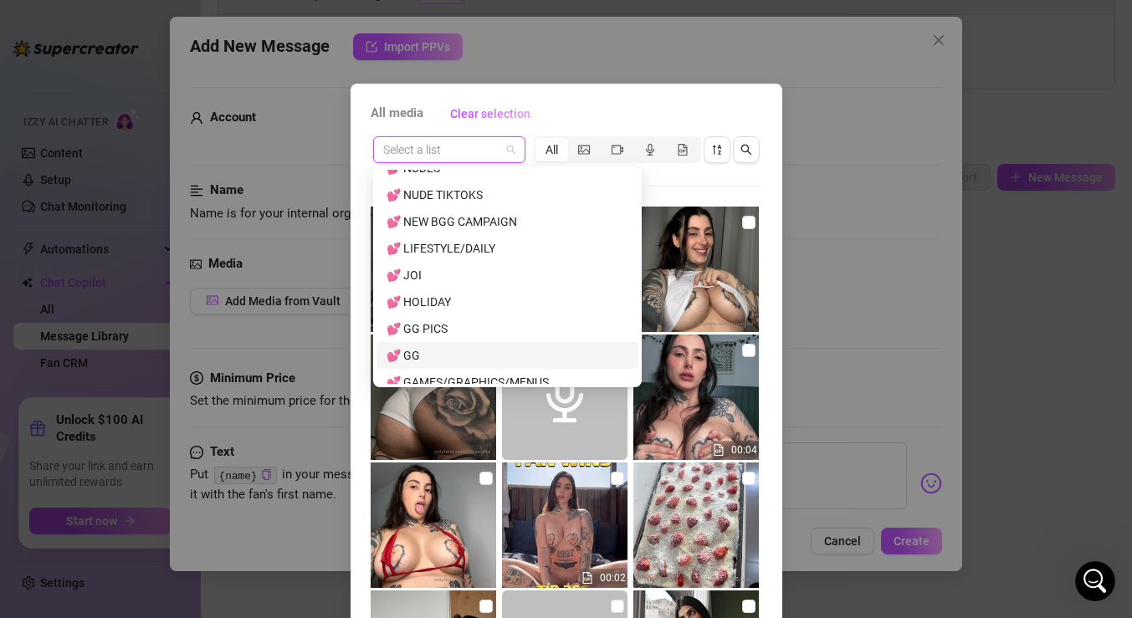
click at [433, 351] on div "💕 GG" at bounding box center [508, 355] width 242 height 18
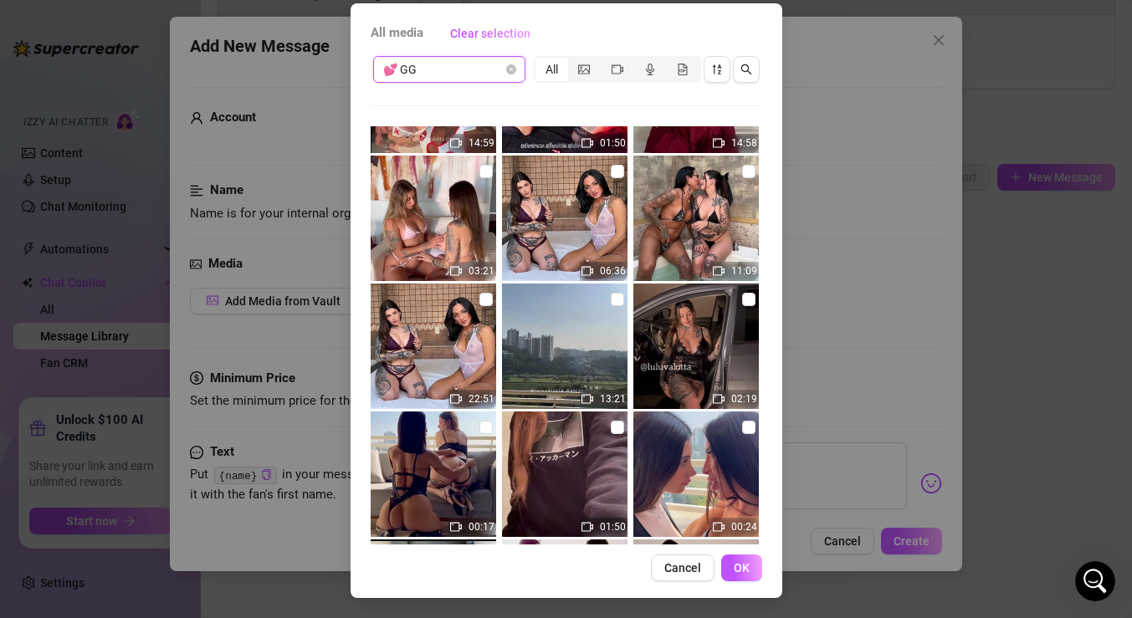
scroll to position [993, 0]
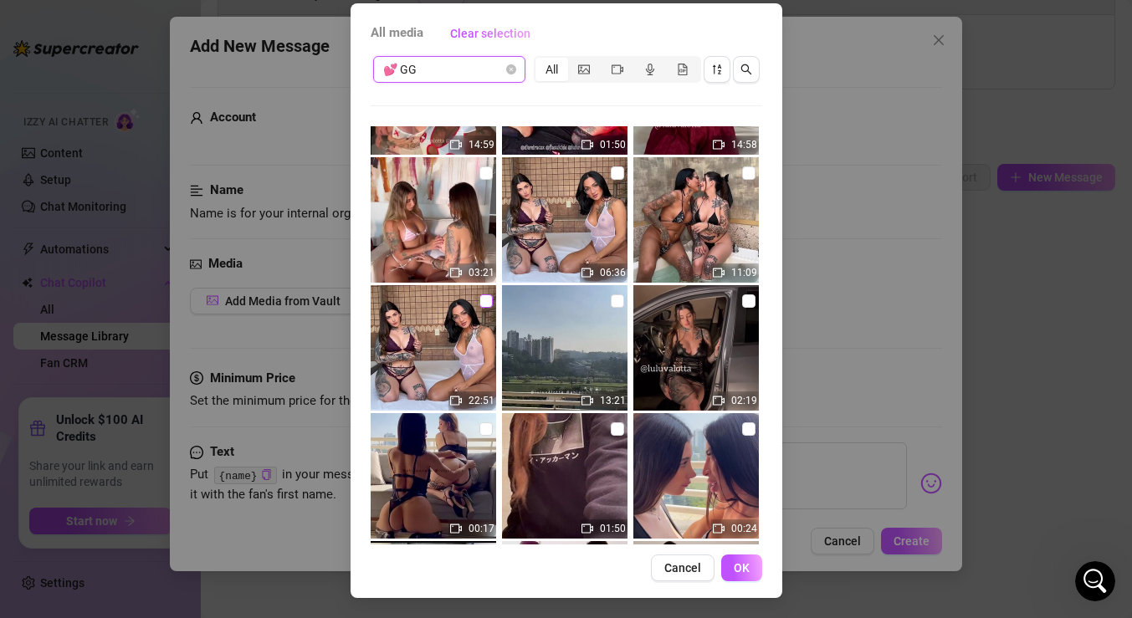
click at [489, 301] on input "checkbox" at bounding box center [486, 301] width 13 height 13
click at [743, 562] on span "OK" at bounding box center [742, 568] width 16 height 13
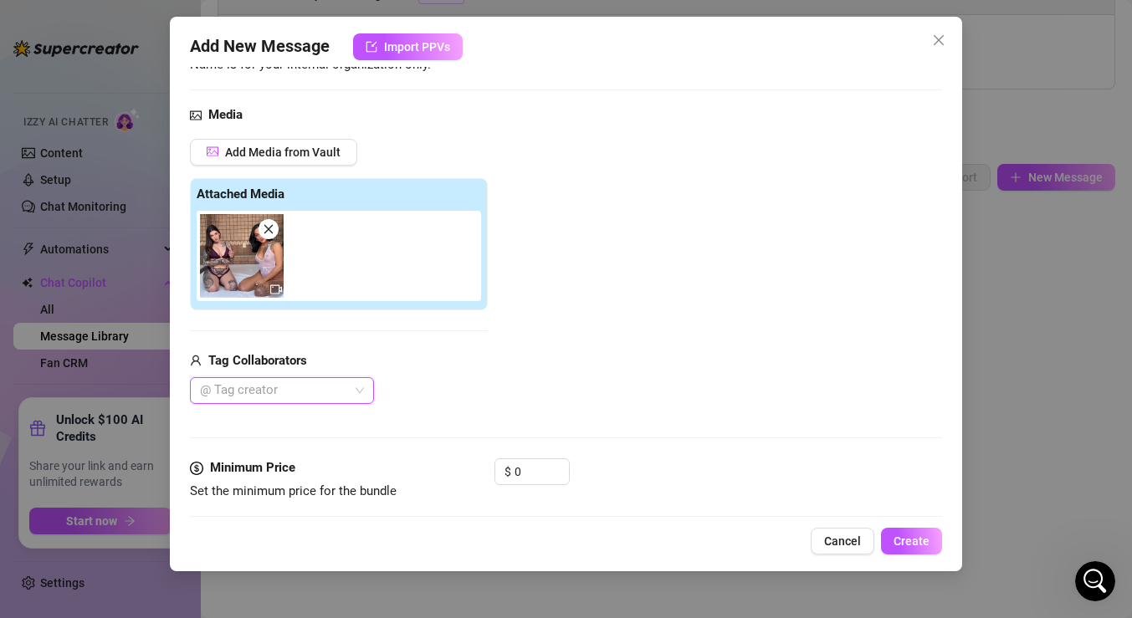
scroll to position [201, 0]
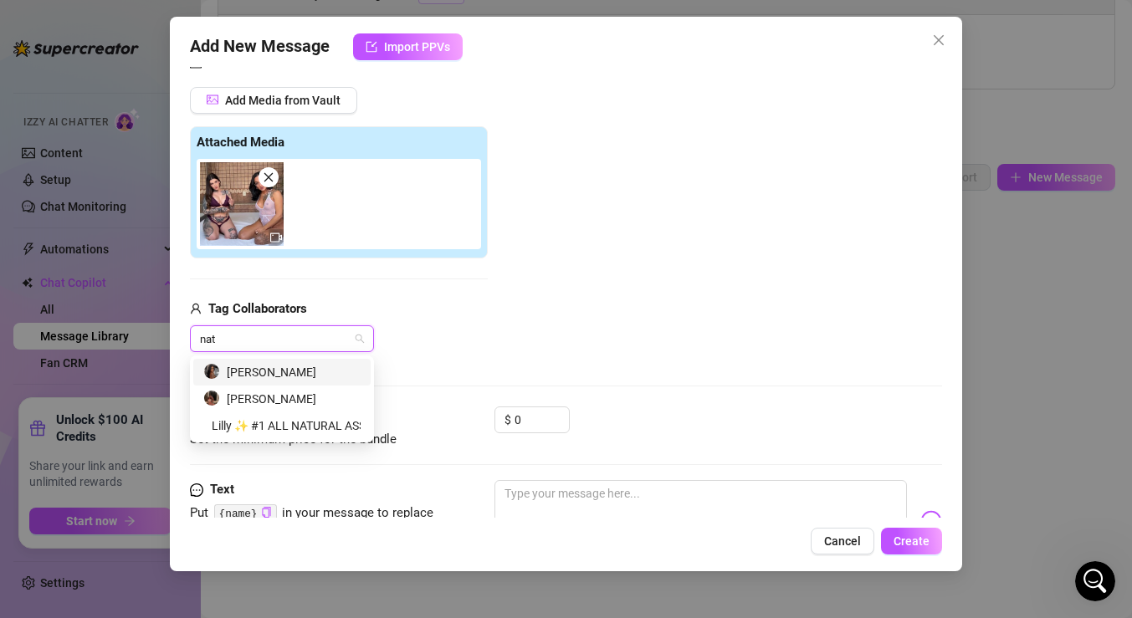
click at [290, 367] on div "[PERSON_NAME]" at bounding box center [281, 372] width 157 height 18
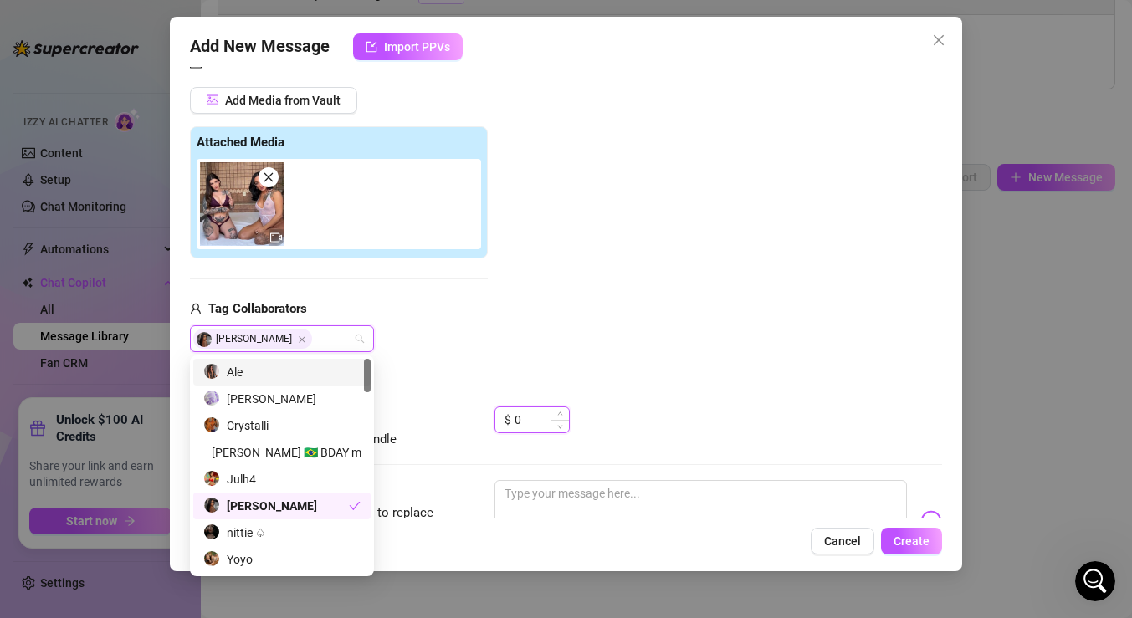
click at [528, 410] on input "0" at bounding box center [542, 420] width 54 height 25
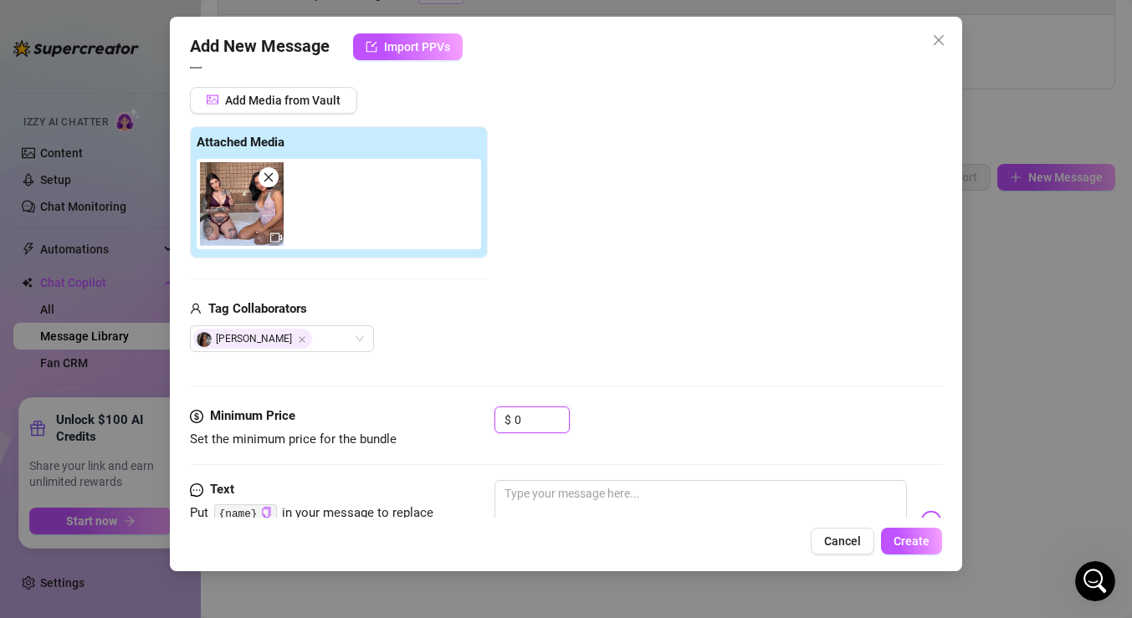
drag, startPoint x: 531, startPoint y: 417, endPoint x: 483, endPoint y: 417, distance: 47.7
click at [483, 417] on div "Minimum Price Set the minimum price for the bundle $ 0" at bounding box center [566, 428] width 752 height 43
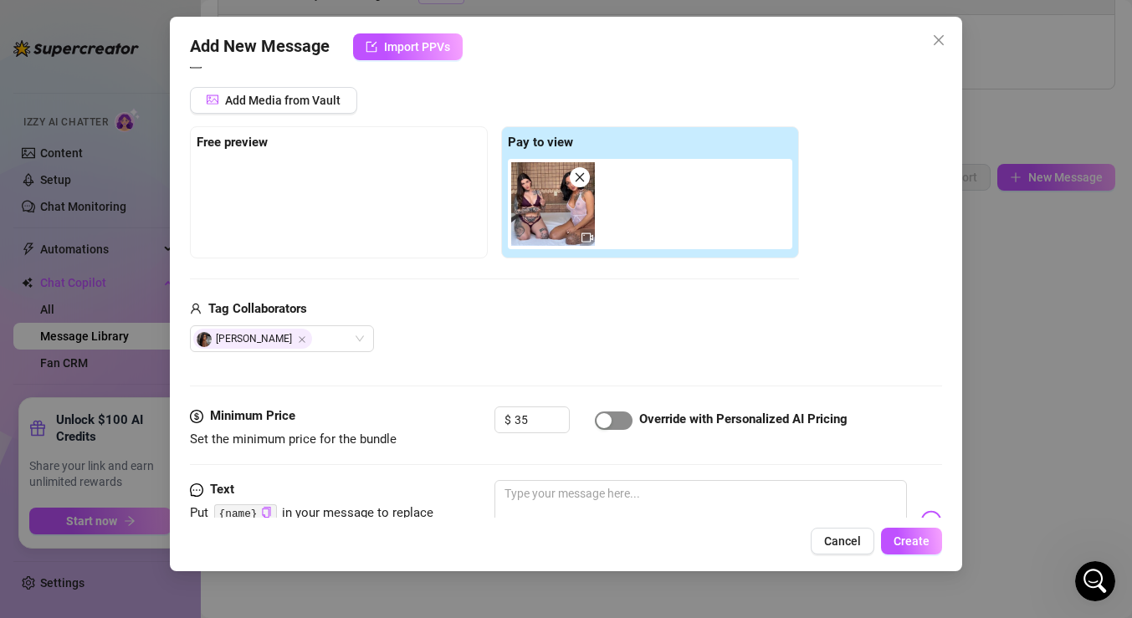
click at [610, 422] on div "button" at bounding box center [604, 420] width 15 height 15
click at [534, 417] on input "35" at bounding box center [542, 420] width 54 height 25
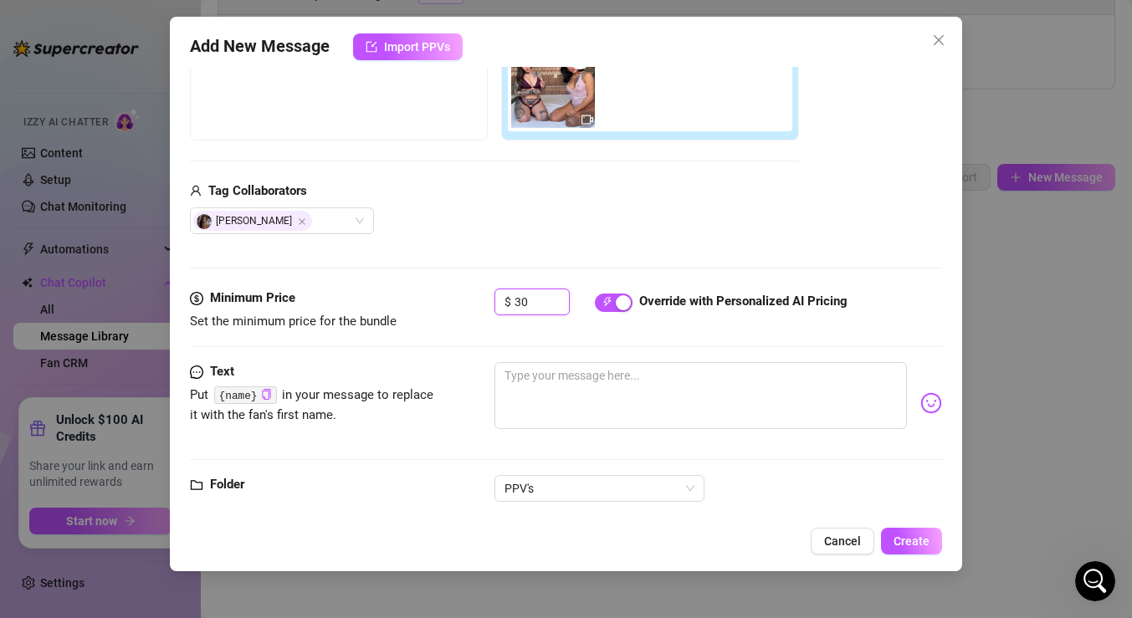
scroll to position [349, 0]
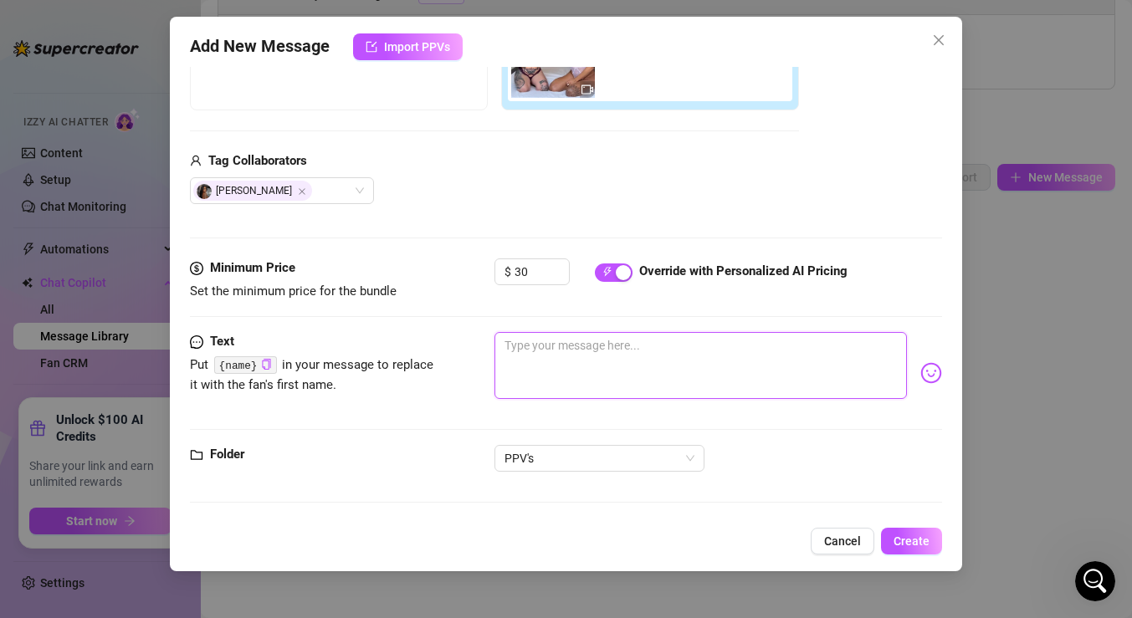
click at [649, 357] on textarea at bounding box center [701, 365] width 413 height 67
click at [581, 358] on textarea at bounding box center [701, 365] width 413 height 67
click at [266, 364] on icon "copy" at bounding box center [266, 364] width 11 height 11
click at [521, 350] on textarea at bounding box center [701, 365] width 413 height 67
paste textarea "{name}"
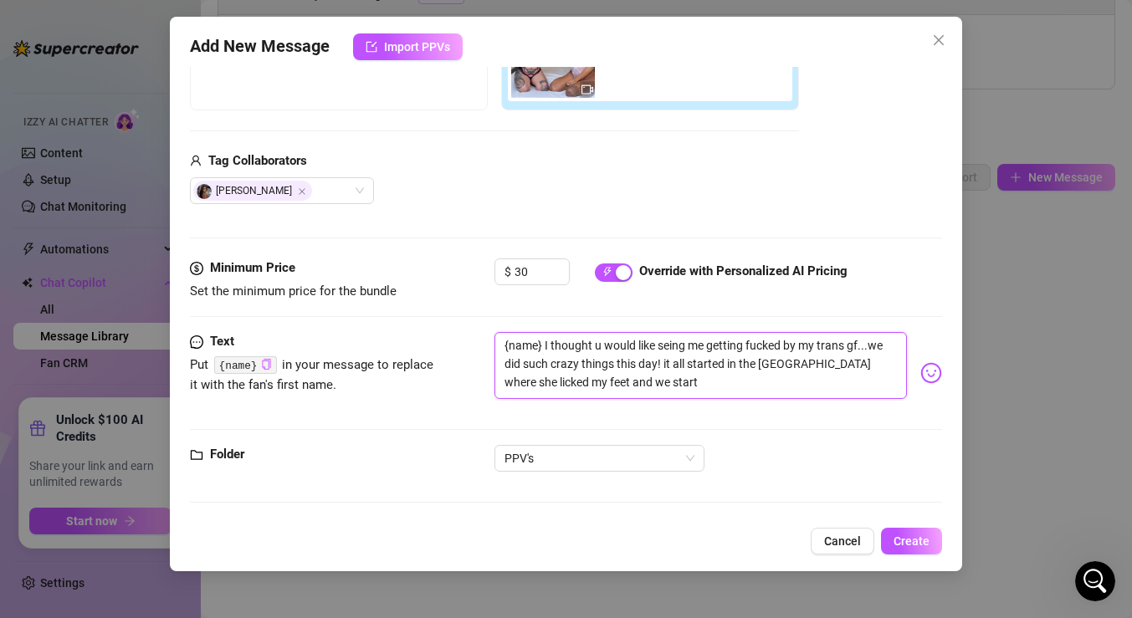
drag, startPoint x: 744, startPoint y: 391, endPoint x: 821, endPoint y: 360, distance: 83.0
click at [821, 360] on textarea "{name} I thought u would like seing me getting fucked by my trans gf...we did s…" at bounding box center [701, 365] width 413 height 67
click at [932, 548] on button "Create" at bounding box center [911, 541] width 61 height 27
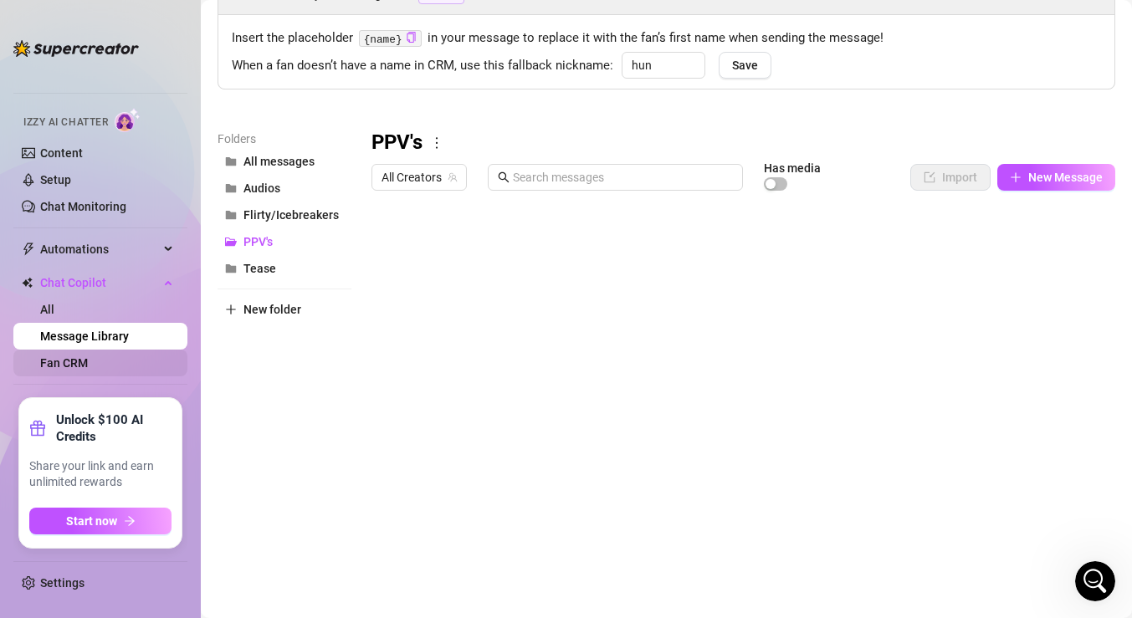
click at [88, 363] on link "Fan CRM" at bounding box center [64, 363] width 48 height 13
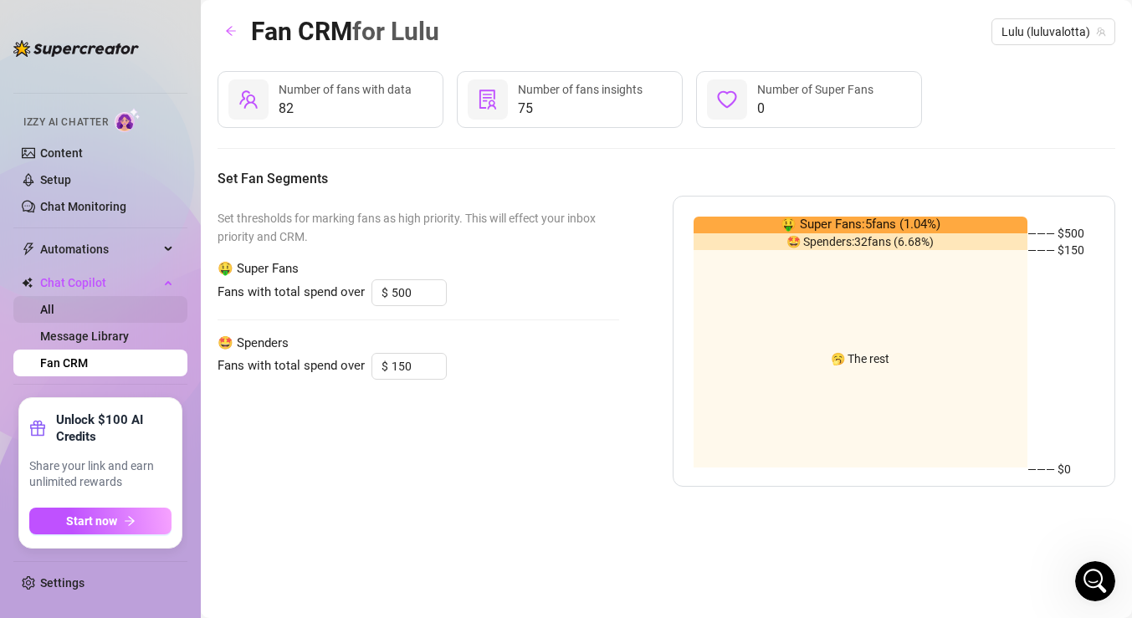
click at [54, 316] on link "All" at bounding box center [47, 309] width 14 height 13
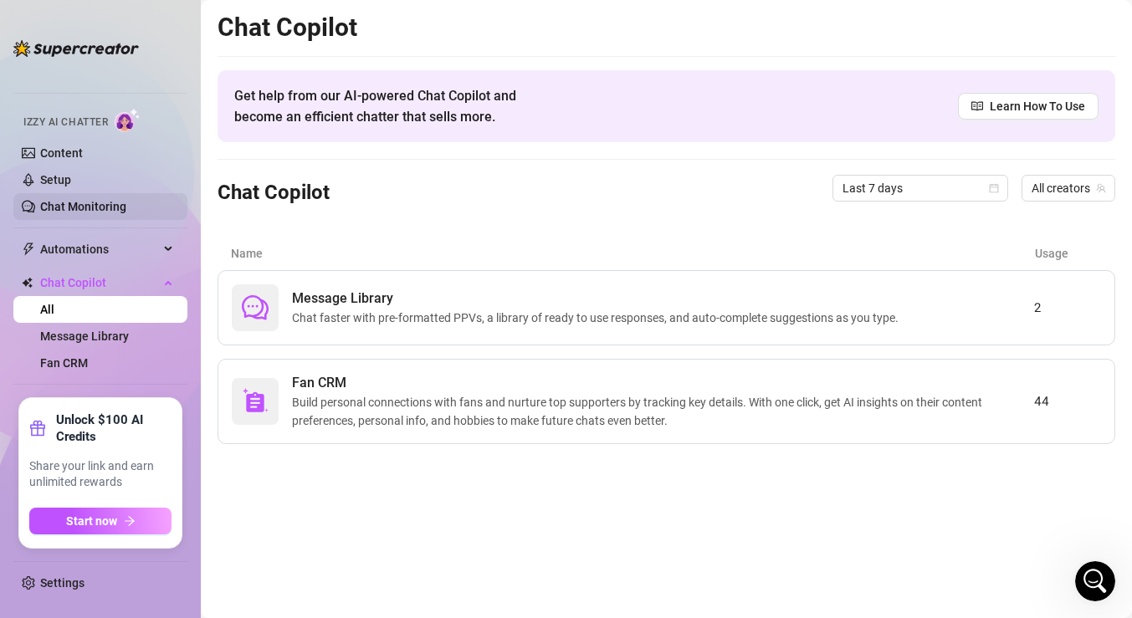
click at [119, 206] on link "Chat Monitoring" at bounding box center [83, 206] width 86 height 13
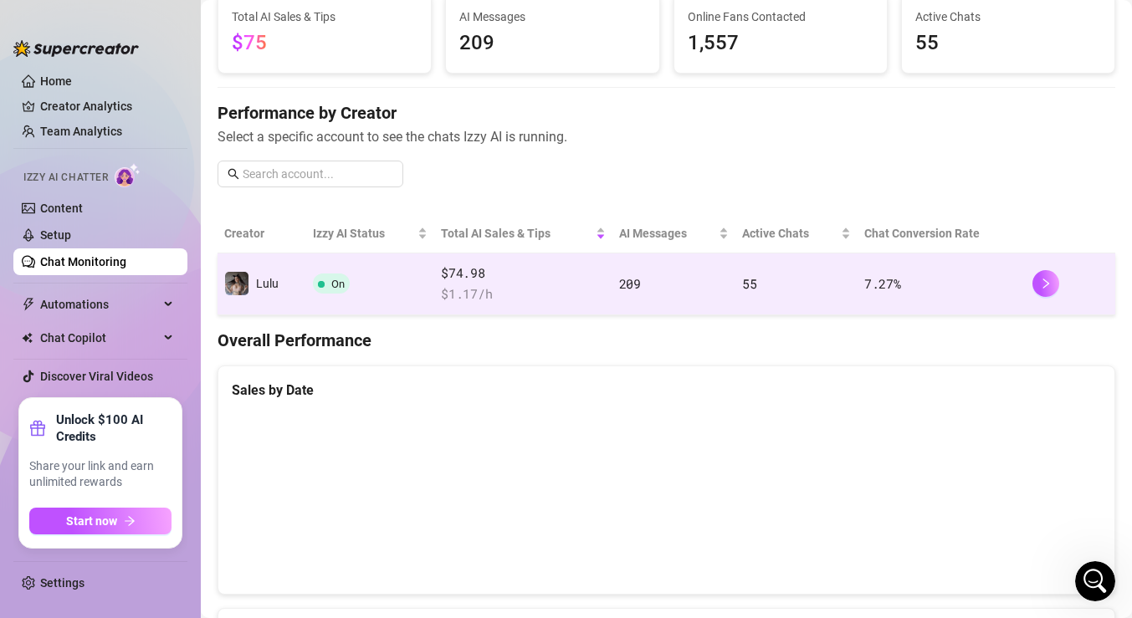
scroll to position [167, 0]
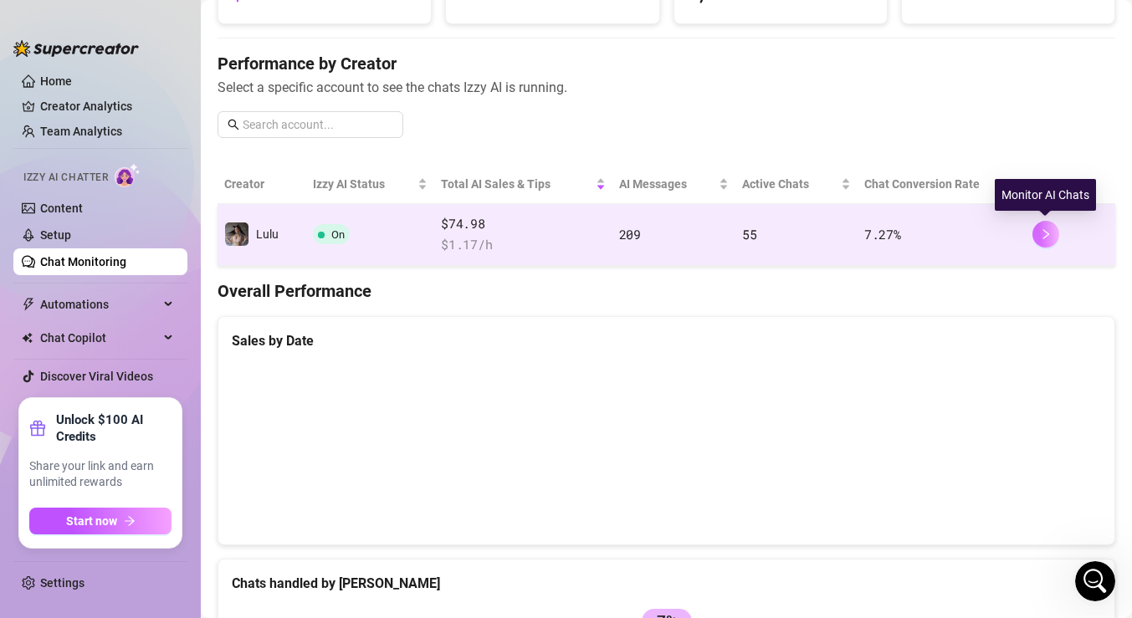
click at [1043, 234] on icon "right" at bounding box center [1046, 234] width 12 height 12
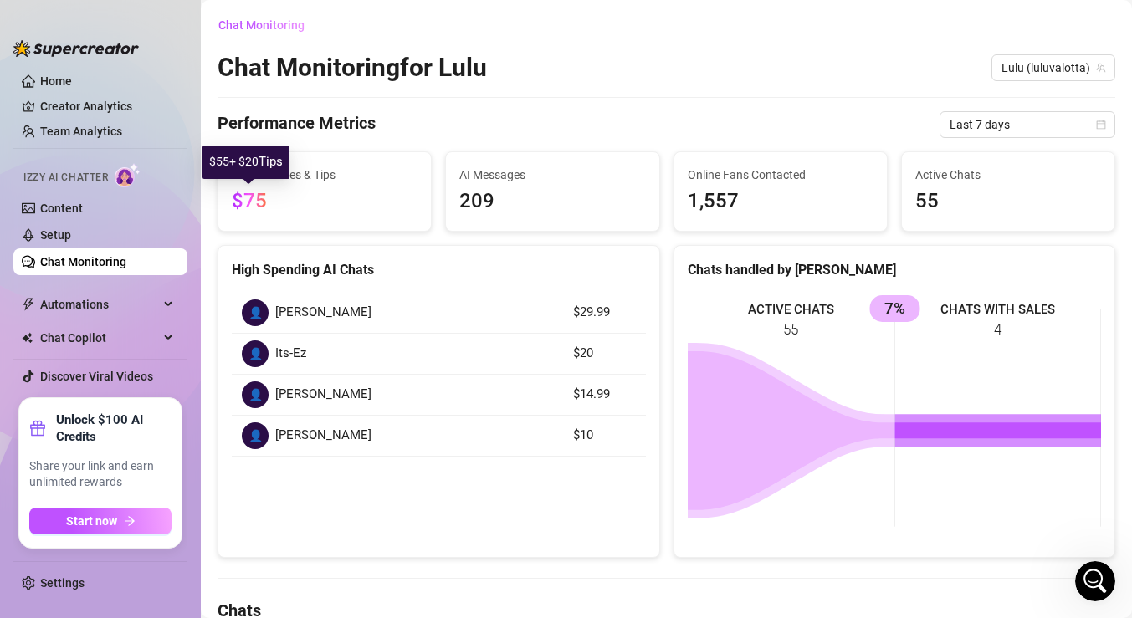
click at [249, 195] on span "$75" at bounding box center [249, 200] width 35 height 23
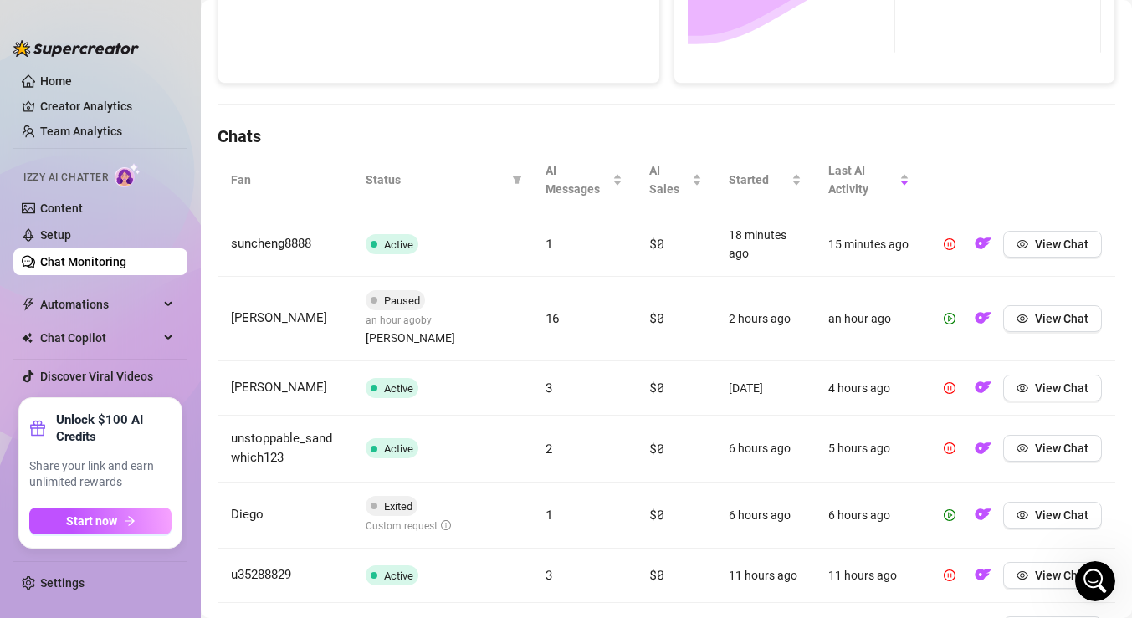
scroll to position [484, 0]
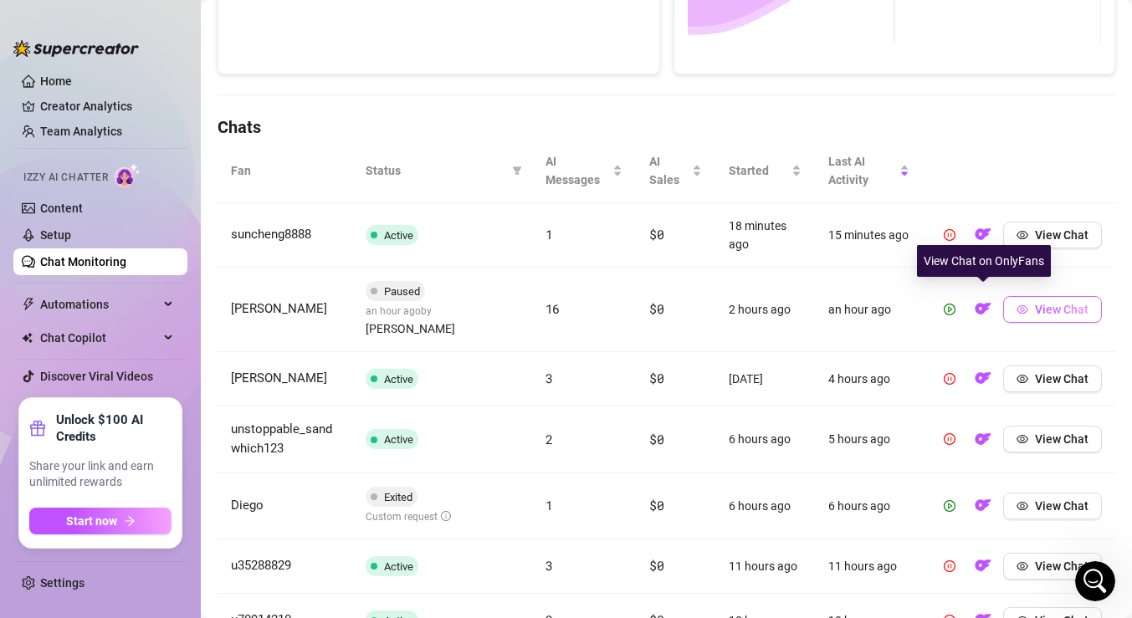
click at [1039, 303] on span "View Chat" at bounding box center [1062, 309] width 54 height 13
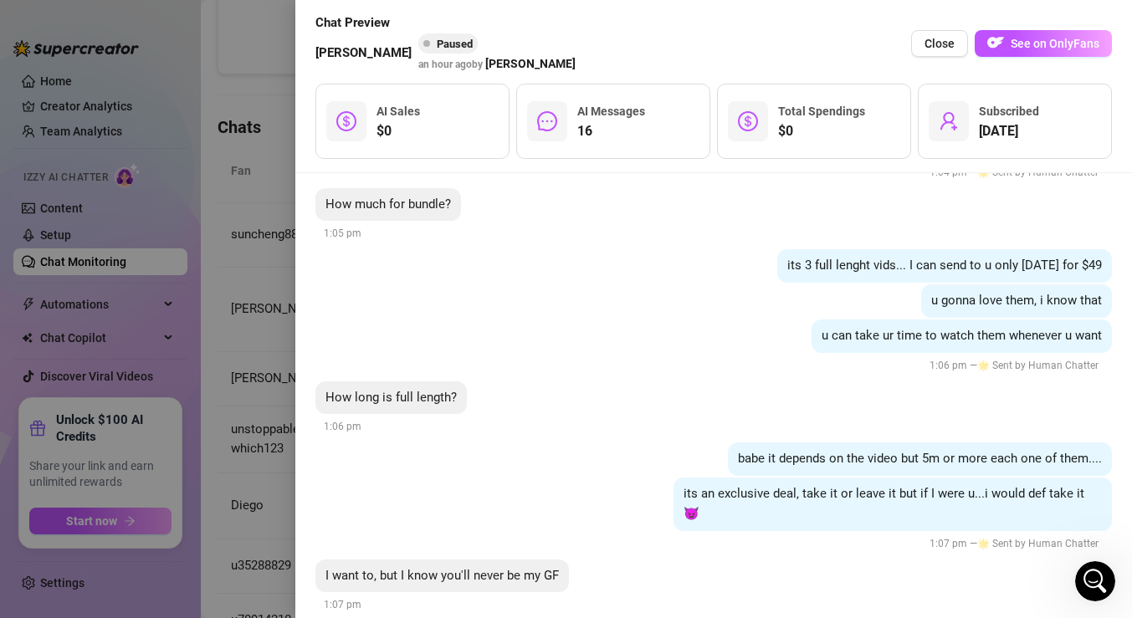
scroll to position [5100, 0]
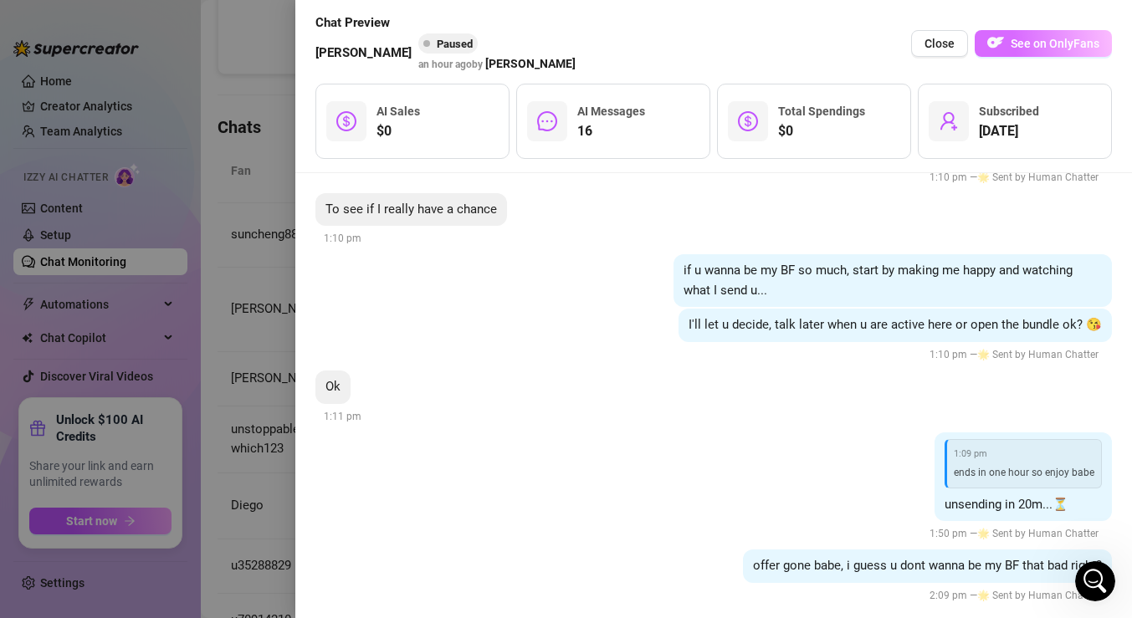
click at [1018, 49] on span "See on OnlyFans" at bounding box center [1055, 43] width 89 height 13
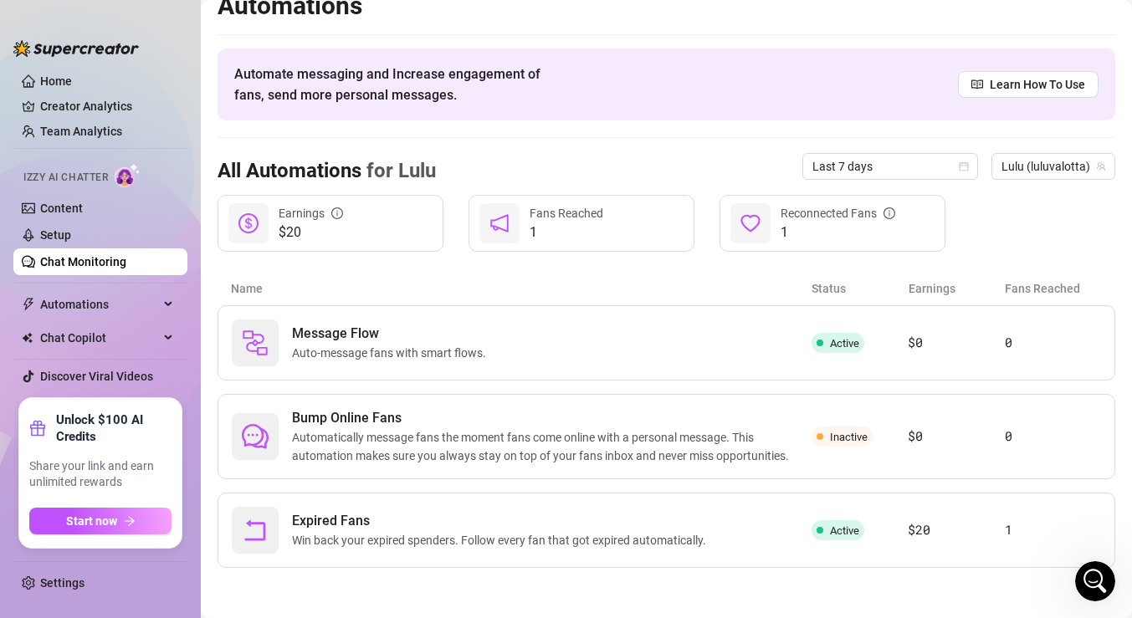
scroll to position [22, 0]
click at [350, 437] on span "Automatically message fans the moment fans come online with a personal message.…" at bounding box center [552, 446] width 520 height 37
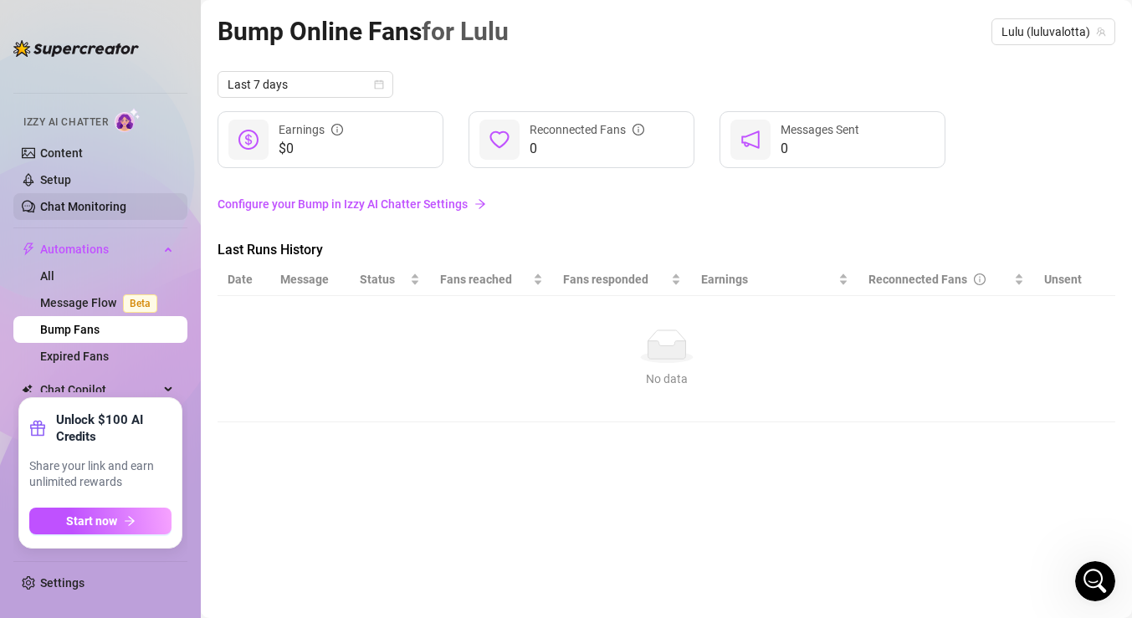
click at [113, 208] on link "Chat Monitoring" at bounding box center [83, 206] width 86 height 13
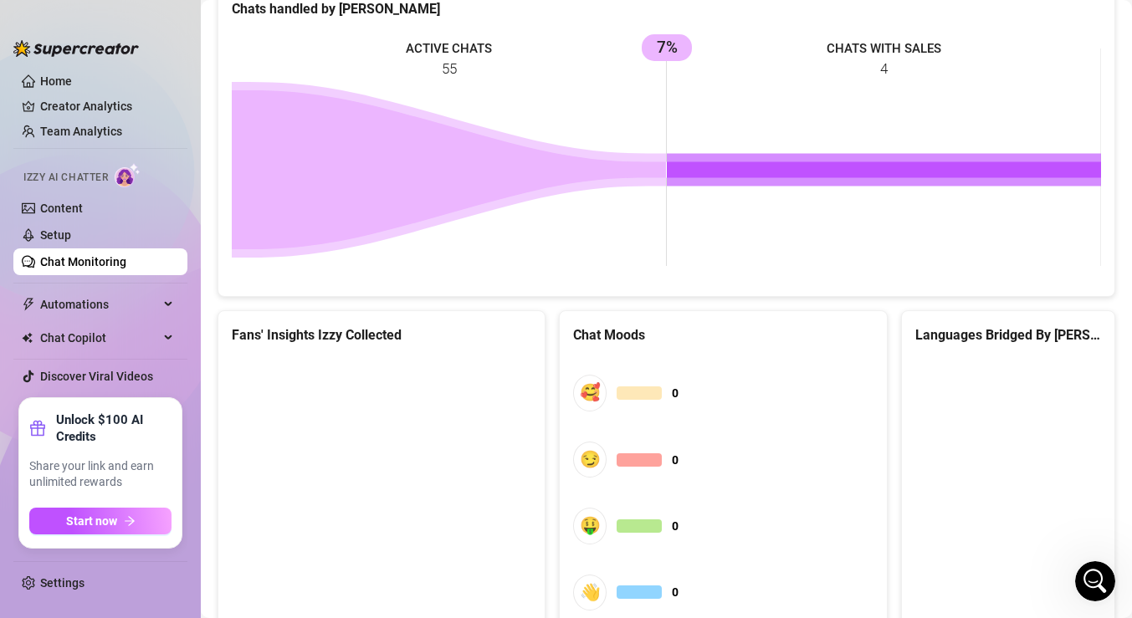
scroll to position [816, 0]
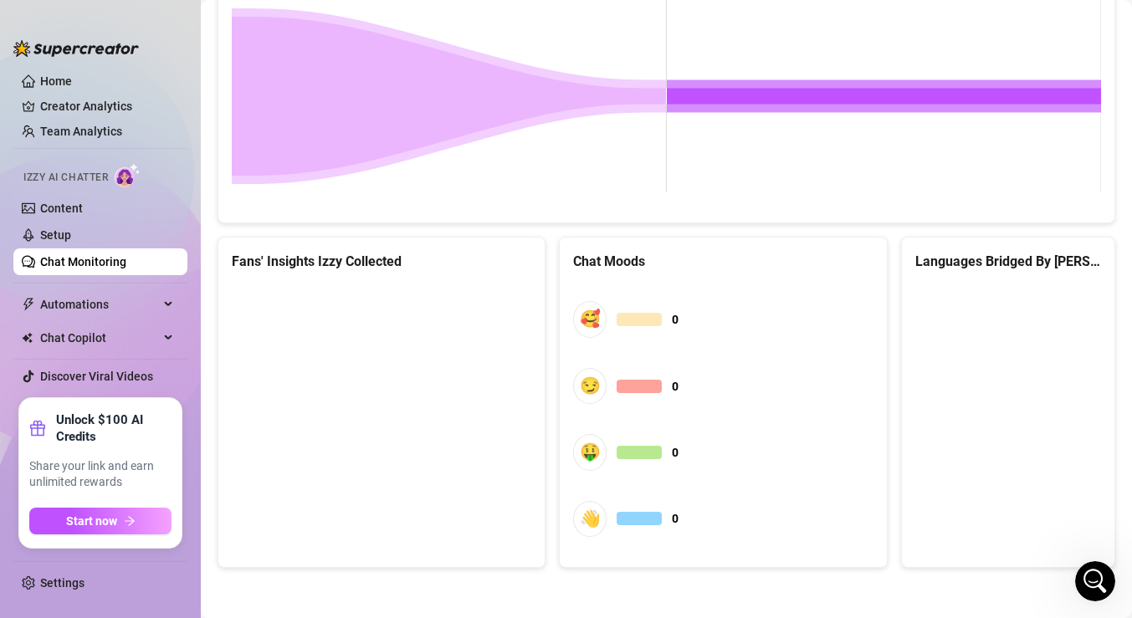
click at [649, 322] on div at bounding box center [639, 319] width 45 height 13
click at [817, 196] on rect at bounding box center [667, 83] width 870 height 251
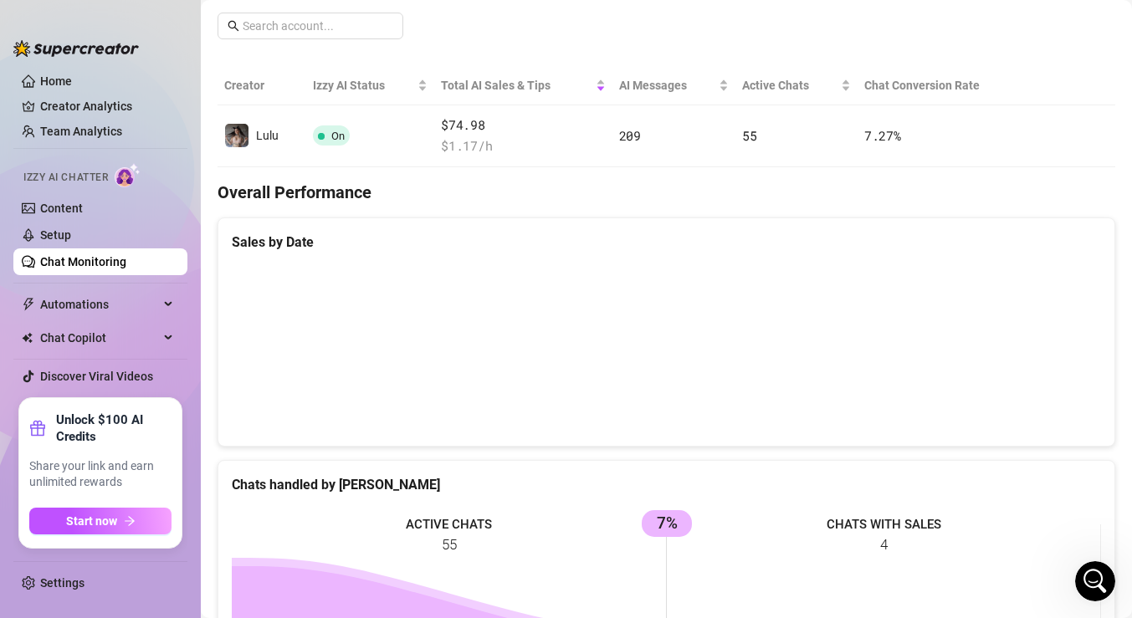
scroll to position [169, 0]
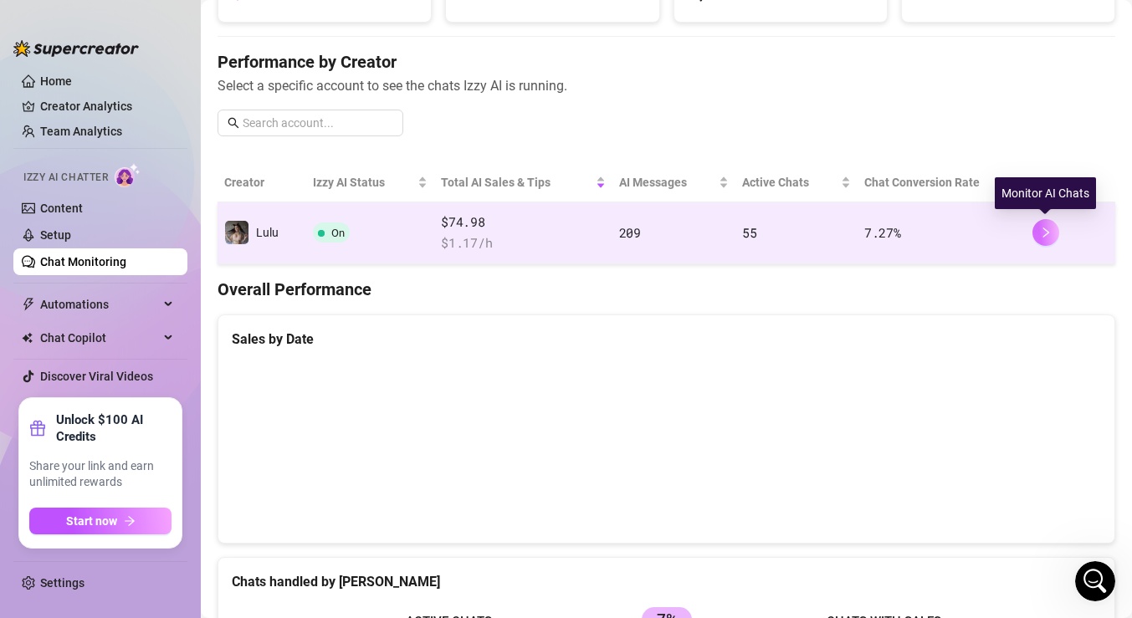
click at [1035, 233] on button "button" at bounding box center [1046, 232] width 27 height 27
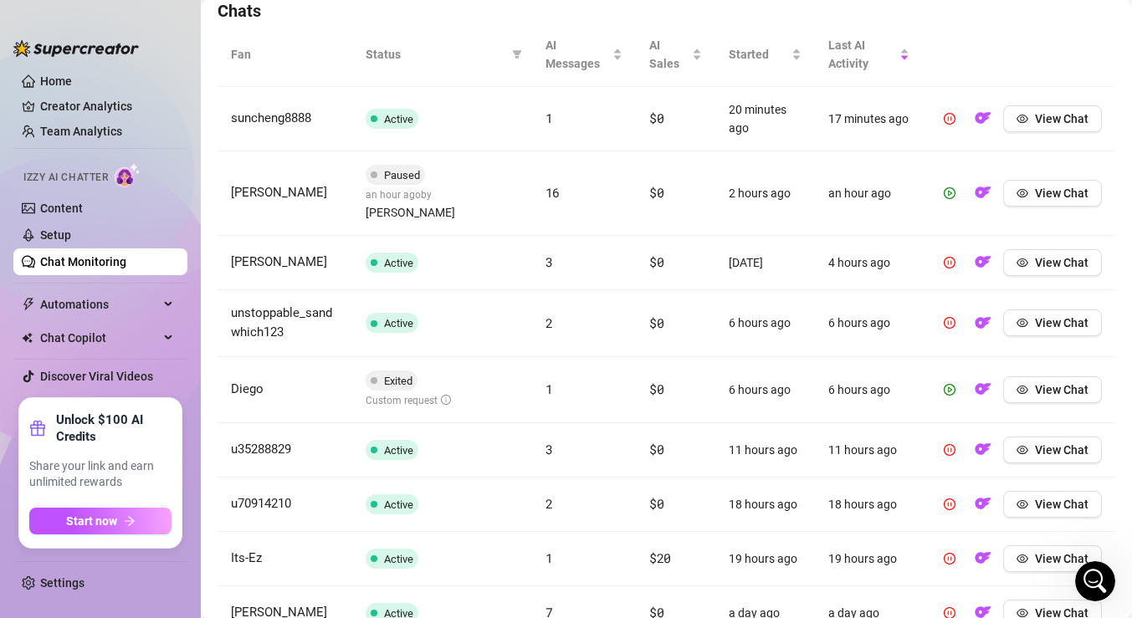
scroll to position [762, 0]
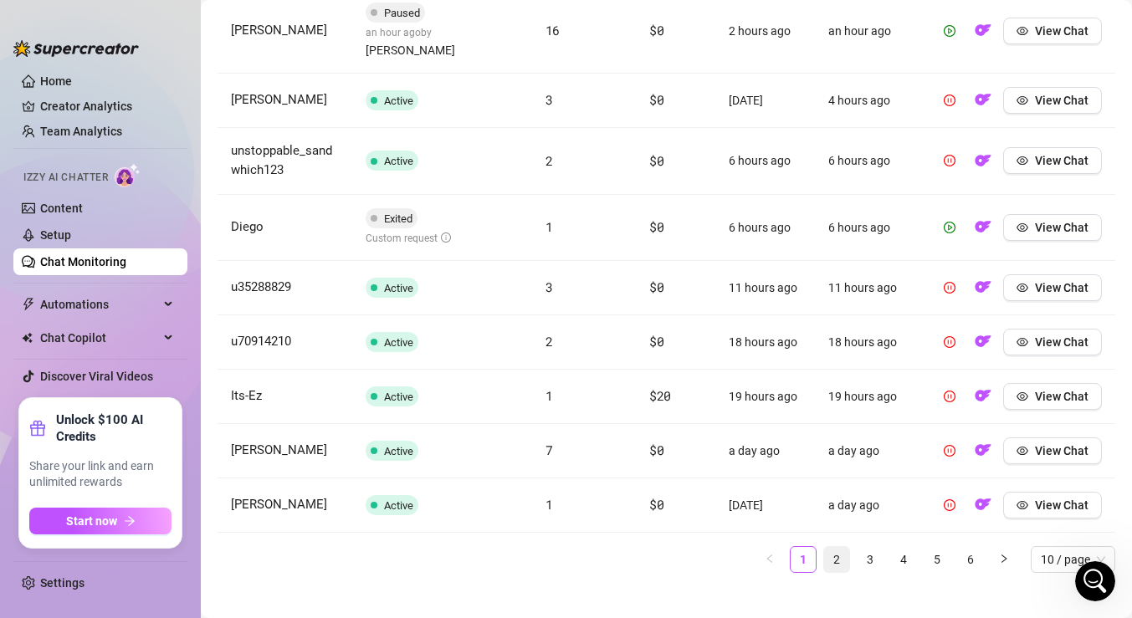
click at [837, 547] on link "2" at bounding box center [836, 559] width 25 height 25
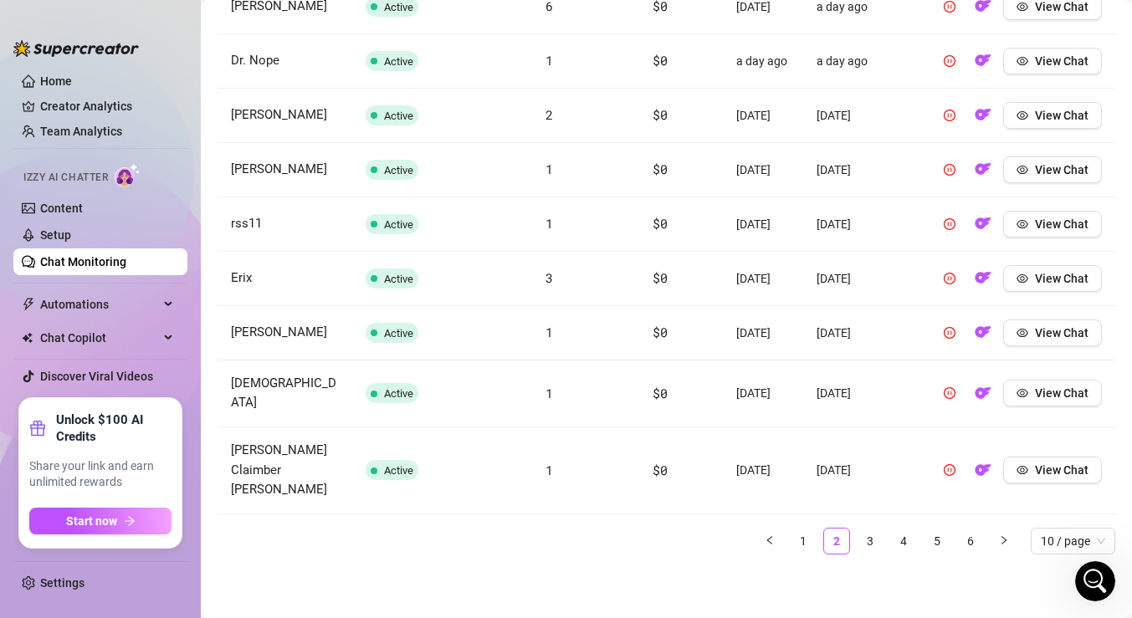
scroll to position [806, 0]
click at [869, 542] on link "3" at bounding box center [870, 541] width 25 height 25
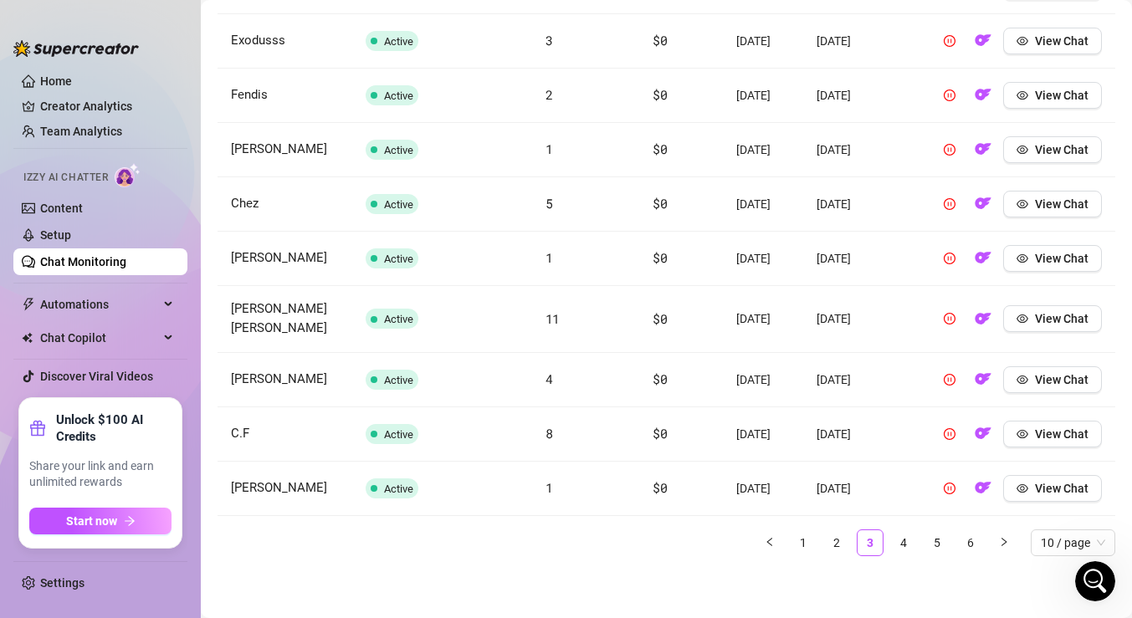
scroll to position [730, 0]
click at [1036, 324] on span "View Chat" at bounding box center [1062, 316] width 54 height 13
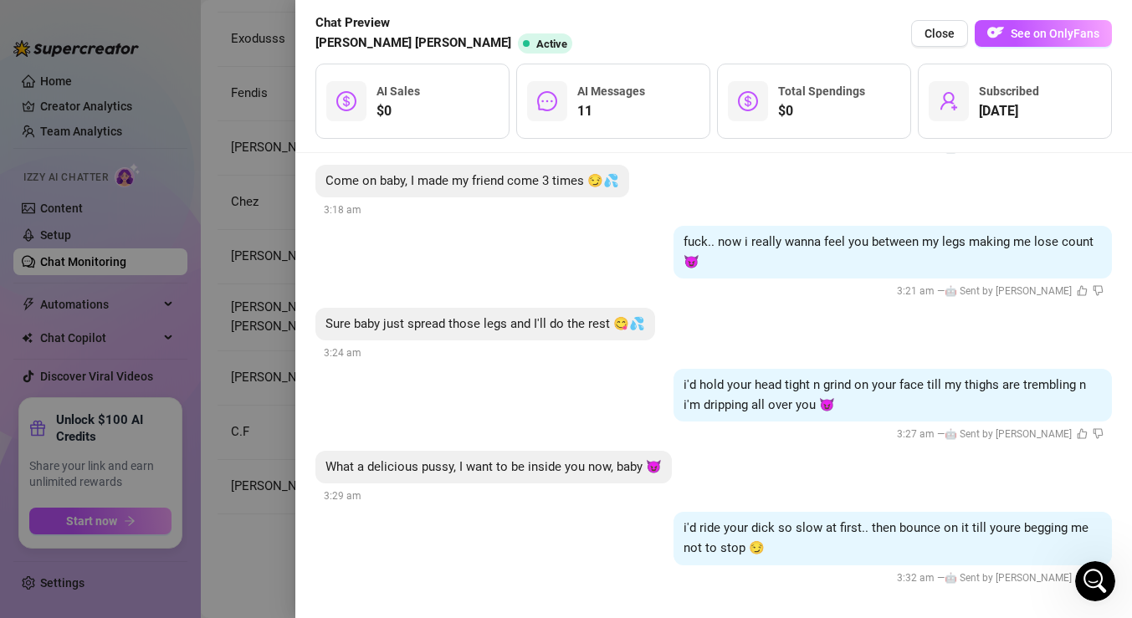
scroll to position [2492, 0]
click at [1025, 36] on span "See on OnlyFans" at bounding box center [1055, 33] width 89 height 13
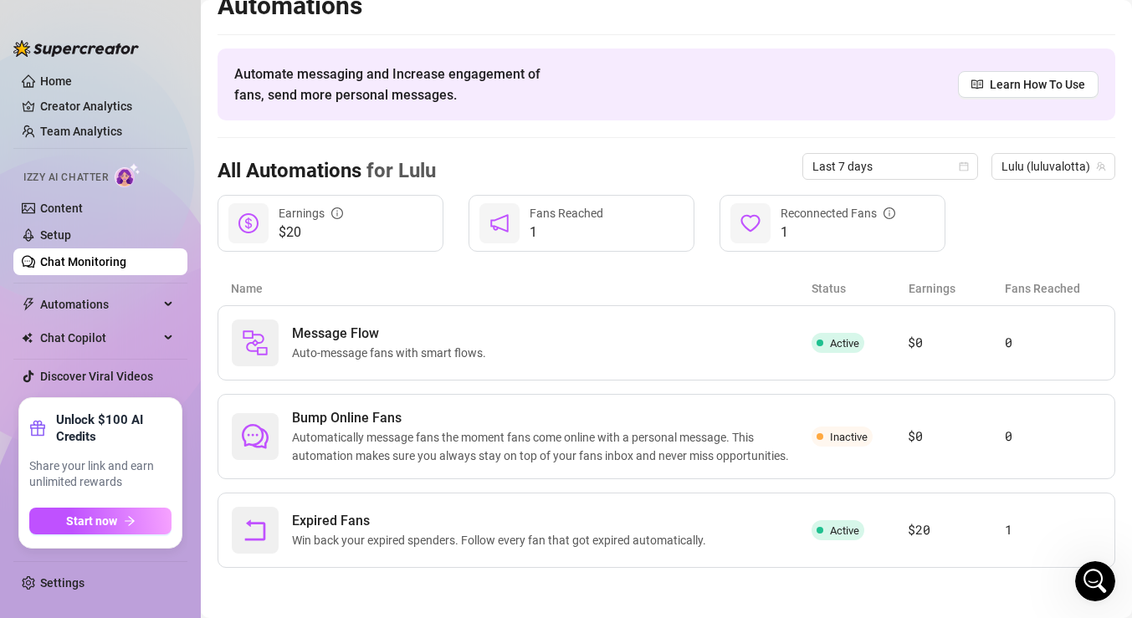
scroll to position [22, 0]
click at [83, 213] on link "Content" at bounding box center [61, 208] width 43 height 13
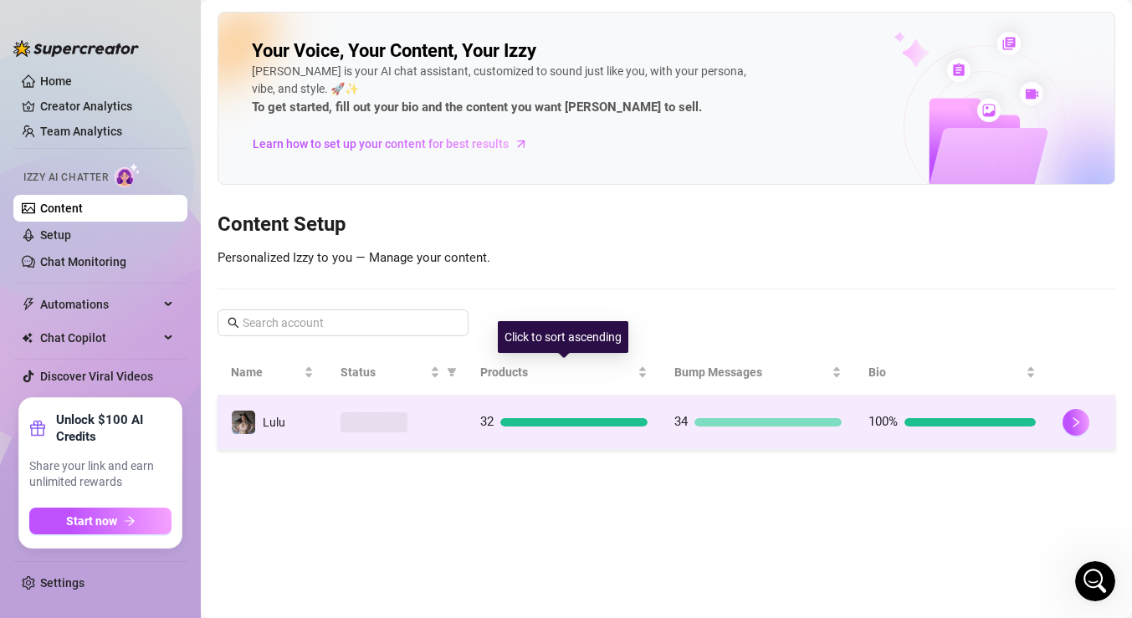
click at [544, 408] on td "32" at bounding box center [564, 423] width 194 height 54
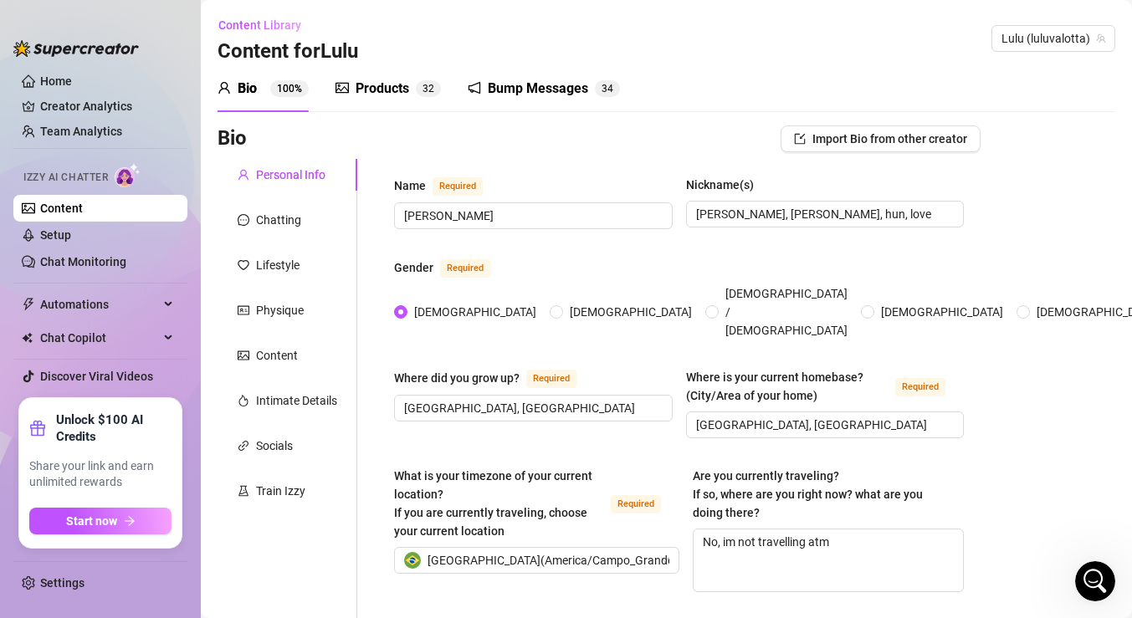
click at [377, 90] on div "Products" at bounding box center [383, 89] width 54 height 20
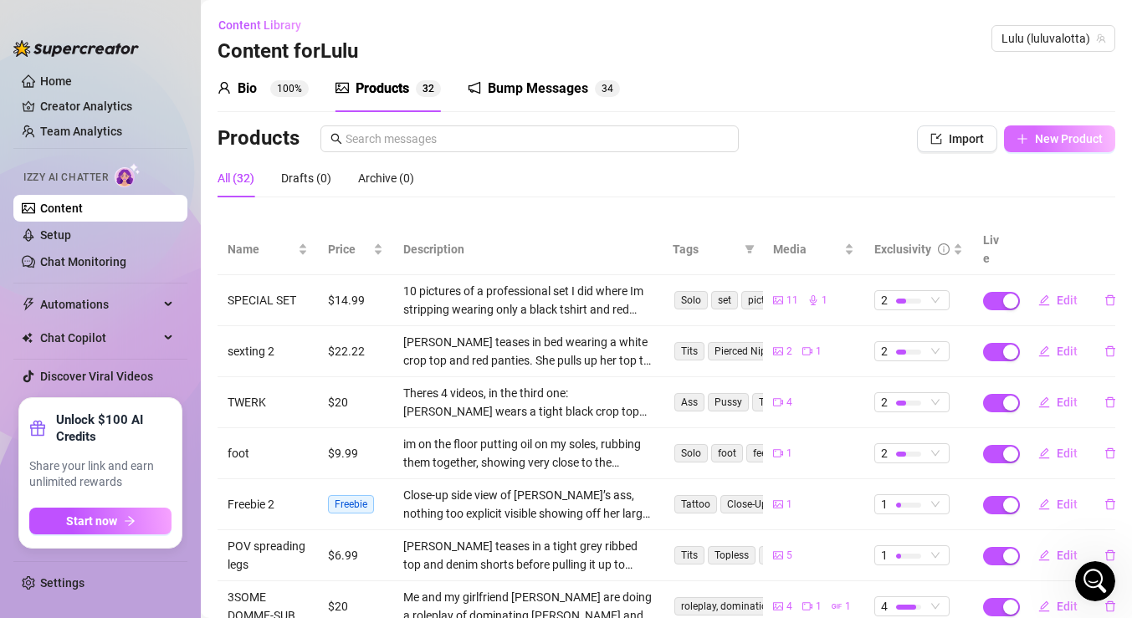
click at [1101, 132] on span "New Product" at bounding box center [1069, 138] width 68 height 13
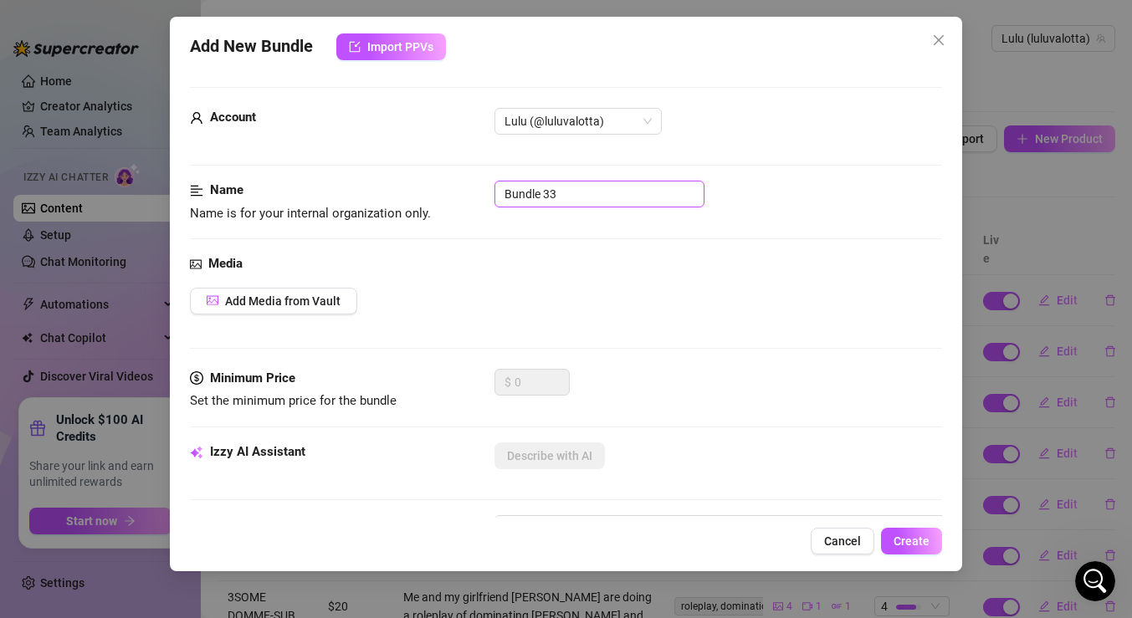
drag, startPoint x: 570, startPoint y: 189, endPoint x: 408, endPoint y: 183, distance: 161.6
click at [408, 183] on div "Name Name is for your internal organization only. Bundle 33" at bounding box center [566, 202] width 752 height 43
click at [253, 300] on span "Add Media from Vault" at bounding box center [282, 301] width 115 height 13
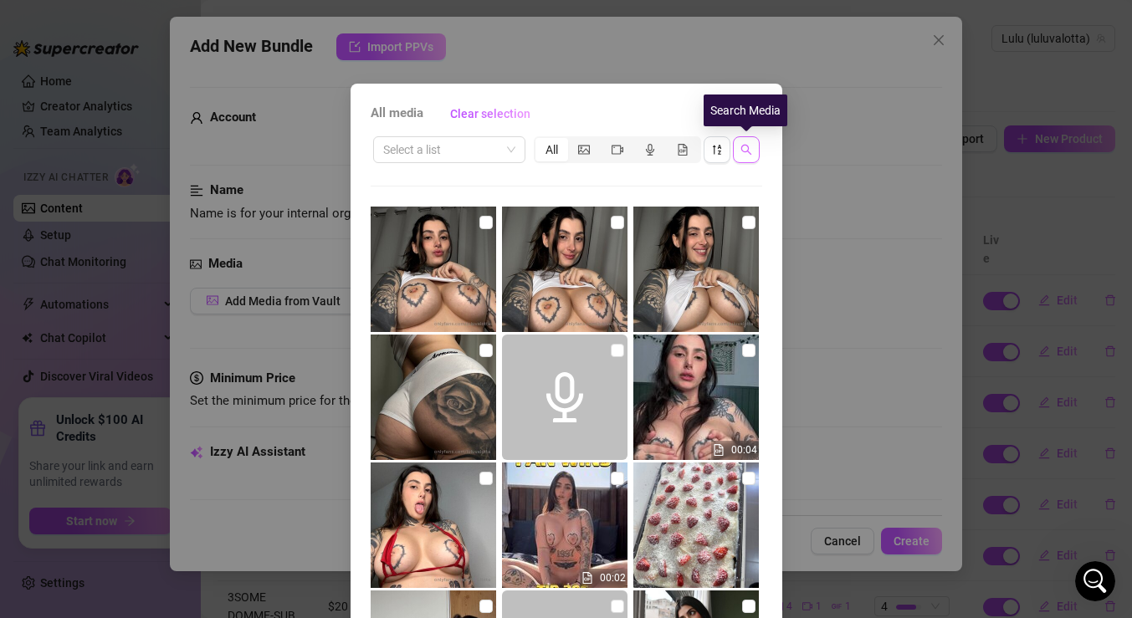
click at [743, 153] on icon "search" at bounding box center [747, 150] width 12 height 12
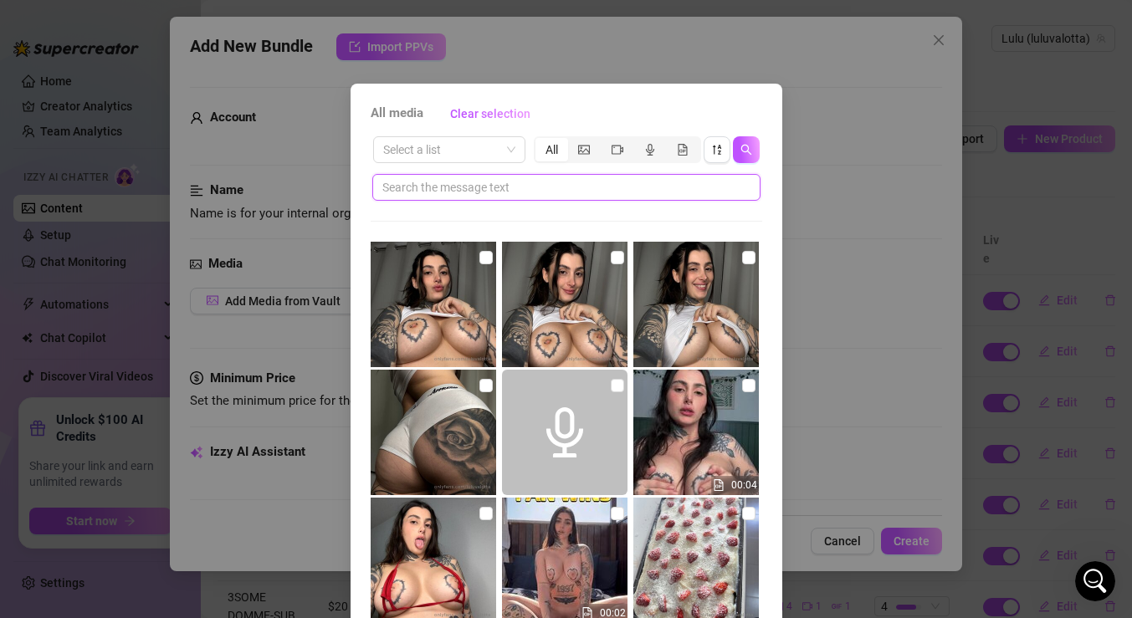
click at [514, 189] on input "text" at bounding box center [559, 187] width 355 height 18
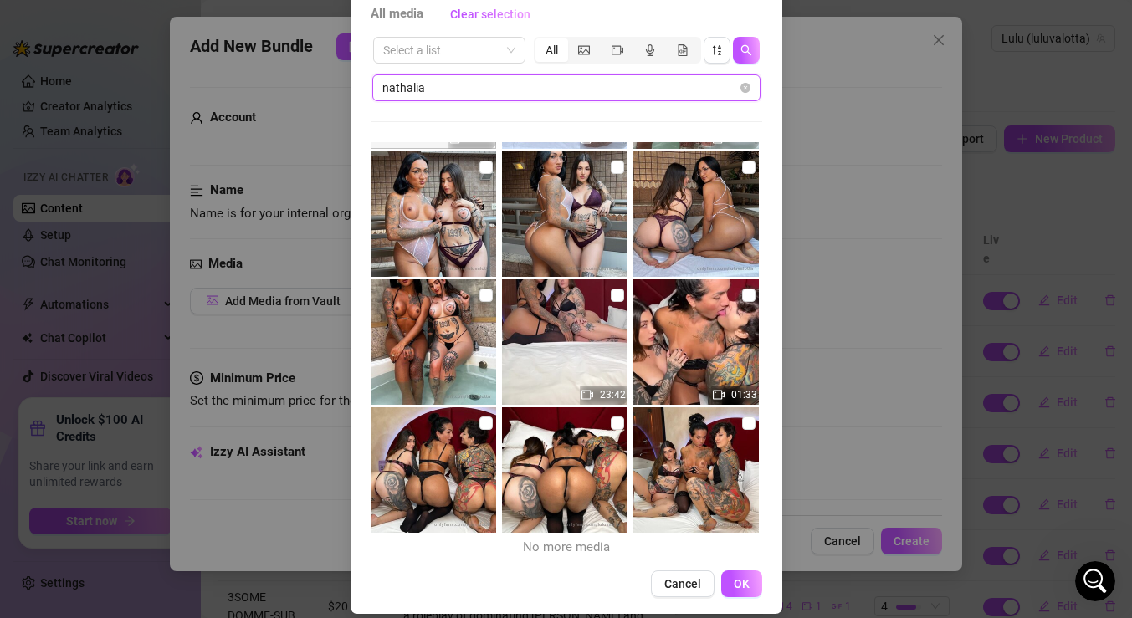
scroll to position [101, 0]
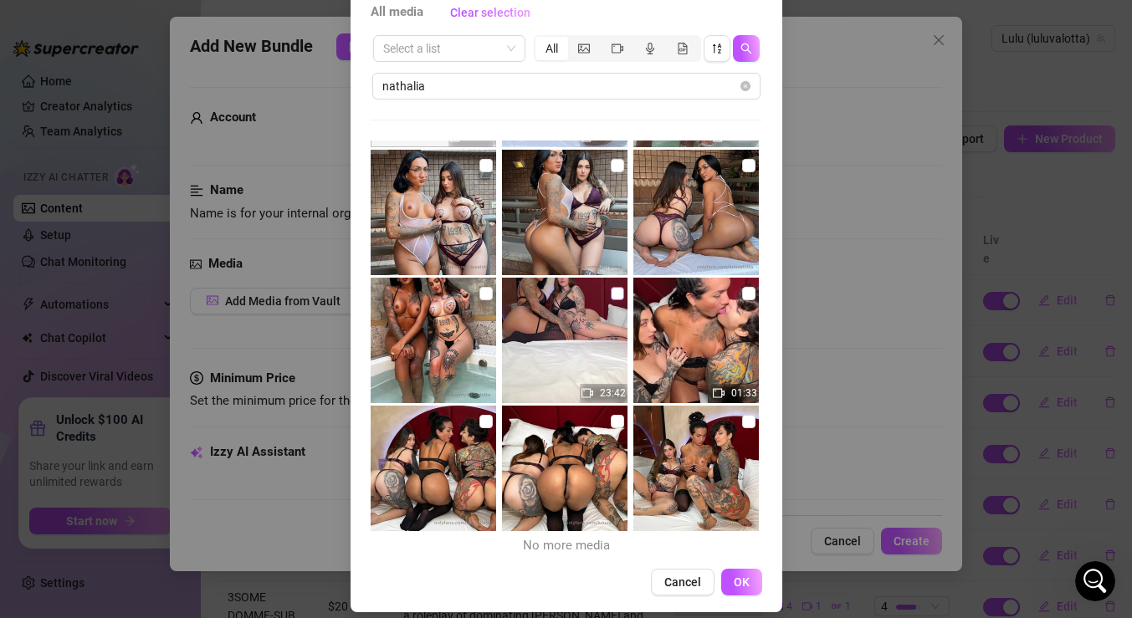
click at [616, 289] on input "checkbox" at bounding box center [617, 293] width 13 height 13
click at [747, 421] on input "checkbox" at bounding box center [748, 421] width 13 height 13
click at [616, 420] on input "checkbox" at bounding box center [617, 421] width 13 height 13
click at [487, 420] on input "checkbox" at bounding box center [486, 421] width 13 height 13
click at [748, 580] on span "OK" at bounding box center [742, 582] width 16 height 13
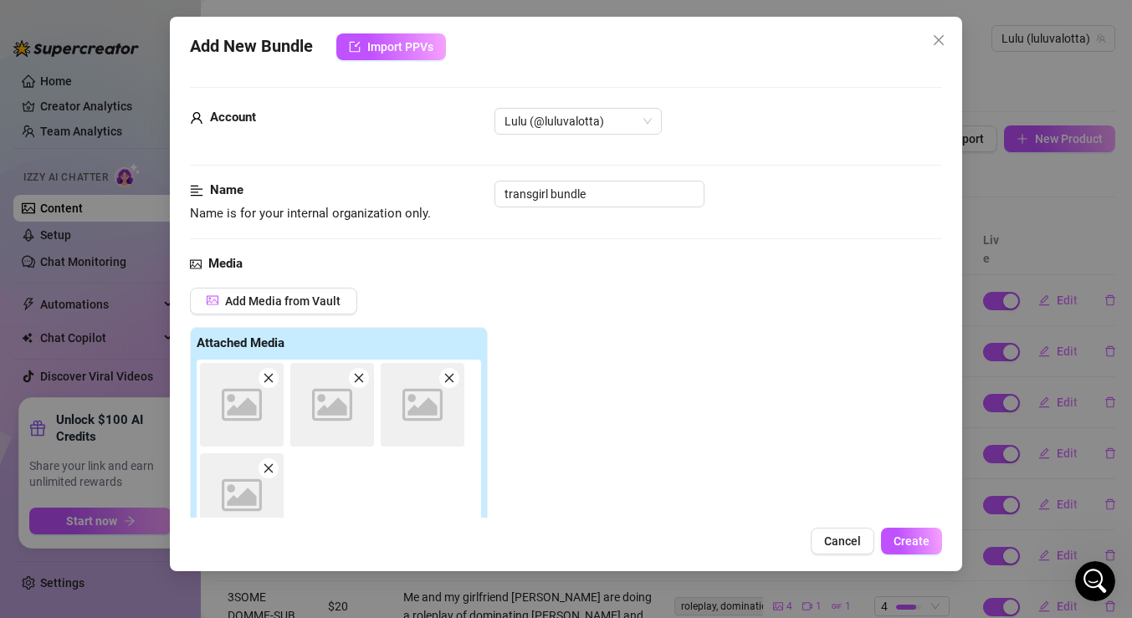
scroll to position [19, 0]
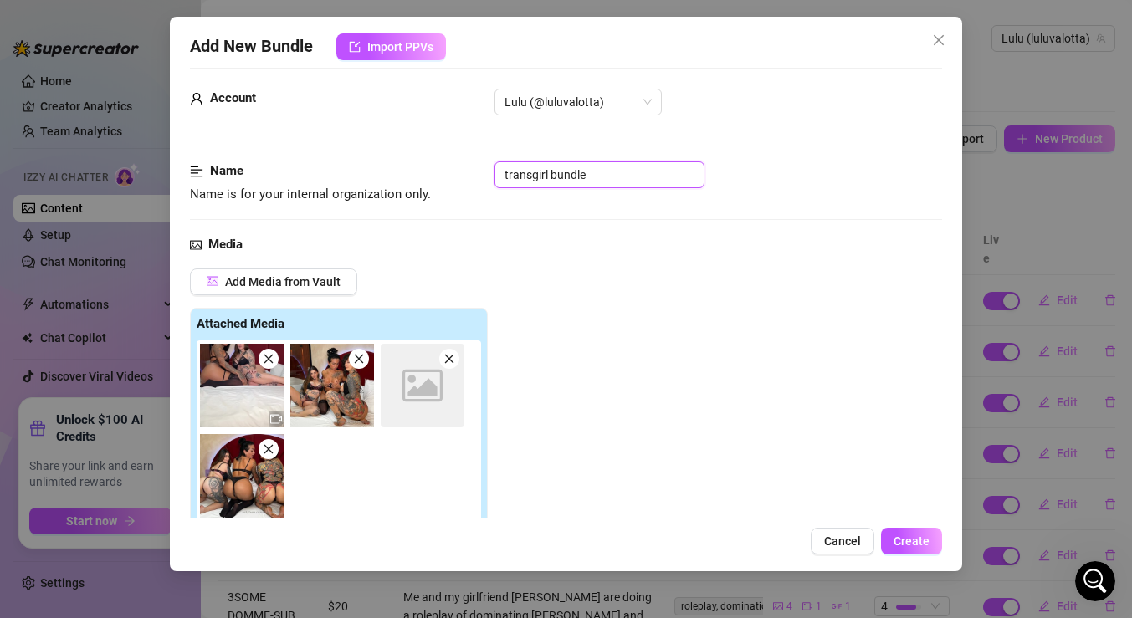
click at [602, 175] on input "transgirl bundle" at bounding box center [600, 175] width 210 height 27
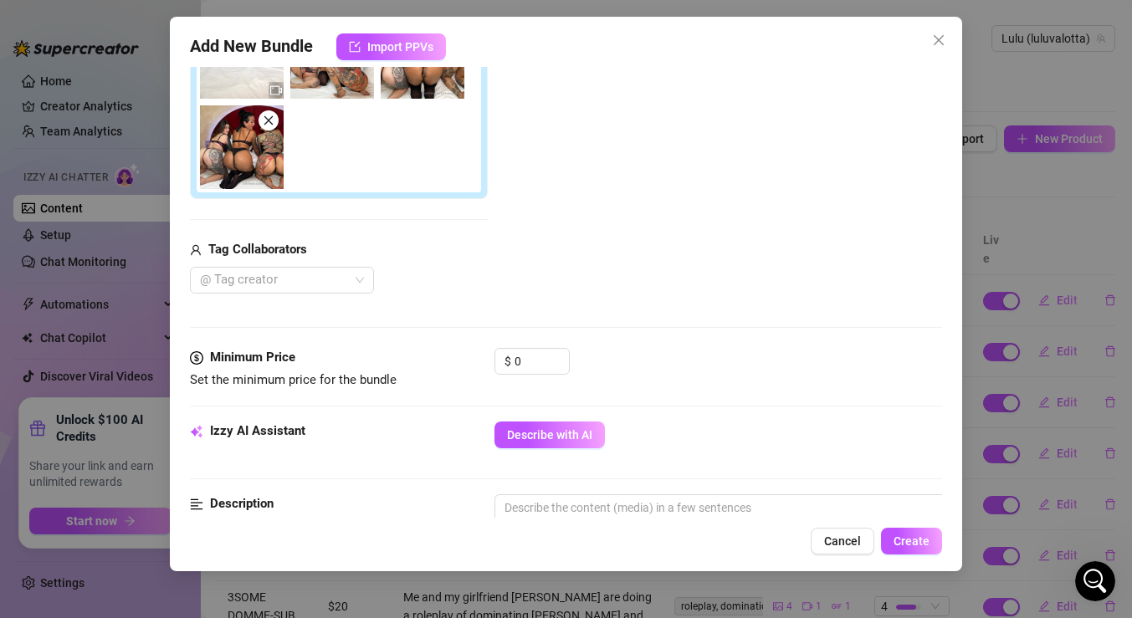
scroll to position [382, 0]
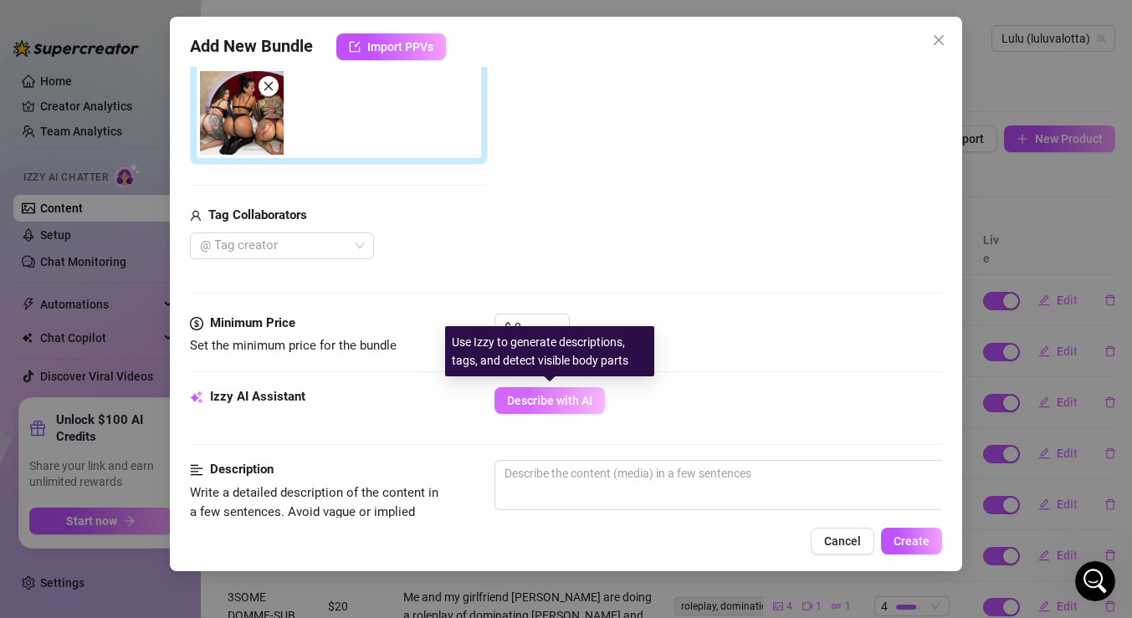
click at [571, 408] on button "Describe with AI" at bounding box center [550, 400] width 110 height 27
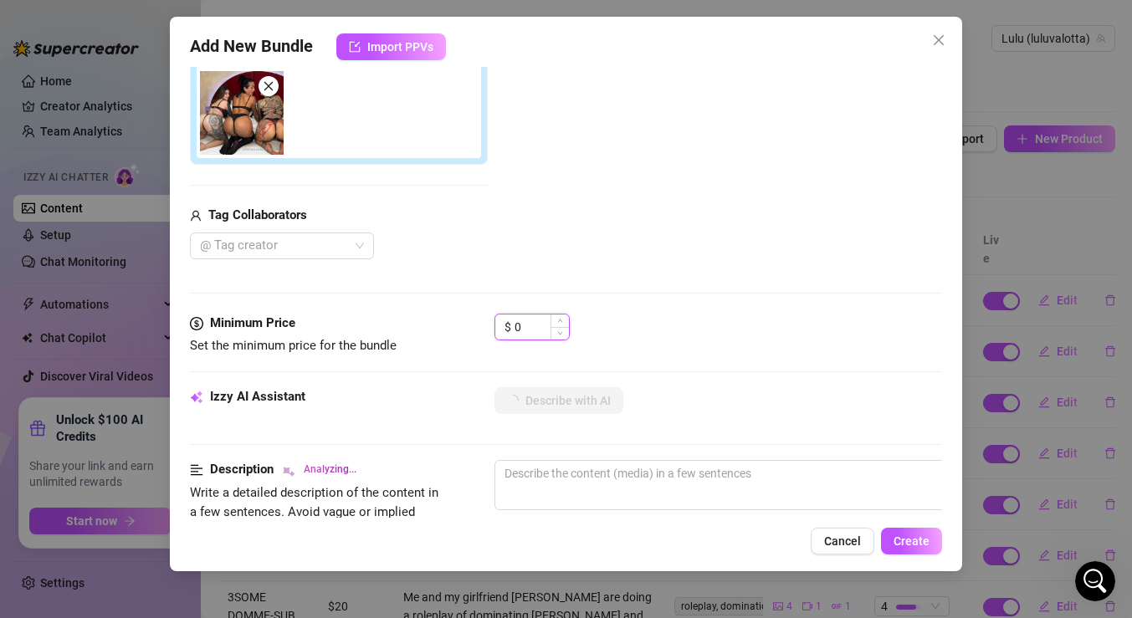
click at [530, 323] on input "0" at bounding box center [542, 327] width 54 height 25
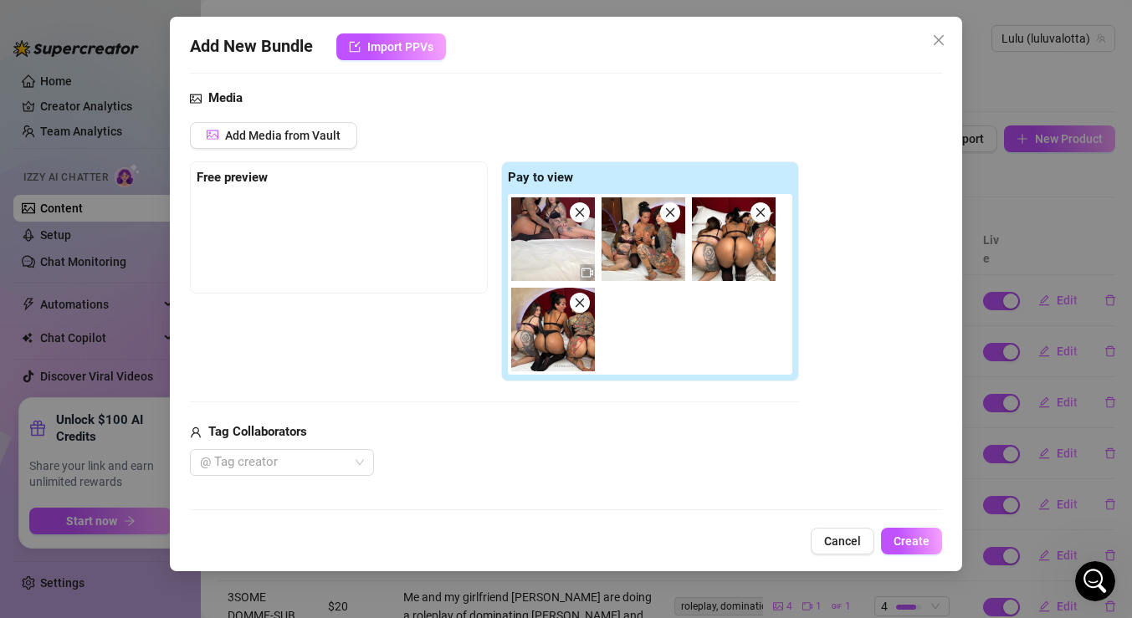
scroll to position [176, 0]
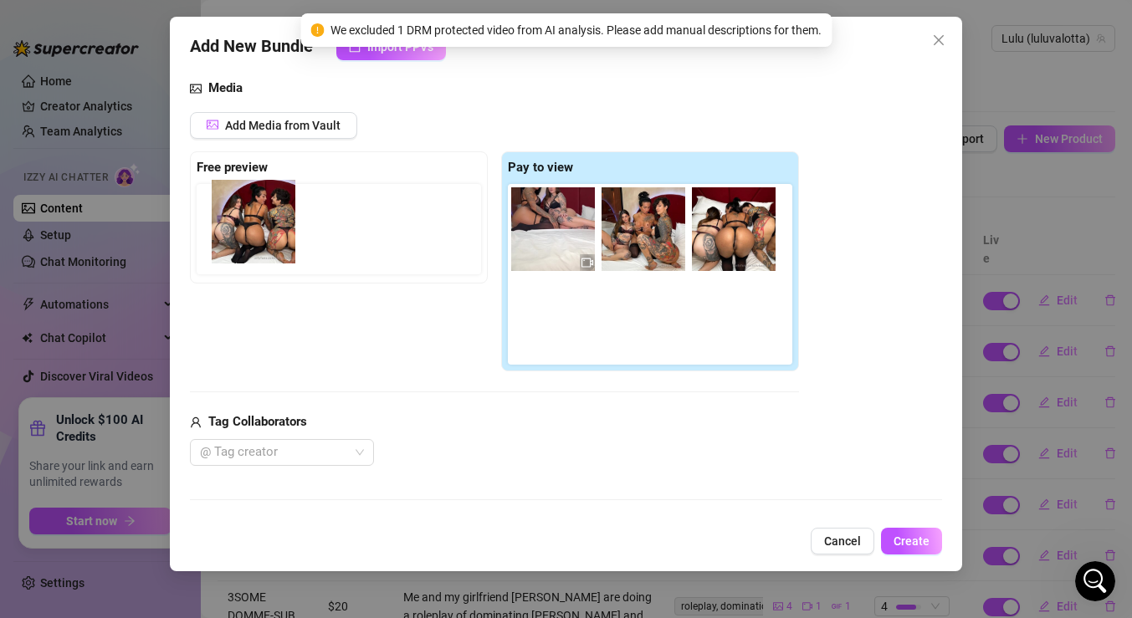
drag, startPoint x: 569, startPoint y: 325, endPoint x: 261, endPoint y: 228, distance: 322.9
click at [260, 227] on div "Free preview Pay to view" at bounding box center [494, 261] width 609 height 221
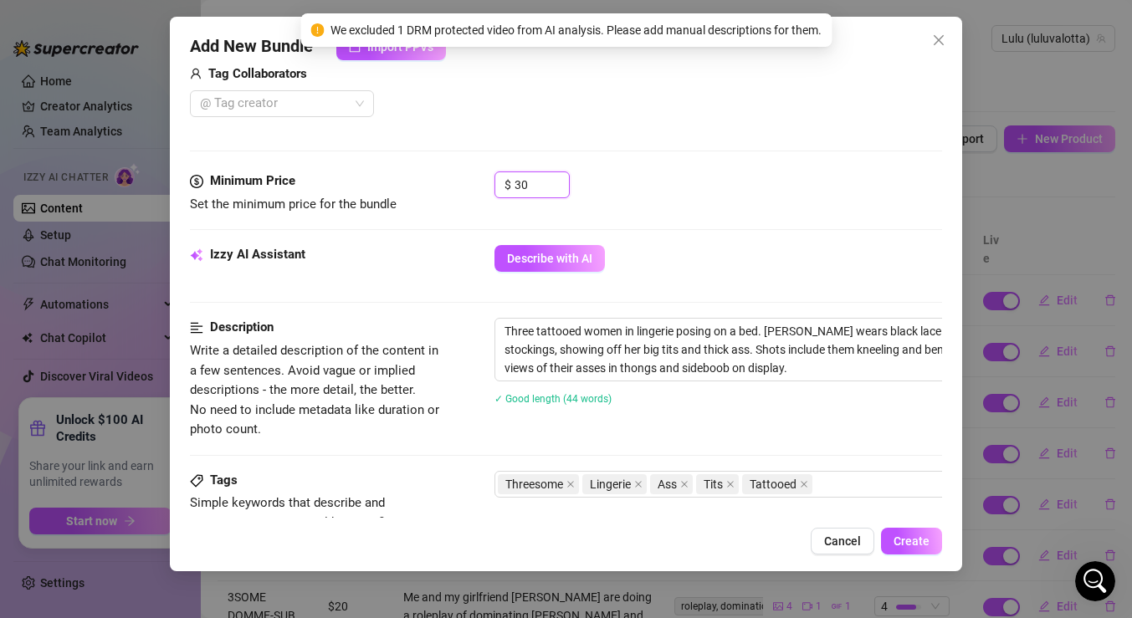
scroll to position [472, 0]
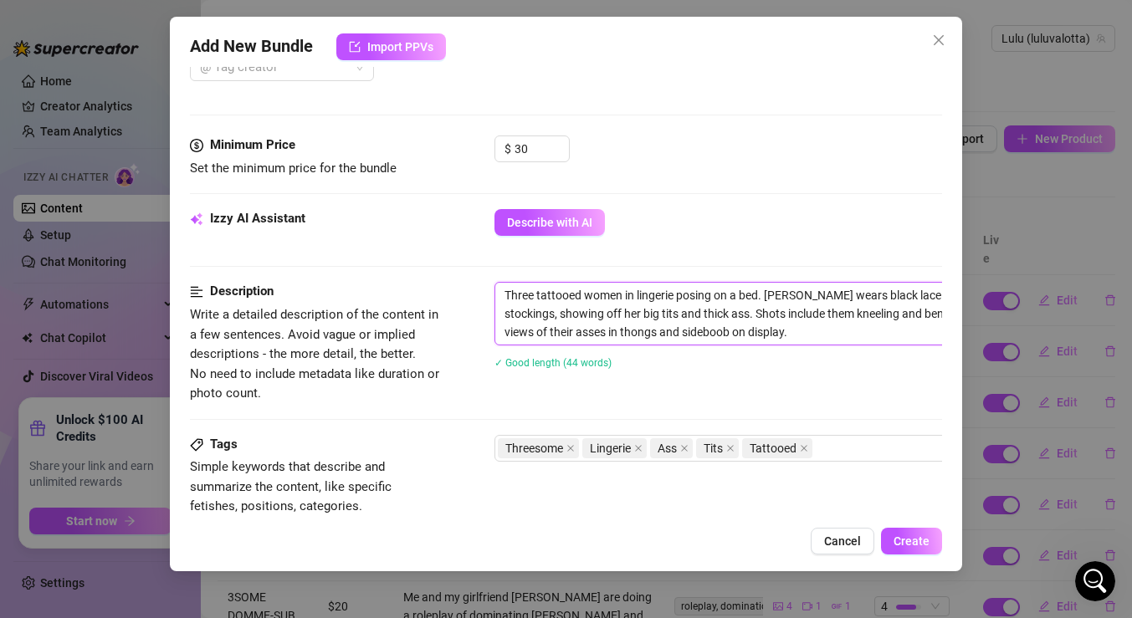
click at [623, 295] on textarea "Three tattooed women in lingerie posing on a bed. [PERSON_NAME] wears black lac…" at bounding box center [787, 314] width 584 height 62
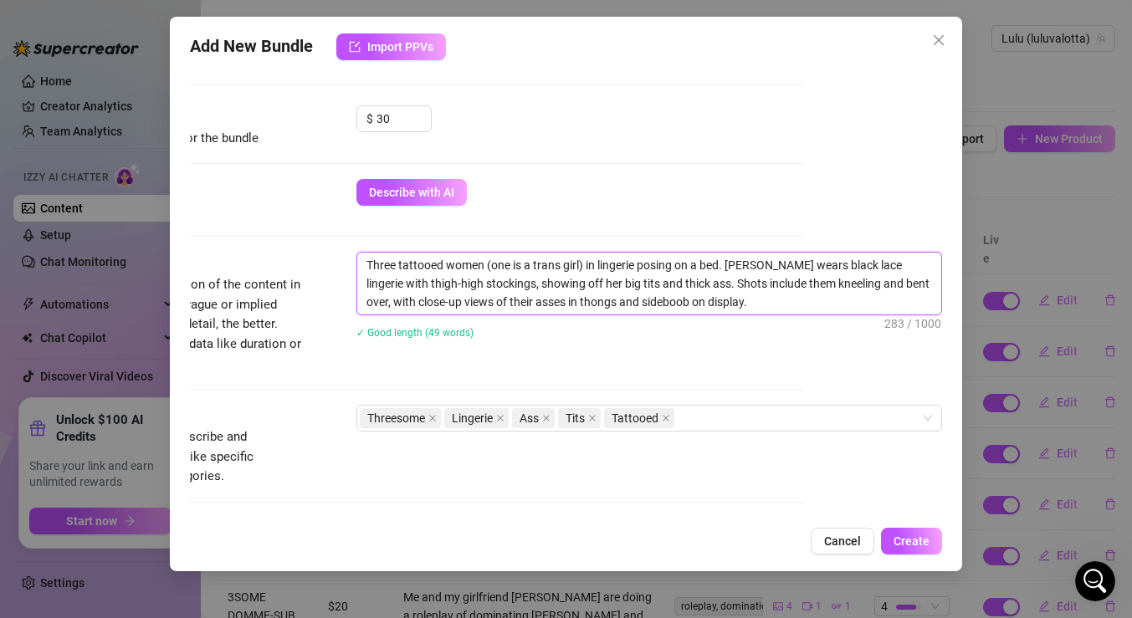
scroll to position [509, 138]
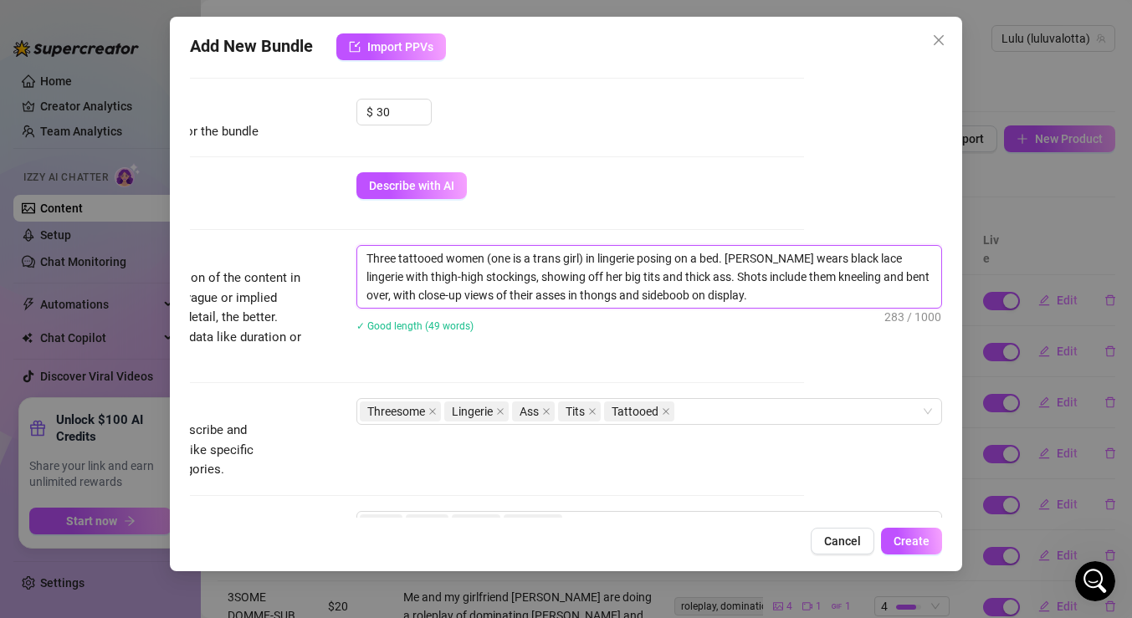
click at [748, 295] on textarea "Three tattooed women (one is a trans girl) in lingerie posing on a bed. [PERSON…" at bounding box center [649, 277] width 584 height 62
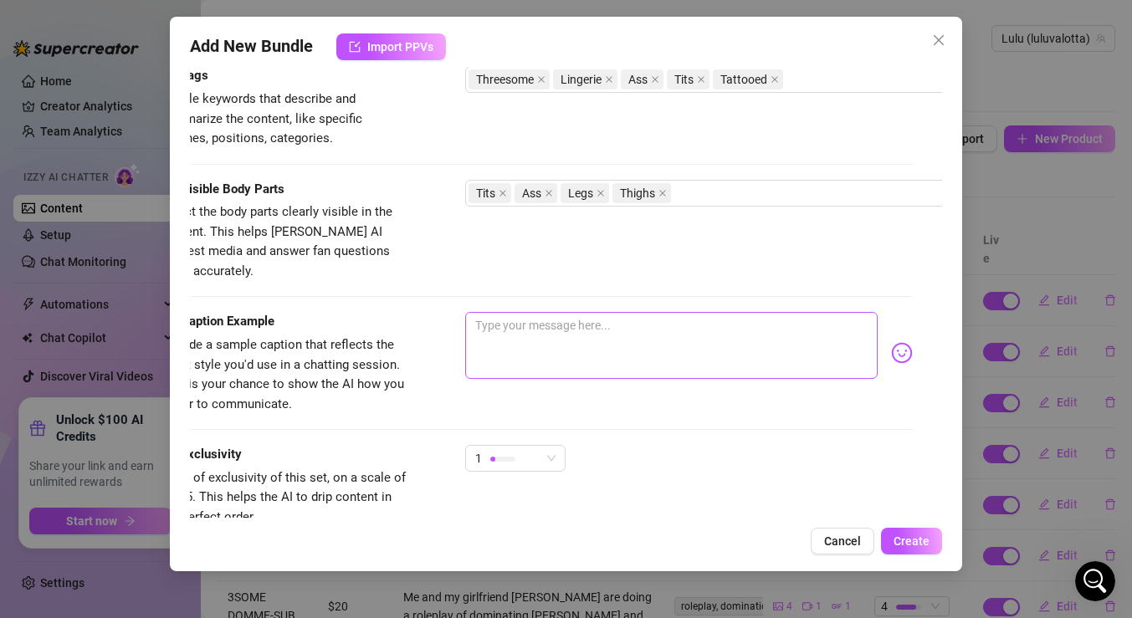
scroll to position [865, 0]
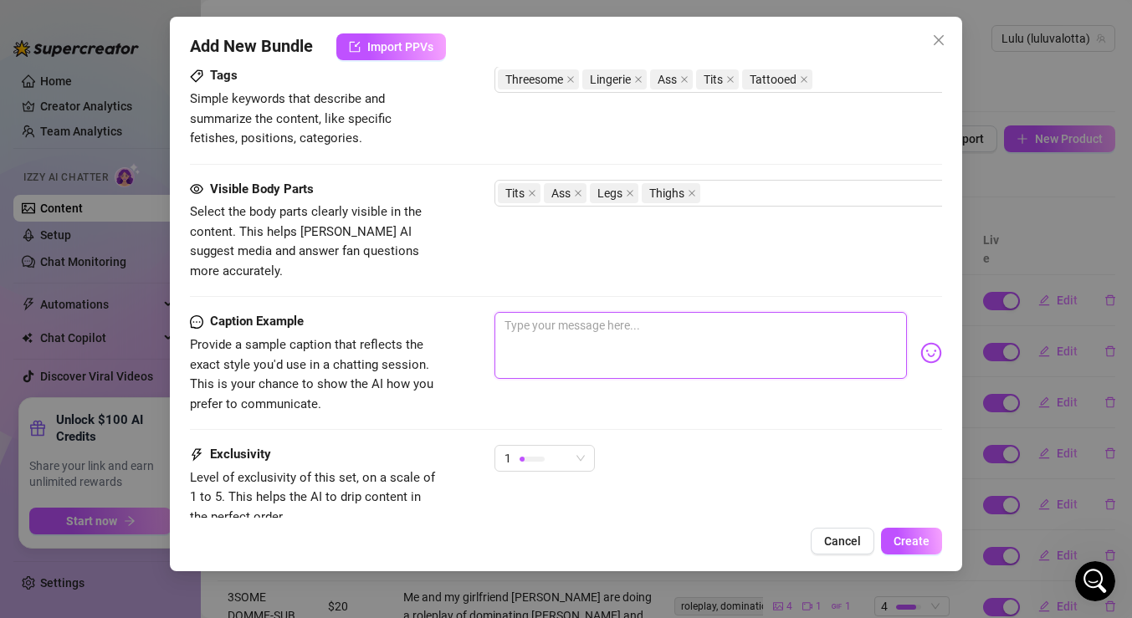
click at [562, 312] on textarea at bounding box center [701, 345] width 413 height 67
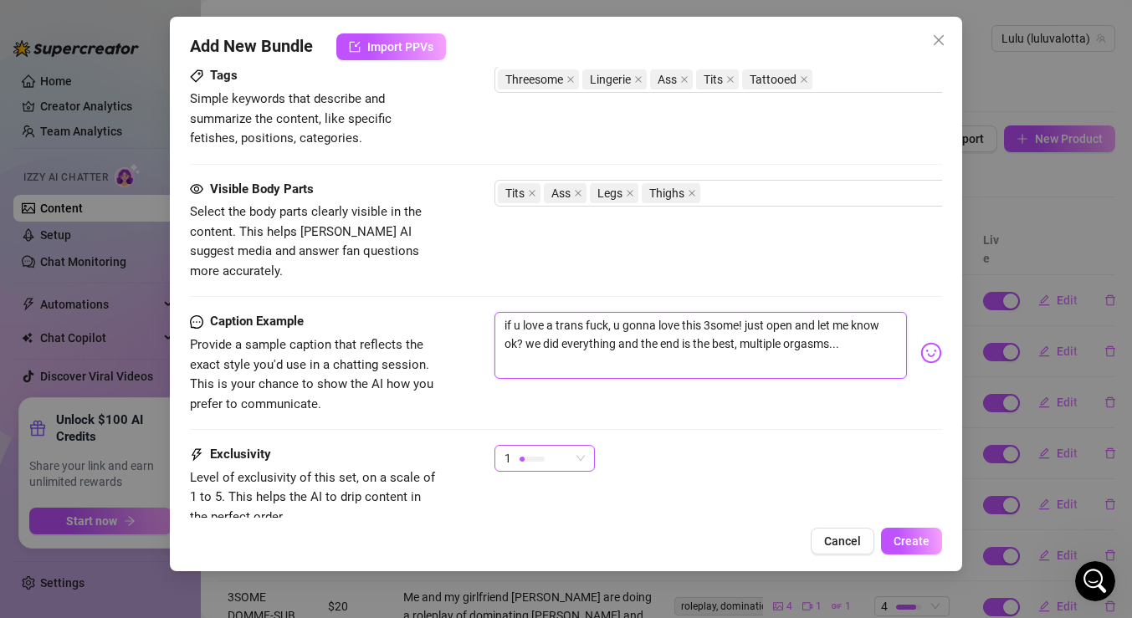
click at [565, 446] on div "1" at bounding box center [537, 458] width 65 height 25
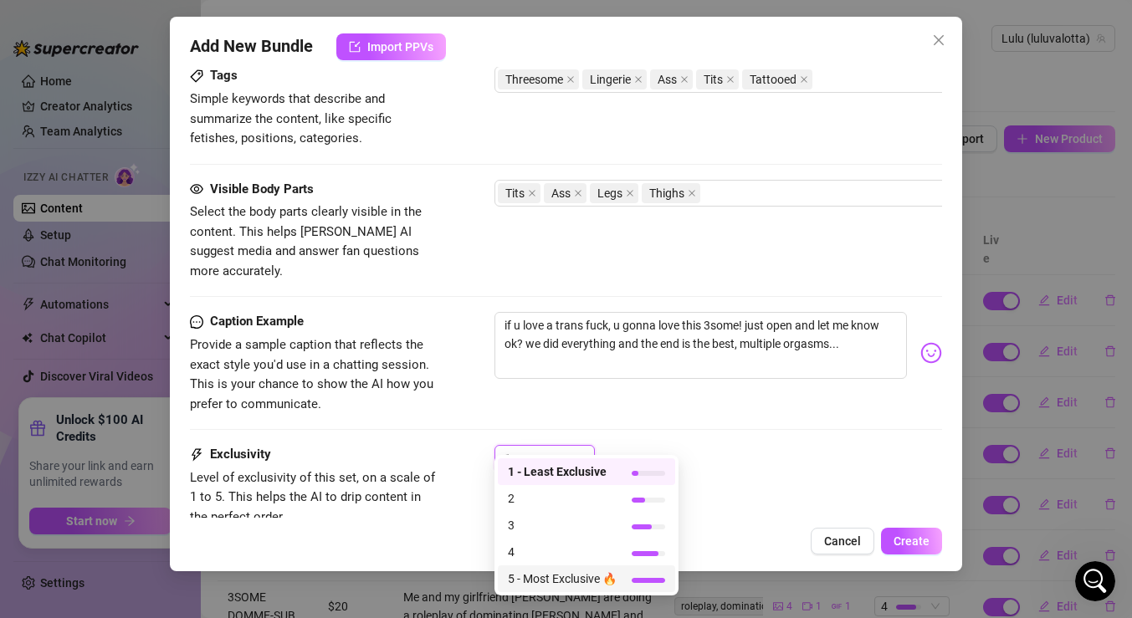
click at [594, 577] on span "5 - Most Exclusive 🔥" at bounding box center [562, 579] width 109 height 18
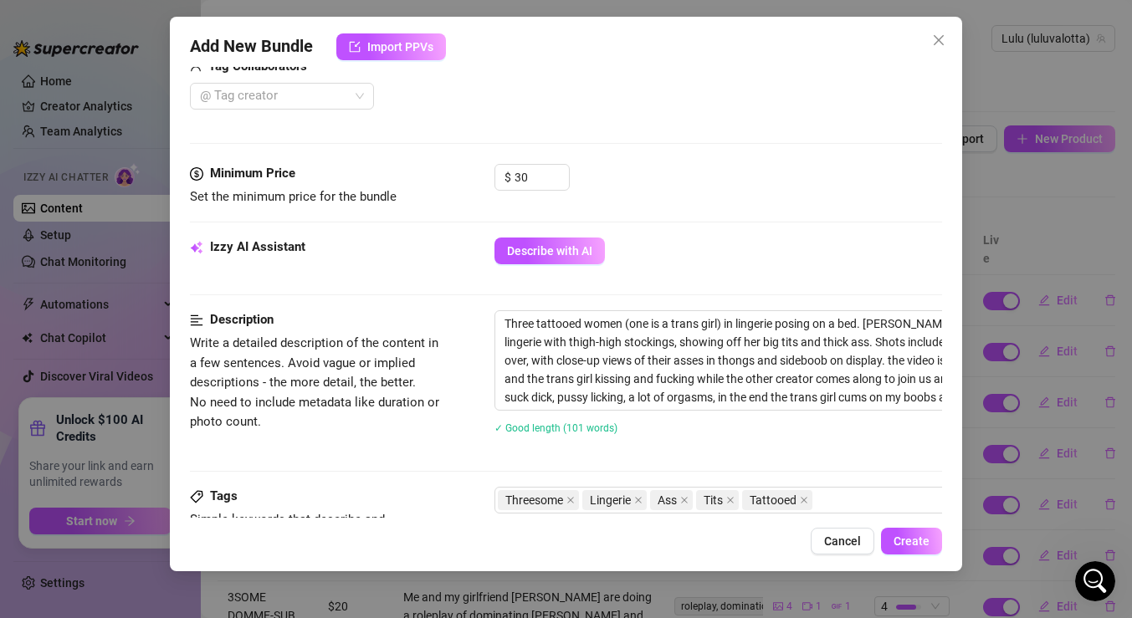
scroll to position [439, 0]
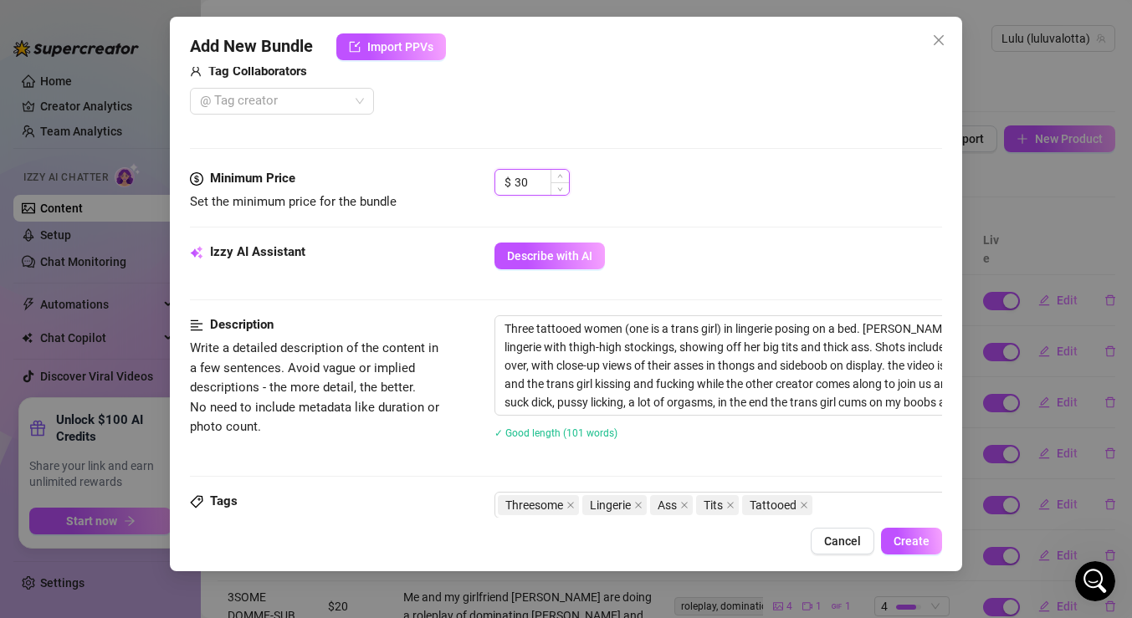
click at [537, 184] on input "30" at bounding box center [542, 182] width 54 height 25
click at [909, 532] on button "Create" at bounding box center [911, 541] width 61 height 27
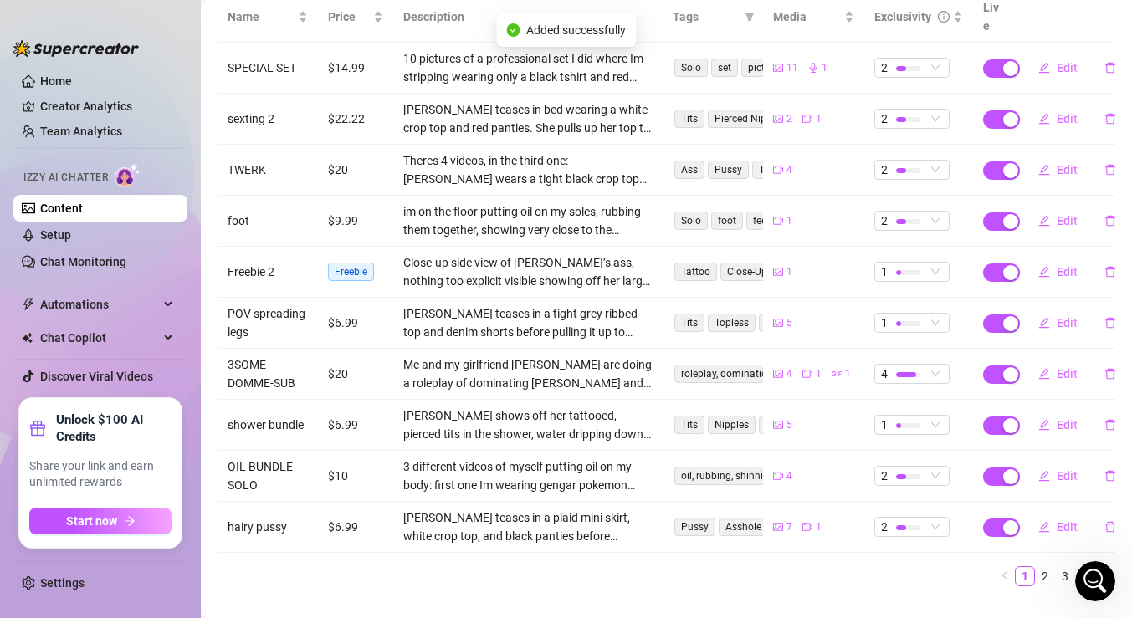
scroll to position [246, 0]
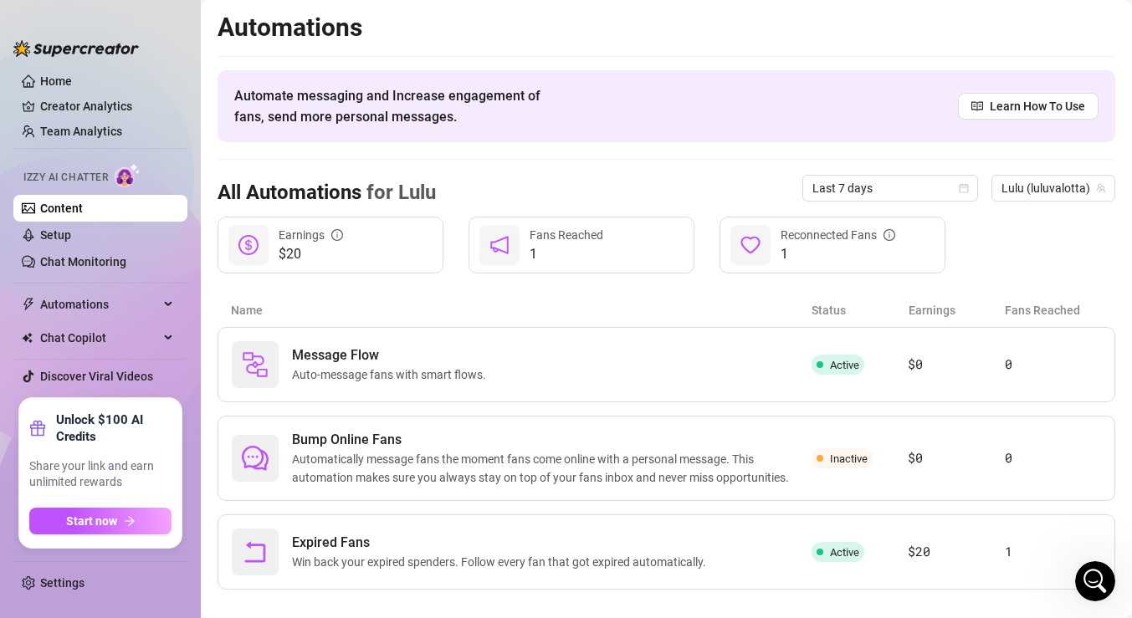
scroll to position [22, 0]
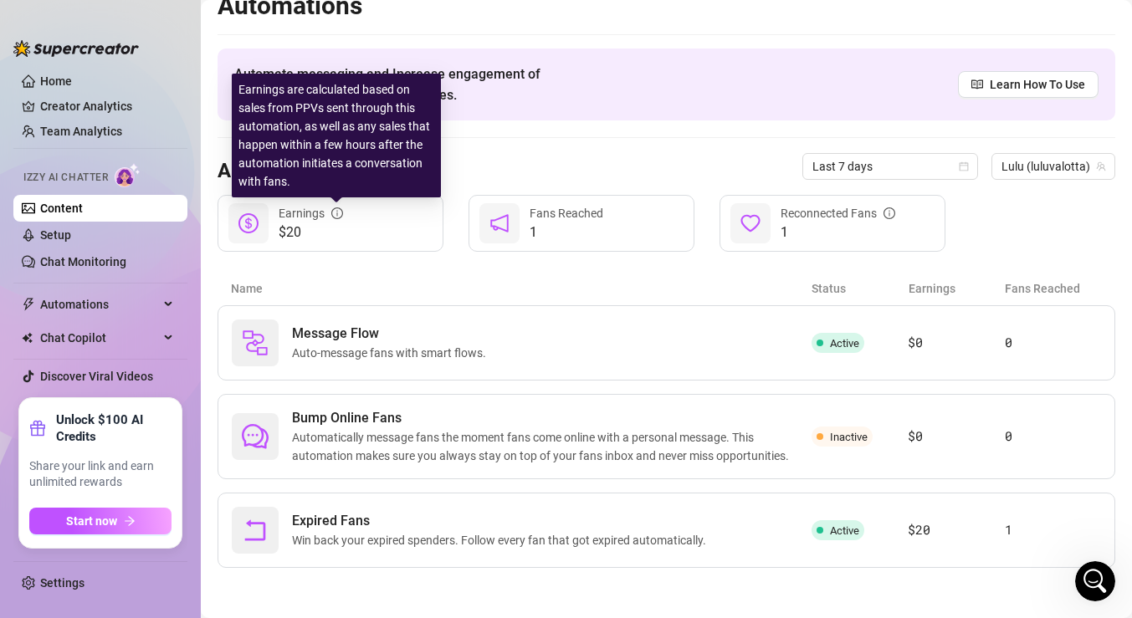
click at [335, 209] on icon "info-circle" at bounding box center [337, 214] width 12 height 12
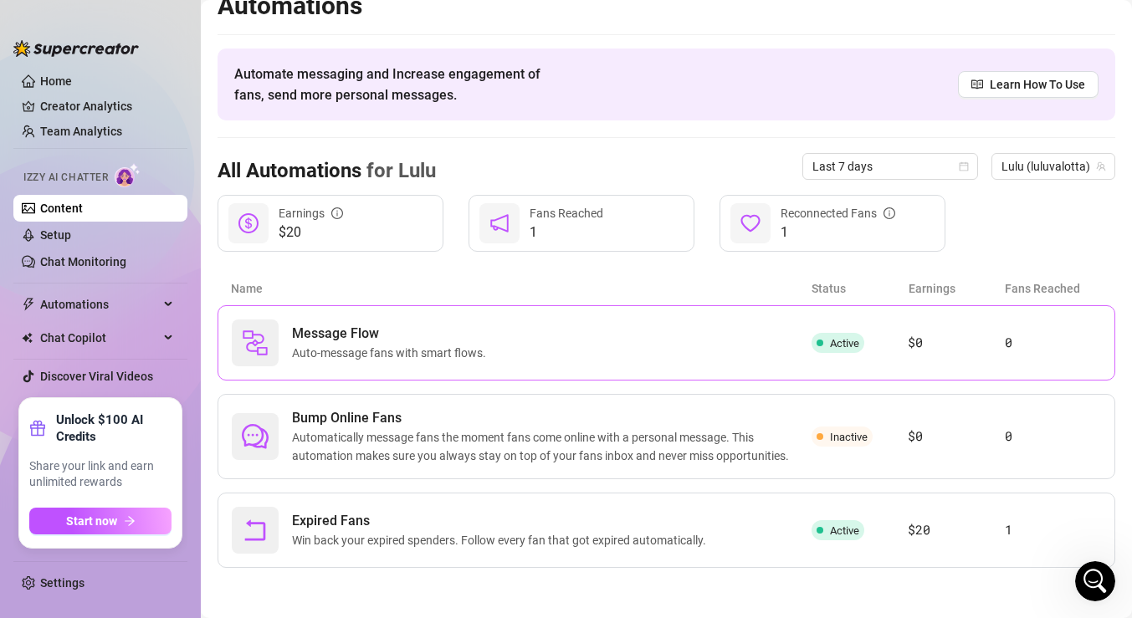
click at [1032, 346] on article "0" at bounding box center [1053, 343] width 96 height 20
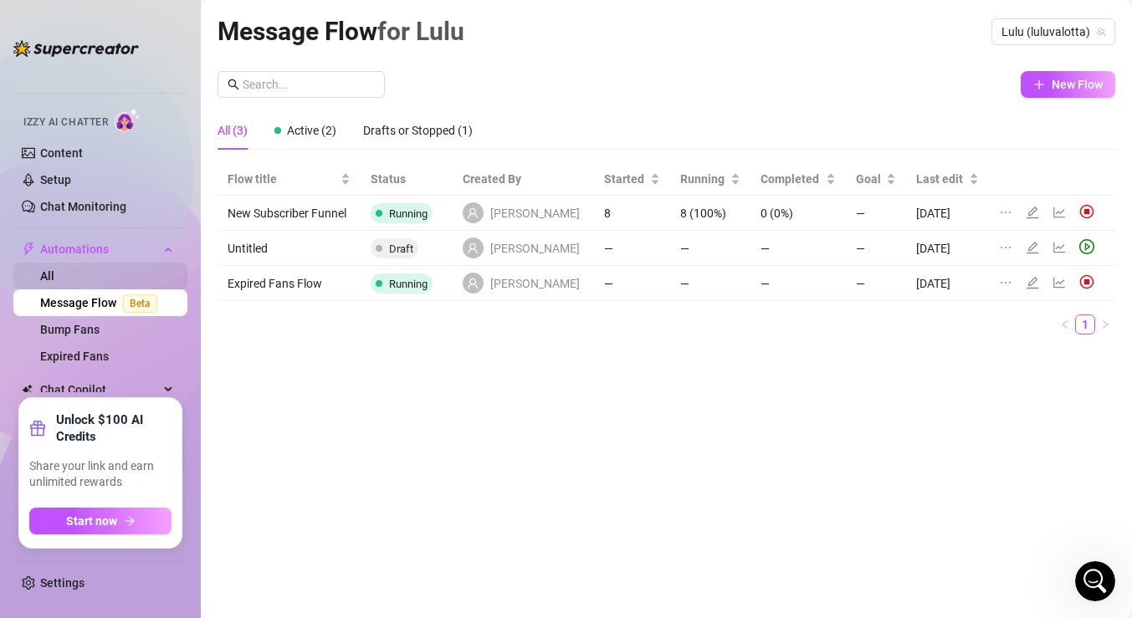
click at [54, 278] on link "All" at bounding box center [47, 275] width 14 height 13
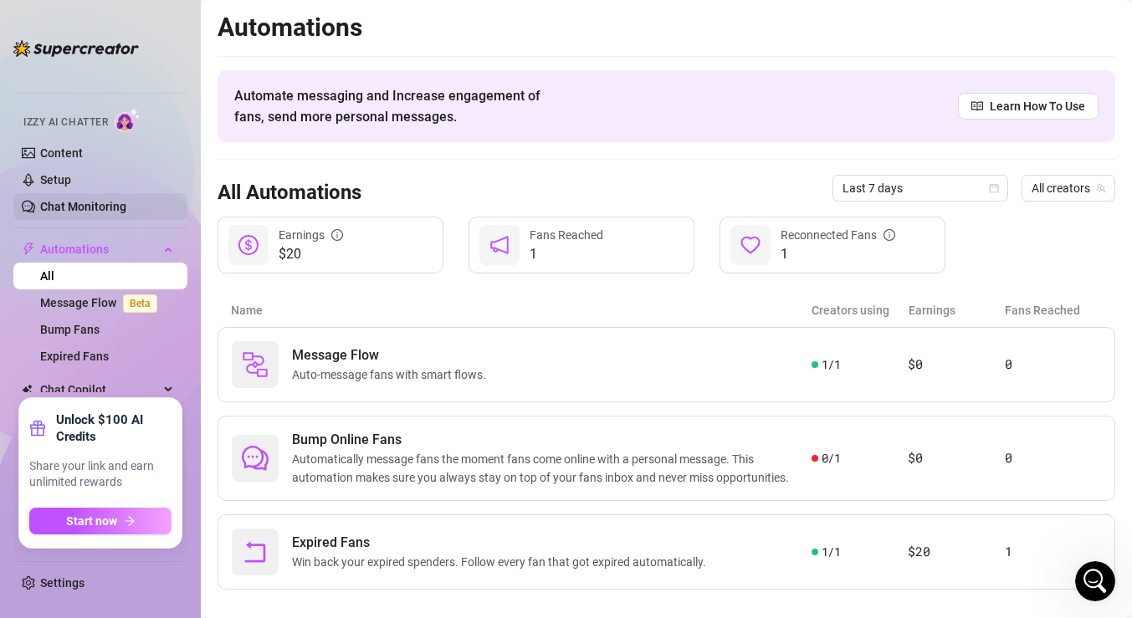
click at [126, 204] on link "Chat Monitoring" at bounding box center [83, 206] width 86 height 13
